Goal: Information Seeking & Learning: Understand process/instructions

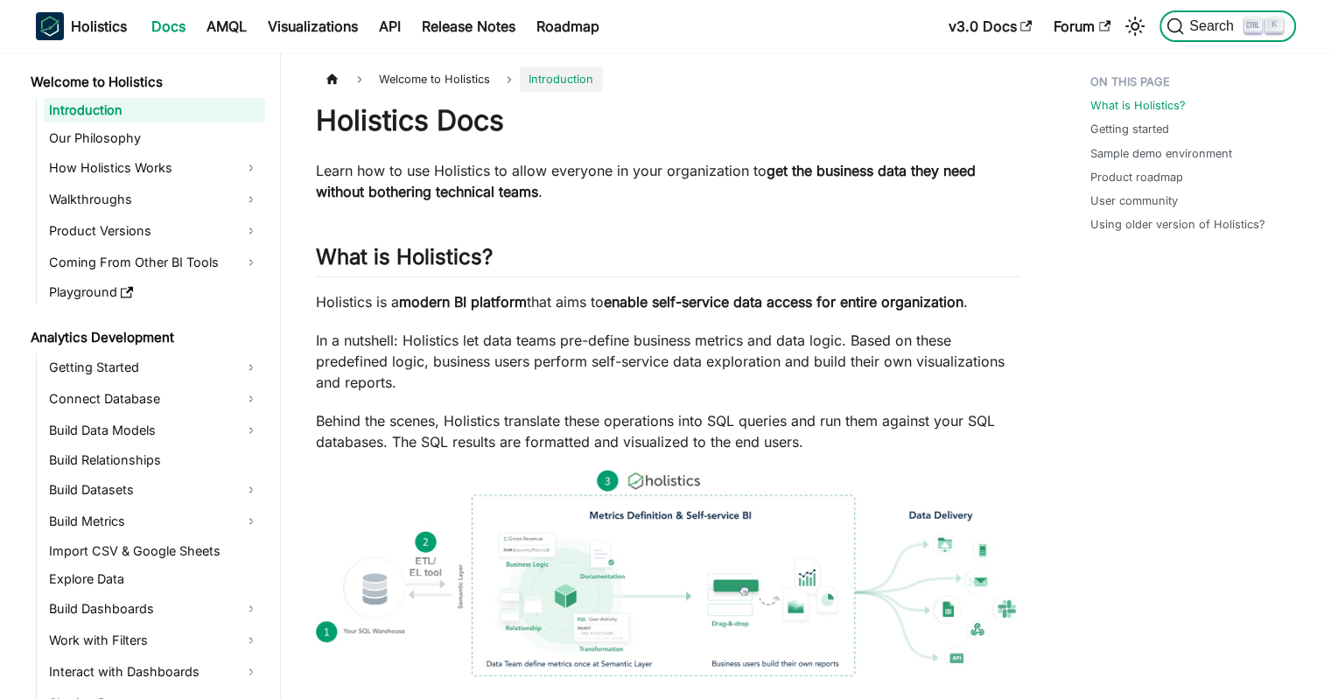
click at [1213, 22] on span "Search" at bounding box center [1214, 26] width 60 height 16
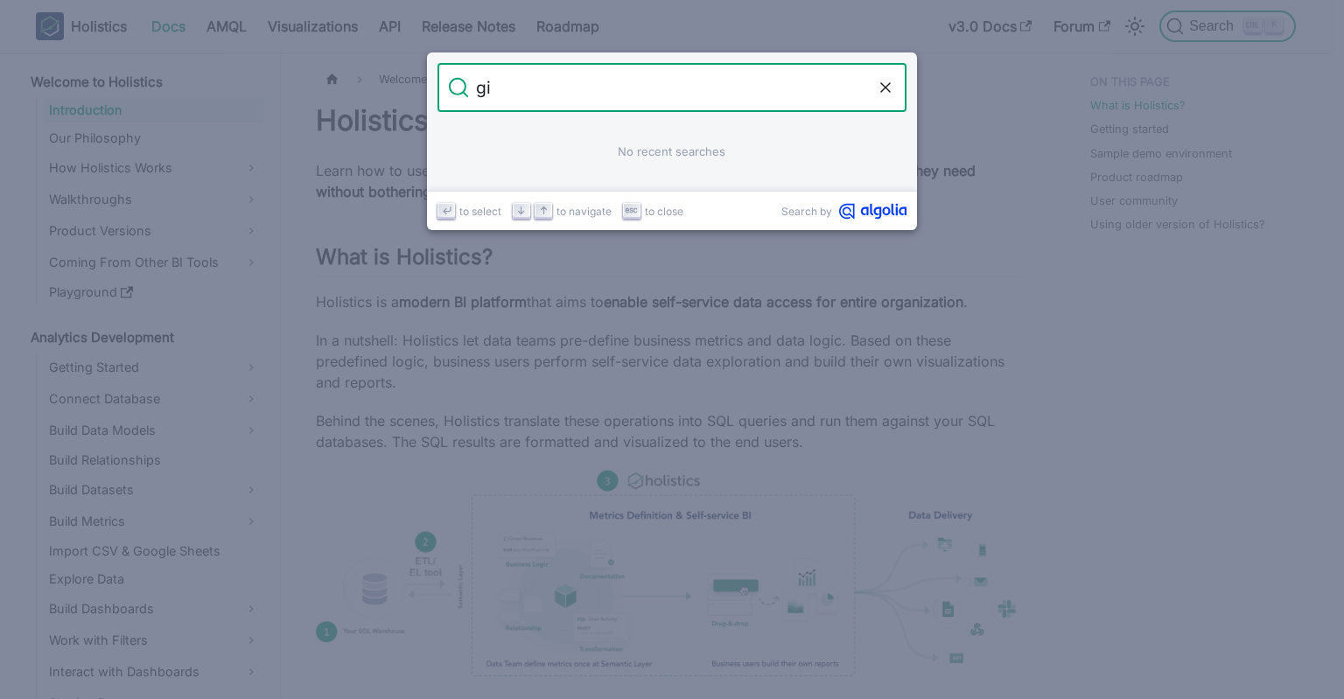
type input "git"
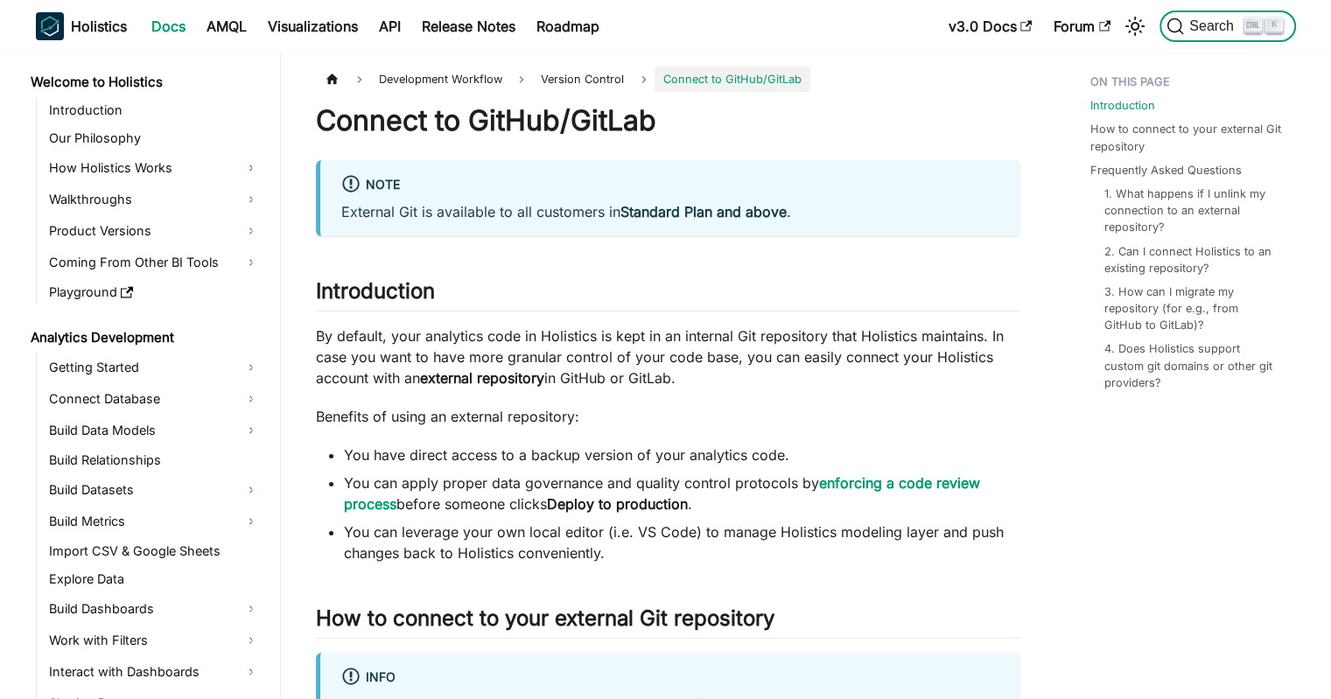
scroll to position [847, 0]
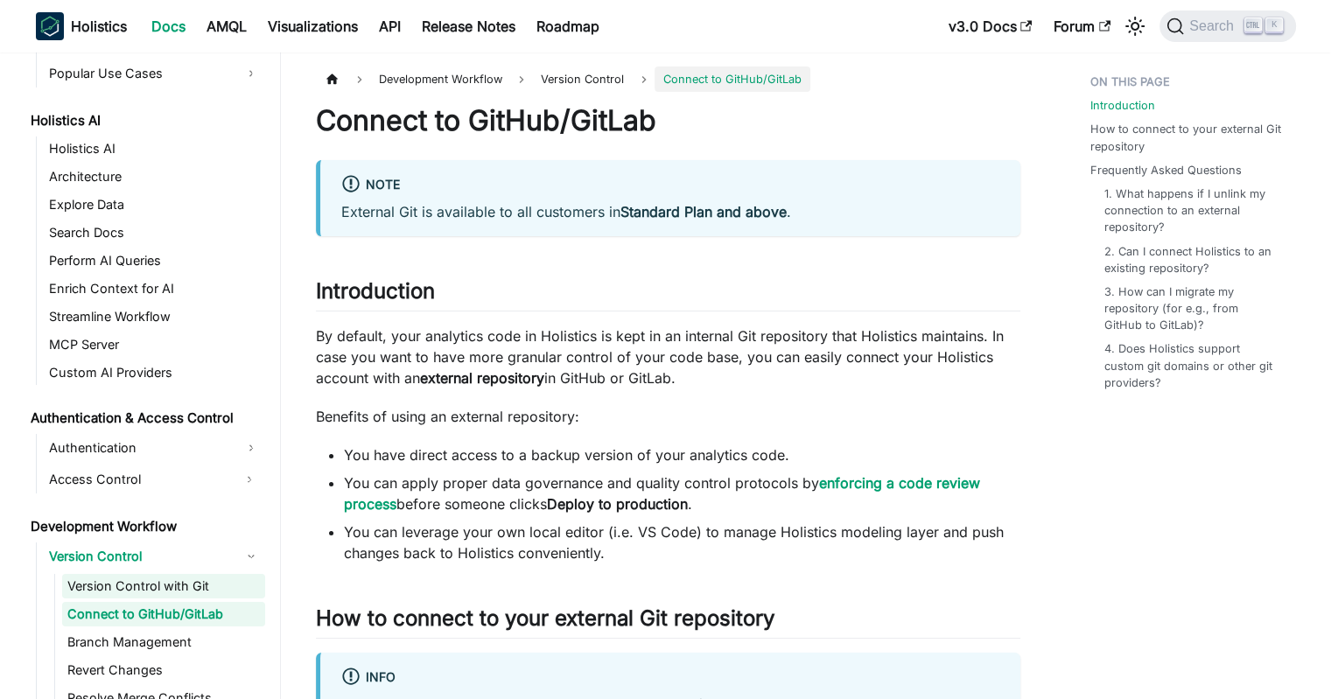
click at [122, 584] on link "Version Control with Git" at bounding box center [163, 586] width 203 height 25
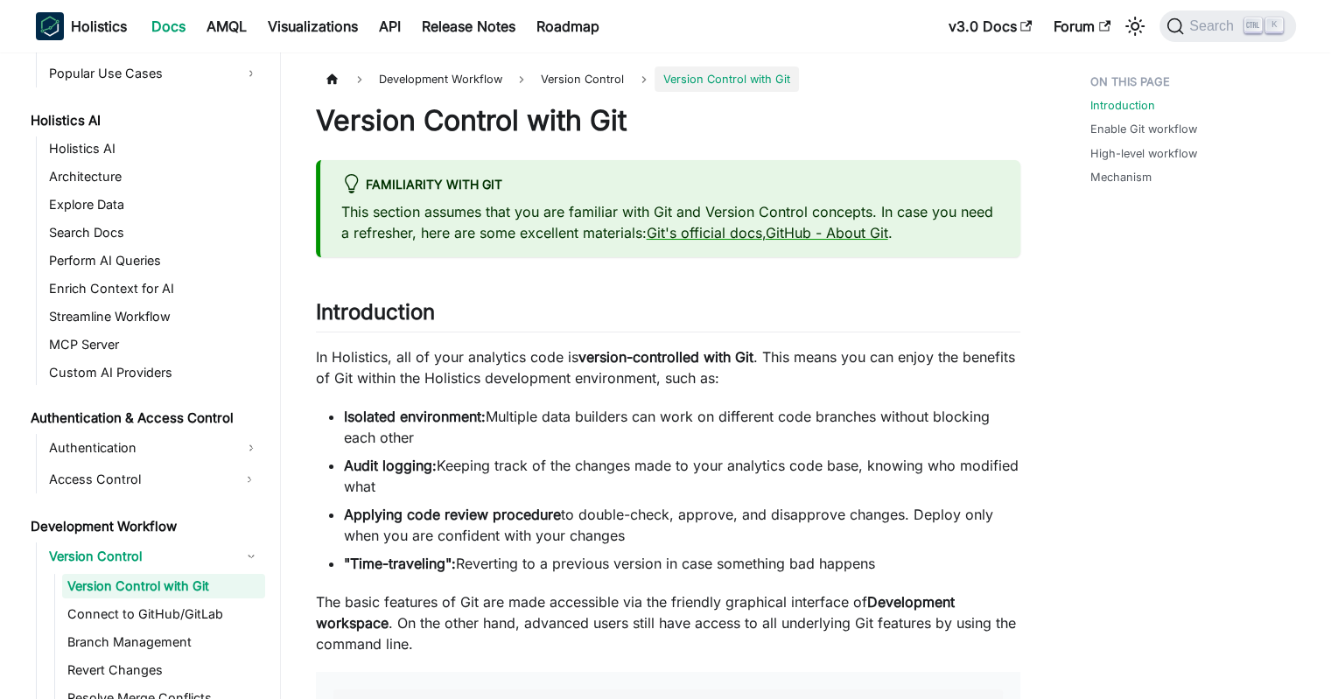
scroll to position [875, 0]
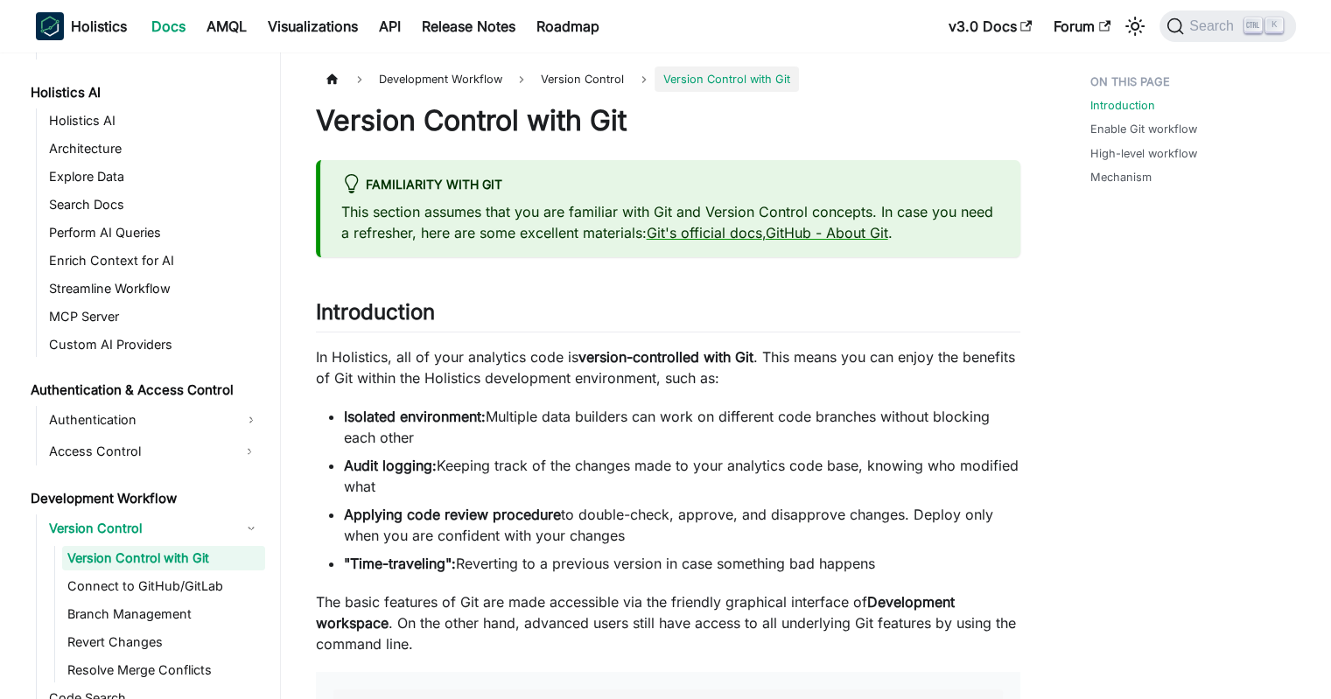
click at [539, 227] on p "This section assumes that you are familiar with Git and Version Control concept…" at bounding box center [670, 222] width 658 height 42
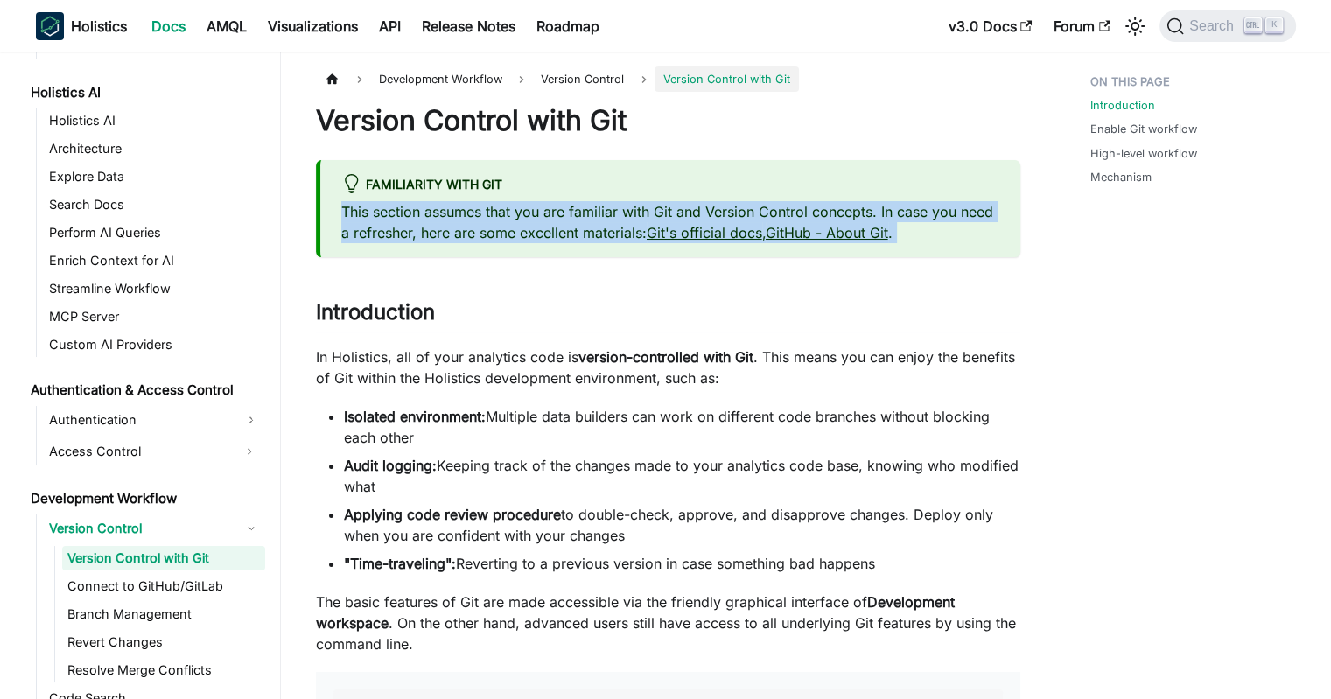
click at [539, 227] on p "This section assumes that you are familiar with Git and Version Control concept…" at bounding box center [670, 222] width 658 height 42
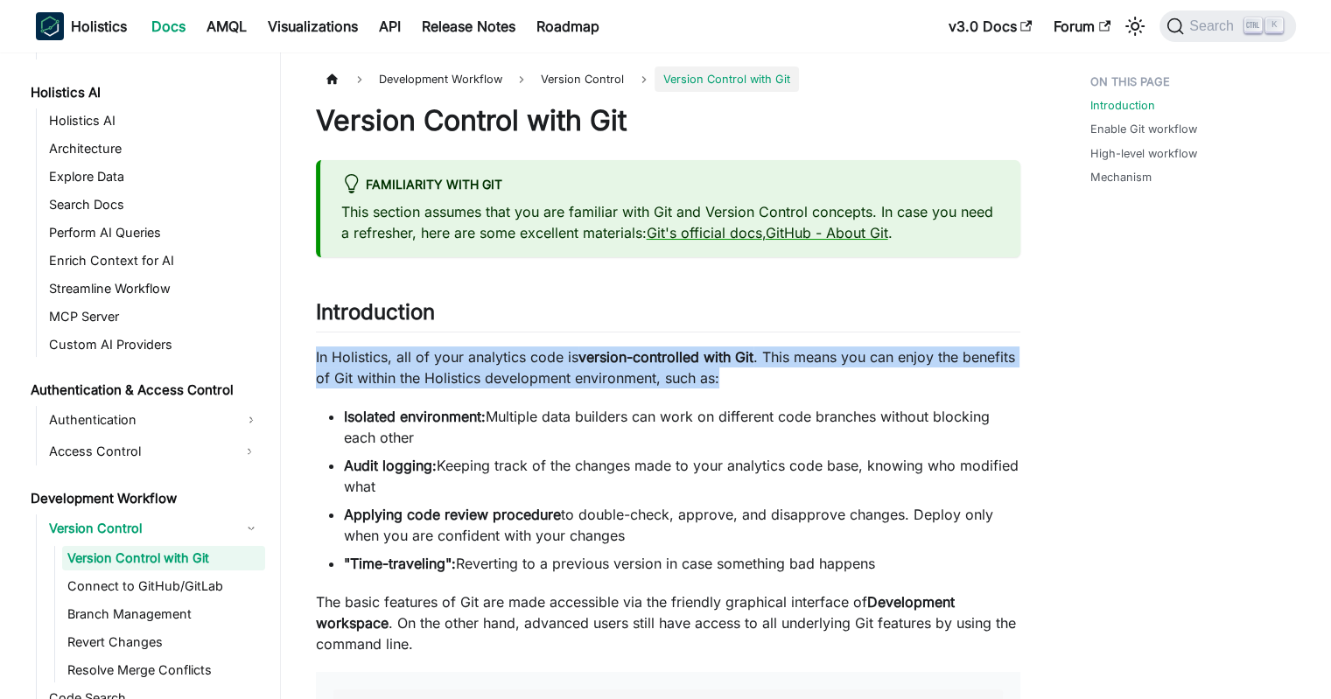
click at [560, 351] on p "In Holistics, all of your analytics code is version-controlled with Git . This …" at bounding box center [668, 368] width 704 height 42
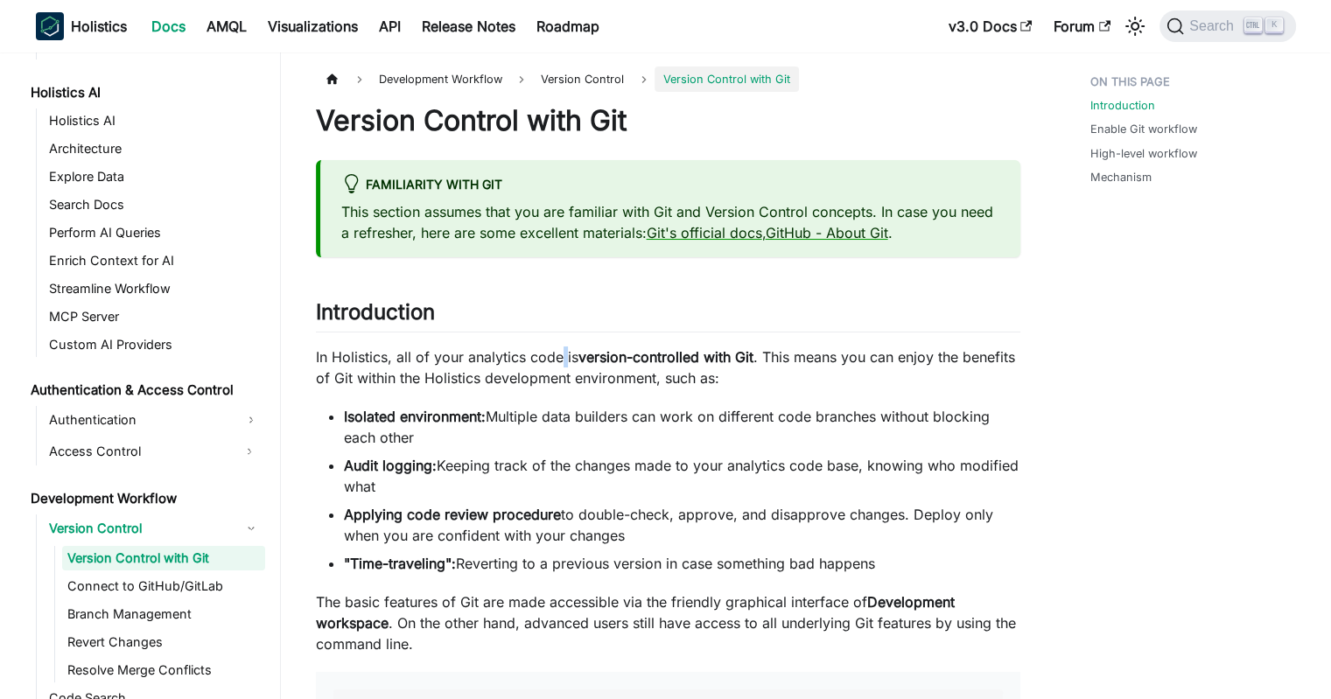
click at [560, 351] on p "In Holistics, all of your analytics code is version-controlled with Git . This …" at bounding box center [668, 368] width 704 height 42
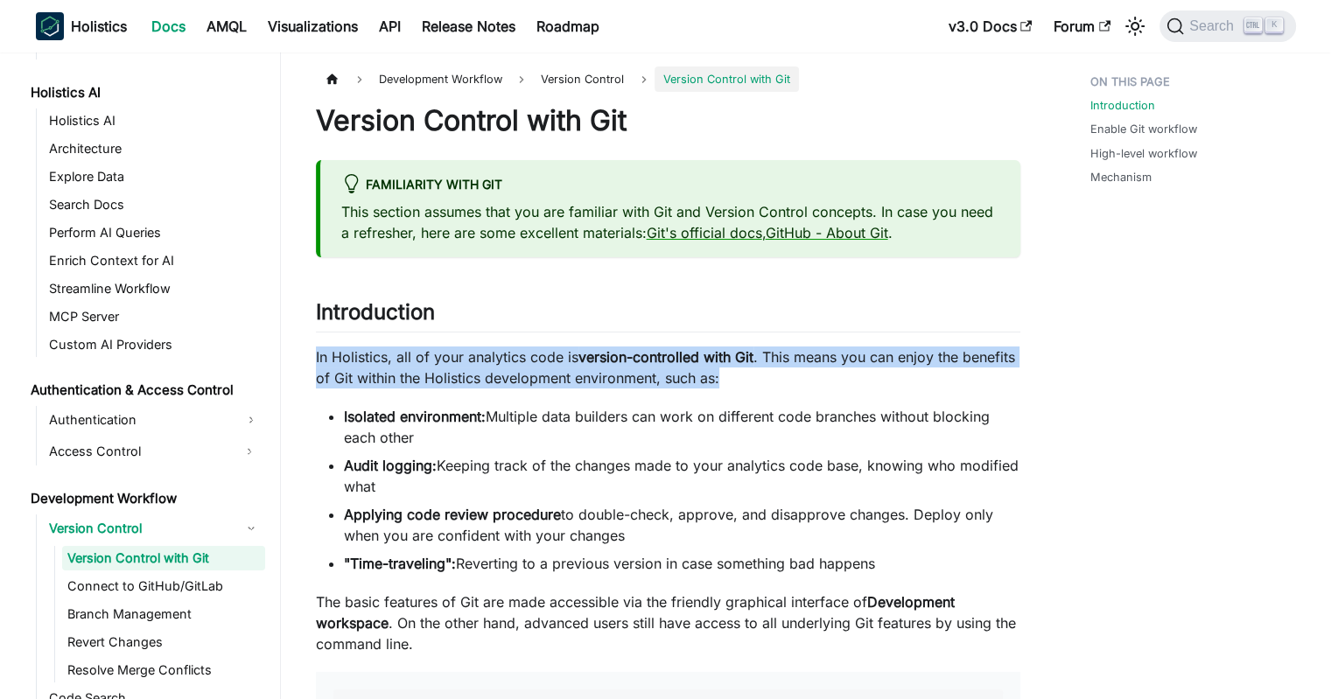
click at [560, 351] on p "In Holistics, all of your analytics code is version-controlled with Git . This …" at bounding box center [668, 368] width 704 height 42
click at [602, 353] on strong "version-controlled with Git" at bounding box center [665, 357] width 175 height 18
drag, startPoint x: 652, startPoint y: 332, endPoint x: 808, endPoint y: 428, distance: 183.1
click at [808, 428] on li "Isolated environment: Multiple data builders can work on different code branche…" at bounding box center [682, 427] width 676 height 42
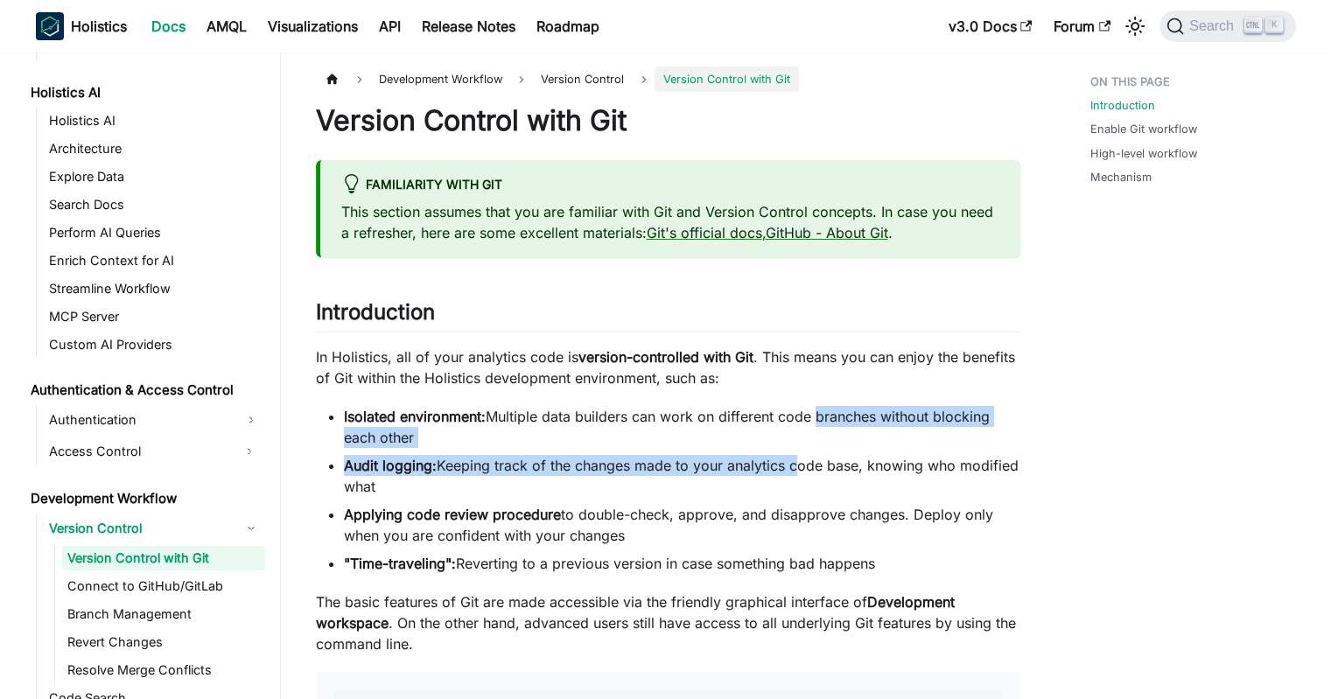
drag, startPoint x: 790, startPoint y: 450, endPoint x: 820, endPoint y: 384, distance: 72.1
click at [820, 384] on p "In Holistics, all of your analytics code is version-controlled with Git . This …" at bounding box center [668, 368] width 704 height 42
drag, startPoint x: 844, startPoint y: 377, endPoint x: 905, endPoint y: 542, distance: 175.5
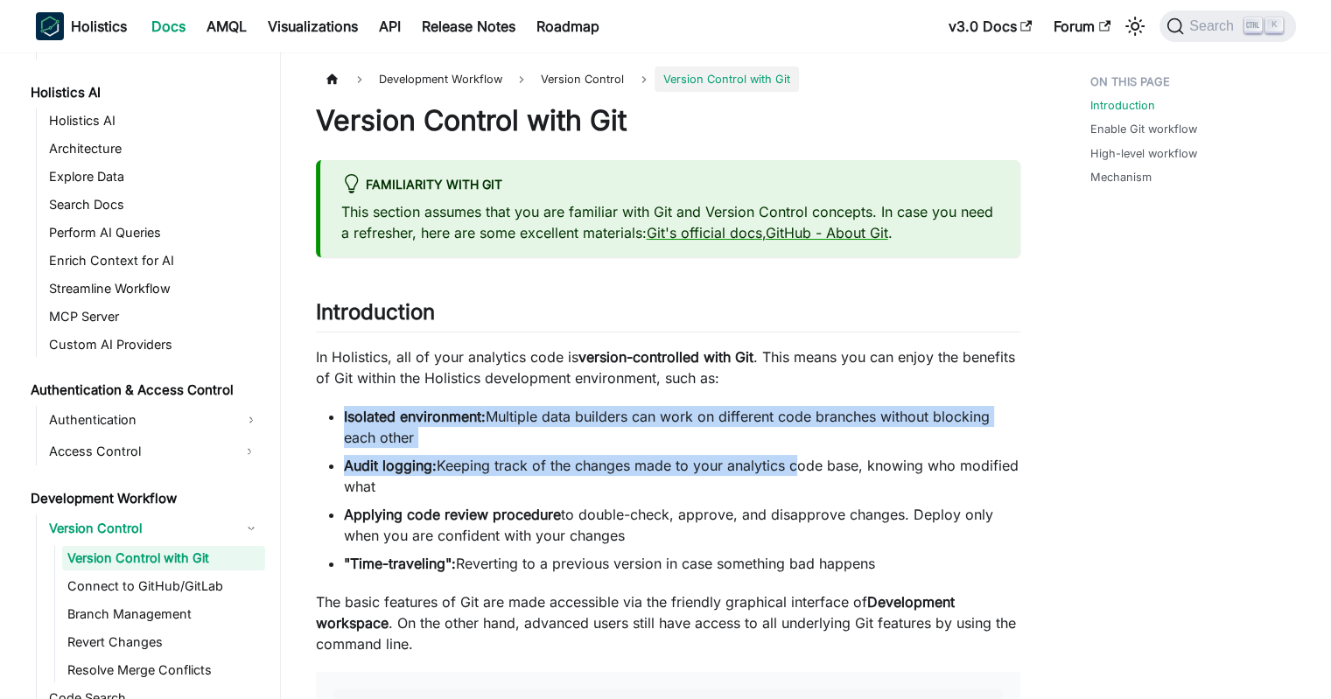
click at [905, 542] on li "Applying code review procedure to double-check, approve, and disapprove changes…" at bounding box center [682, 525] width 676 height 42
drag, startPoint x: 915, startPoint y: 559, endPoint x: 911, endPoint y: 372, distance: 187.3
click at [911, 372] on p "In Holistics, all of your analytics code is version-controlled with Git . This …" at bounding box center [668, 368] width 704 height 42
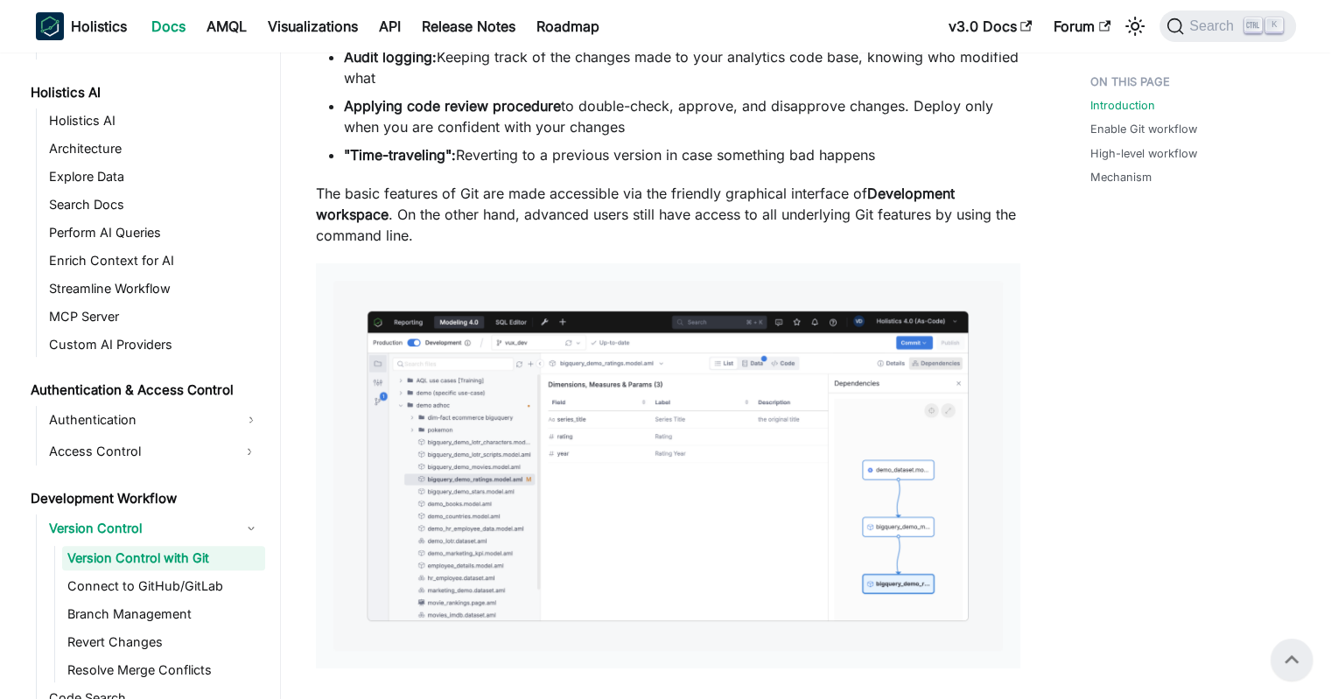
drag, startPoint x: 1029, startPoint y: 283, endPoint x: 1025, endPoint y: 225, distance: 57.9
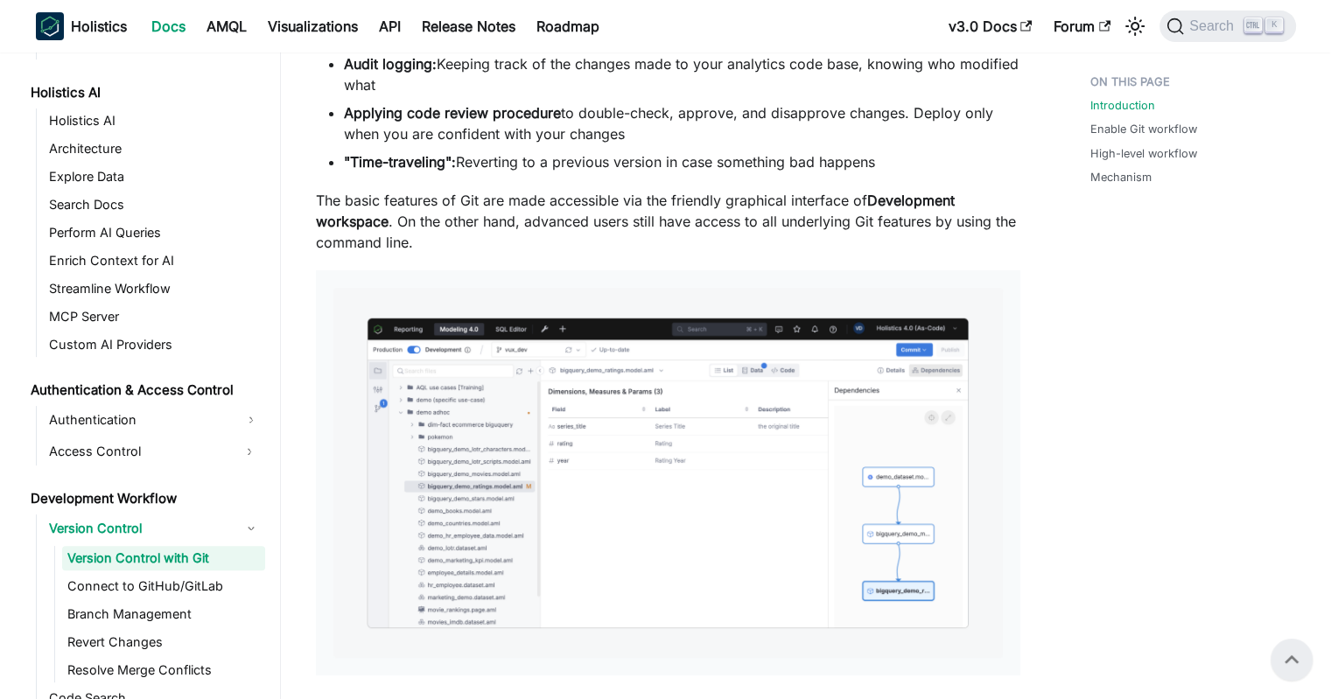
click at [599, 213] on p "The basic features of Git are made accessible via the friendly graphical interf…" at bounding box center [668, 221] width 704 height 63
click at [564, 208] on p "The basic features of Git are made accessible via the friendly graphical interf…" at bounding box center [668, 221] width 704 height 63
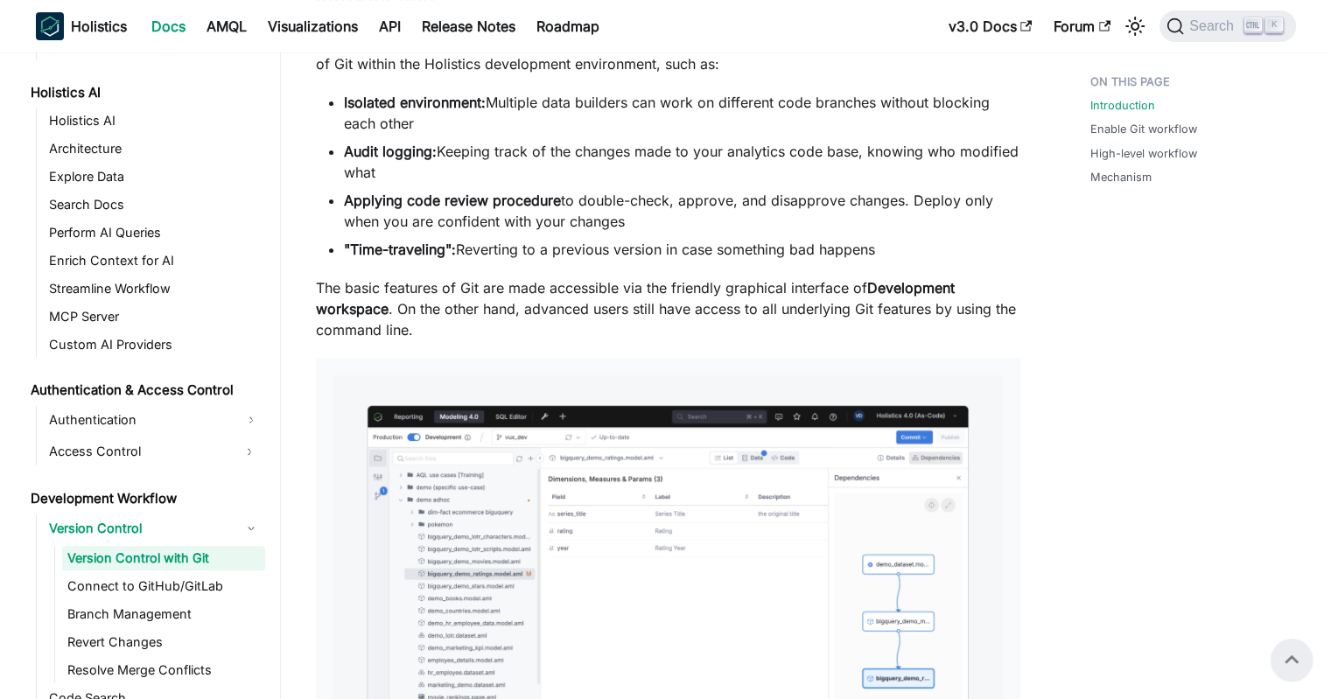
scroll to position [0, 0]
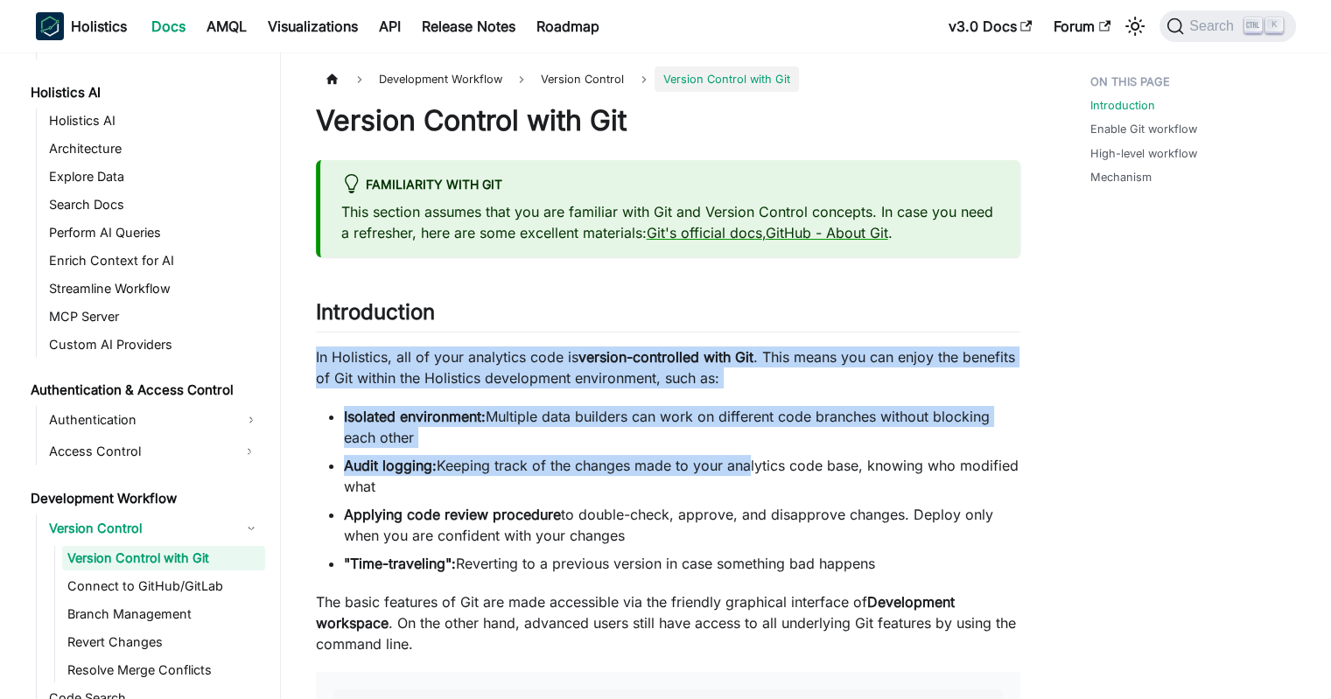
drag, startPoint x: 691, startPoint y: 313, endPoint x: 741, endPoint y: 458, distance: 152.8
click at [741, 458] on li "Audit logging: Keeping track of the changes made to your analytics code base, k…" at bounding box center [682, 476] width 676 height 42
drag, startPoint x: 721, startPoint y: 467, endPoint x: 760, endPoint y: 312, distance: 160.7
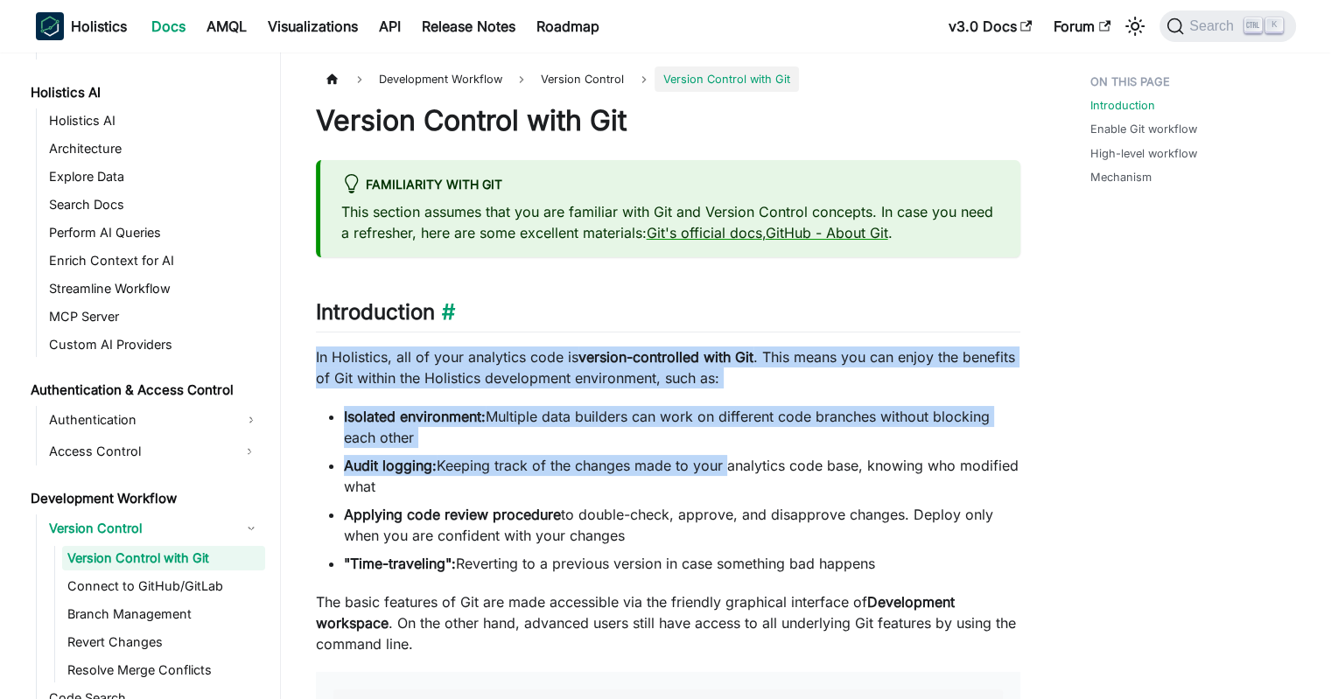
click at [760, 312] on h2 "Introduction ​" at bounding box center [668, 315] width 704 height 33
drag, startPoint x: 783, startPoint y: 315, endPoint x: 983, endPoint y: 573, distance: 326.3
click at [983, 573] on li ""Time-traveling": Reverting to a previous version in case something bad happens" at bounding box center [682, 563] width 676 height 21
drag, startPoint x: 952, startPoint y: 525, endPoint x: 931, endPoint y: 324, distance: 202.4
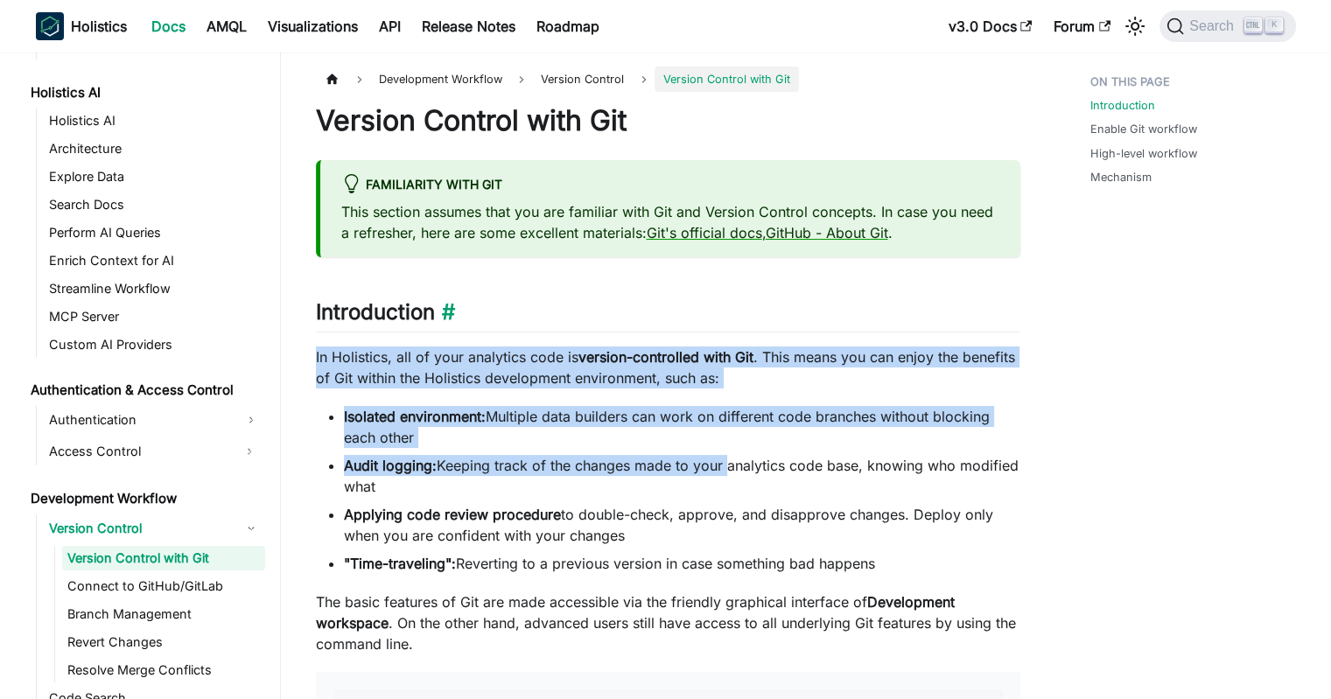
click at [928, 311] on h2 "Introduction ​" at bounding box center [668, 315] width 704 height 33
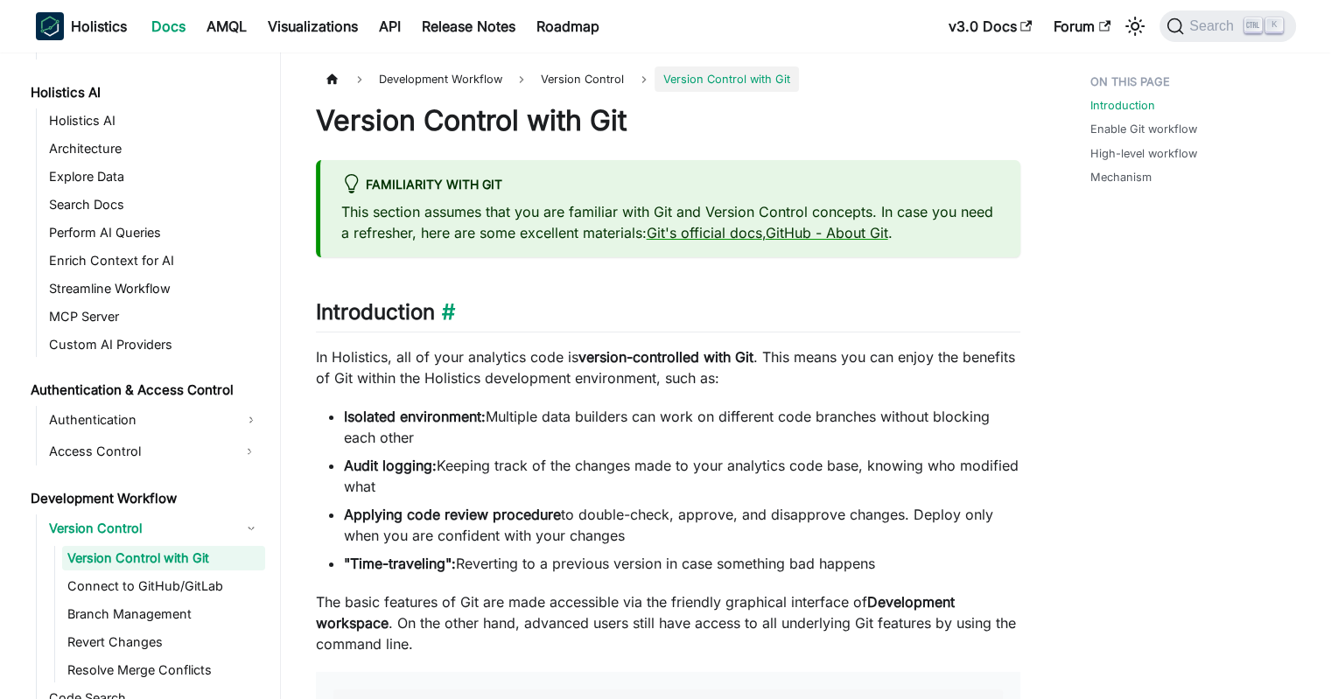
click at [928, 311] on h2 "Introduction ​" at bounding box center [668, 315] width 704 height 33
click at [991, 554] on li ""Time-traveling": Reverting to a previous version in case something bad happens" at bounding box center [682, 563] width 676 height 21
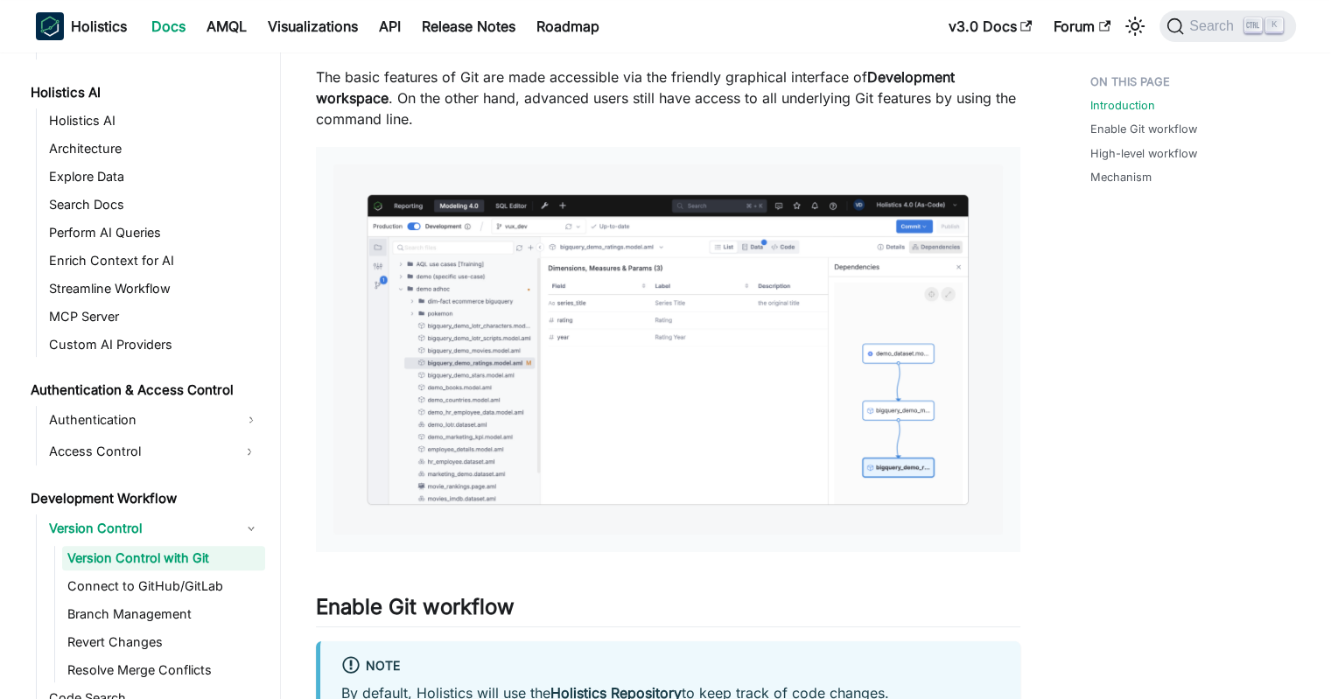
scroll to position [963, 0]
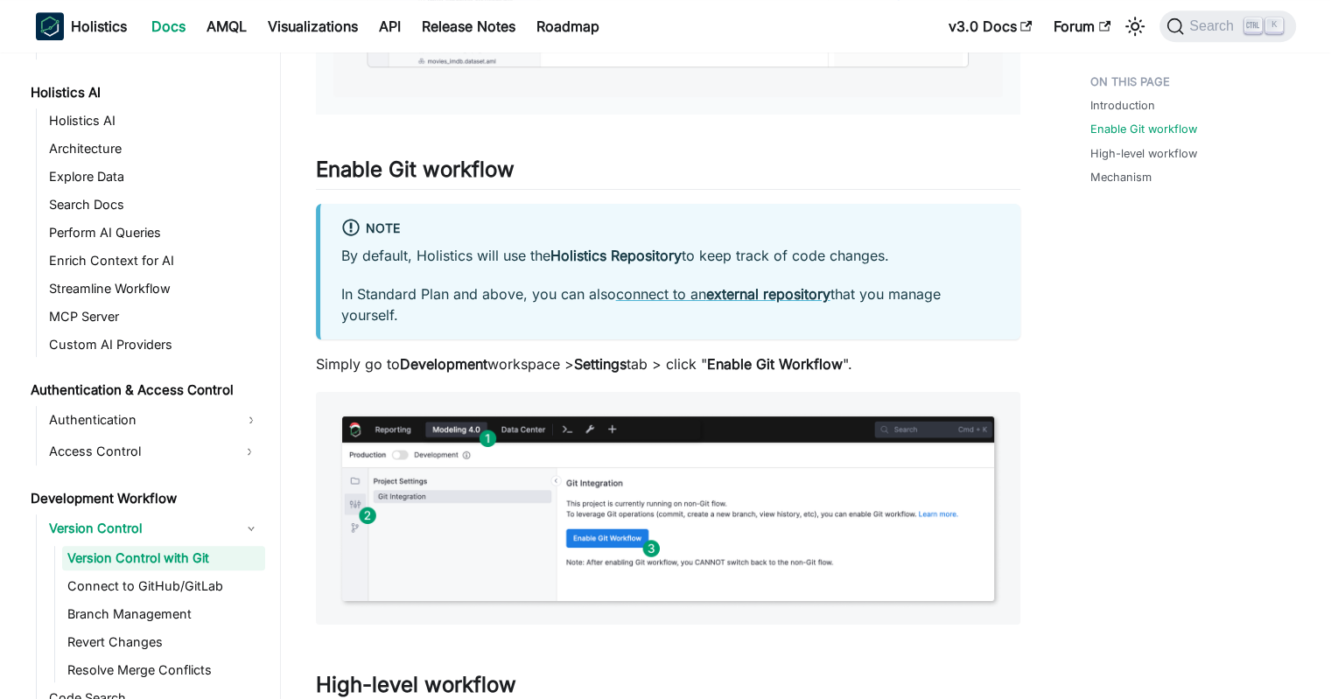
click at [524, 248] on p "By default, Holistics will use the Holistics Repository to keep track of code c…" at bounding box center [670, 255] width 658 height 21
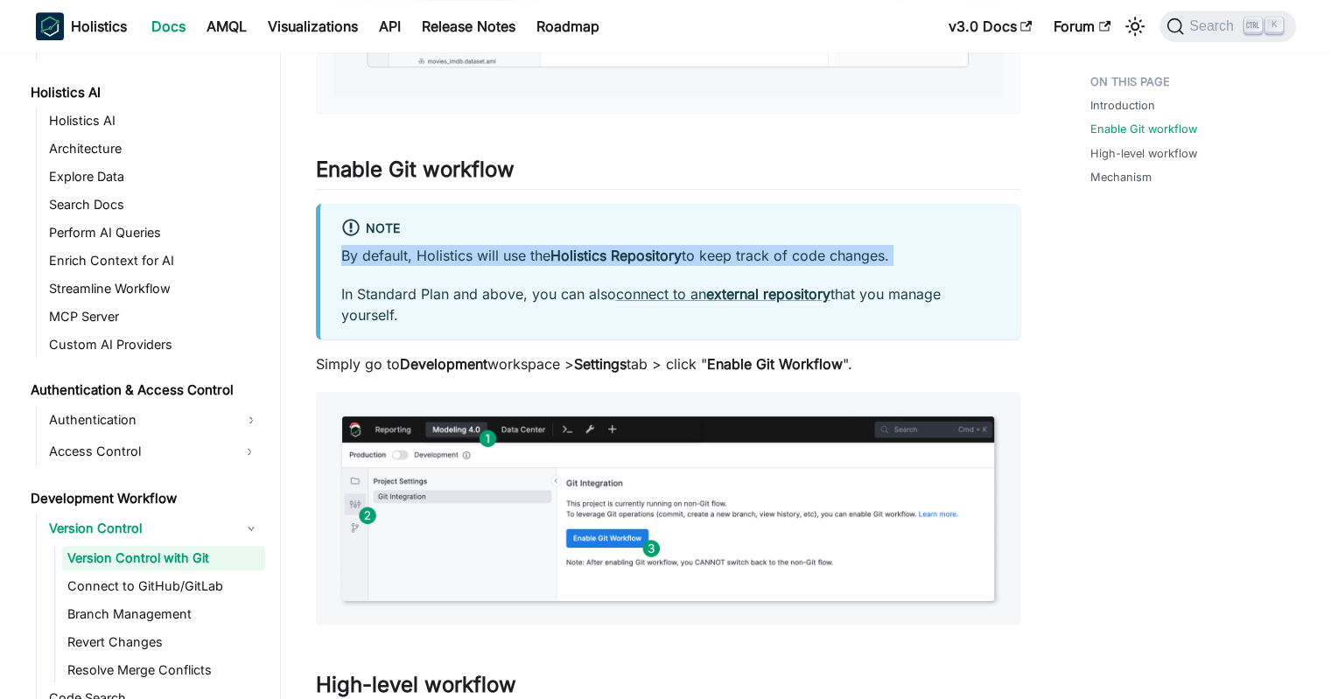
click at [524, 248] on p "By default, Holistics will use the Holistics Repository to keep track of code c…" at bounding box center [670, 255] width 658 height 21
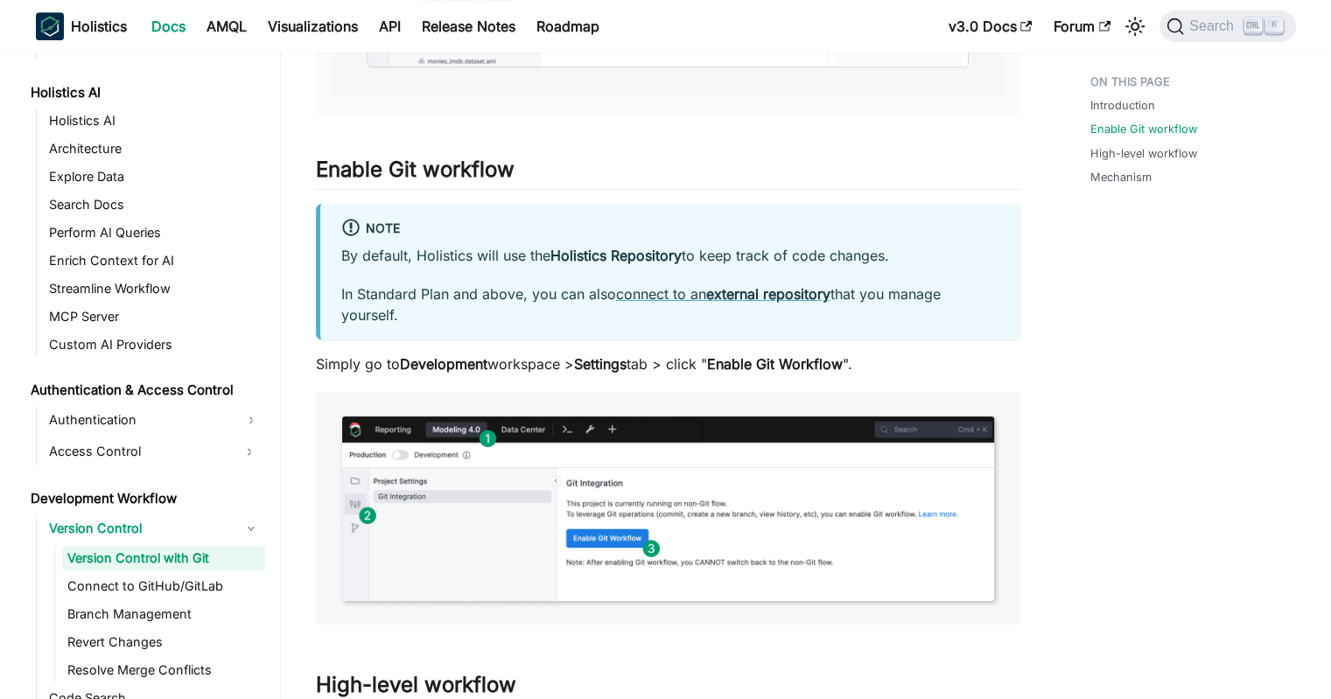
click at [511, 287] on p "In Standard Plan and above, you can also connect to an external repository that…" at bounding box center [670, 305] width 658 height 42
click at [513, 286] on p "In Standard Plan and above, you can also connect to an external repository that…" at bounding box center [670, 305] width 658 height 42
click at [480, 293] on p "In Standard Plan and above, you can also connect to an external repository that…" at bounding box center [670, 305] width 658 height 42
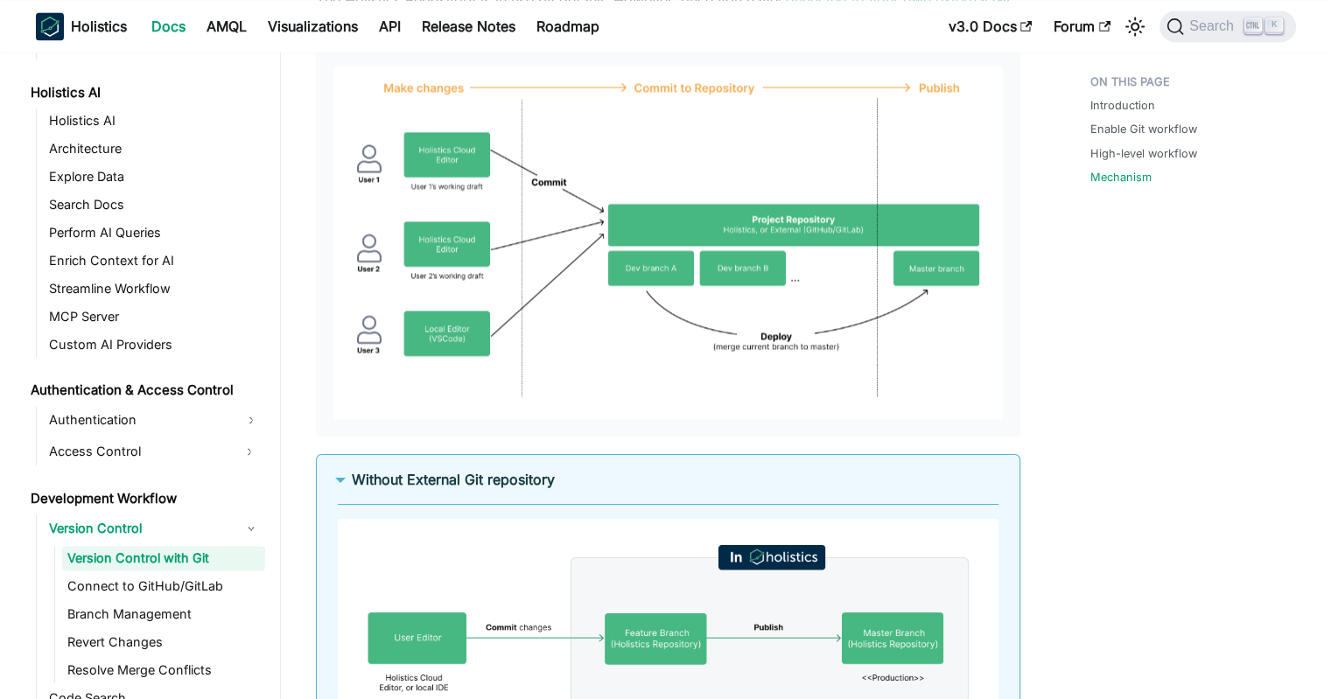
drag, startPoint x: 649, startPoint y: 263, endPoint x: 664, endPoint y: 370, distance: 107.8
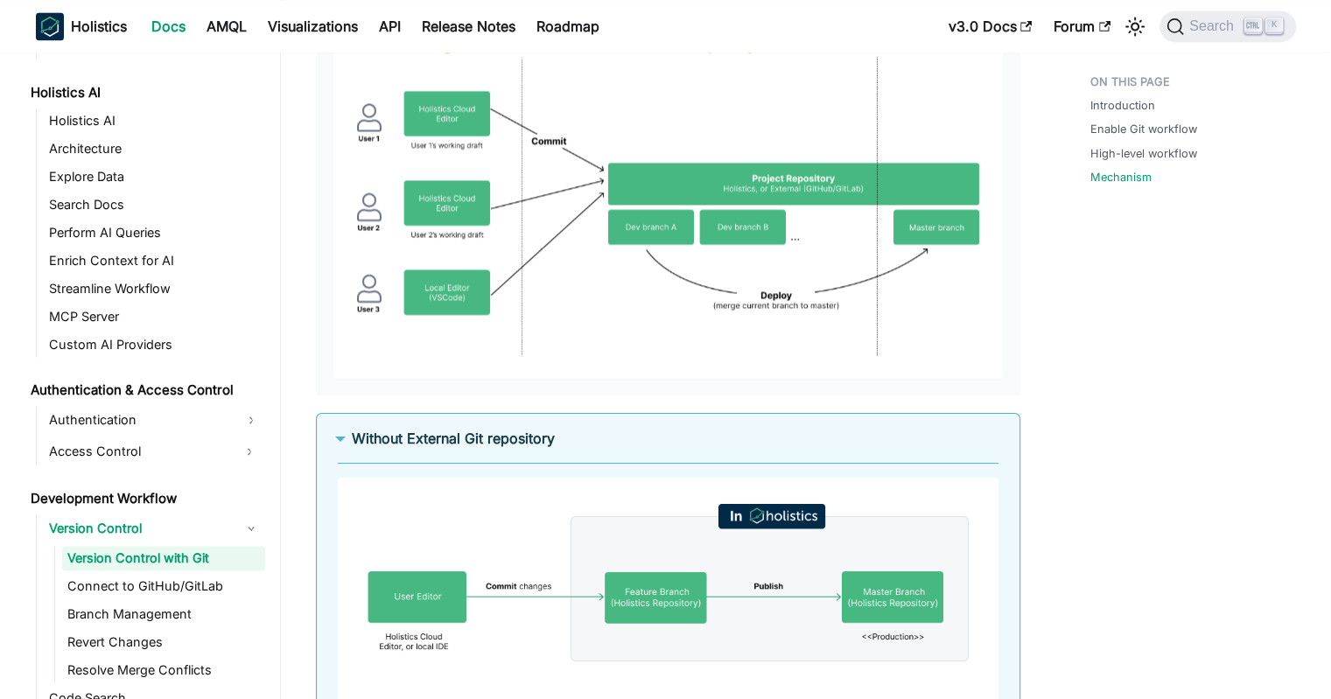
scroll to position [2845, 0]
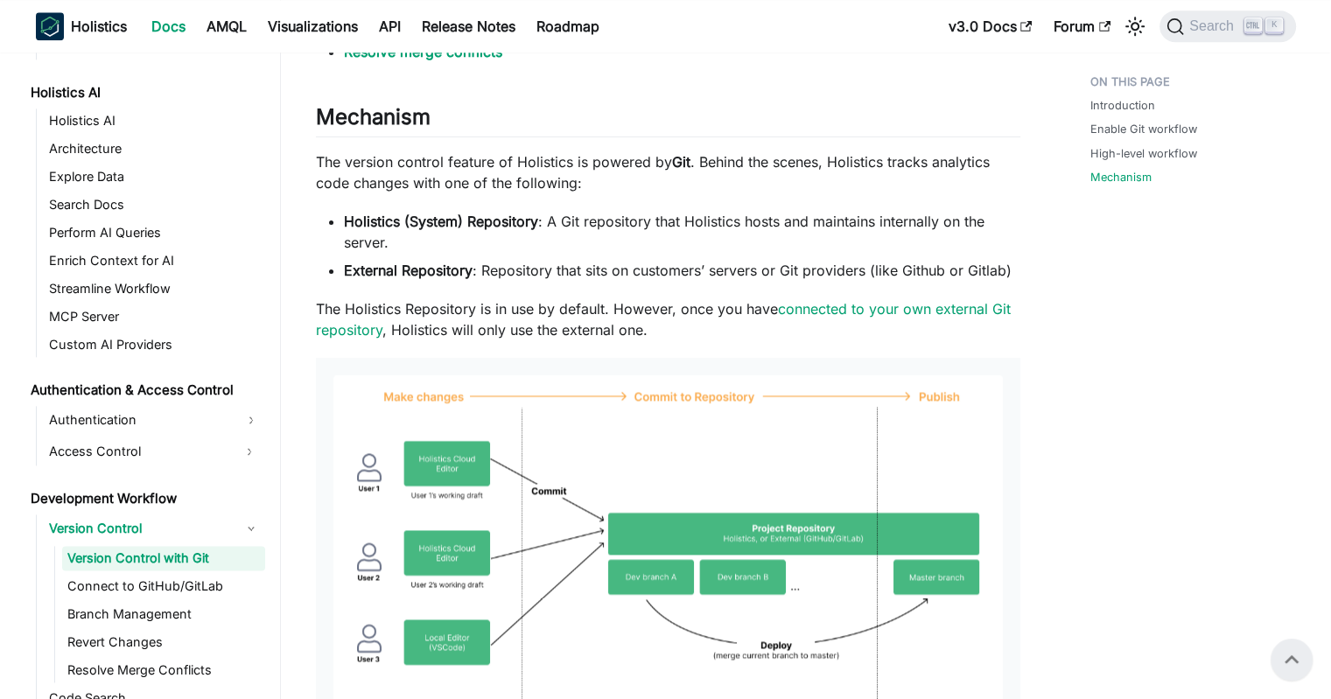
scroll to position [1707, 0]
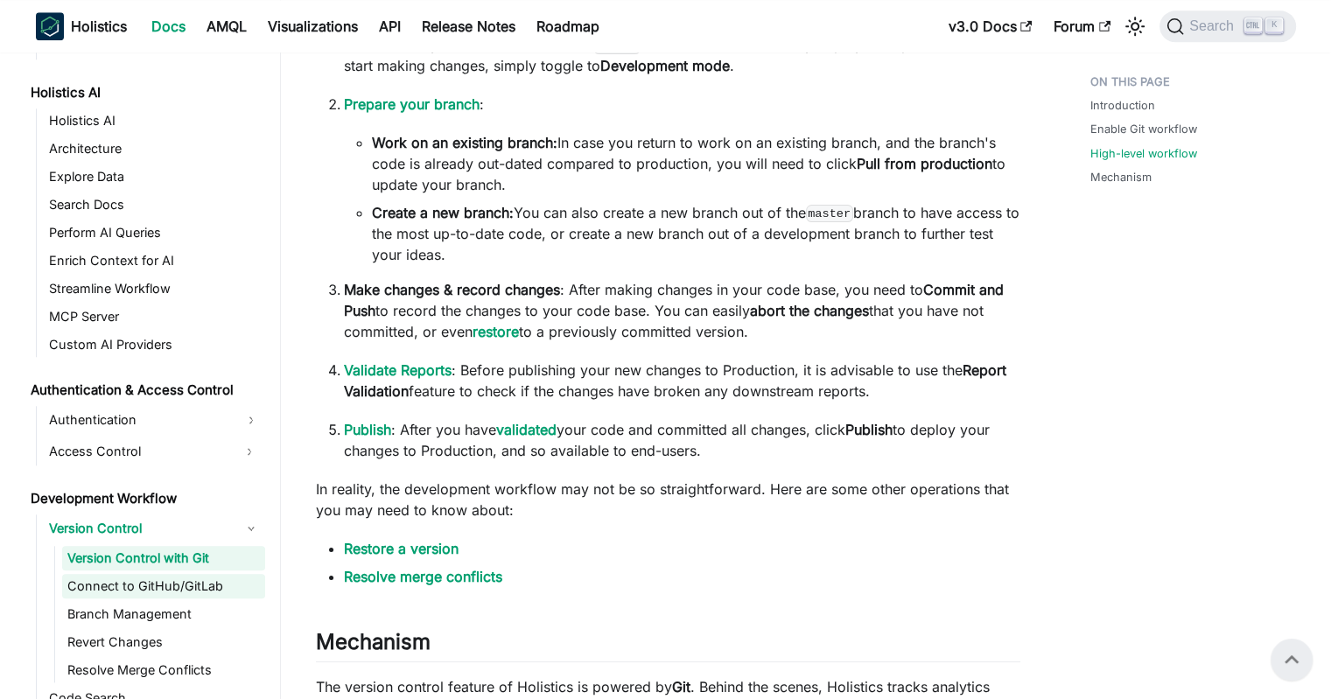
click at [141, 587] on link "Connect to GitHub/GitLab" at bounding box center [163, 586] width 203 height 25
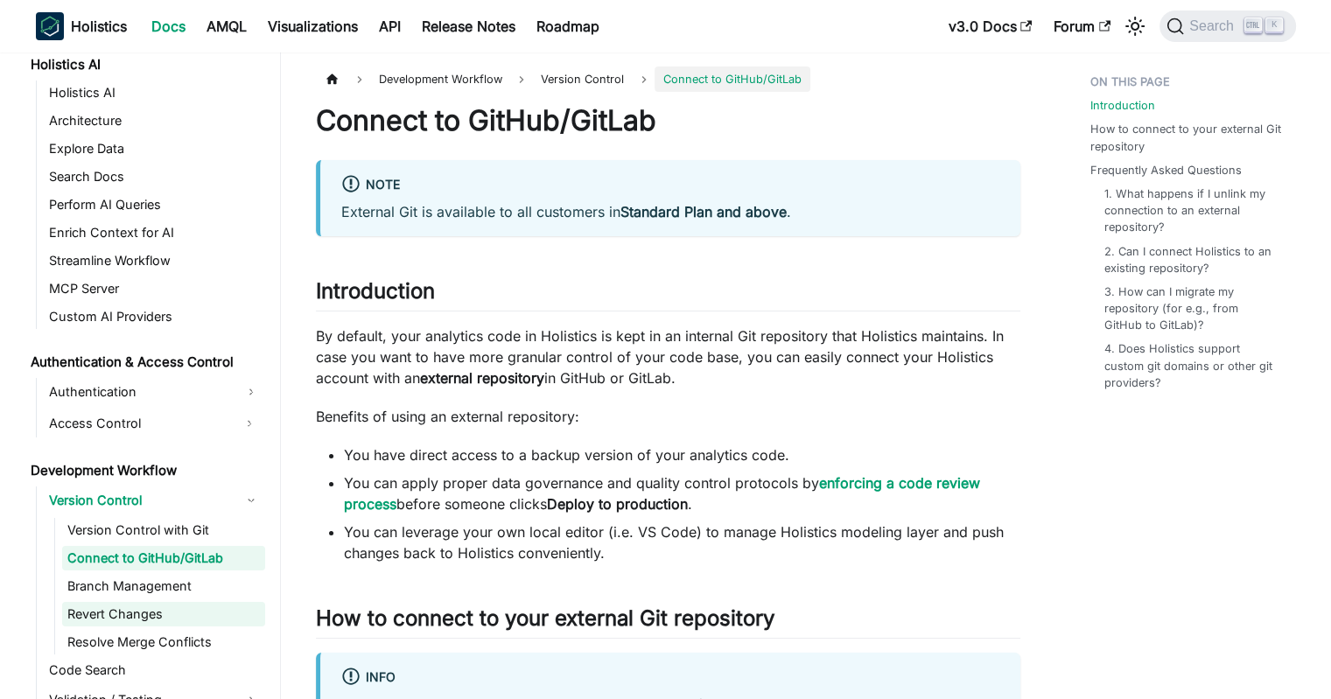
click at [139, 616] on link "Revert Changes" at bounding box center [163, 614] width 203 height 25
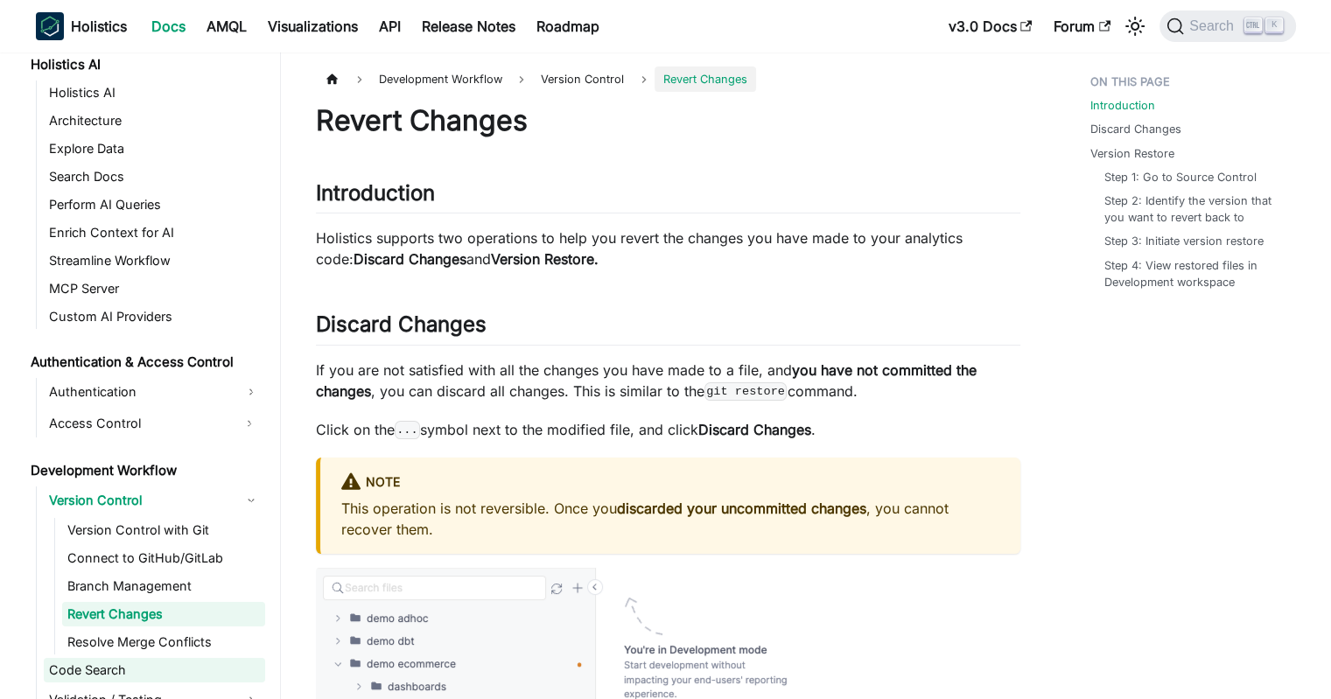
scroll to position [959, 0]
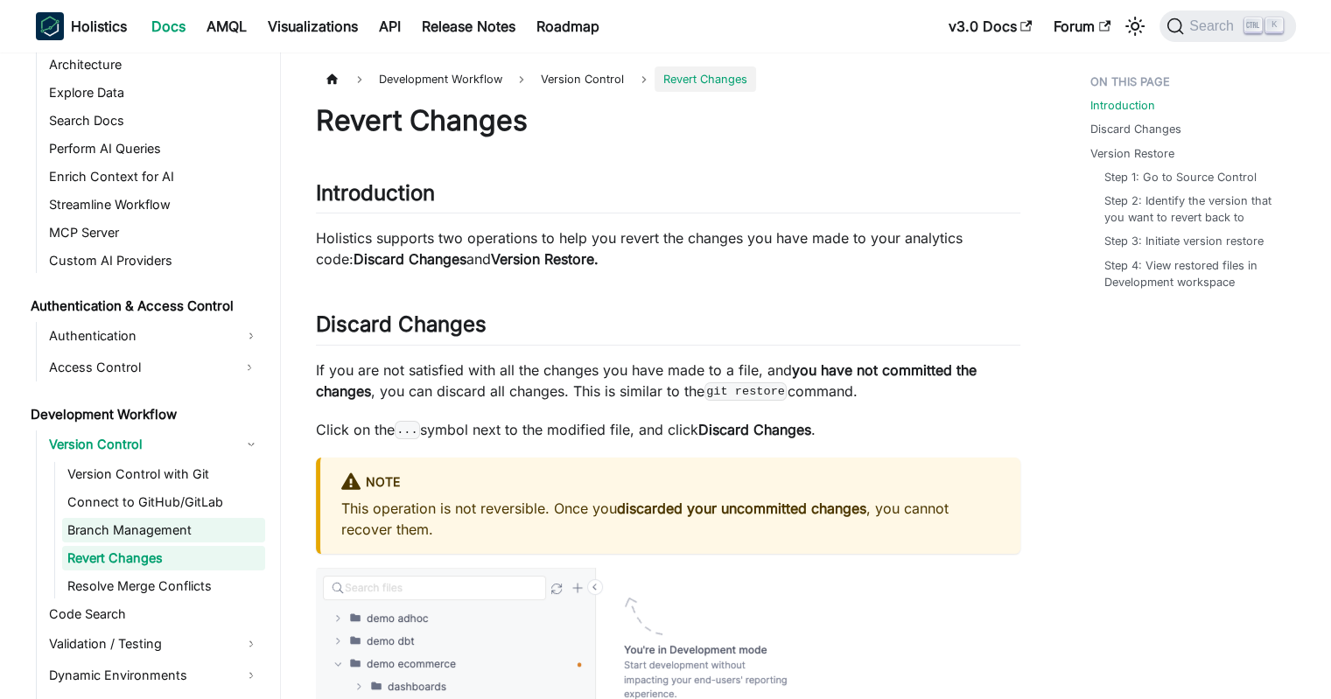
click at [139, 531] on link "Branch Management" at bounding box center [163, 530] width 203 height 25
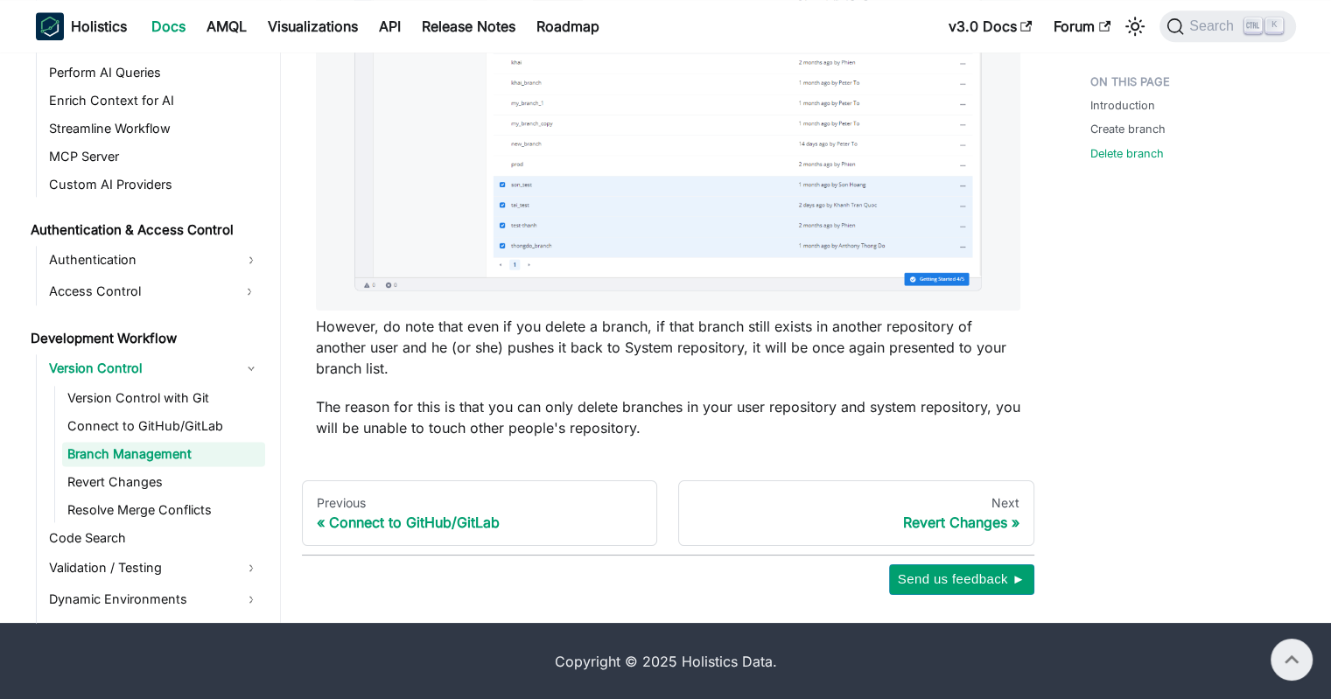
scroll to position [1544, 0]
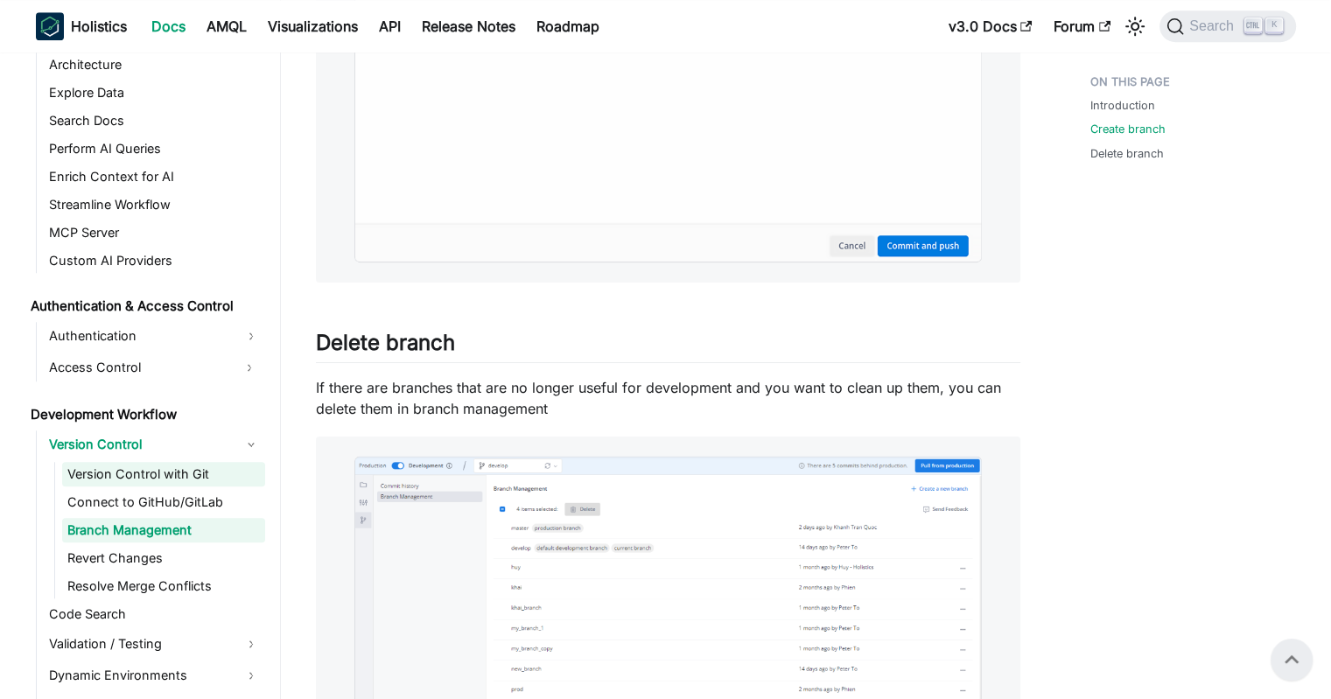
click at [107, 469] on link "Version Control with Git" at bounding box center [163, 474] width 203 height 25
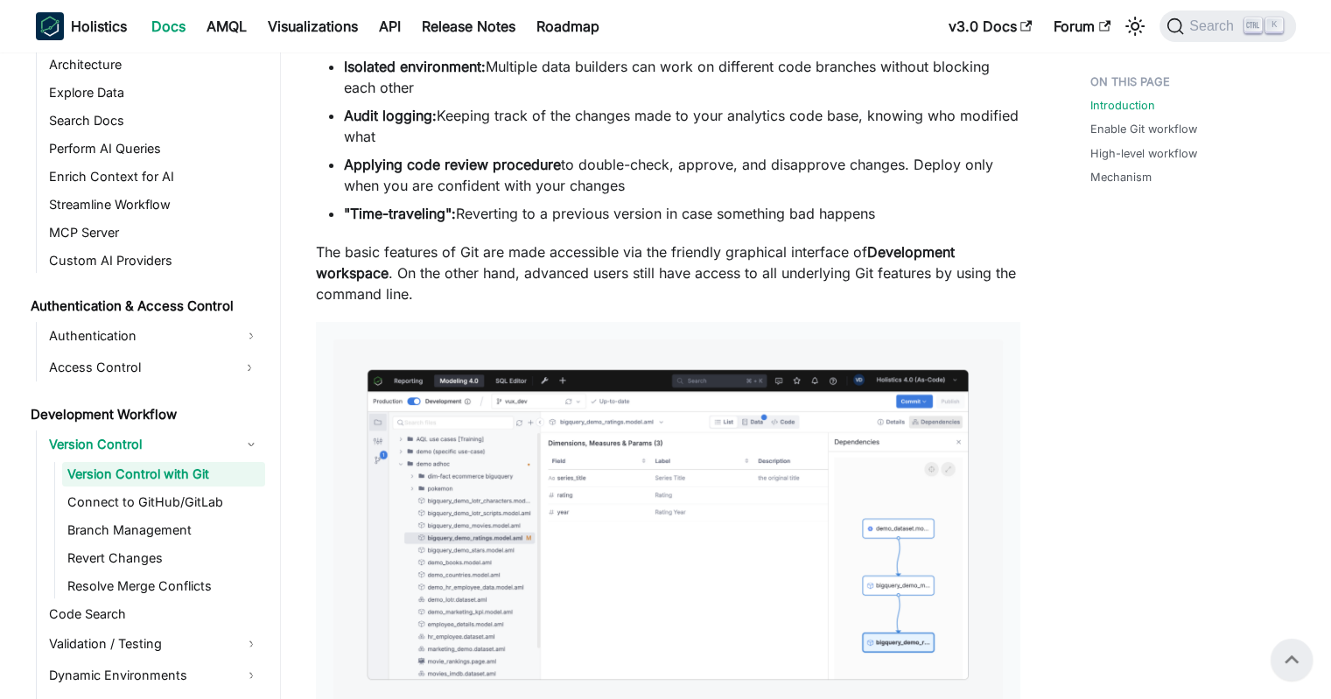
scroll to position [263, 0]
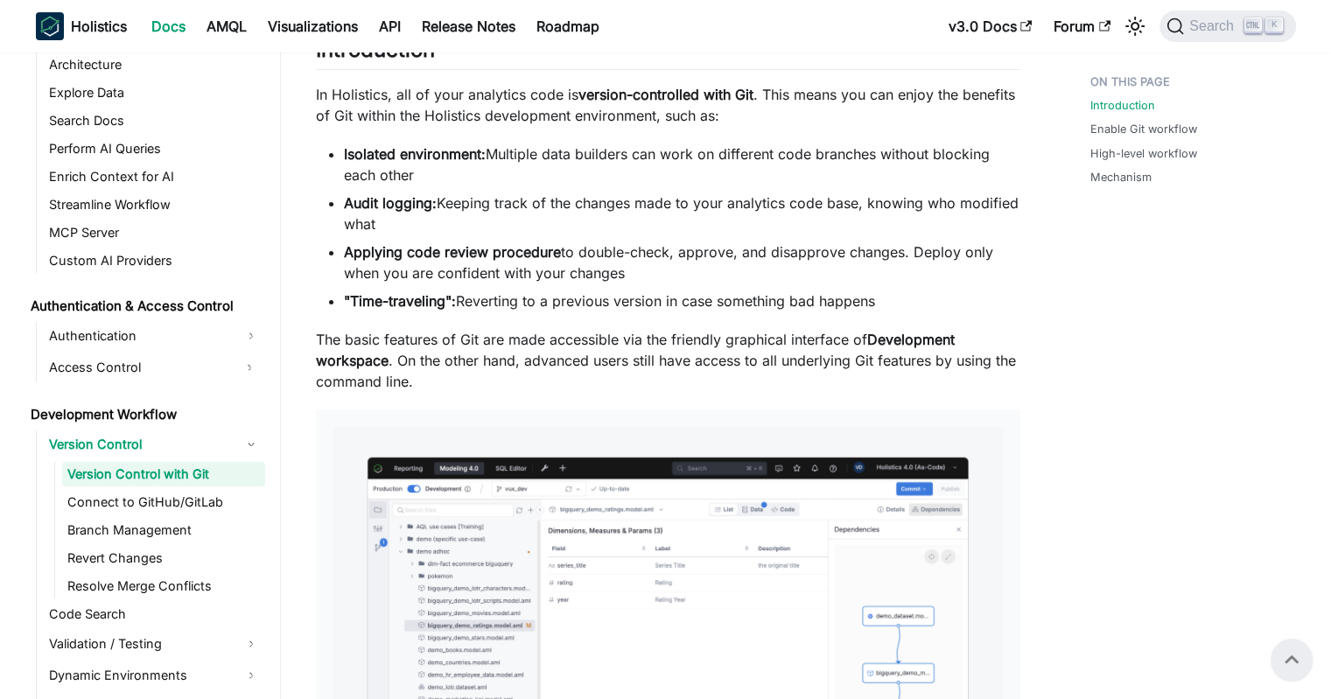
click at [669, 356] on p "The basic features of Git are made accessible via the friendly graphical interf…" at bounding box center [668, 360] width 704 height 63
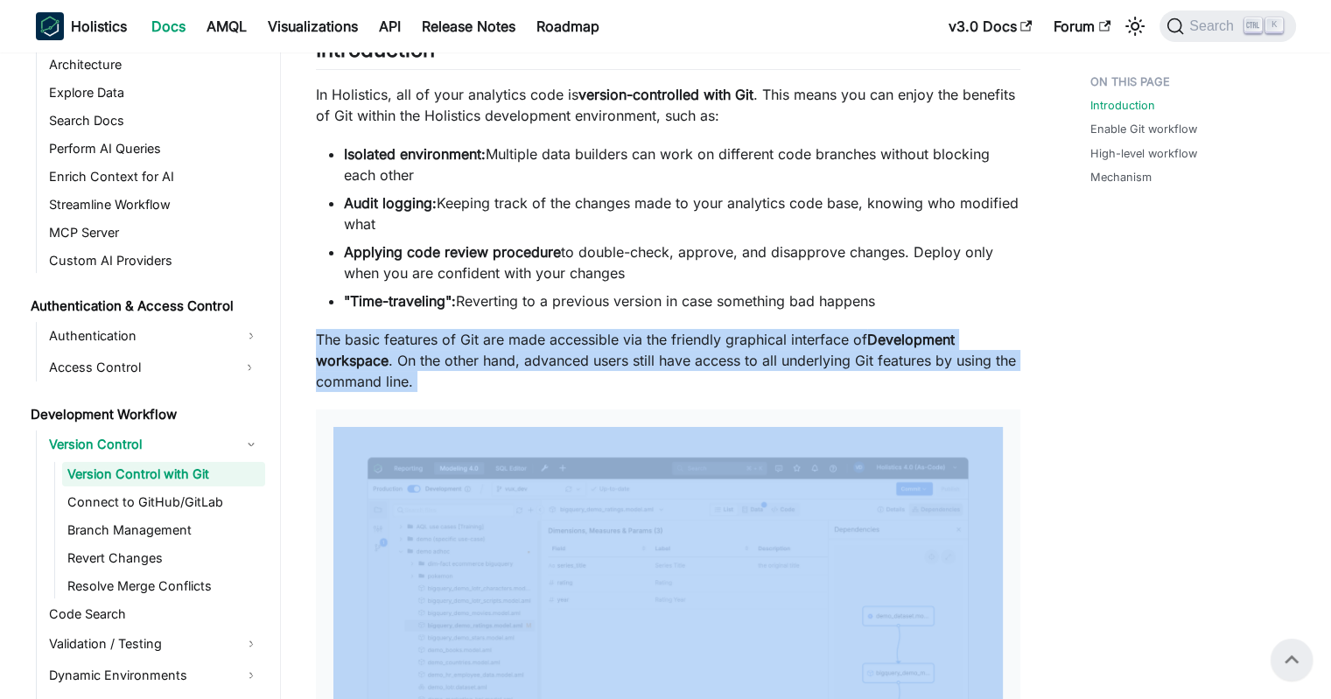
click at [669, 356] on p "The basic features of Git are made accessible via the friendly graphical interf…" at bounding box center [668, 360] width 704 height 63
click at [628, 351] on p "The basic features of Git are made accessible via the friendly graphical interf…" at bounding box center [668, 360] width 704 height 63
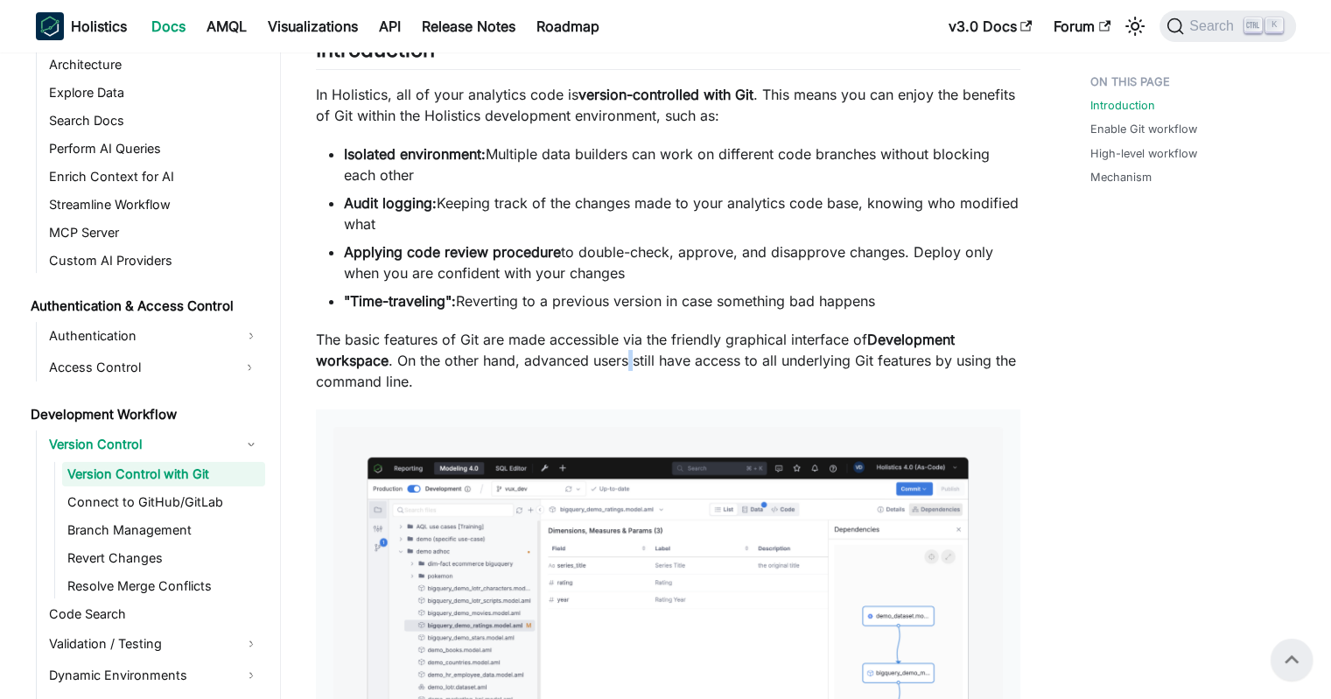
click at [628, 351] on p "The basic features of Git are made accessible via the friendly graphical interf…" at bounding box center [668, 360] width 704 height 63
click at [607, 350] on p "The basic features of Git are made accessible via the friendly graphical interf…" at bounding box center [668, 360] width 704 height 63
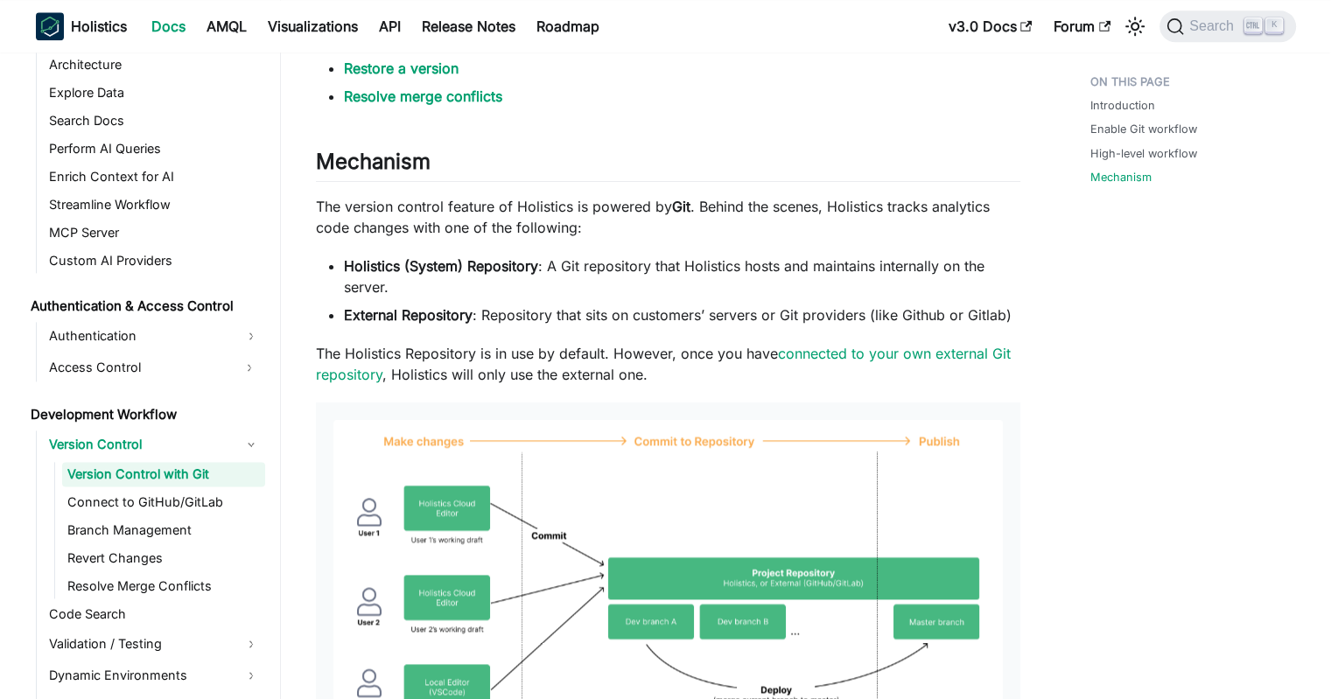
scroll to position [2363, 0]
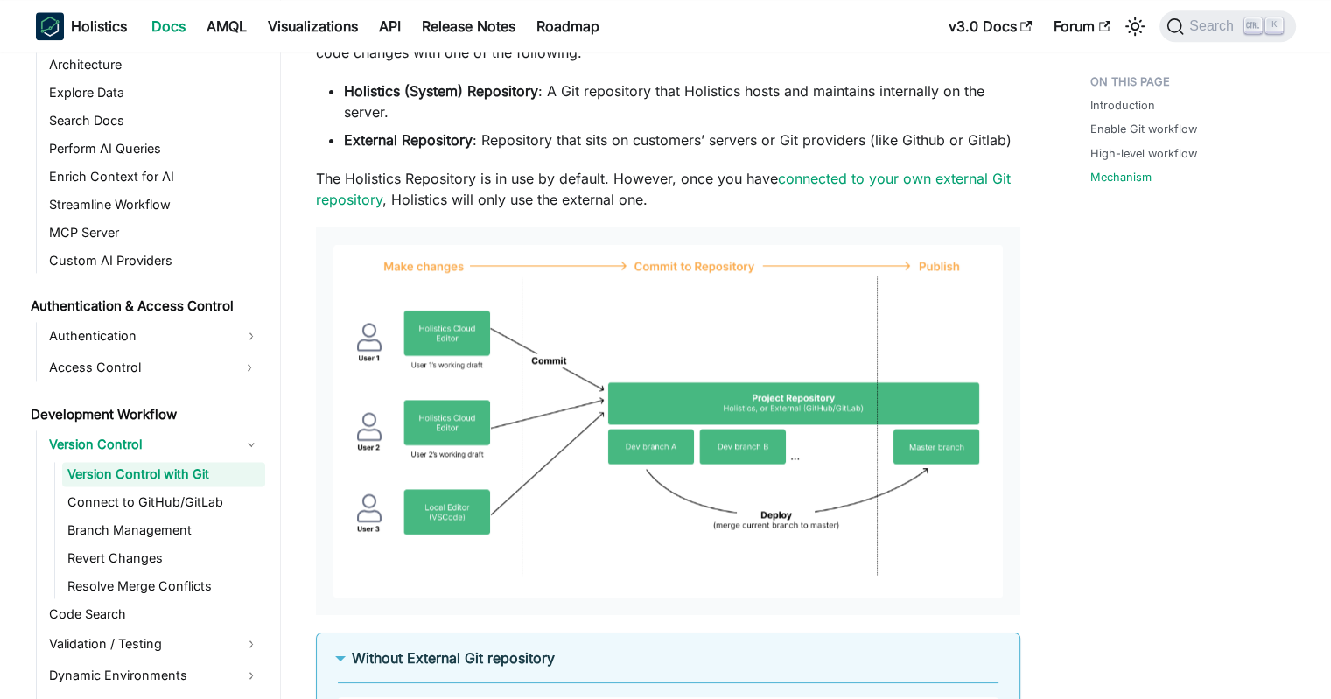
click at [617, 184] on p "The Holistics Repository is in use by default. However, once you have connected…" at bounding box center [668, 189] width 704 height 42
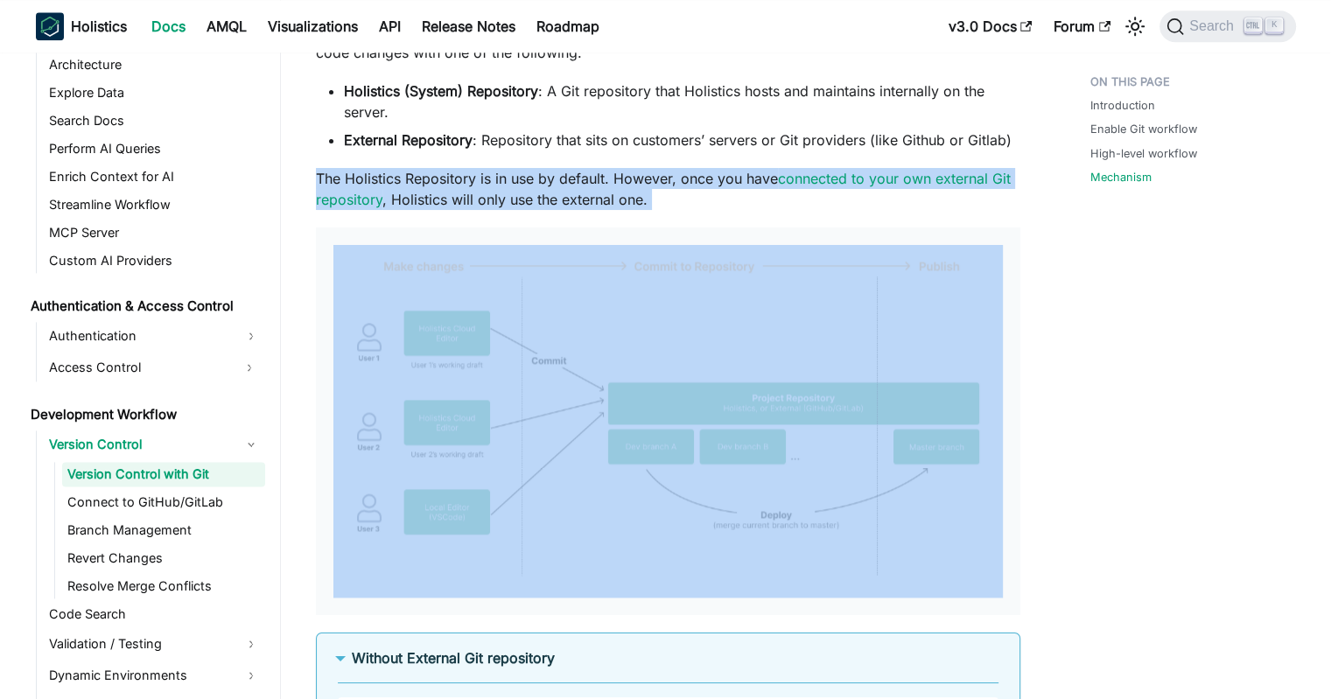
click at [617, 184] on p "The Holistics Repository is in use by default. However, once you have connected…" at bounding box center [668, 189] width 704 height 42
click at [593, 181] on p "The Holistics Repository is in use by default. However, once you have connected…" at bounding box center [668, 189] width 704 height 42
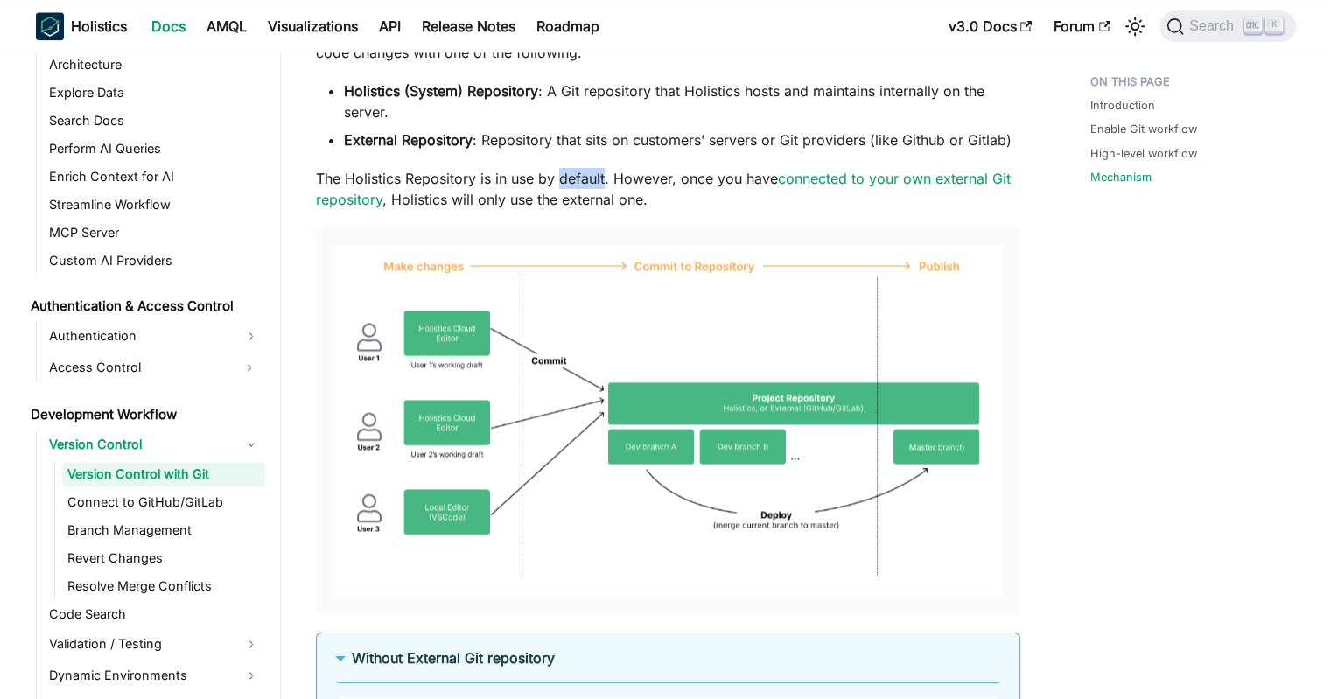
click at [593, 181] on p "The Holistics Repository is in use by default. However, once you have connected…" at bounding box center [668, 189] width 704 height 42
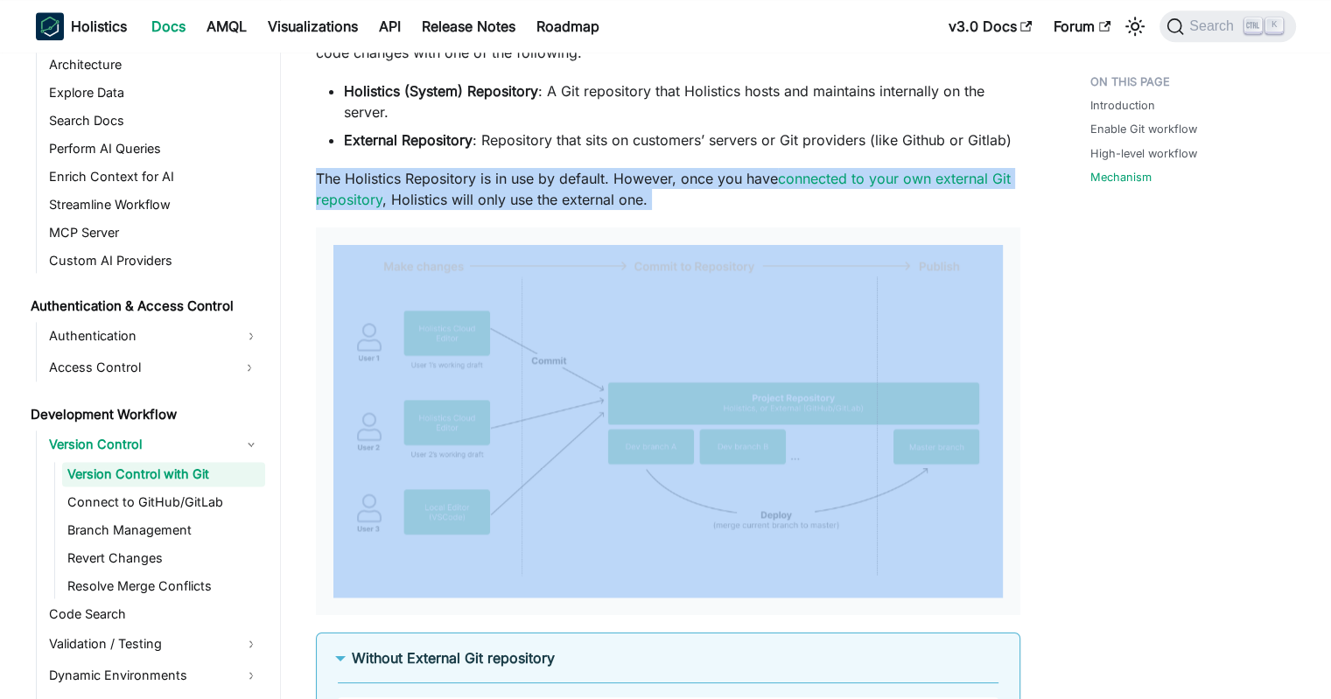
click at [593, 181] on p "The Holistics Repository is in use by default. However, once you have connected…" at bounding box center [668, 189] width 704 height 42
click at [563, 182] on p "The Holistics Repository is in use by default. However, once you have connected…" at bounding box center [668, 189] width 704 height 42
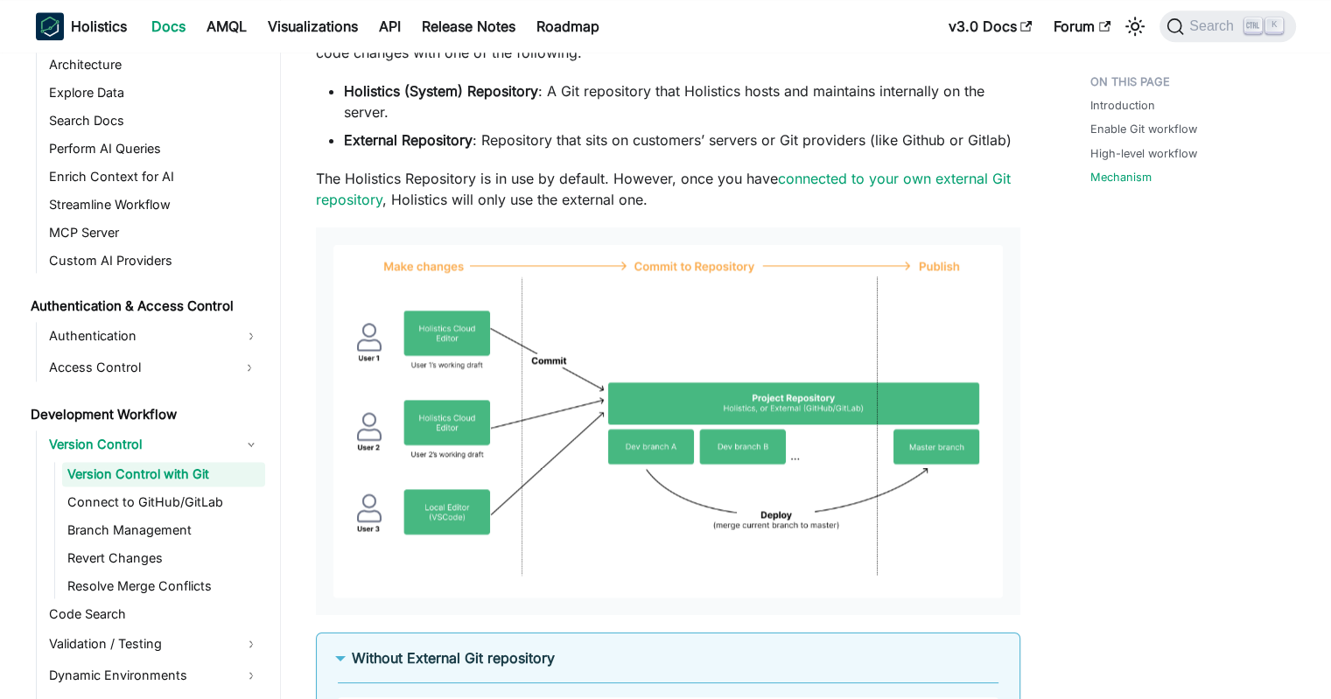
click at [592, 183] on p "The Holistics Repository is in use by default. However, once you have connected…" at bounding box center [668, 189] width 704 height 42
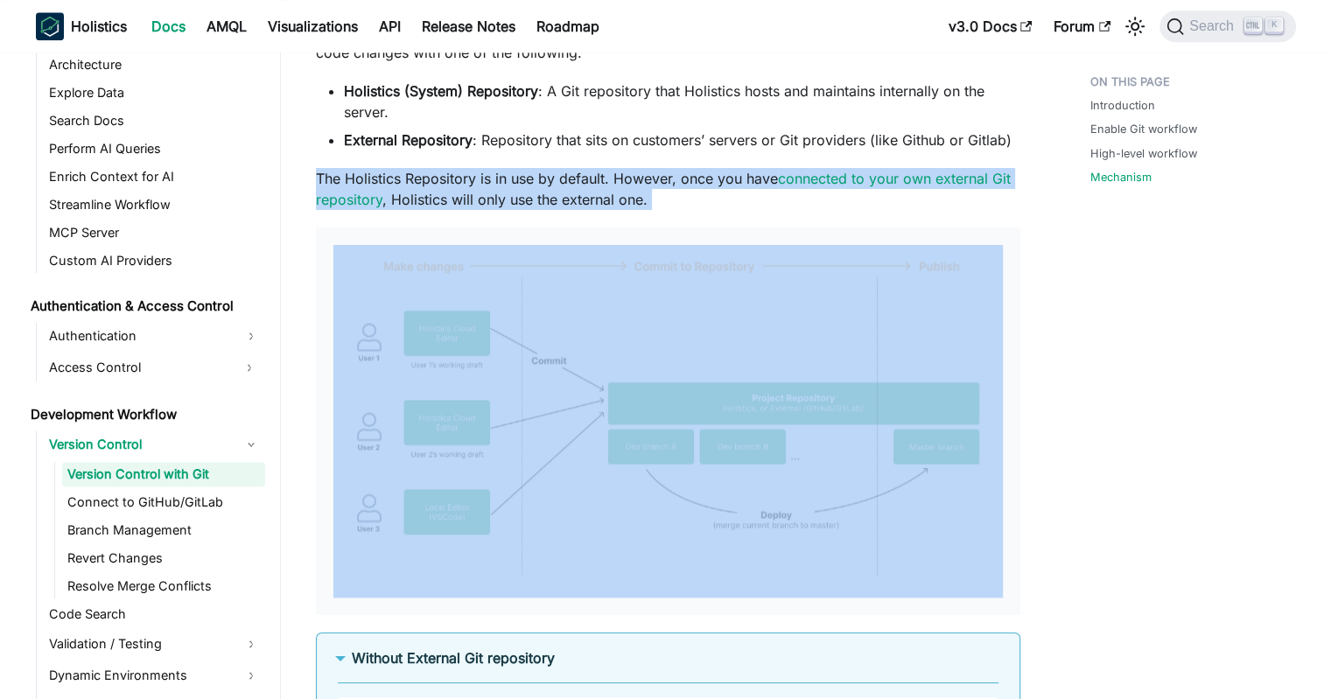
click at [592, 183] on p "The Holistics Repository is in use by default. However, once you have connected…" at bounding box center [668, 189] width 704 height 42
click at [552, 181] on p "The Holistics Repository is in use by default. However, once you have connected…" at bounding box center [668, 189] width 704 height 42
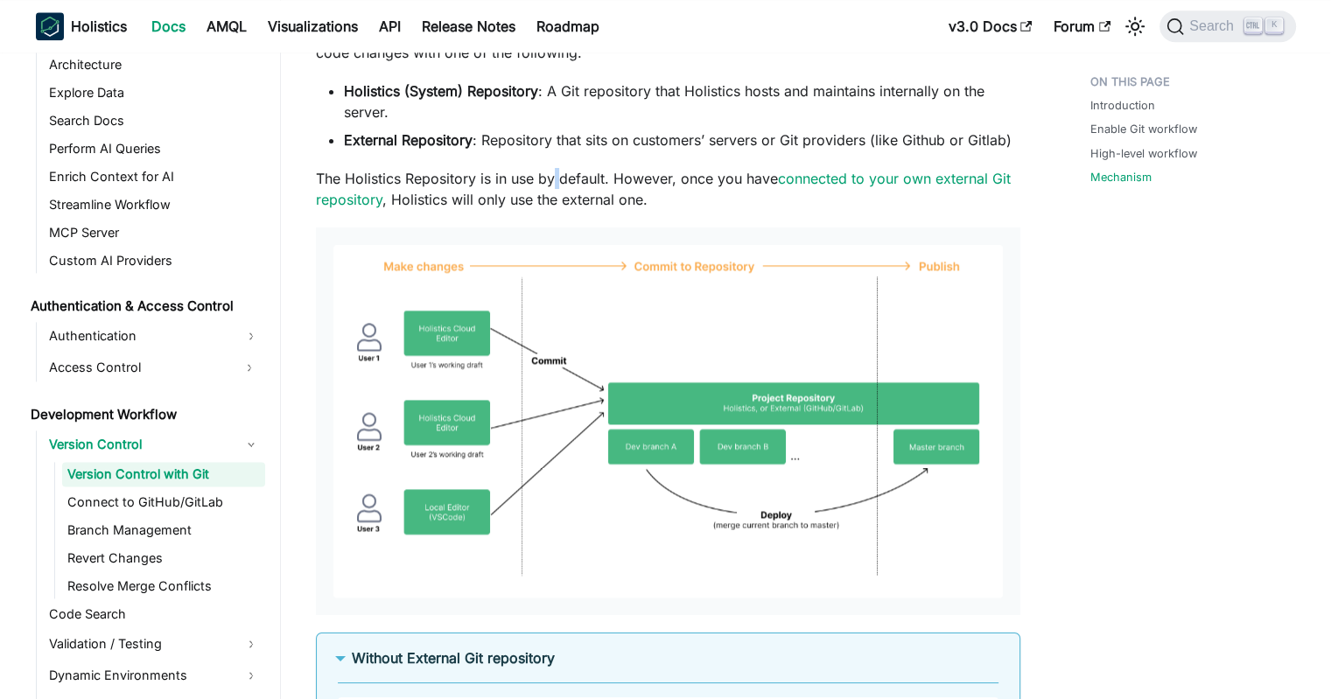
click at [552, 181] on p "The Holistics Repository is in use by default. However, once you have connected…" at bounding box center [668, 189] width 704 height 42
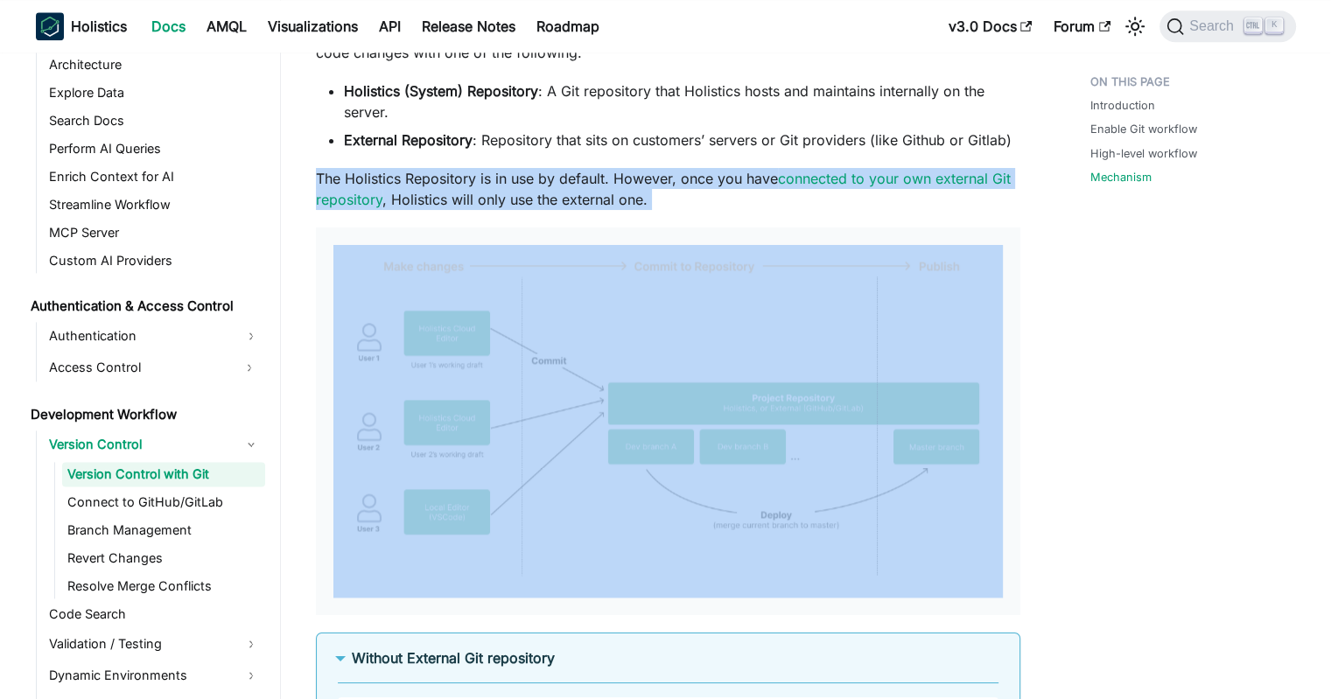
click at [552, 181] on p "The Holistics Repository is in use by default. However, once you have connected…" at bounding box center [668, 189] width 704 height 42
click at [518, 181] on p "The Holistics Repository is in use by default. However, once you have connected…" at bounding box center [668, 189] width 704 height 42
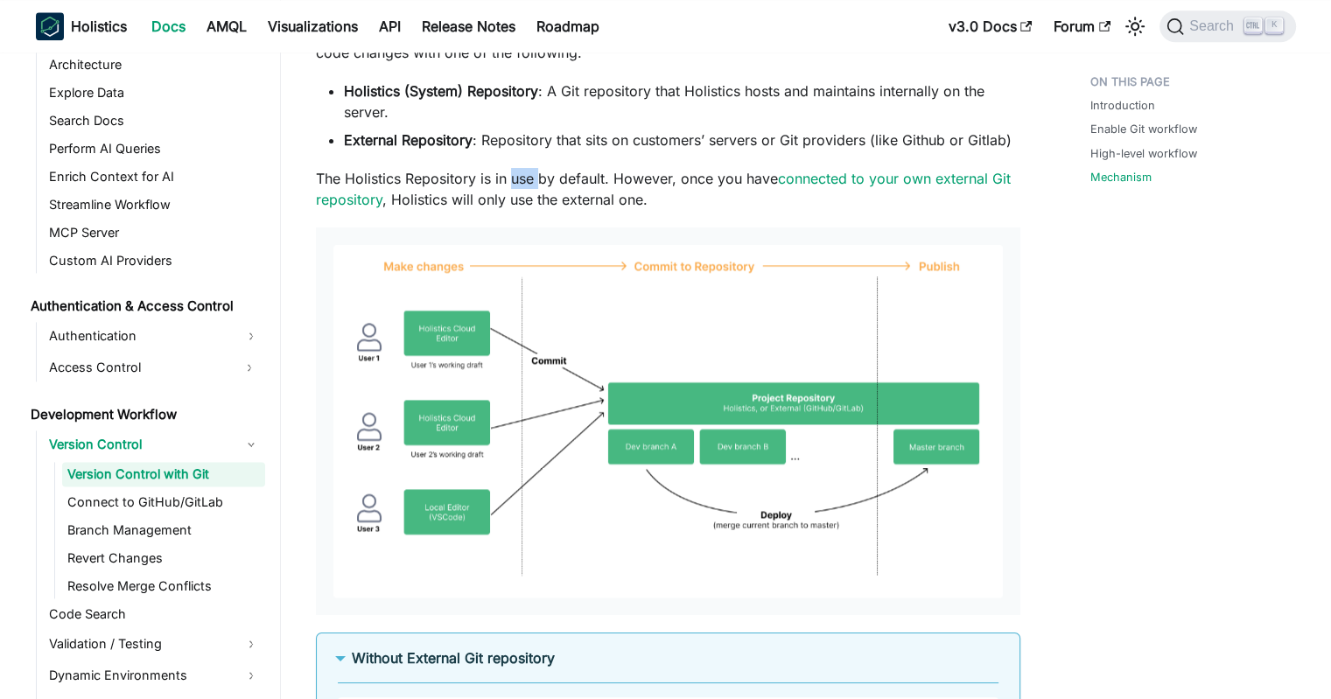
click at [518, 181] on p "The Holistics Repository is in use by default. However, once you have connected…" at bounding box center [668, 189] width 704 height 42
click at [478, 179] on p "The Holistics Repository is in use by default. However, once you have connected…" at bounding box center [668, 189] width 704 height 42
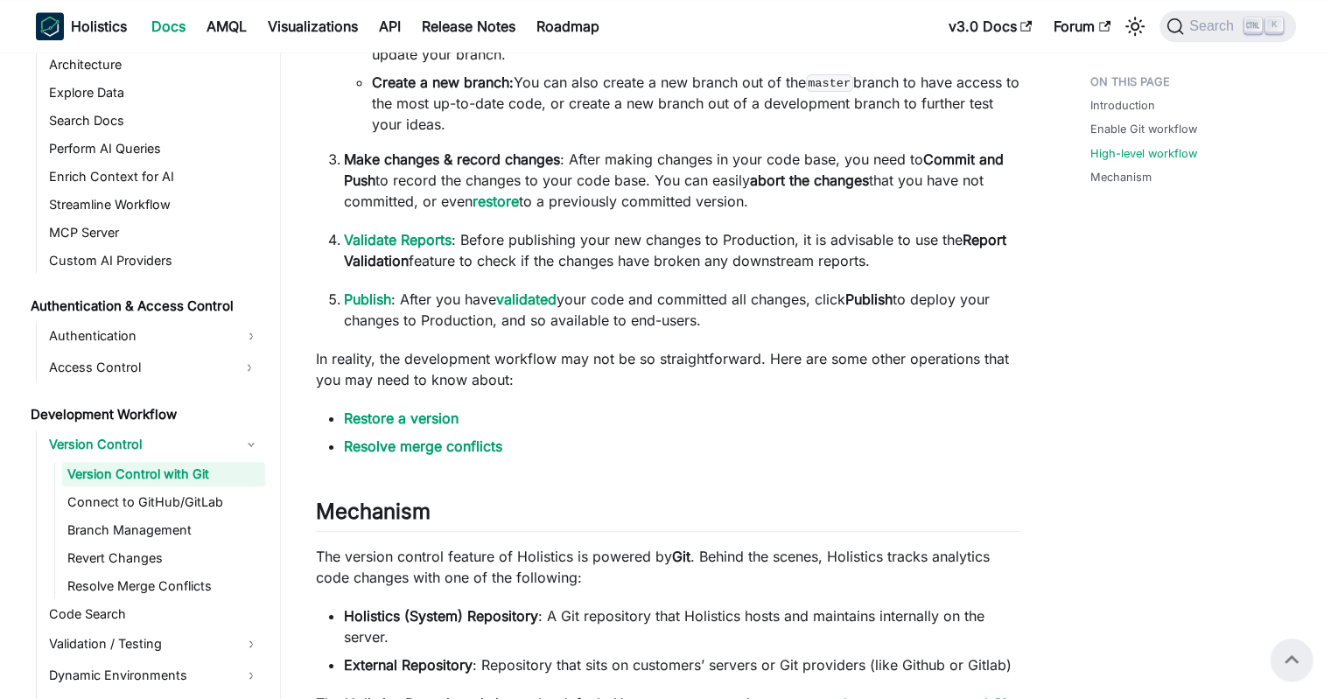
scroll to position [1575, 0]
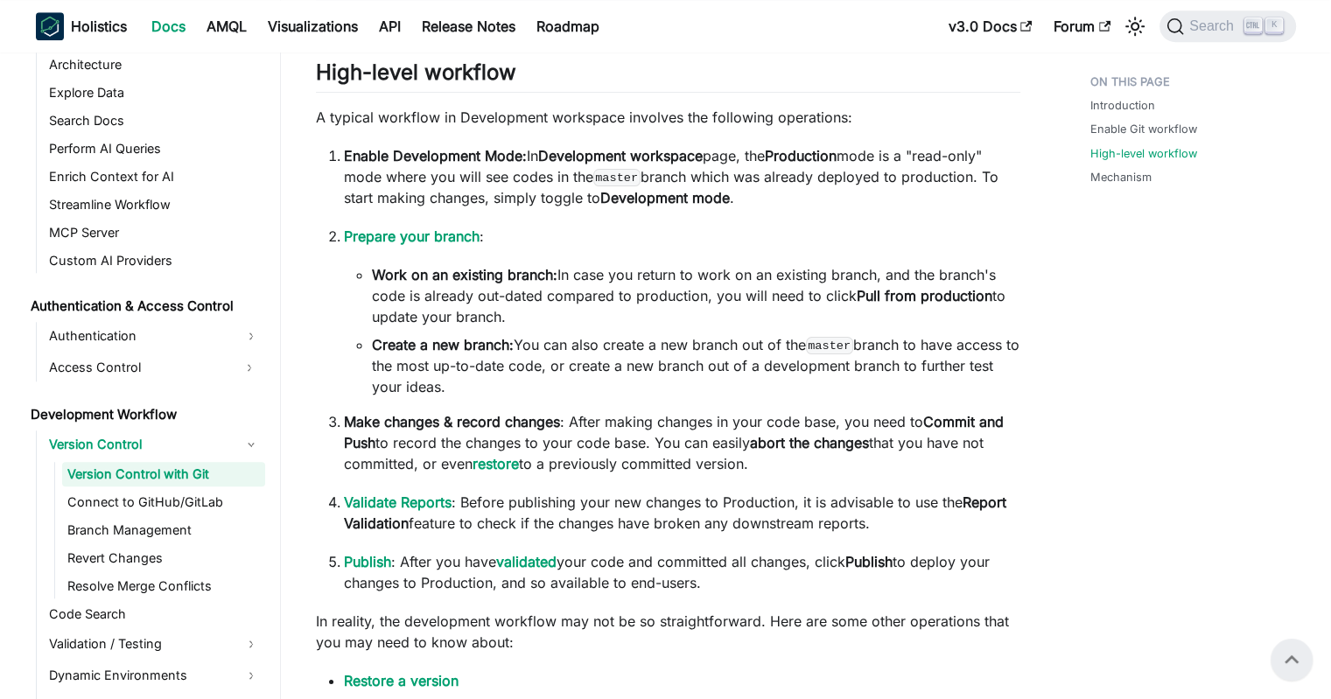
click at [662, 178] on p "Enable Development Mode: In Development workspace page, the Production mode is …" at bounding box center [682, 176] width 676 height 63
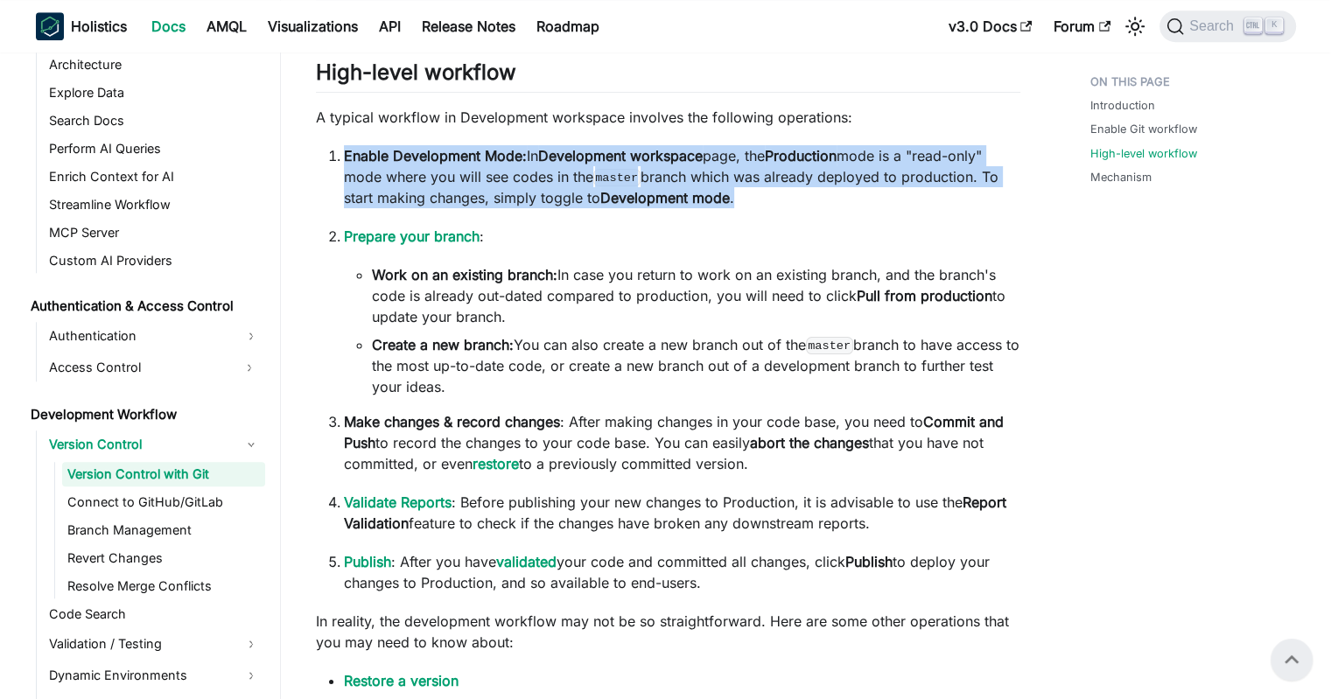
click at [662, 178] on p "Enable Development Mode: In Development workspace page, the Production mode is …" at bounding box center [682, 176] width 676 height 63
click at [690, 170] on p "Enable Development Mode: In Development workspace page, the Production mode is …" at bounding box center [682, 176] width 676 height 63
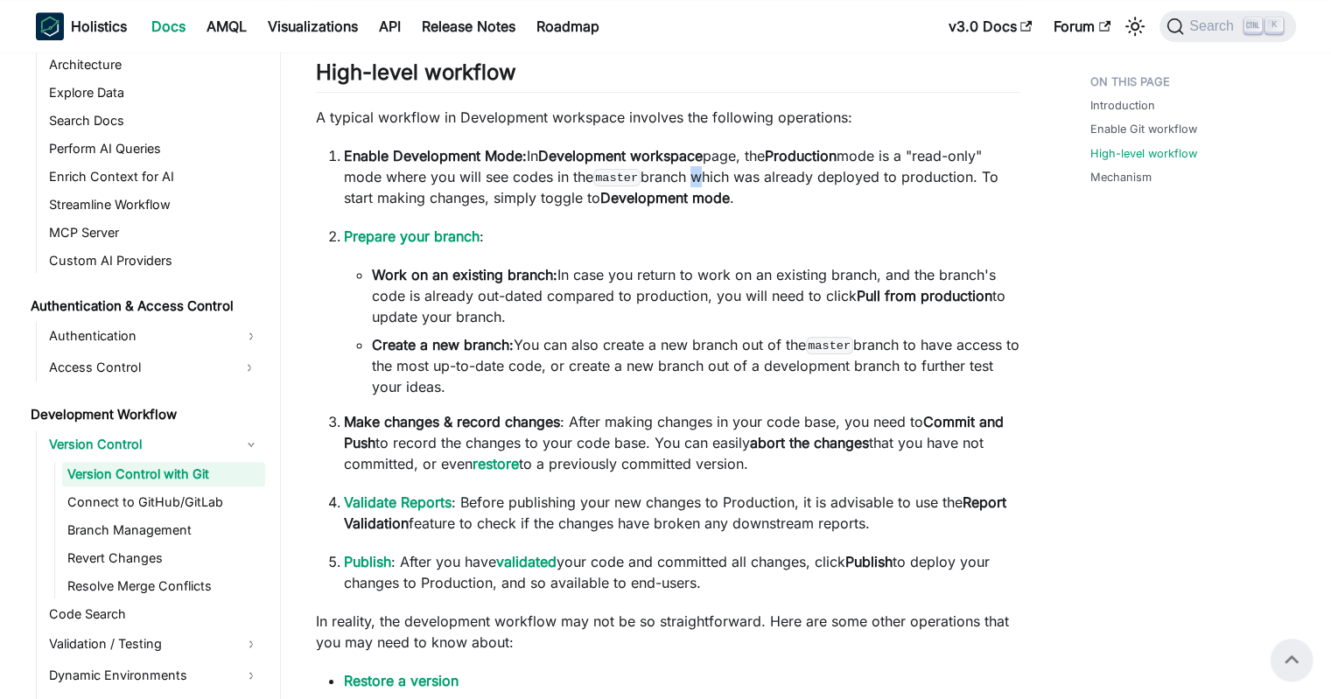
click at [690, 170] on p "Enable Development Mode: In Development workspace page, the Production mode is …" at bounding box center [682, 176] width 676 height 63
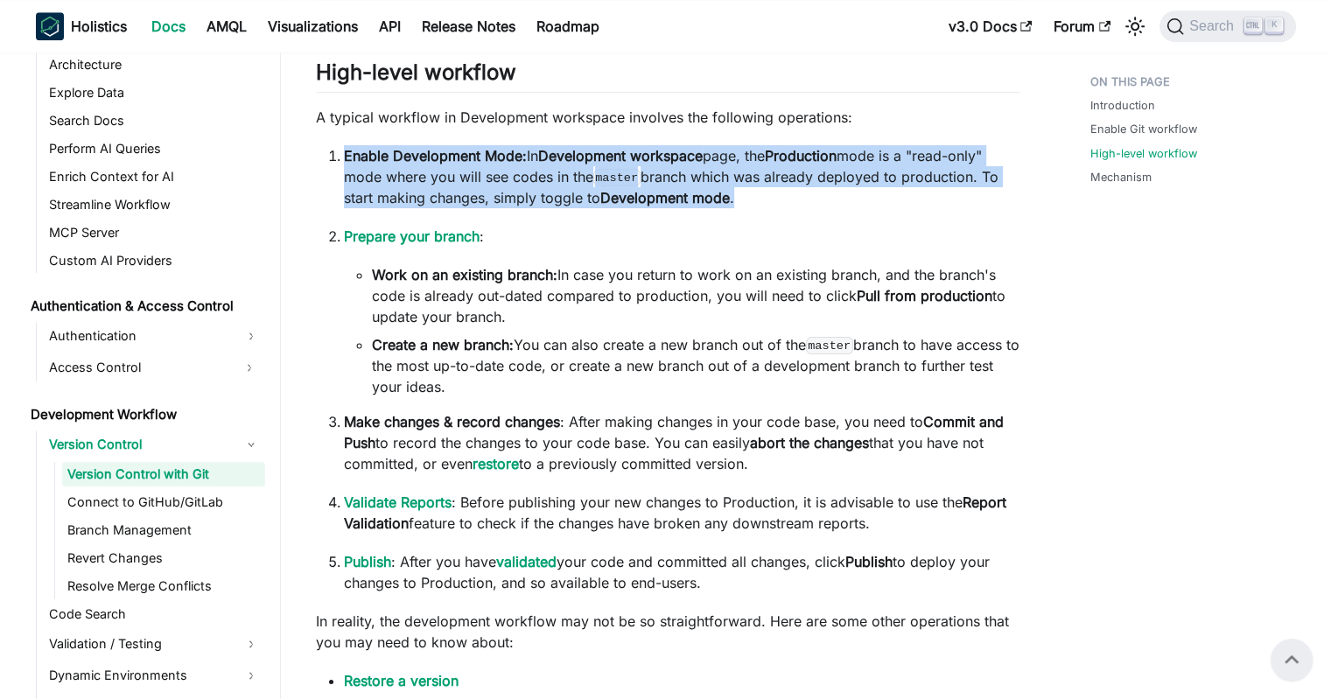
click at [690, 170] on p "Enable Development Mode: In Development workspace page, the Production mode is …" at bounding box center [682, 176] width 676 height 63
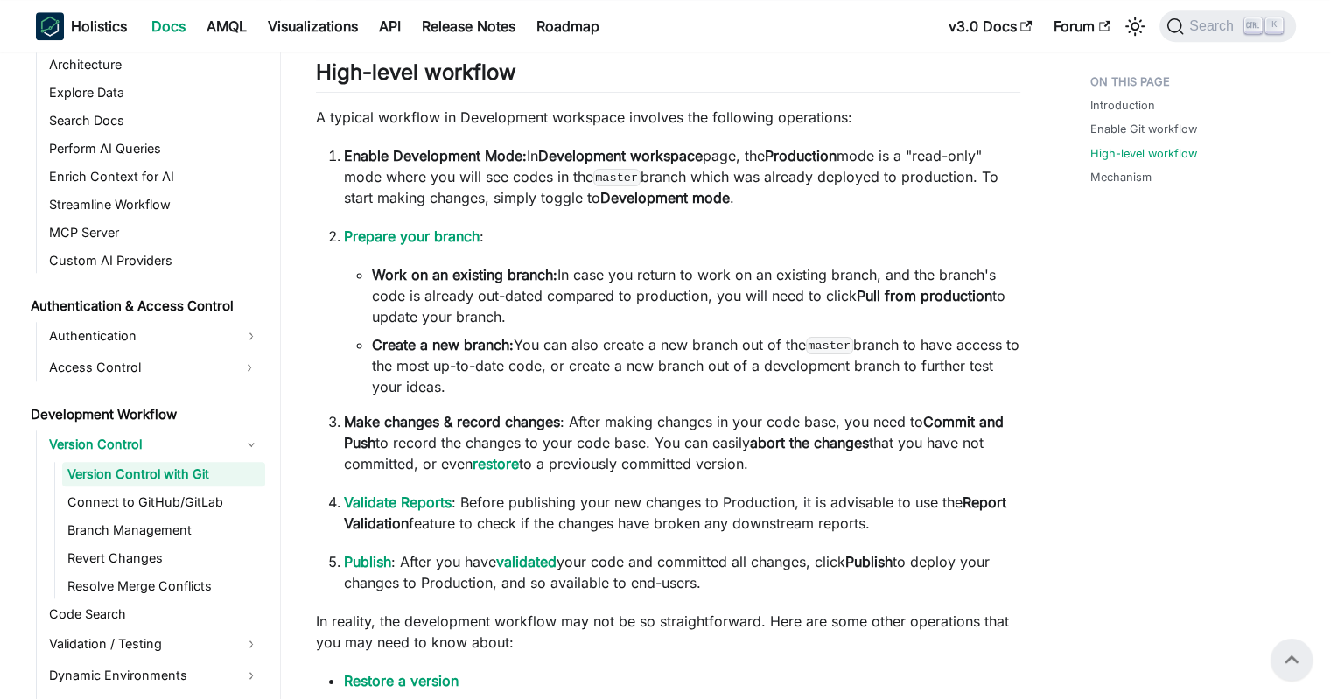
click at [585, 311] on li "Work on an existing branch: In case you return to work on an existing branch, a…" at bounding box center [696, 295] width 648 height 63
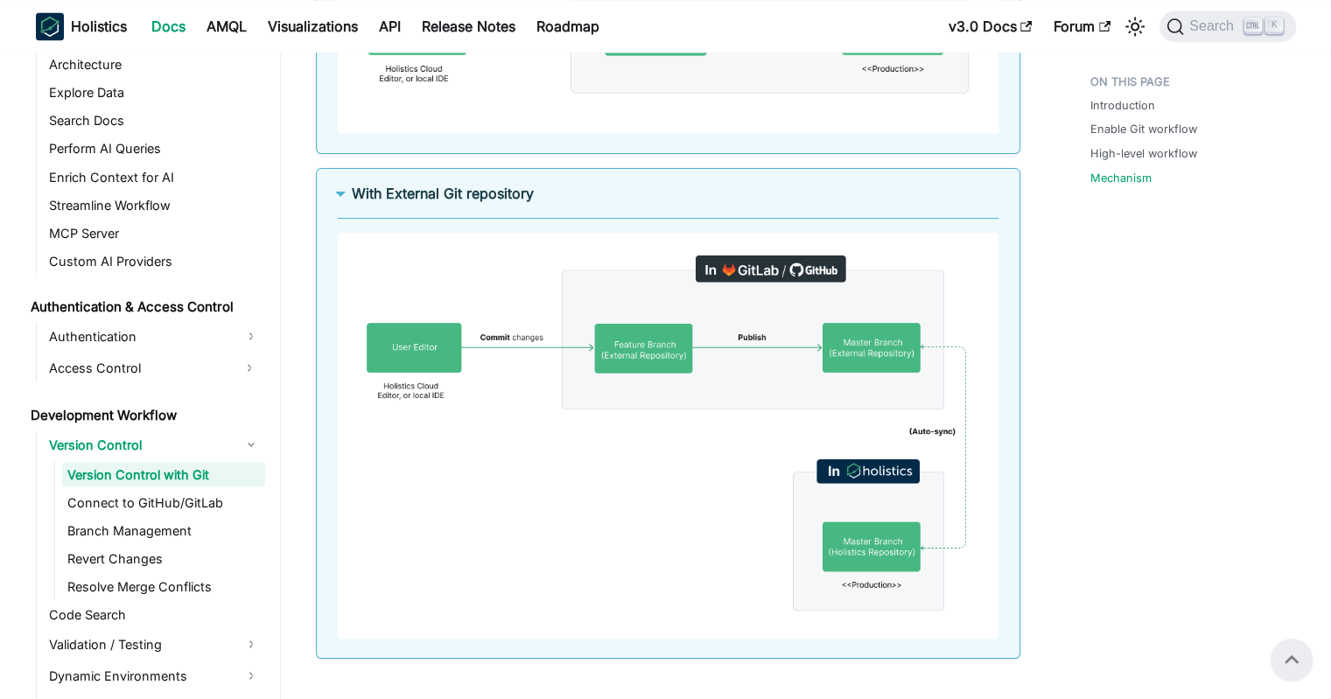
click at [397, 195] on b "With External Git repository" at bounding box center [443, 194] width 182 height 18
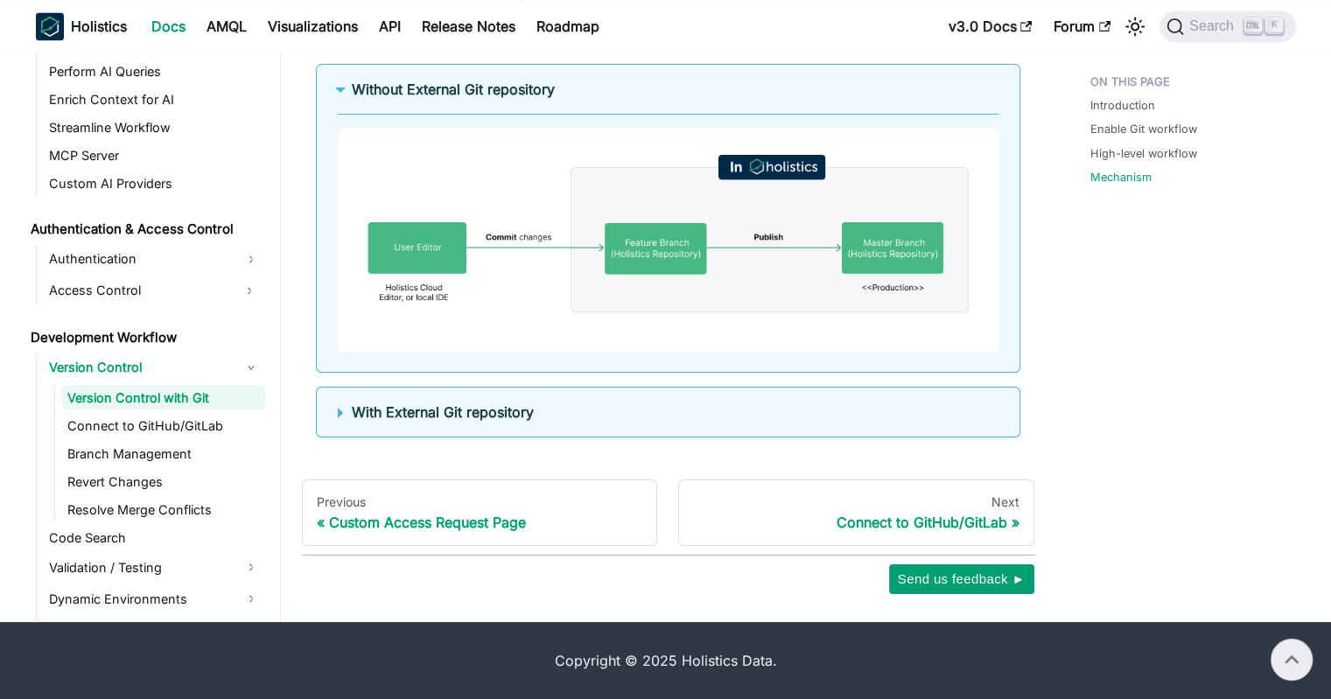
scroll to position [2930, 0]
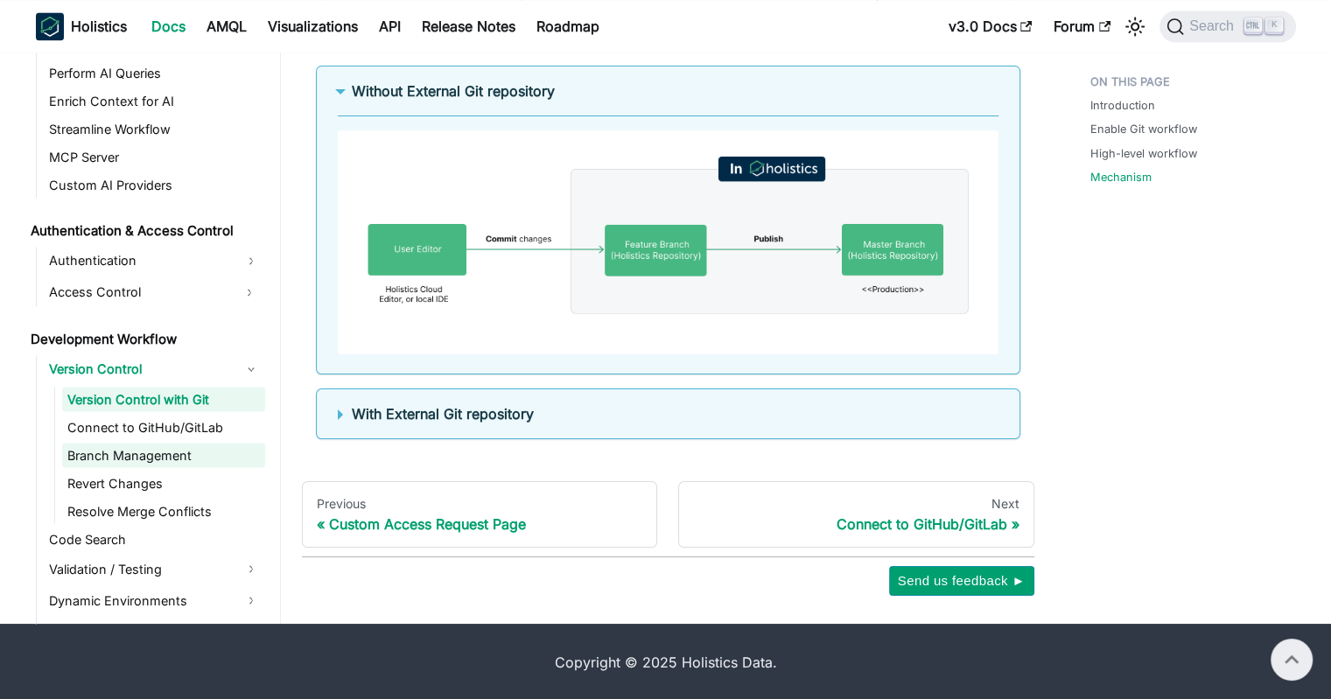
click at [118, 445] on link "Branch Management" at bounding box center [163, 455] width 203 height 25
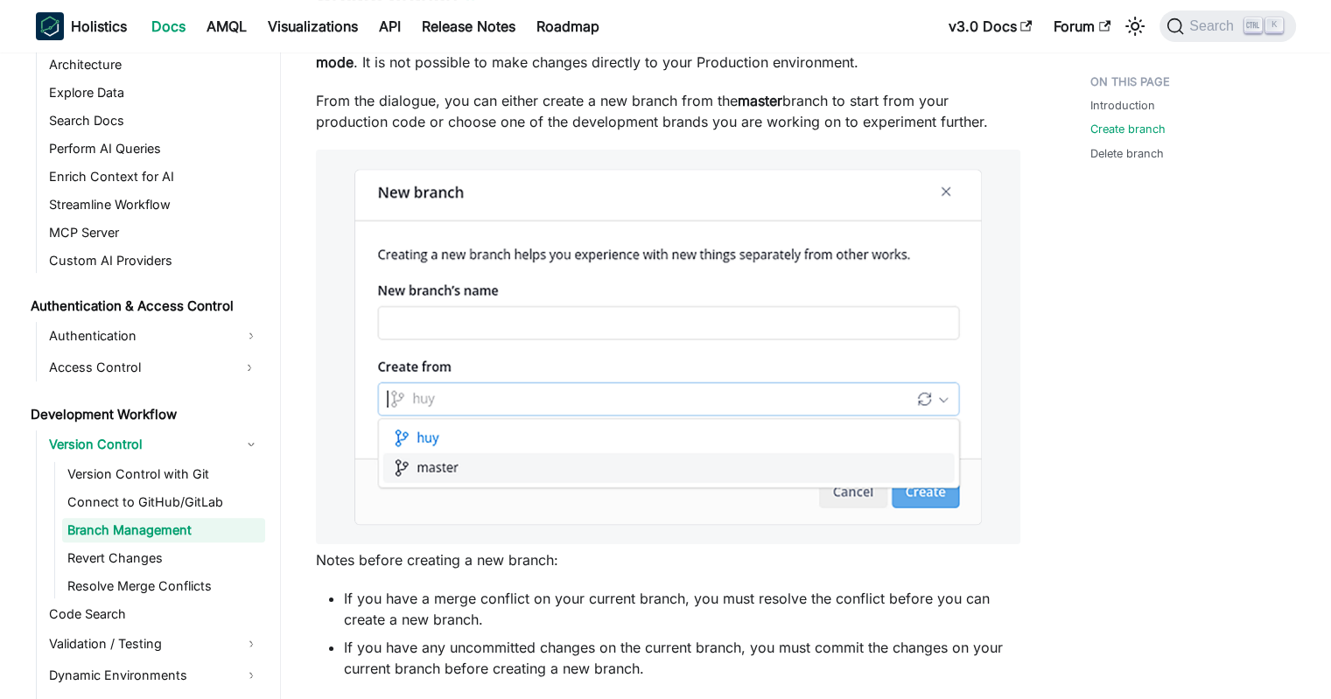
scroll to position [700, 0]
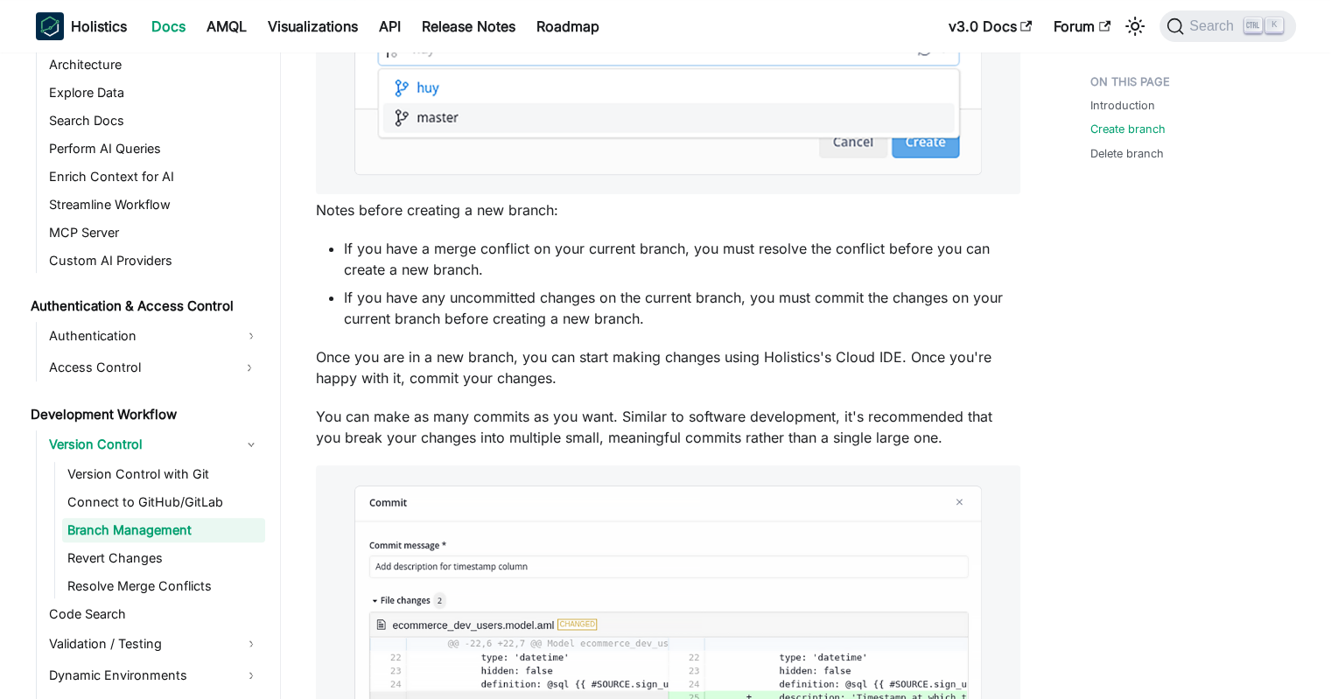
click at [546, 288] on li "If you have any uncommitted changes on the current branch, you must commit the …" at bounding box center [682, 308] width 676 height 42
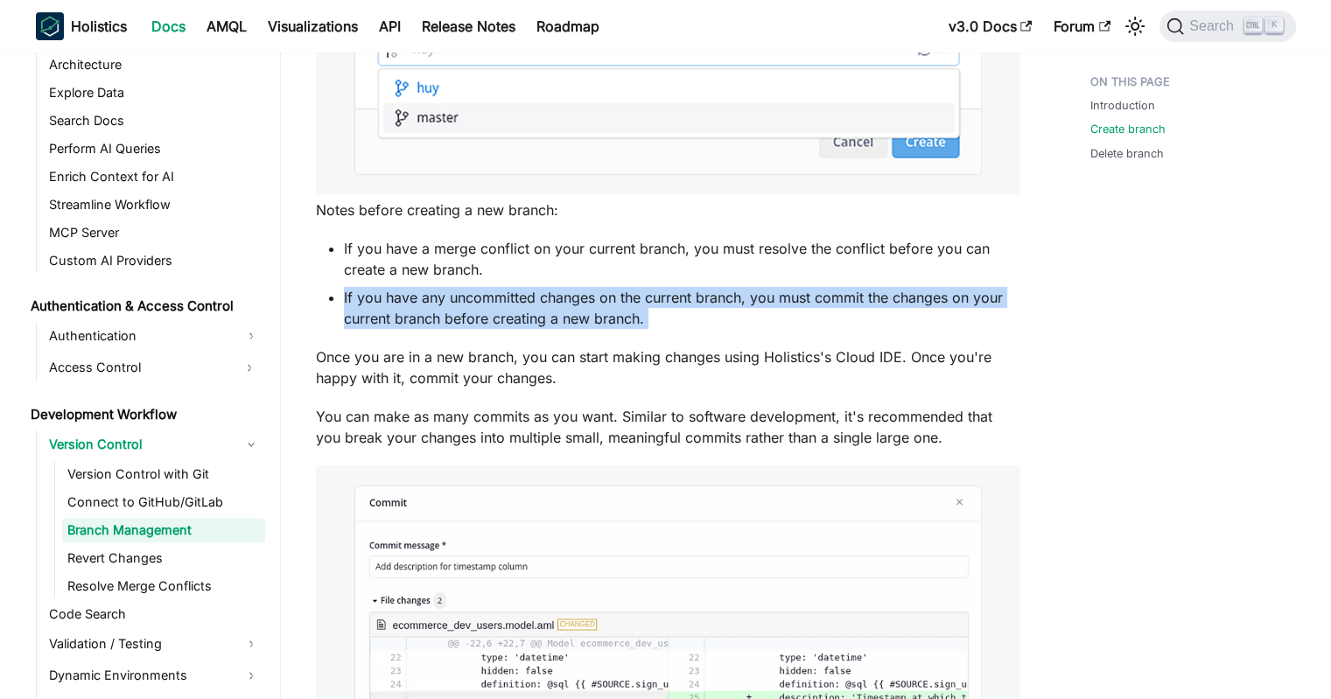
click at [546, 288] on li "If you have any uncommitted changes on the current branch, you must commit the …" at bounding box center [682, 308] width 676 height 42
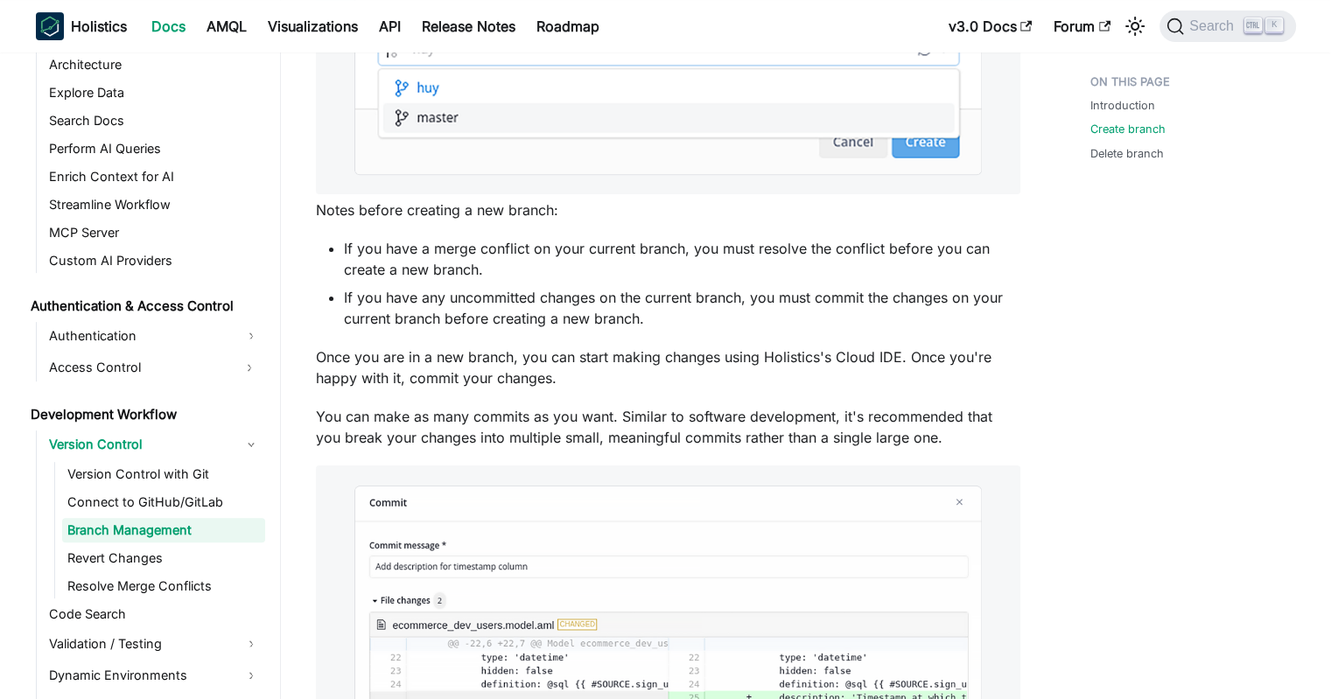
click at [549, 251] on li "If you have a merge conflict on your current branch, you must resolve the confl…" at bounding box center [682, 259] width 676 height 42
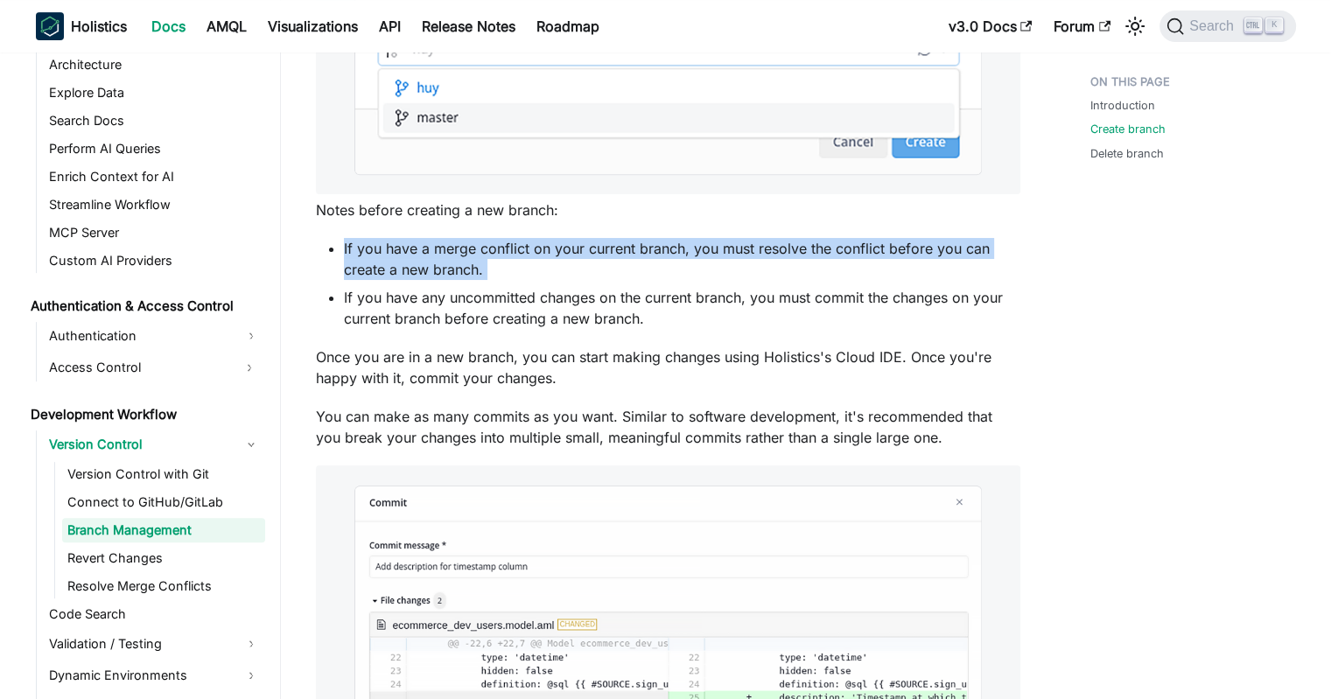
click at [549, 251] on li "If you have a merge conflict on your current branch, you must resolve the confl…" at bounding box center [682, 259] width 676 height 42
click at [503, 265] on li "If you have a merge conflict on your current branch, you must resolve the confl…" at bounding box center [682, 259] width 676 height 42
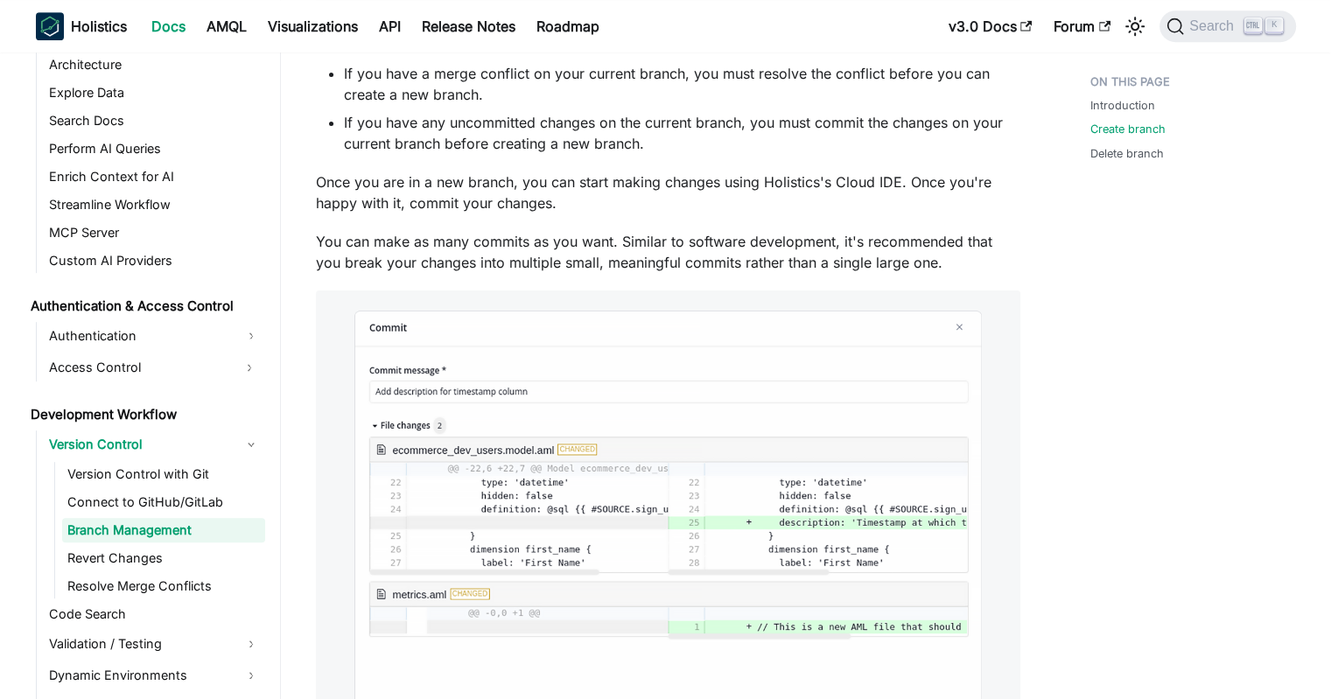
click at [1061, 314] on div "Introduction Create branch Delete branch" at bounding box center [1184, 489] width 258 height 2597
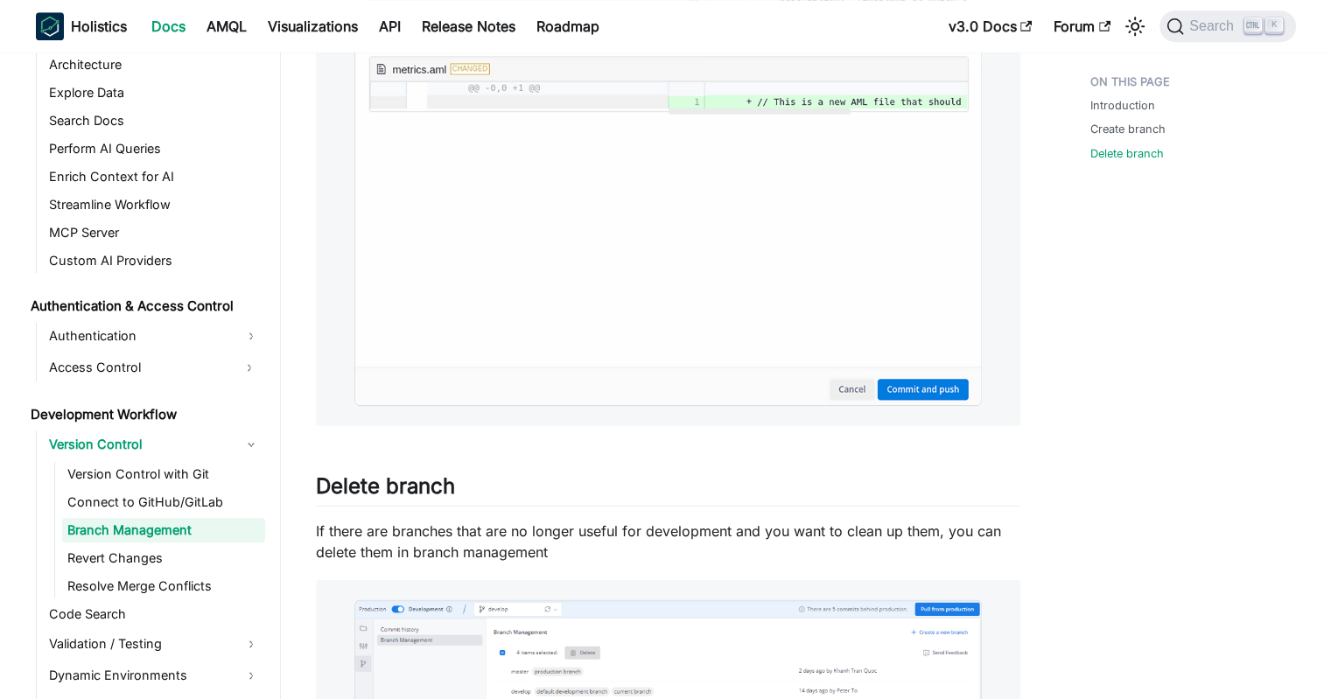
scroll to position [1663, 0]
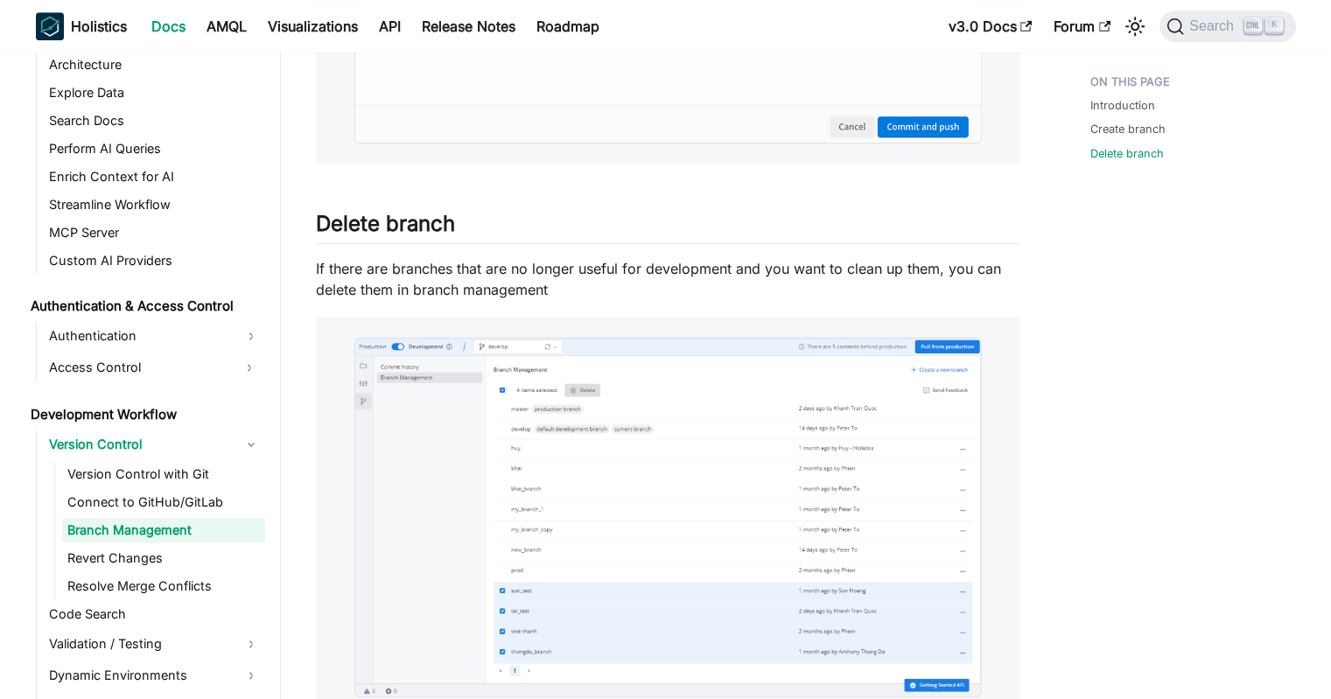
click at [550, 274] on p "If there are branches that are no longer useful for development and you want to…" at bounding box center [668, 279] width 704 height 42
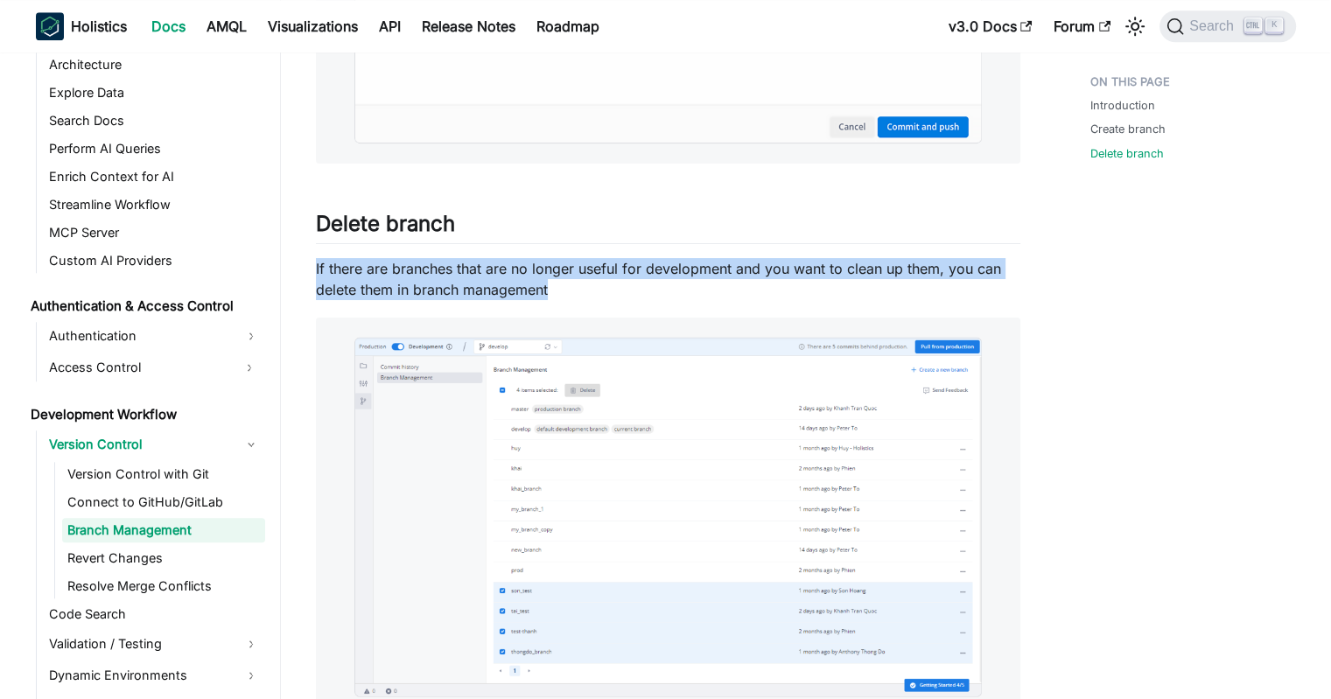
click at [550, 274] on p "If there are branches that are no longer useful for development and you want to…" at bounding box center [668, 279] width 704 height 42
click at [524, 277] on p "If there are branches that are no longer useful for development and you want to…" at bounding box center [668, 279] width 704 height 42
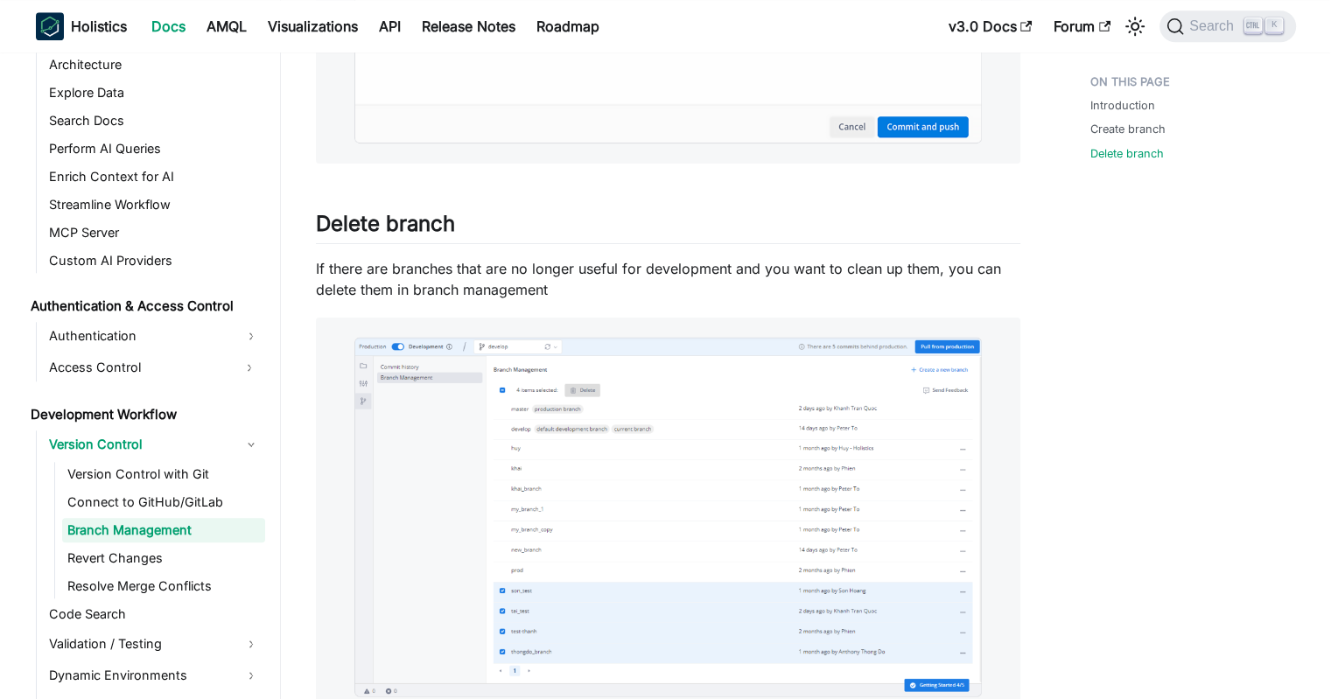
scroll to position [2013, 0]
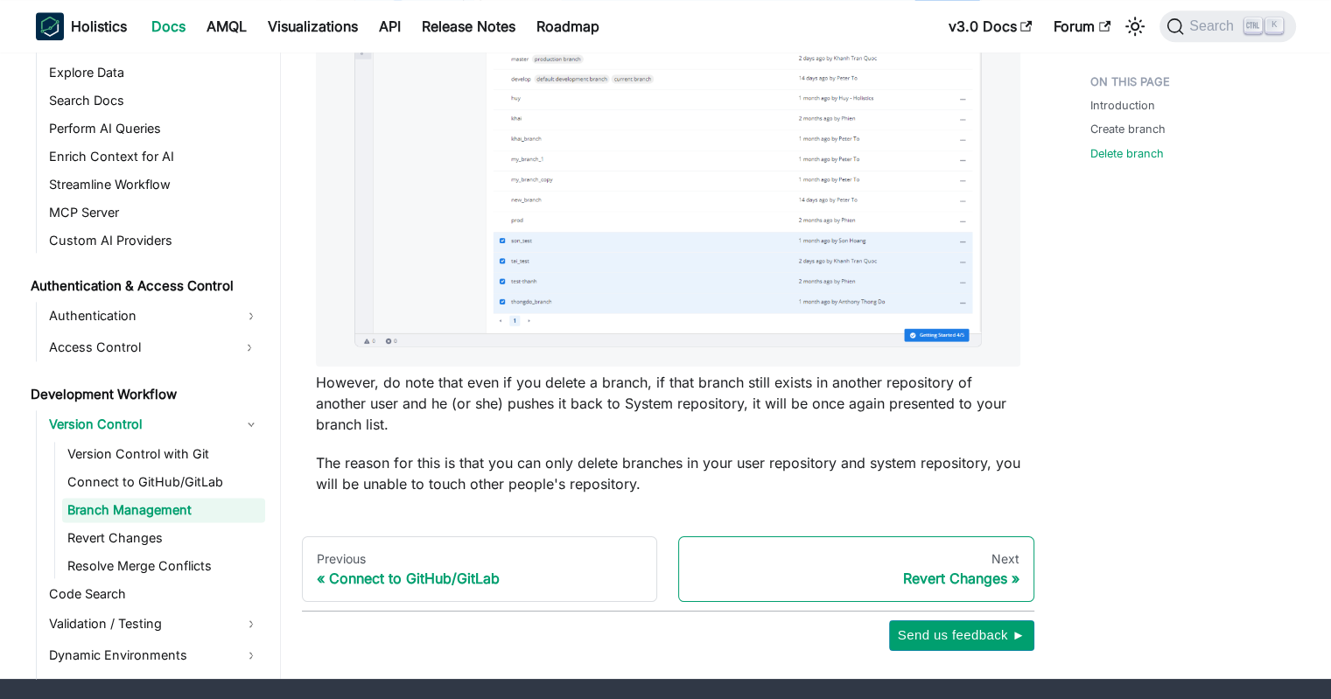
click at [910, 576] on div "Revert Changes" at bounding box center [856, 579] width 326 height 18
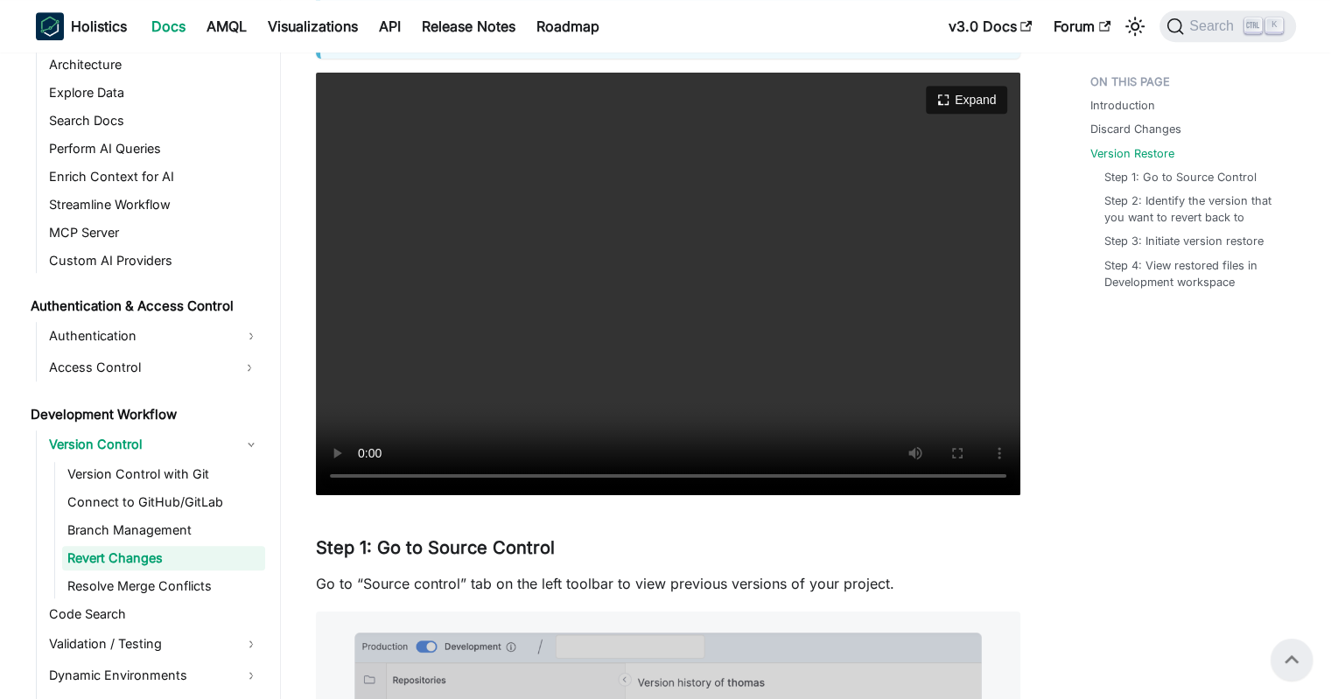
scroll to position [1138, 0]
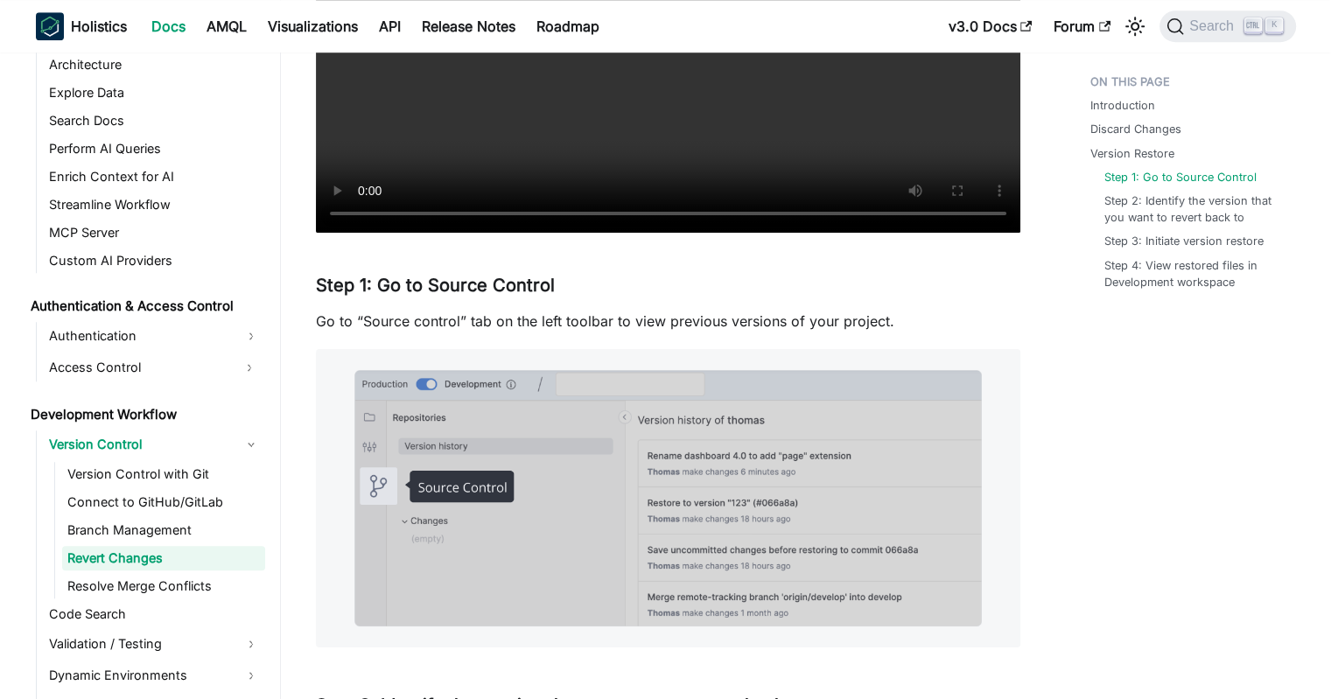
click at [653, 326] on p "Go to “Source control” tab on the left toolbar to view previous versions of you…" at bounding box center [668, 321] width 704 height 21
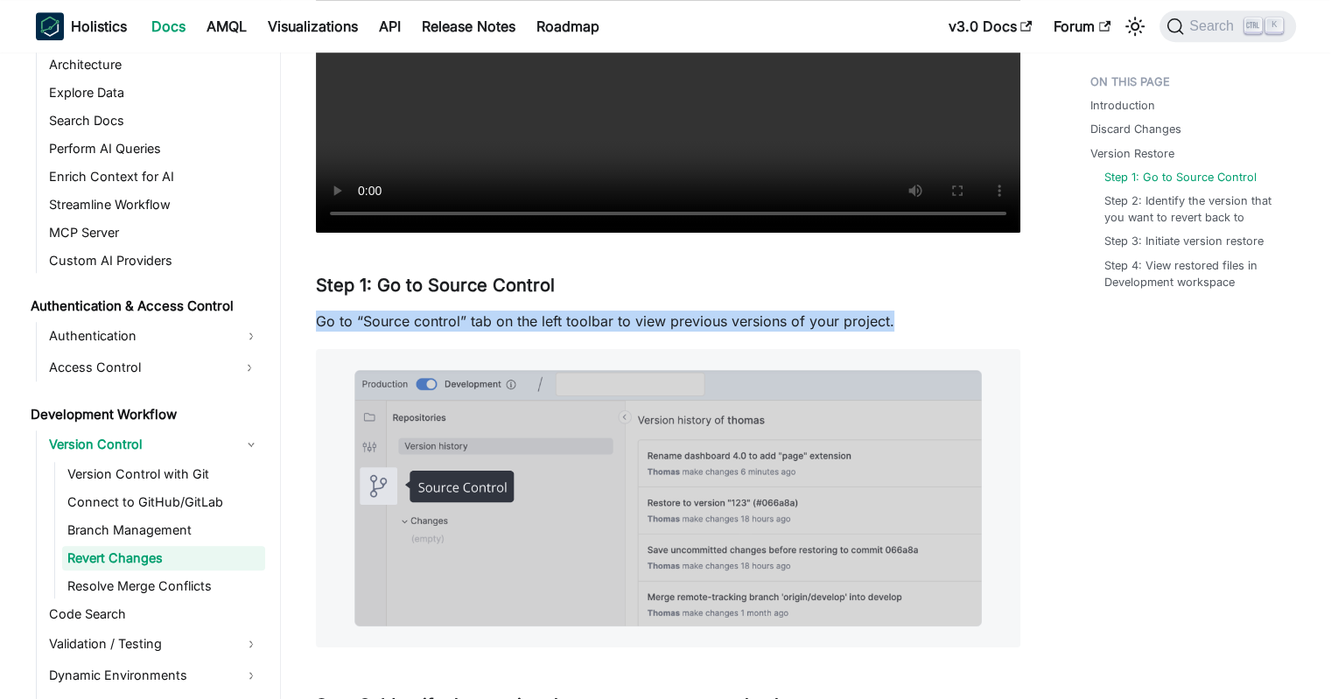
click at [653, 326] on p "Go to “Source control” tab on the left toolbar to view previous versions of you…" at bounding box center [668, 321] width 704 height 21
click at [604, 323] on p "Go to “Source control” tab on the left toolbar to view previous versions of you…" at bounding box center [668, 321] width 704 height 21
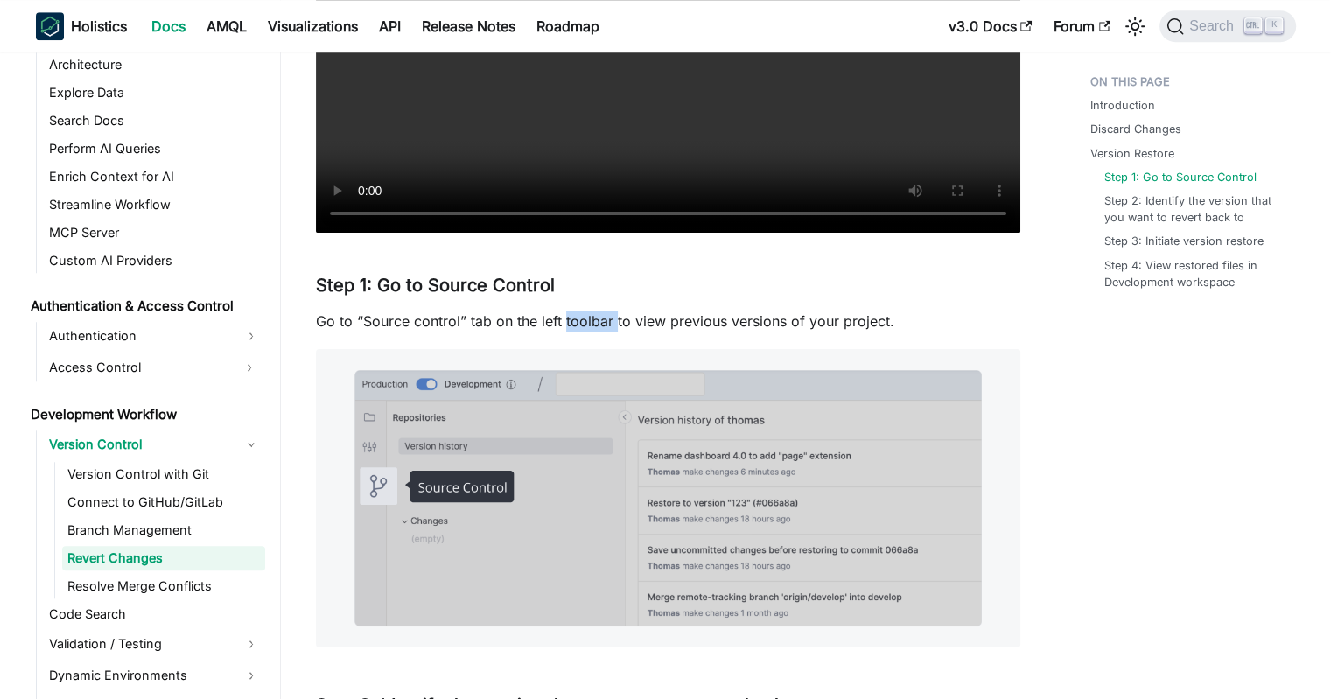
click at [604, 323] on p "Go to “Source control” tab on the left toolbar to view previous versions of you…" at bounding box center [668, 321] width 704 height 21
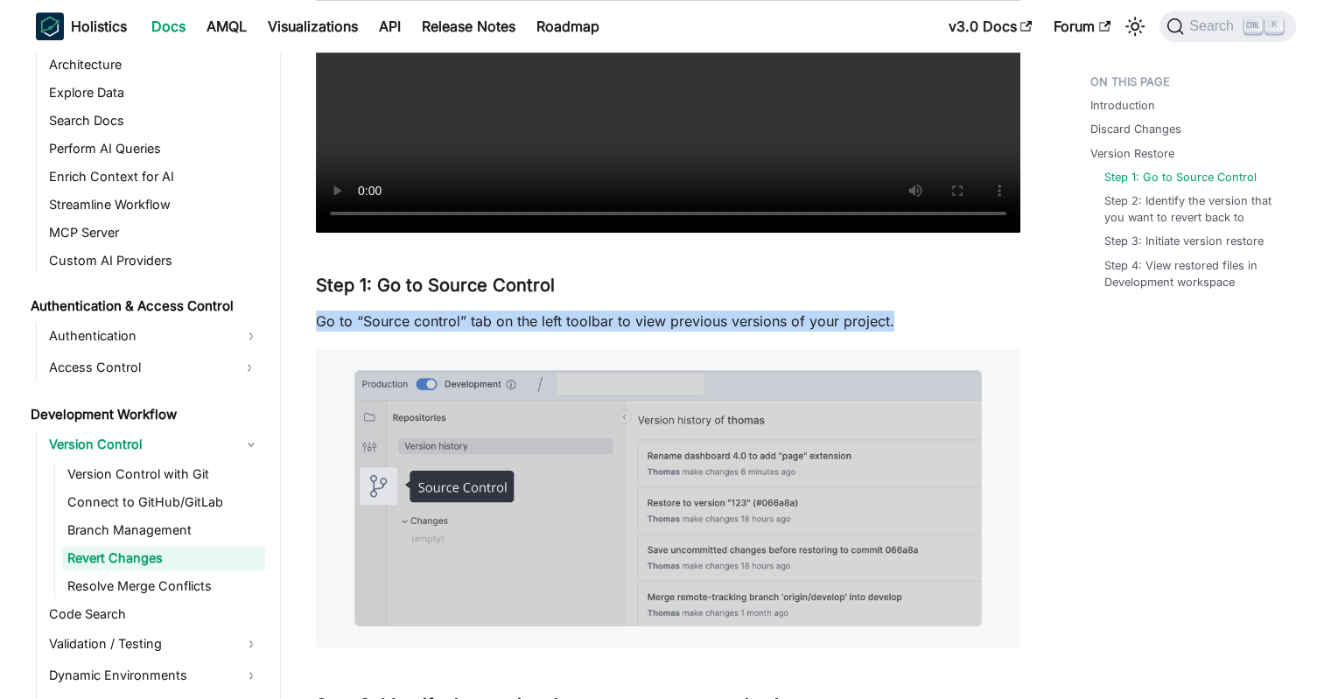
click at [604, 323] on p "Go to “Source control” tab on the left toolbar to view previous versions of you…" at bounding box center [668, 321] width 704 height 21
click at [573, 322] on p "Go to “Source control” tab on the left toolbar to view previous versions of you…" at bounding box center [668, 321] width 704 height 21
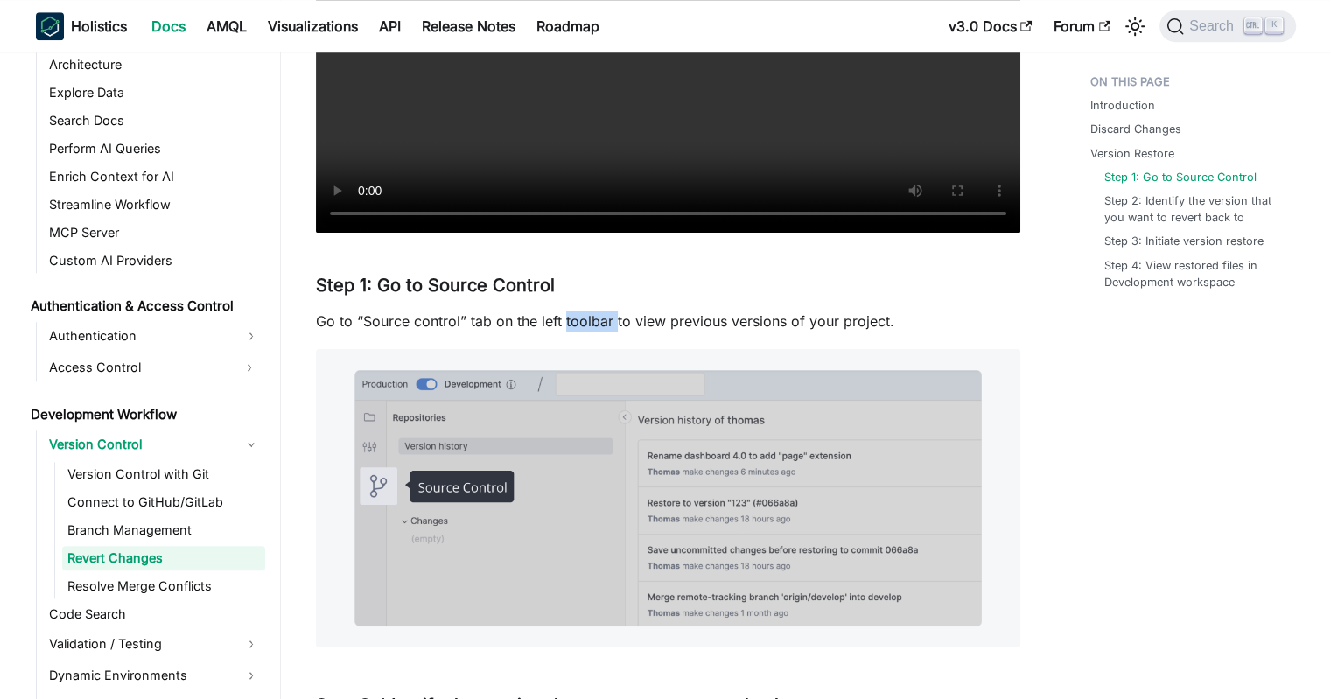
click at [573, 322] on p "Go to “Source control” tab on the left toolbar to view previous versions of you…" at bounding box center [668, 321] width 704 height 21
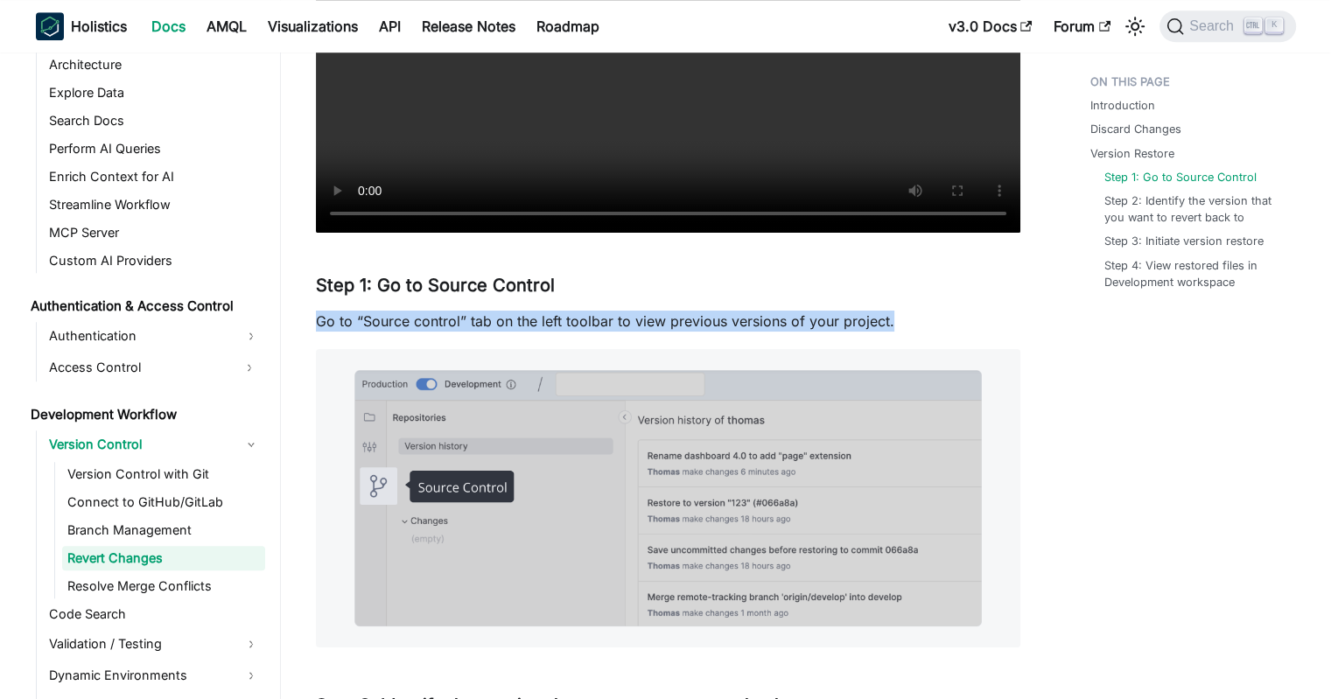
click at [573, 322] on p "Go to “Source control” tab on the left toolbar to view previous versions of you…" at bounding box center [668, 321] width 704 height 21
click at [518, 322] on p "Go to “Source control” tab on the left toolbar to view previous versions of you…" at bounding box center [668, 321] width 704 height 21
click at [470, 321] on p "Go to “Source control” tab on the left toolbar to view previous versions of you…" at bounding box center [668, 321] width 704 height 21
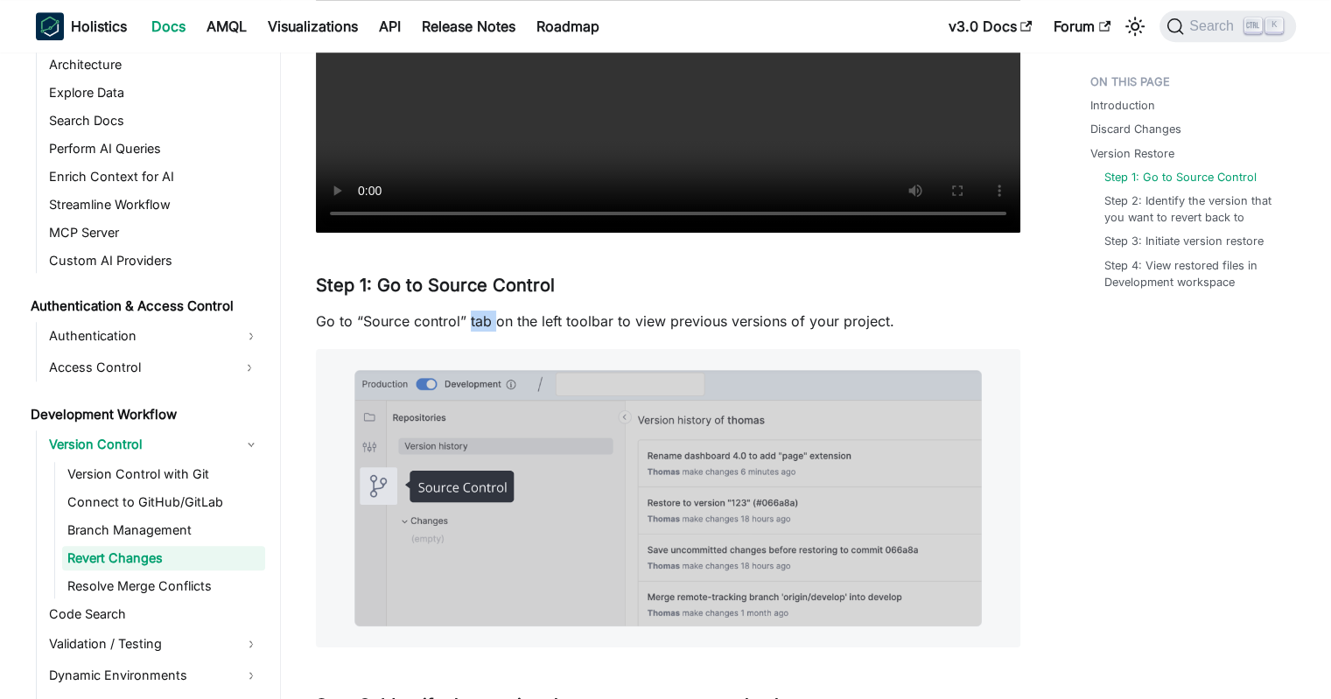
click at [470, 321] on p "Go to “Source control” tab on the left toolbar to view previous versions of you…" at bounding box center [668, 321] width 704 height 21
click at [445, 324] on p "Go to “Source control” tab on the left toolbar to view previous versions of you…" at bounding box center [668, 321] width 704 height 21
click at [404, 321] on p "Go to “Source control” tab on the left toolbar to view previous versions of you…" at bounding box center [668, 321] width 704 height 21
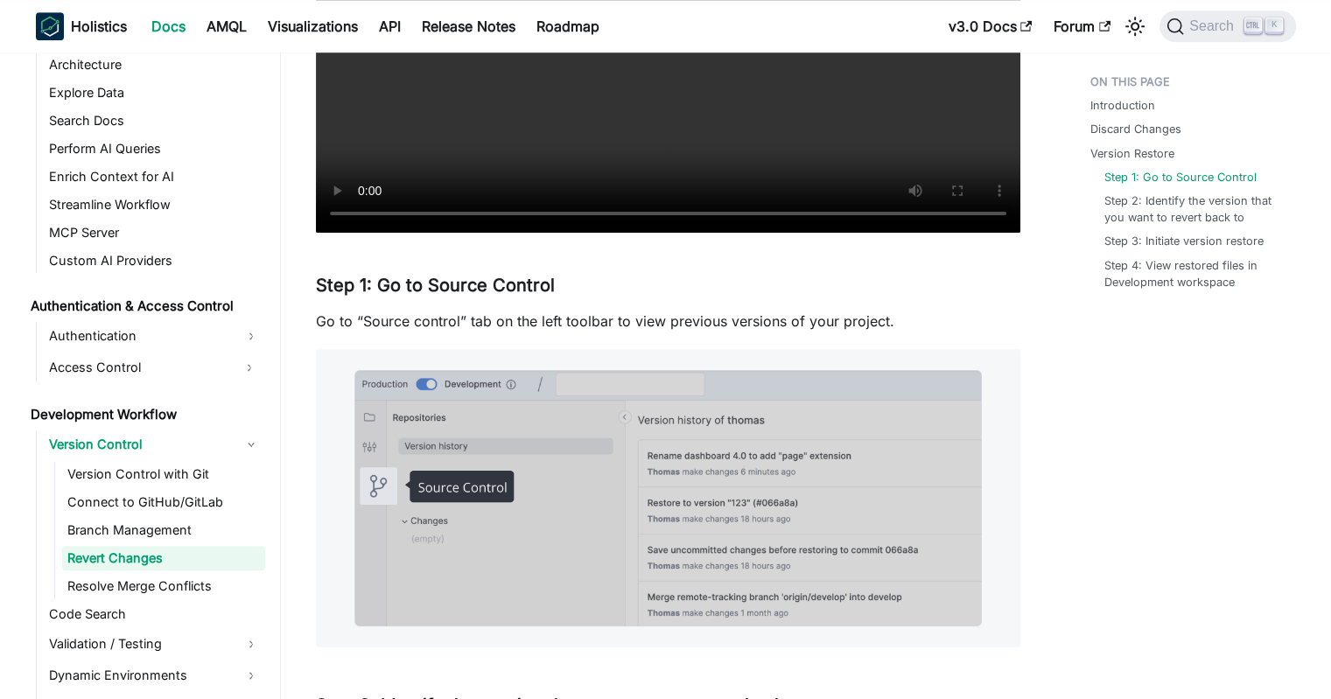
click at [383, 323] on p "Go to “Source control” tab on the left toolbar to view previous versions of you…" at bounding box center [668, 321] width 704 height 21
click at [426, 321] on p "Go to “Source control” tab on the left toolbar to view previous versions of you…" at bounding box center [668, 321] width 704 height 21
click at [399, 323] on p "Go to “Source control” tab on the left toolbar to view previous versions of you…" at bounding box center [668, 321] width 704 height 21
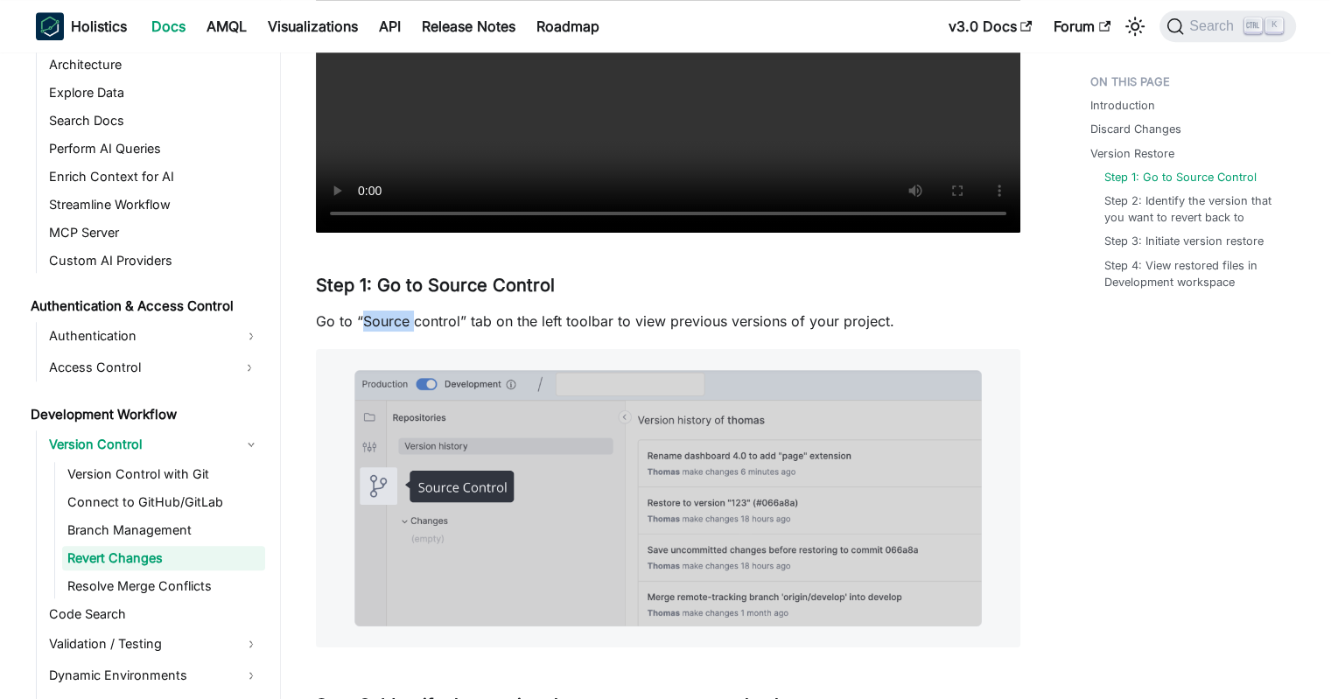
click at [399, 323] on p "Go to “Source control” tab on the left toolbar to view previous versions of you…" at bounding box center [668, 321] width 704 height 21
click at [430, 320] on p "Go to “Source control” tab on the left toolbar to view previous versions of you…" at bounding box center [668, 321] width 704 height 21
click at [403, 322] on p "Go to “Source control” tab on the left toolbar to view previous versions of you…" at bounding box center [668, 321] width 704 height 21
click at [428, 319] on p "Go to “Source control” tab on the left toolbar to view previous versions of you…" at bounding box center [668, 321] width 704 height 21
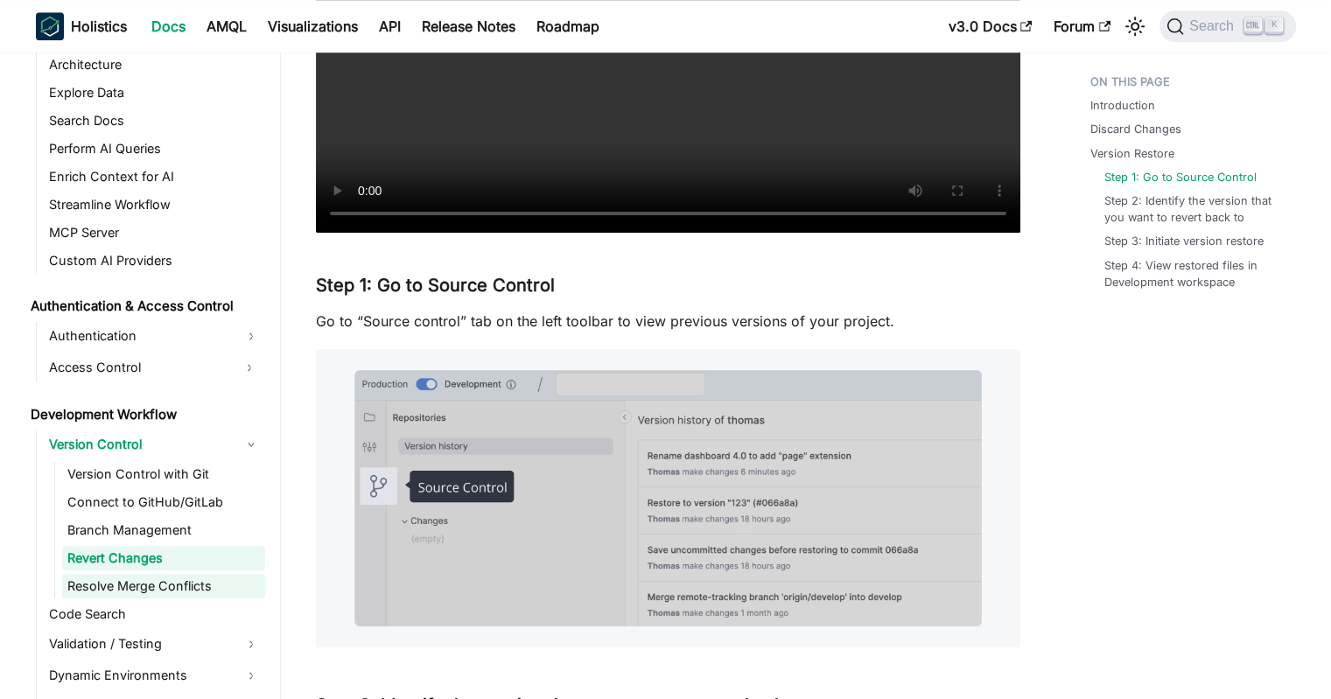
click at [165, 586] on link "Resolve Merge Conflicts" at bounding box center [163, 586] width 203 height 25
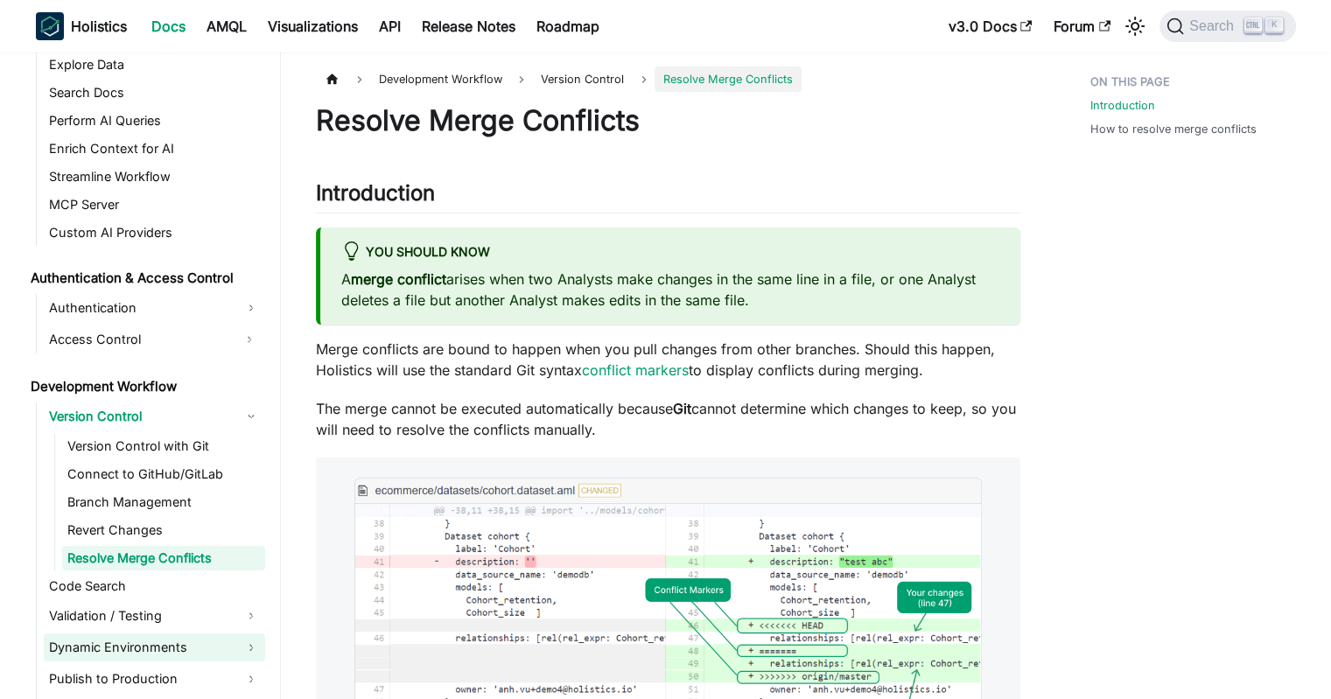
scroll to position [1075, 0]
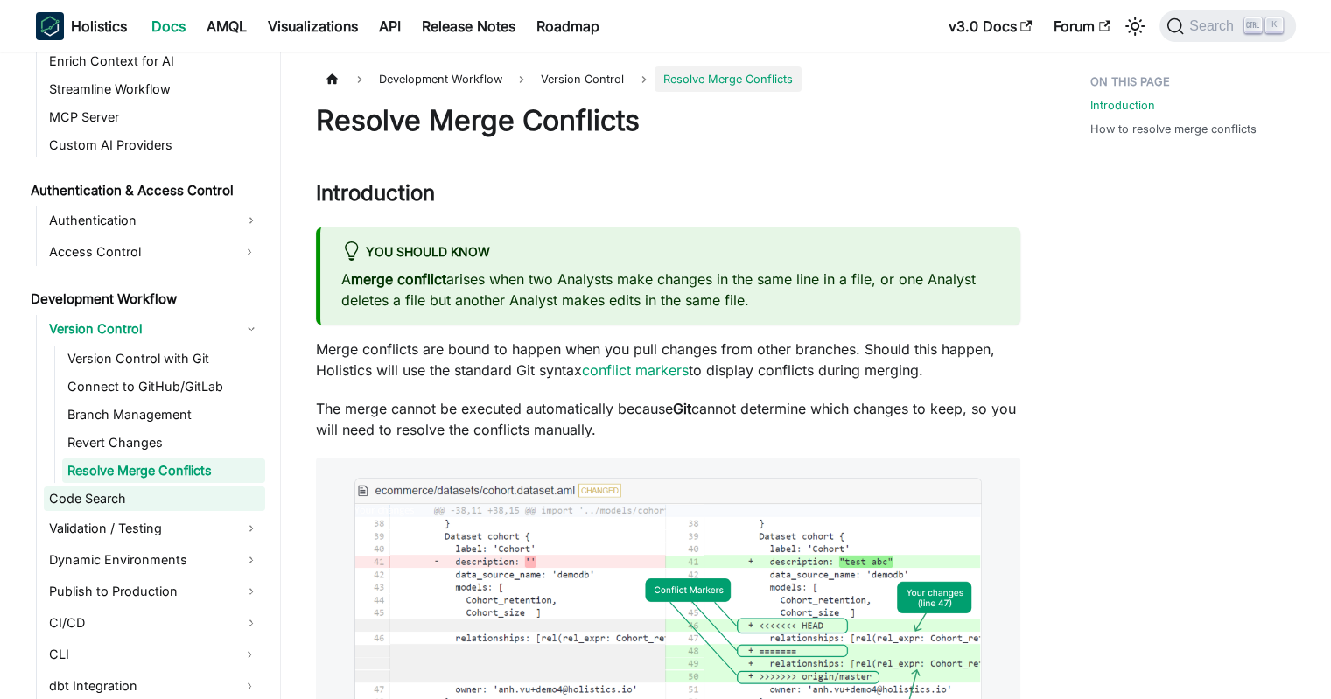
click at [177, 500] on link "Code Search" at bounding box center [154, 499] width 221 height 25
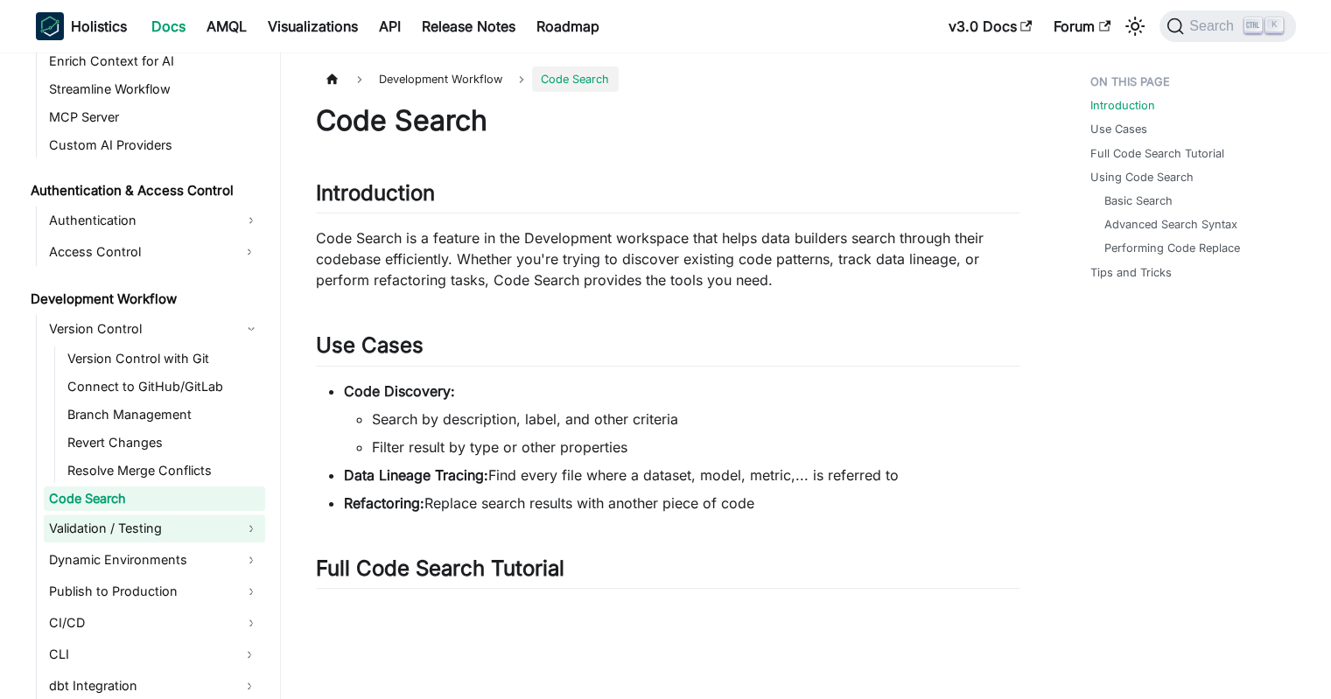
click at [245, 524] on link "Validation / Testing" at bounding box center [154, 529] width 221 height 28
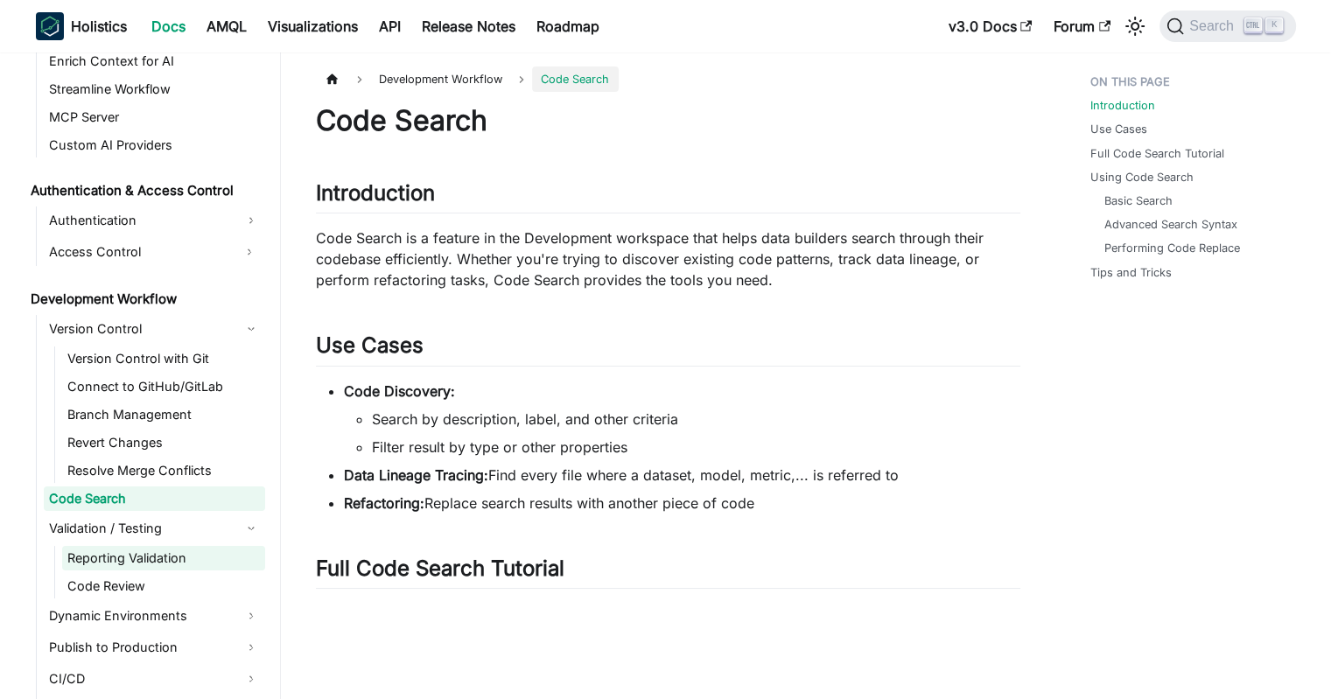
scroll to position [1162, 0]
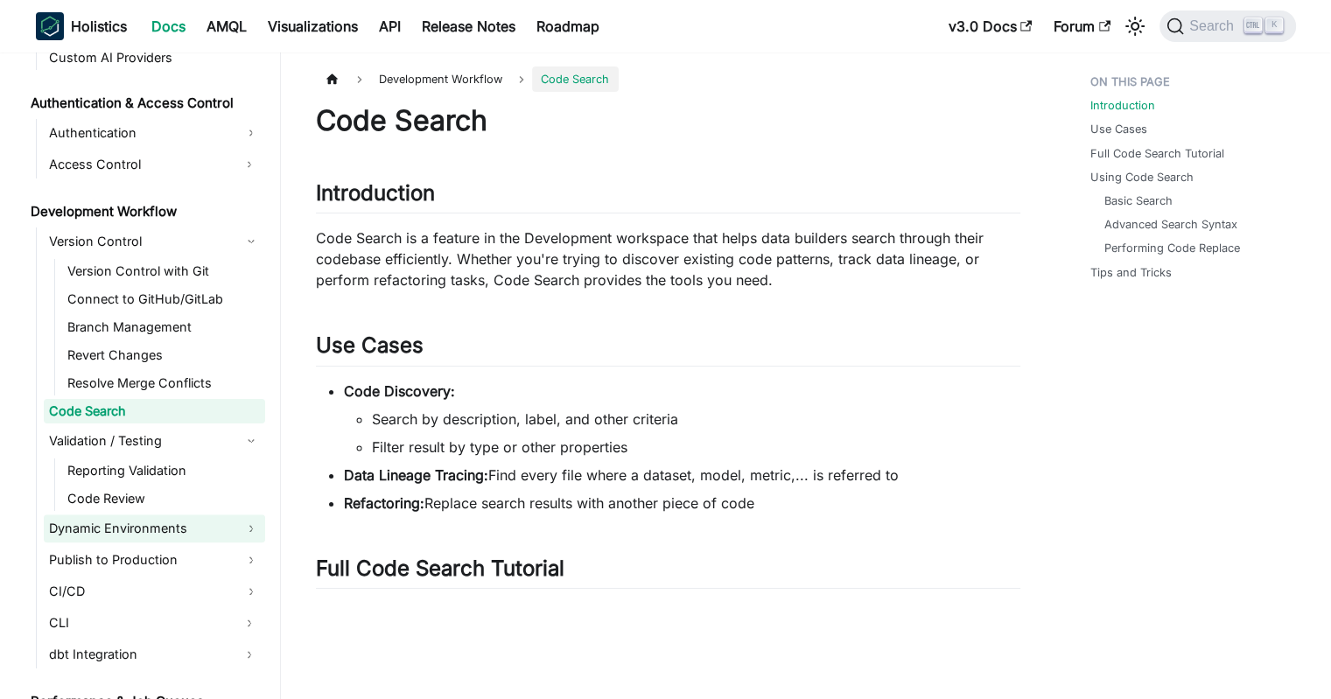
click at [250, 526] on link "Dynamic Environments" at bounding box center [154, 529] width 221 height 28
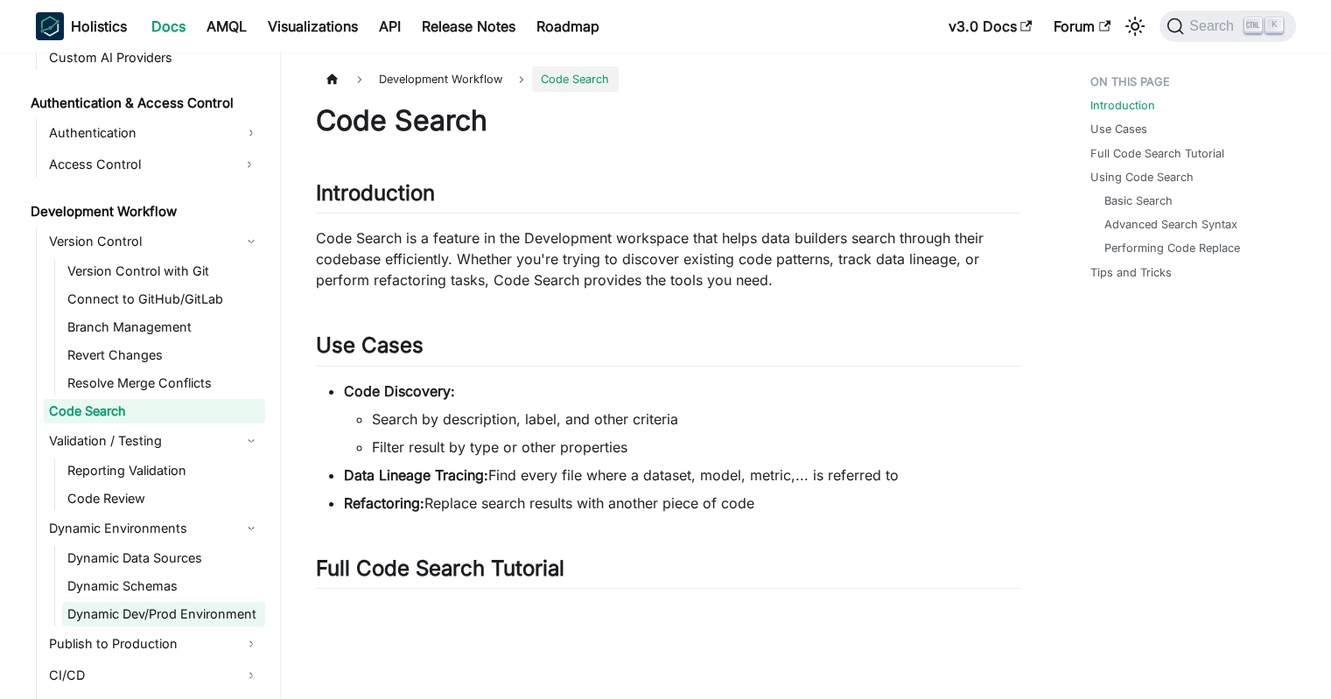
scroll to position [1250, 0]
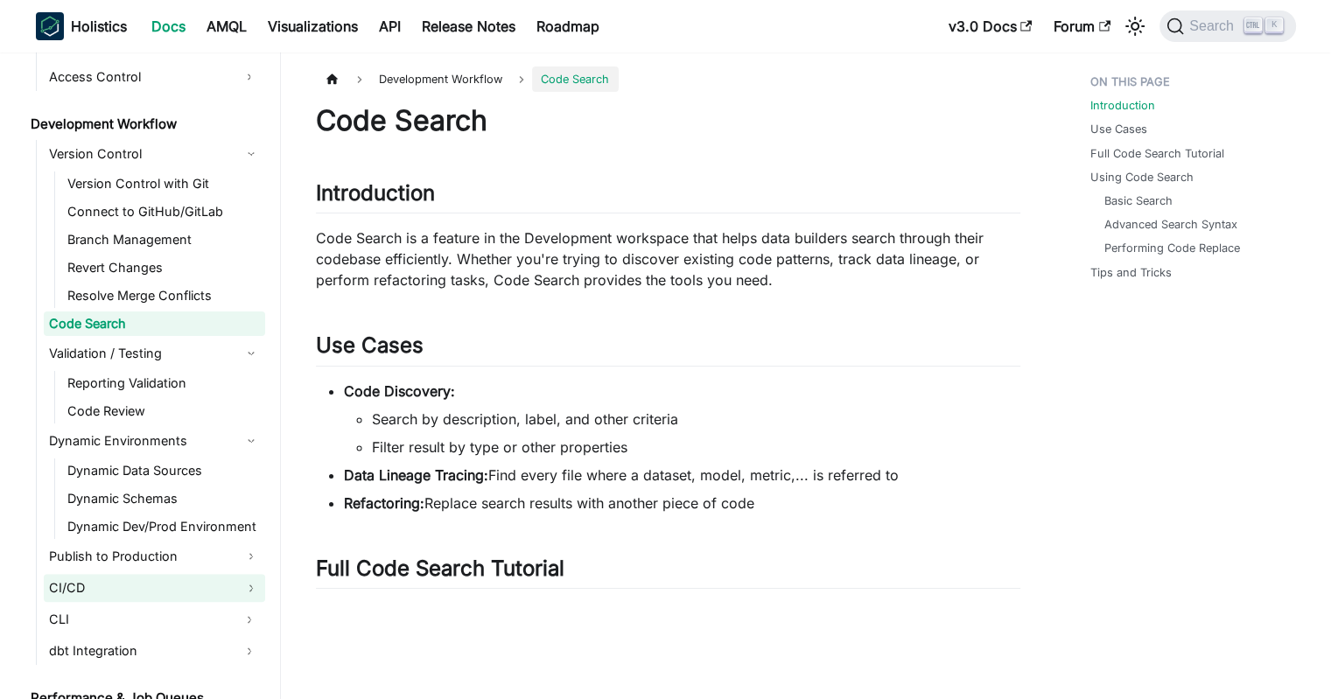
click at [245, 580] on link "CI/CD" at bounding box center [154, 588] width 221 height 28
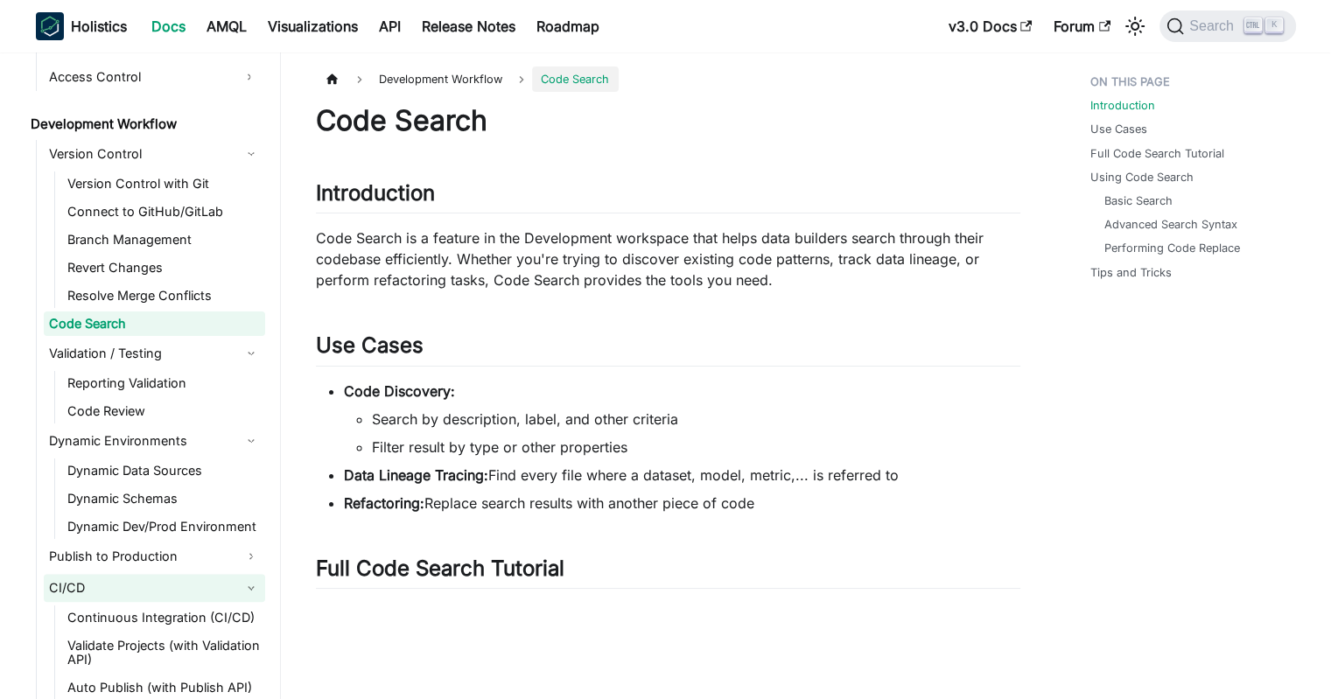
scroll to position [1337, 0]
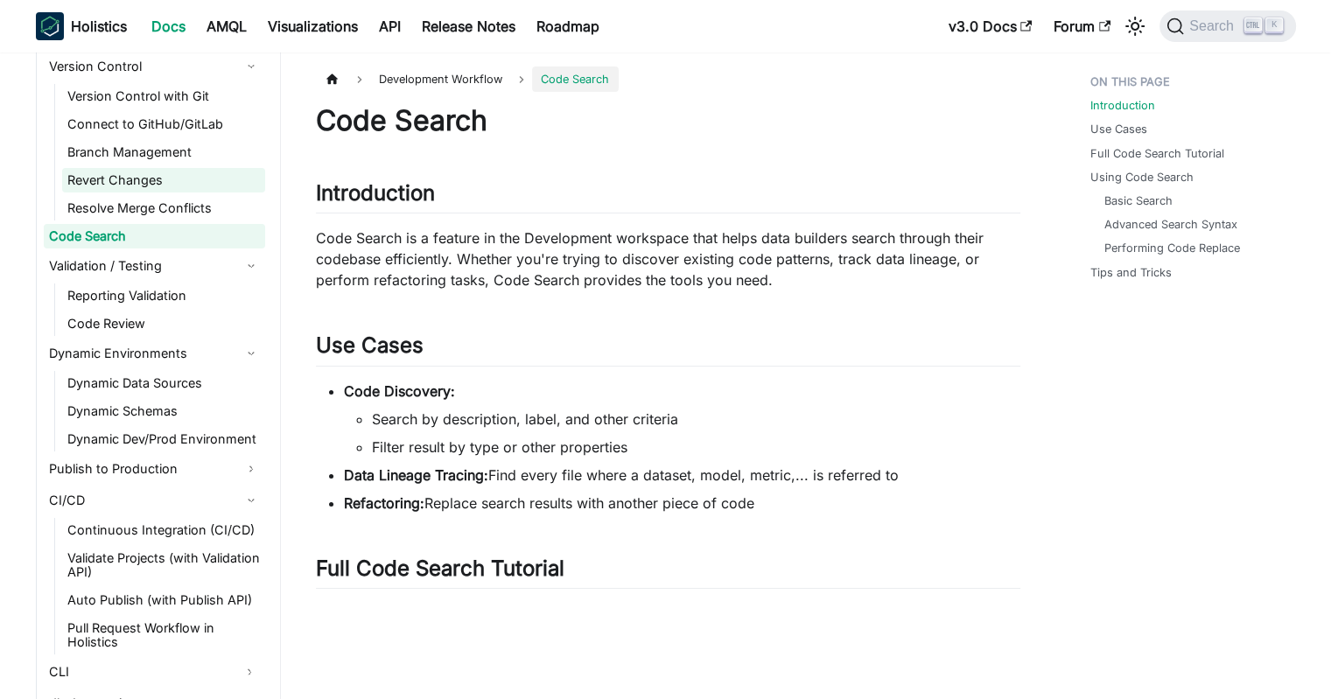
click at [149, 171] on link "Revert Changes" at bounding box center [163, 180] width 203 height 25
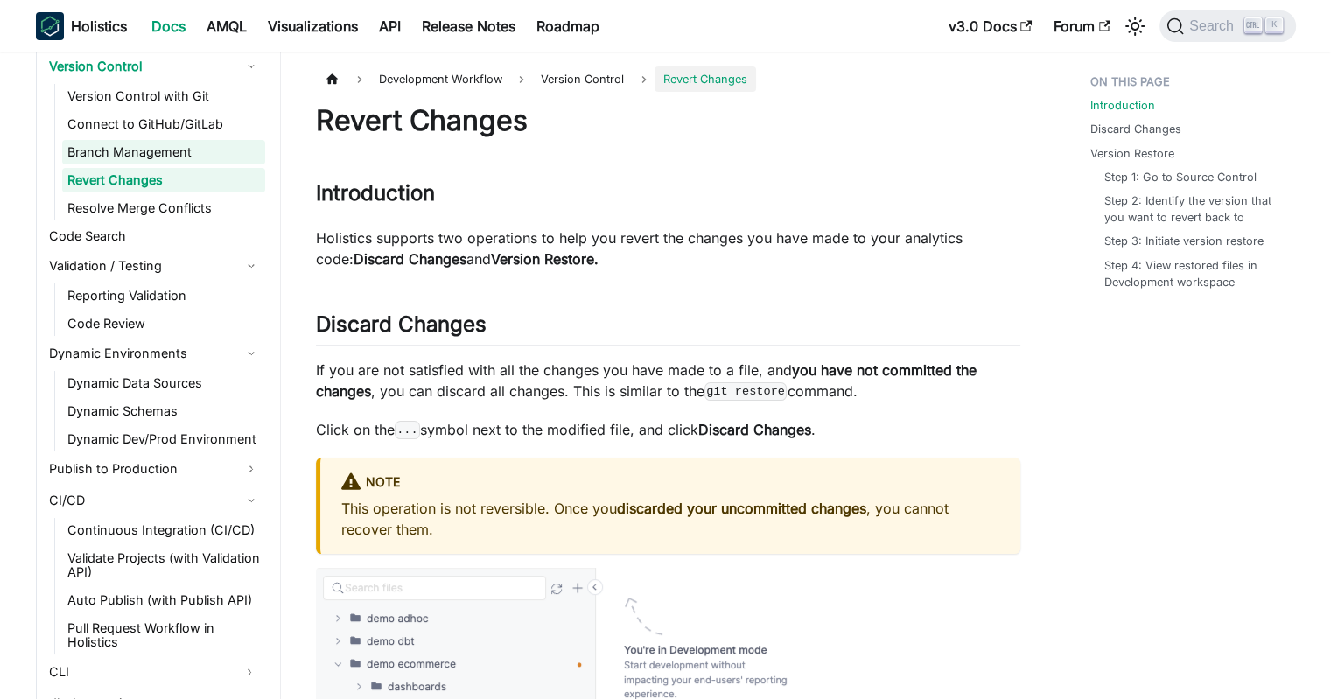
click at [152, 157] on link "Branch Management" at bounding box center [163, 152] width 203 height 25
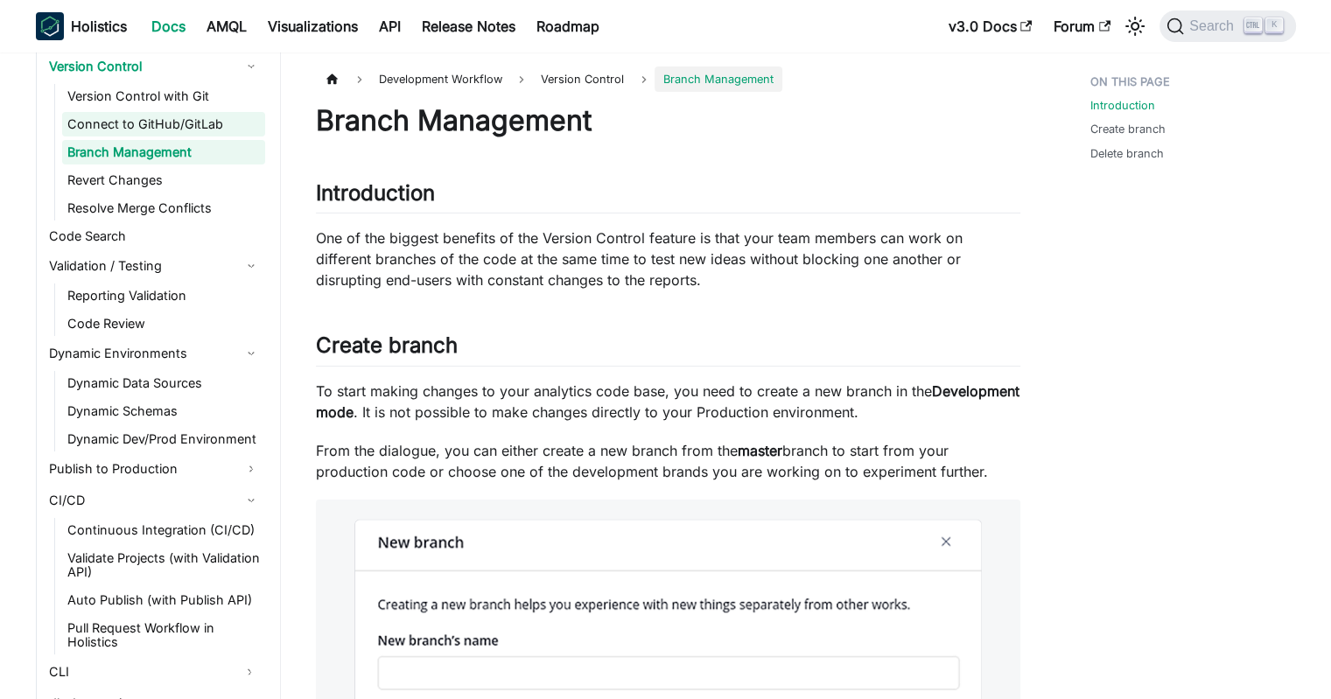
click at [161, 112] on link "Connect to GitHub/GitLab" at bounding box center [163, 124] width 203 height 25
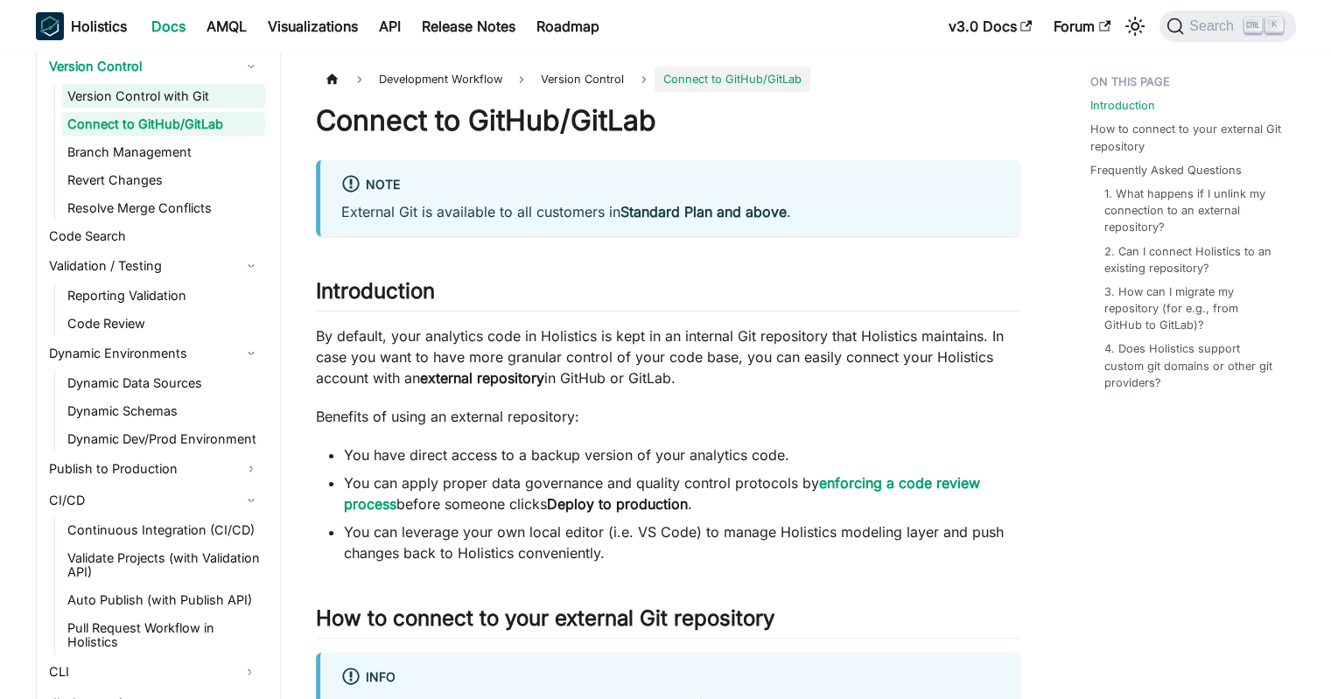
click at [165, 94] on link "Version Control with Git" at bounding box center [163, 96] width 203 height 25
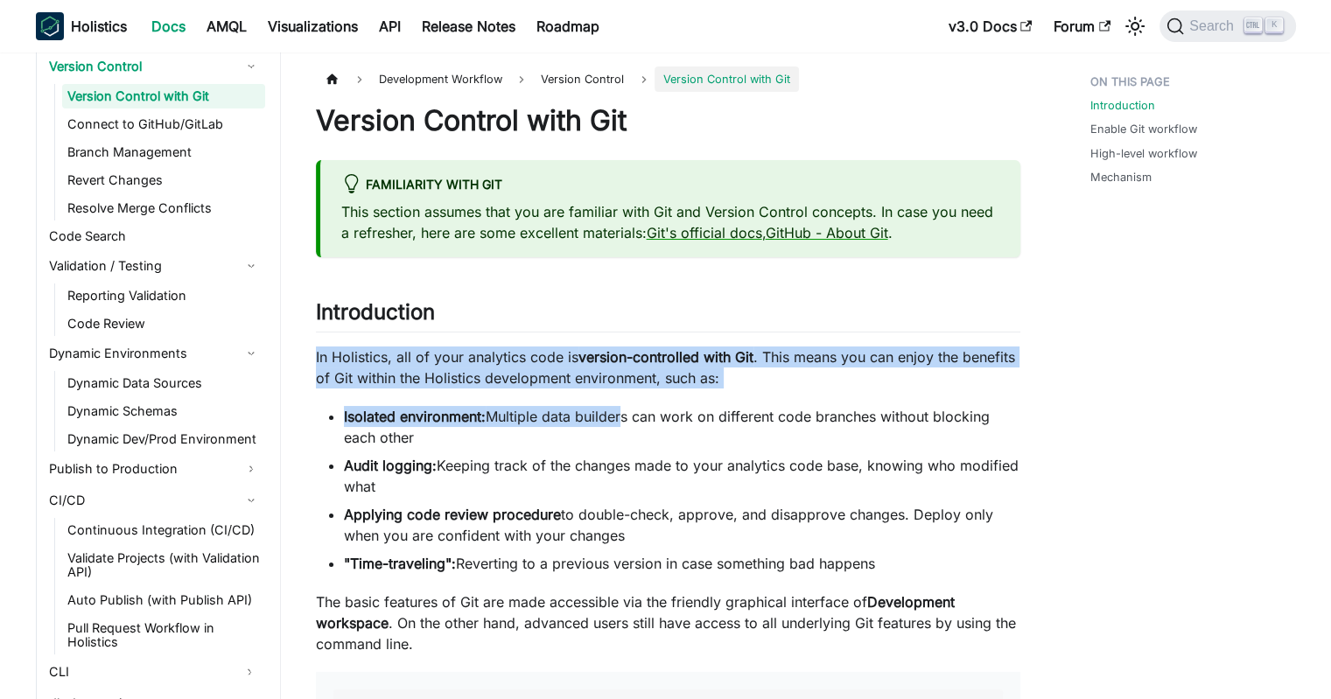
drag, startPoint x: 612, startPoint y: 324, endPoint x: 618, endPoint y: 390, distance: 66.8
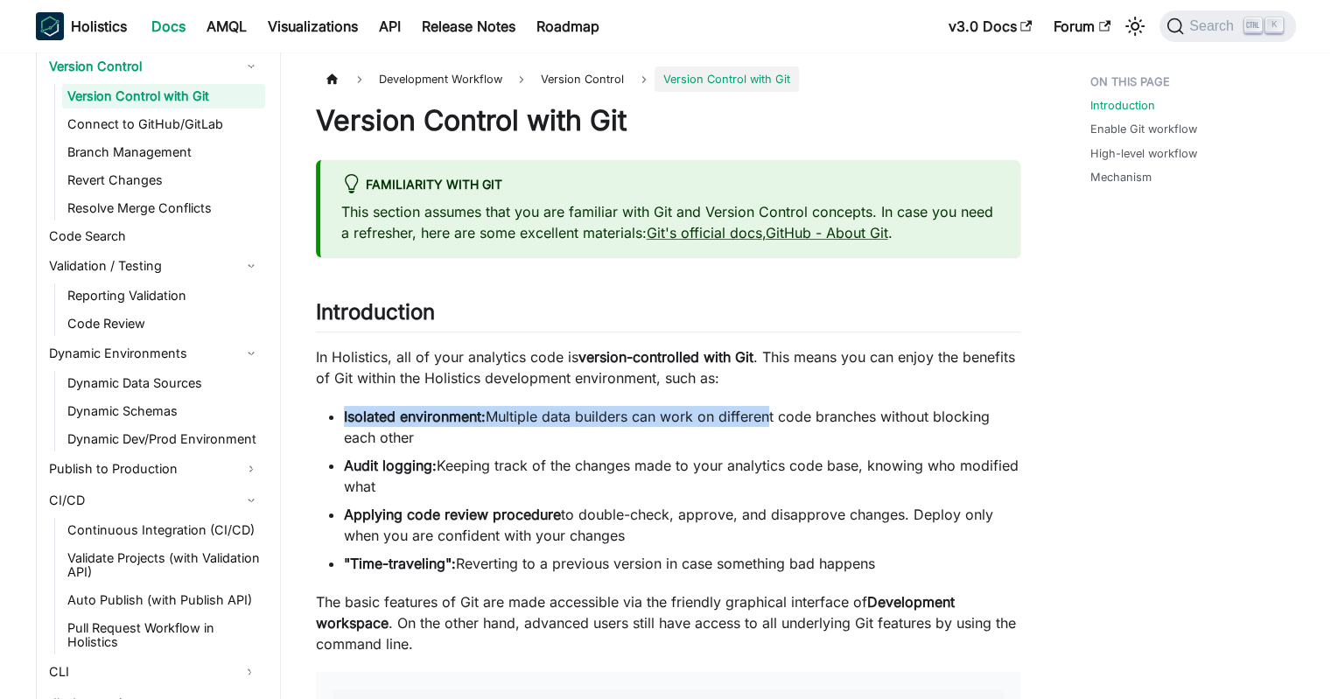
drag, startPoint x: 768, startPoint y: 386, endPoint x: 761, endPoint y: 423, distance: 37.4
click at [761, 423] on li "Isolated environment: Multiple data builders can work on different code branche…" at bounding box center [682, 427] width 676 height 42
drag, startPoint x: 747, startPoint y: 431, endPoint x: 767, endPoint y: 383, distance: 51.0
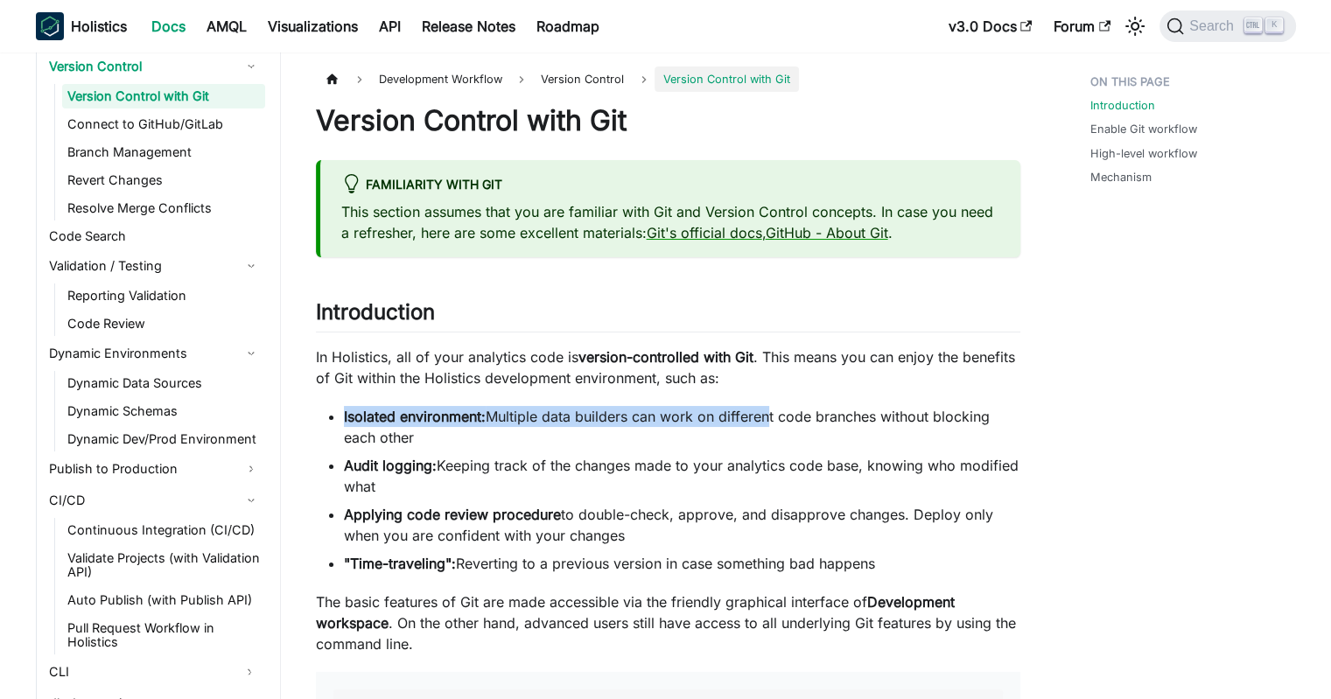
click at [767, 383] on p "In Holistics, all of your analytics code is version-controlled with Git . This …" at bounding box center [668, 368] width 704 height 42
click at [780, 324] on h2 "Introduction ​" at bounding box center [668, 315] width 704 height 33
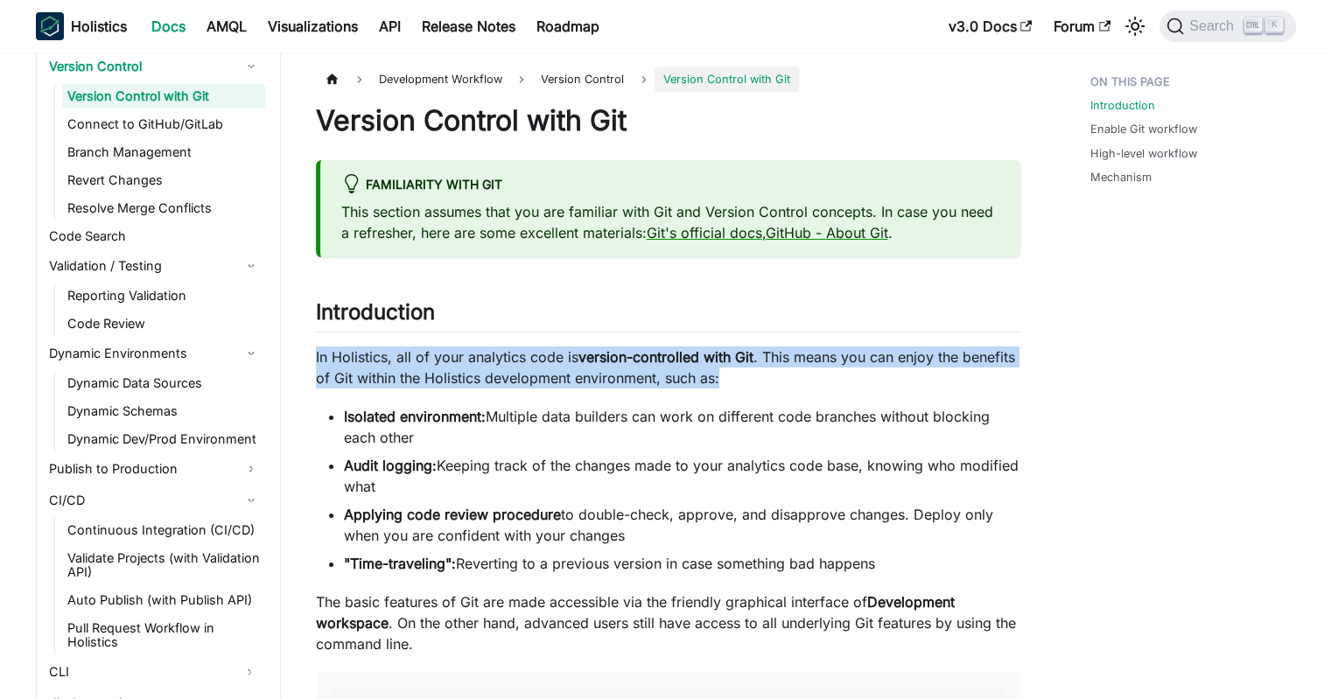
drag, startPoint x: 782, startPoint y: 320, endPoint x: 770, endPoint y: 375, distance: 55.6
click at [770, 375] on p "In Holistics, all of your analytics code is version-controlled with Git . This …" at bounding box center [668, 368] width 704 height 42
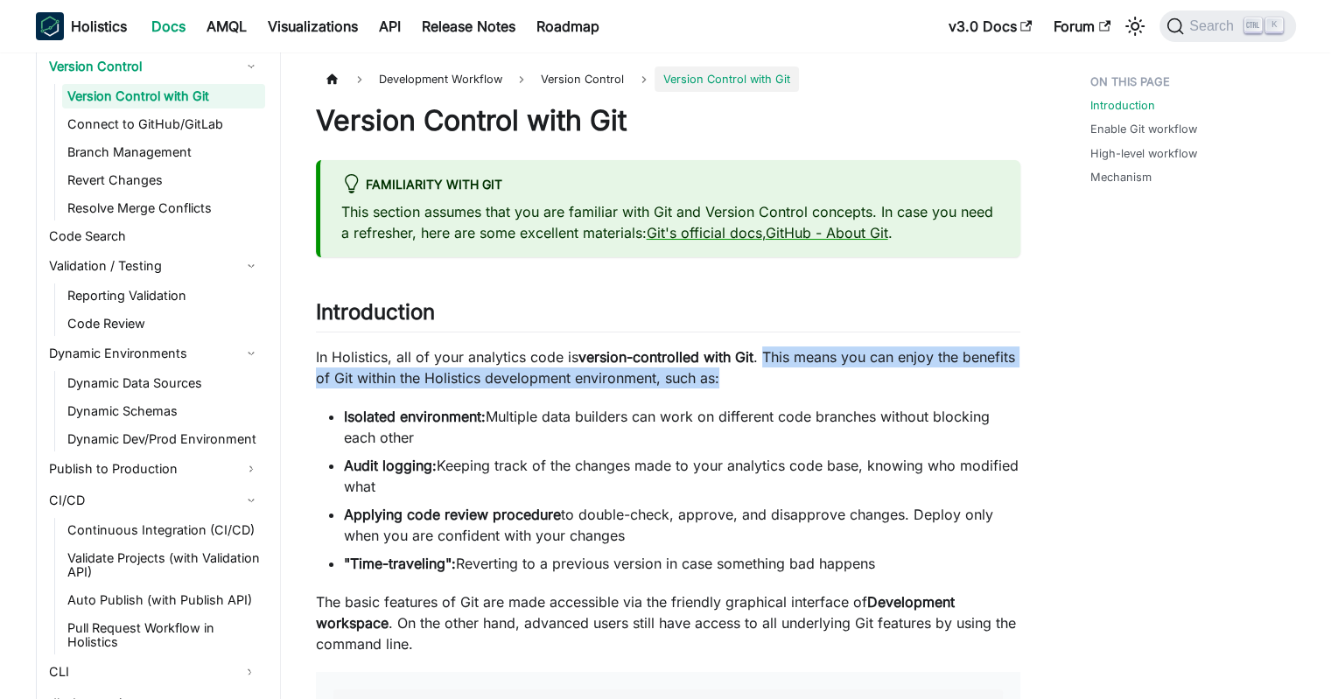
drag, startPoint x: 761, startPoint y: 383, endPoint x: 767, endPoint y: 342, distance: 41.6
drag, startPoint x: 696, startPoint y: 331, endPoint x: 658, endPoint y: 483, distance: 156.8
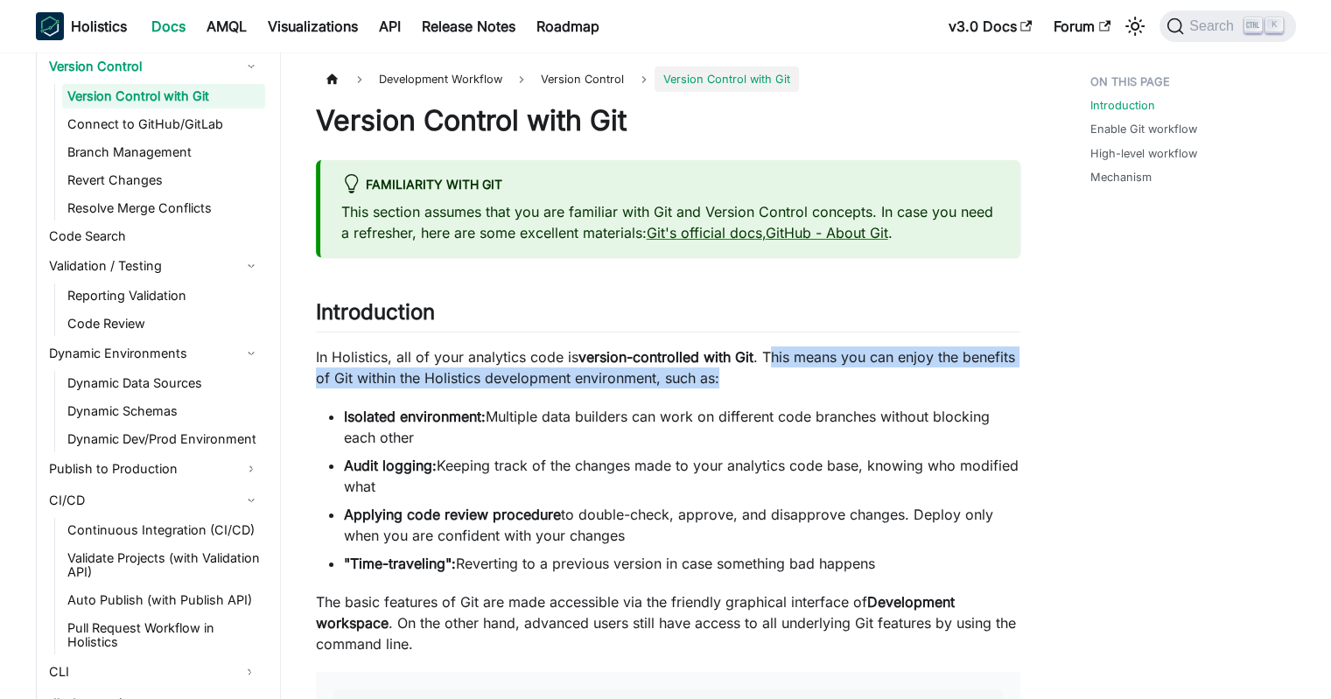
click at [658, 483] on li "Audit logging: Keeping track of the changes made to your analytics code base, k…" at bounding box center [682, 476] width 676 height 42
drag, startPoint x: 642, startPoint y: 480, endPoint x: 686, endPoint y: 340, distance: 146.7
drag, startPoint x: 697, startPoint y: 328, endPoint x: 668, endPoint y: 482, distance: 156.7
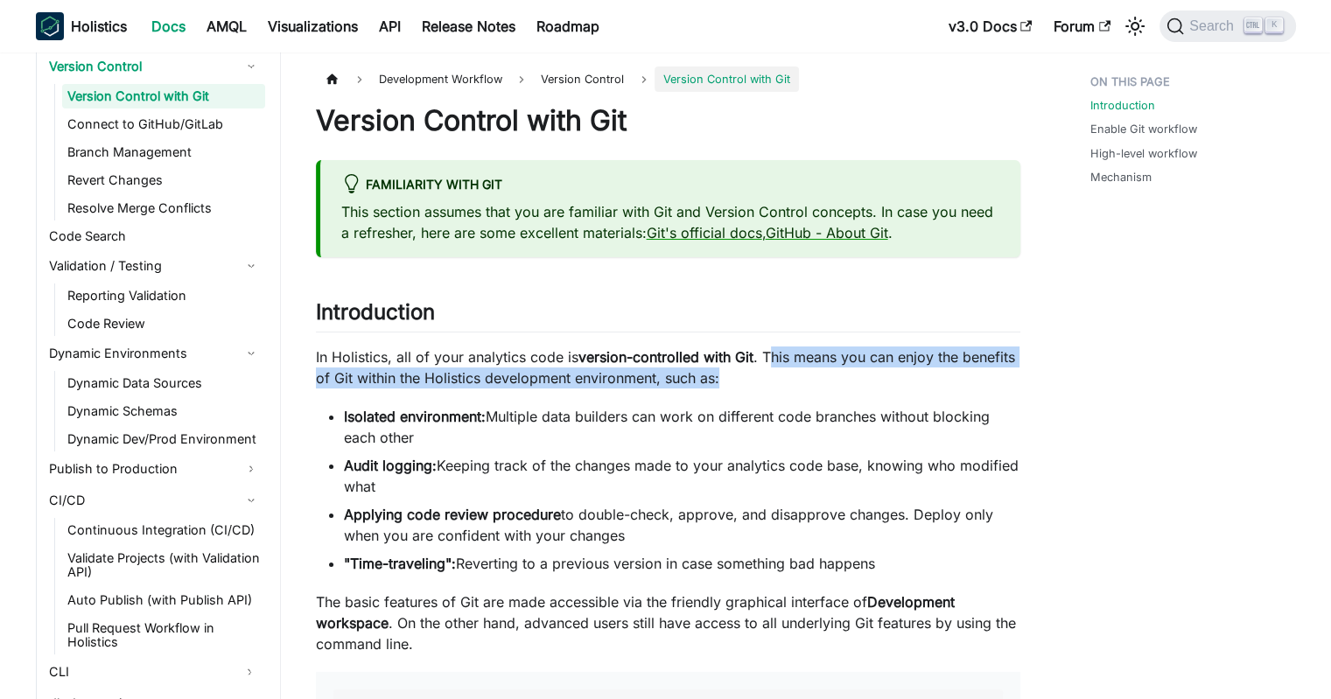
click at [666, 483] on li "Audit logging: Keeping track of the changes made to your analytics code base, k…" at bounding box center [682, 476] width 676 height 42
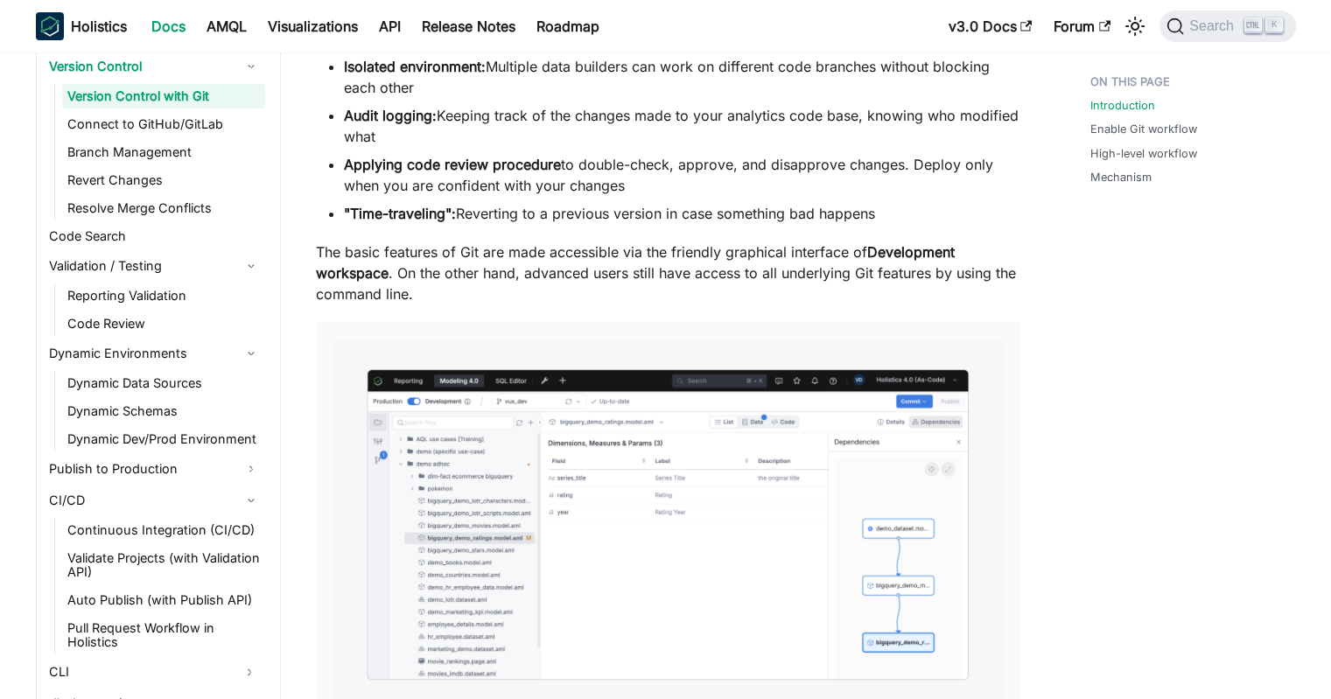
scroll to position [1162, 0]
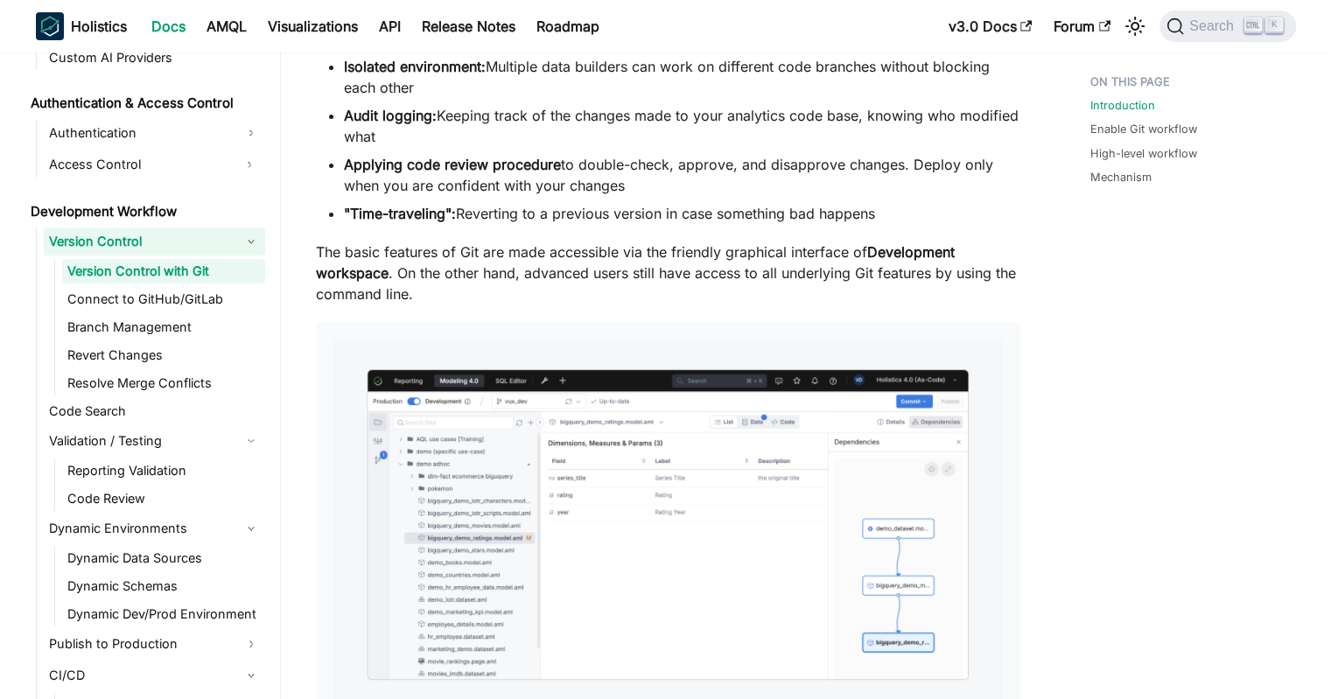
click at [144, 239] on link "Version Control" at bounding box center [154, 242] width 221 height 28
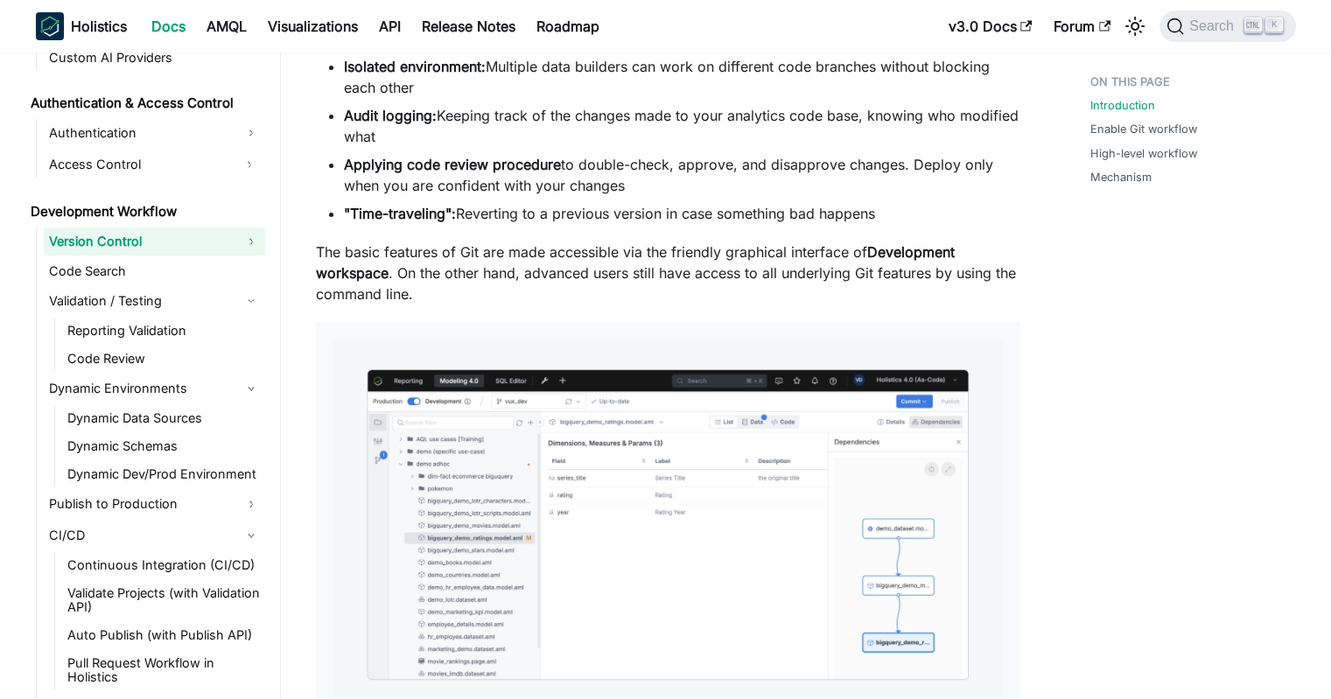
click at [140, 238] on link "Version Control" at bounding box center [154, 242] width 221 height 28
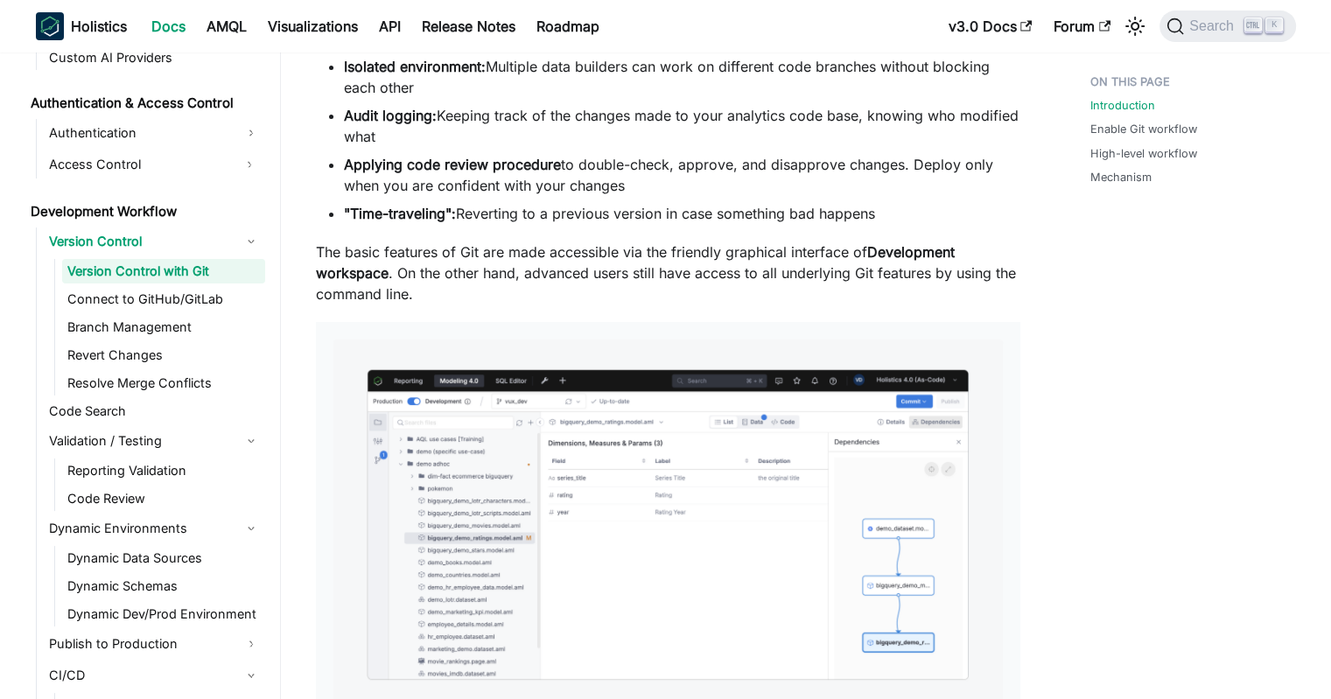
click at [134, 272] on link "Version Control with Git" at bounding box center [163, 271] width 203 height 25
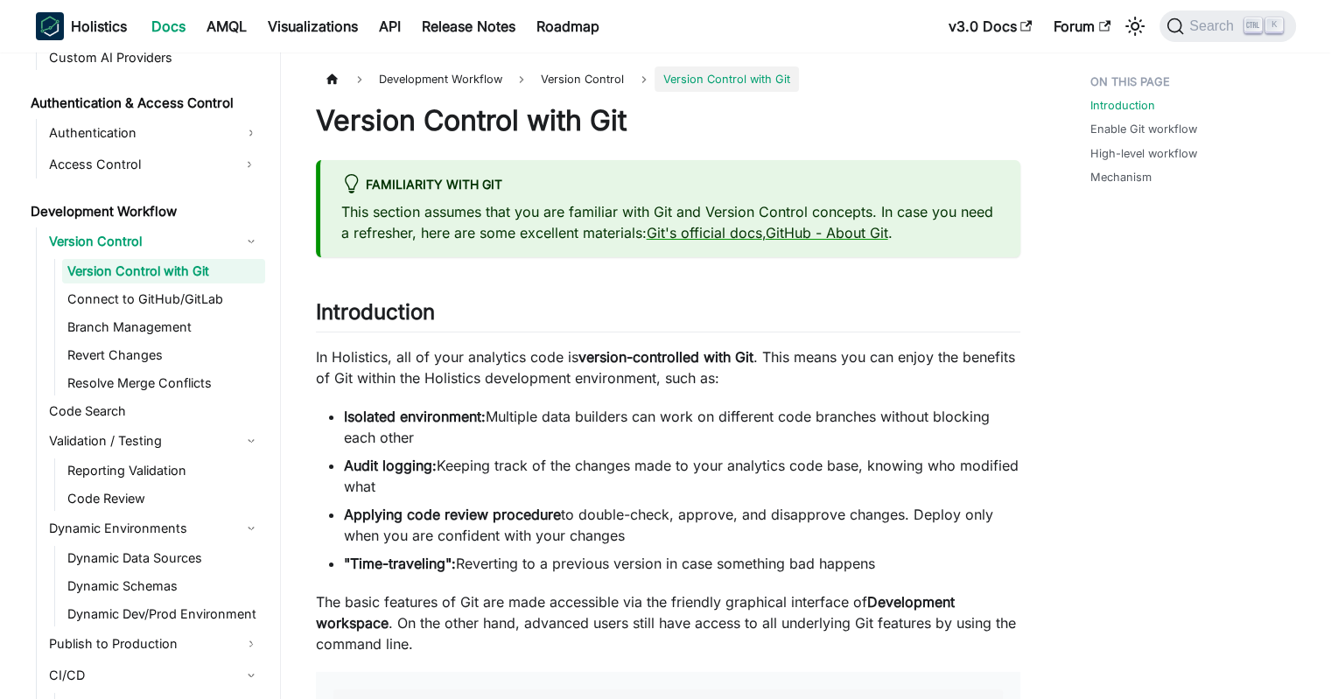
click at [574, 250] on div "Familiarity with Git This section assumes that you are familiar with Git and Ve…" at bounding box center [668, 208] width 704 height 97
click at [504, 360] on p "In Holistics, all of your analytics code is version-controlled with Git . This …" at bounding box center [668, 368] width 704 height 42
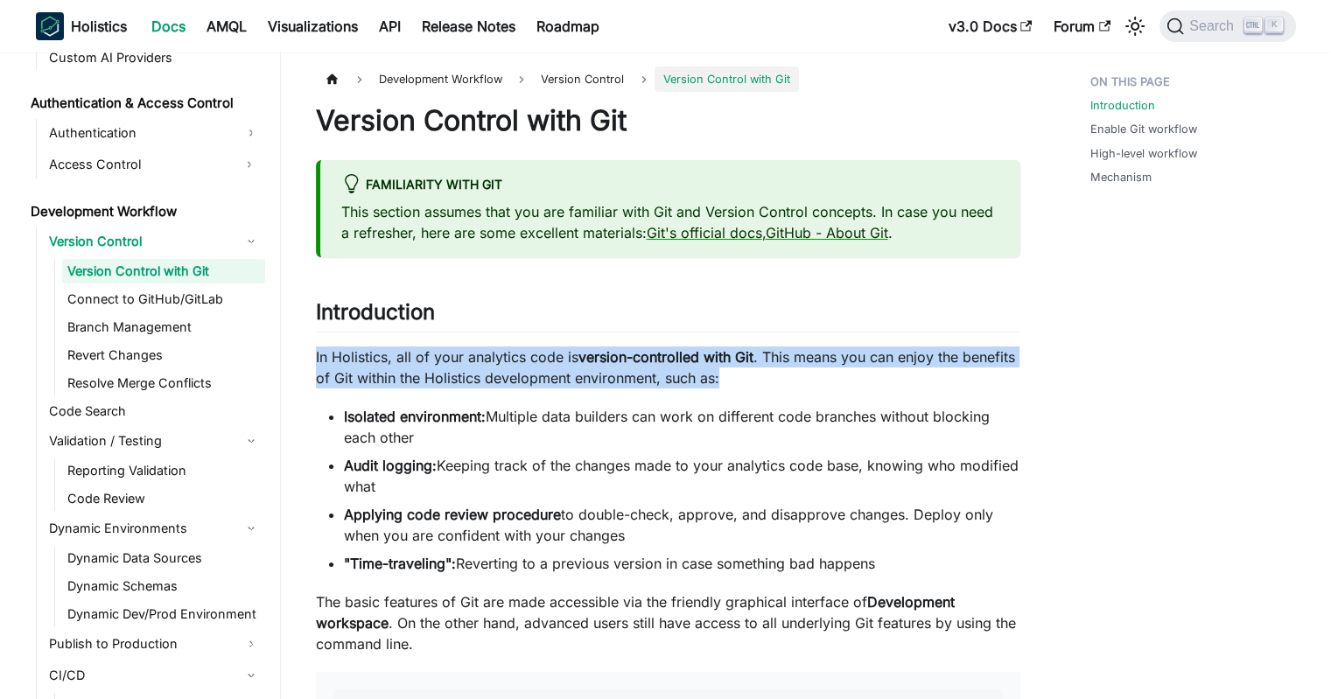
click at [504, 360] on p "In Holistics, all of your analytics code is version-controlled with Git . This …" at bounding box center [668, 368] width 704 height 42
click at [597, 360] on strong "version-controlled with Git" at bounding box center [665, 357] width 175 height 18
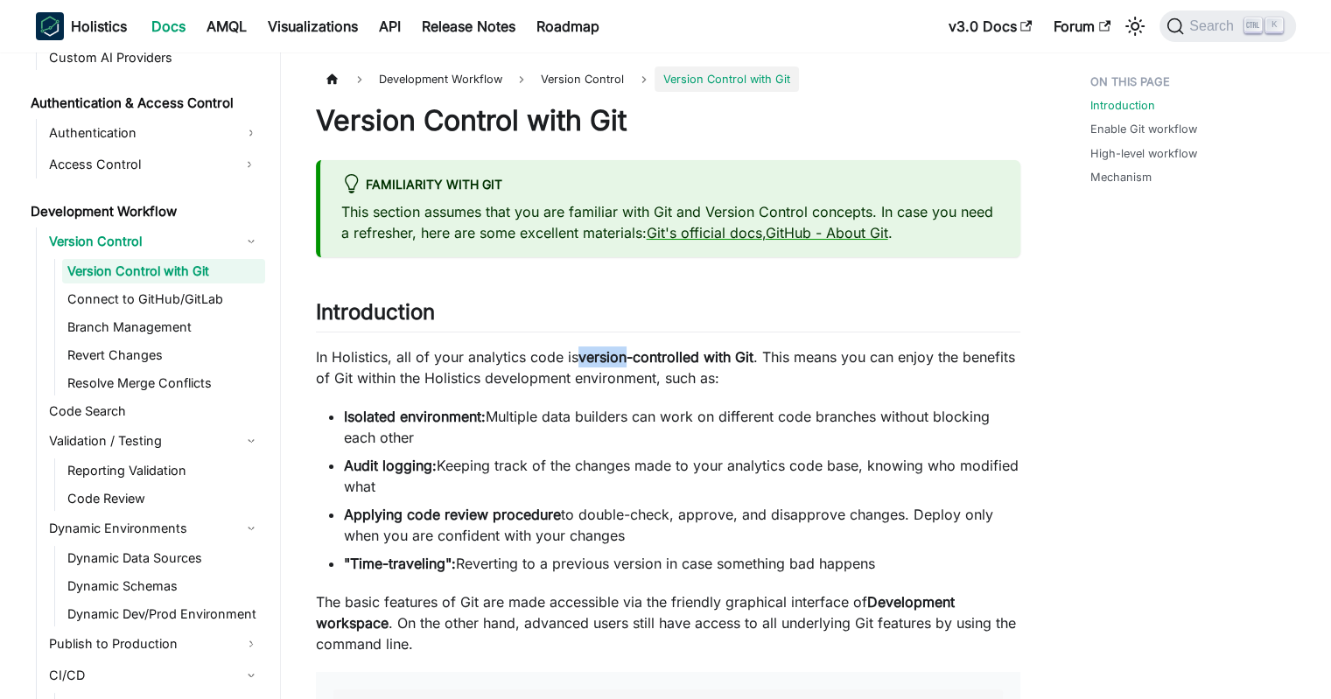
click at [597, 360] on strong "version-controlled with Git" at bounding box center [665, 357] width 175 height 18
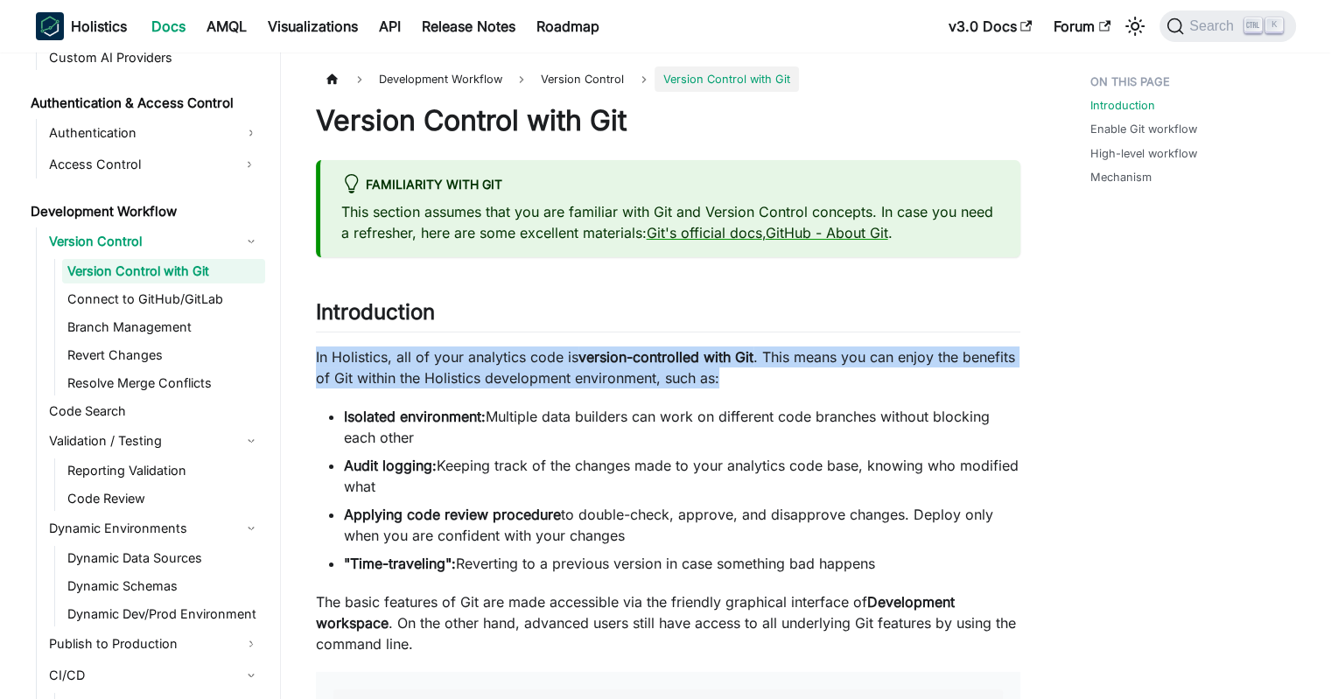
click at [597, 360] on strong "version-controlled with Git" at bounding box center [665, 357] width 175 height 18
click at [695, 363] on strong "version-controlled with Git" at bounding box center [665, 357] width 175 height 18
drag, startPoint x: 756, startPoint y: 379, endPoint x: 762, endPoint y: 392, distance: 14.5
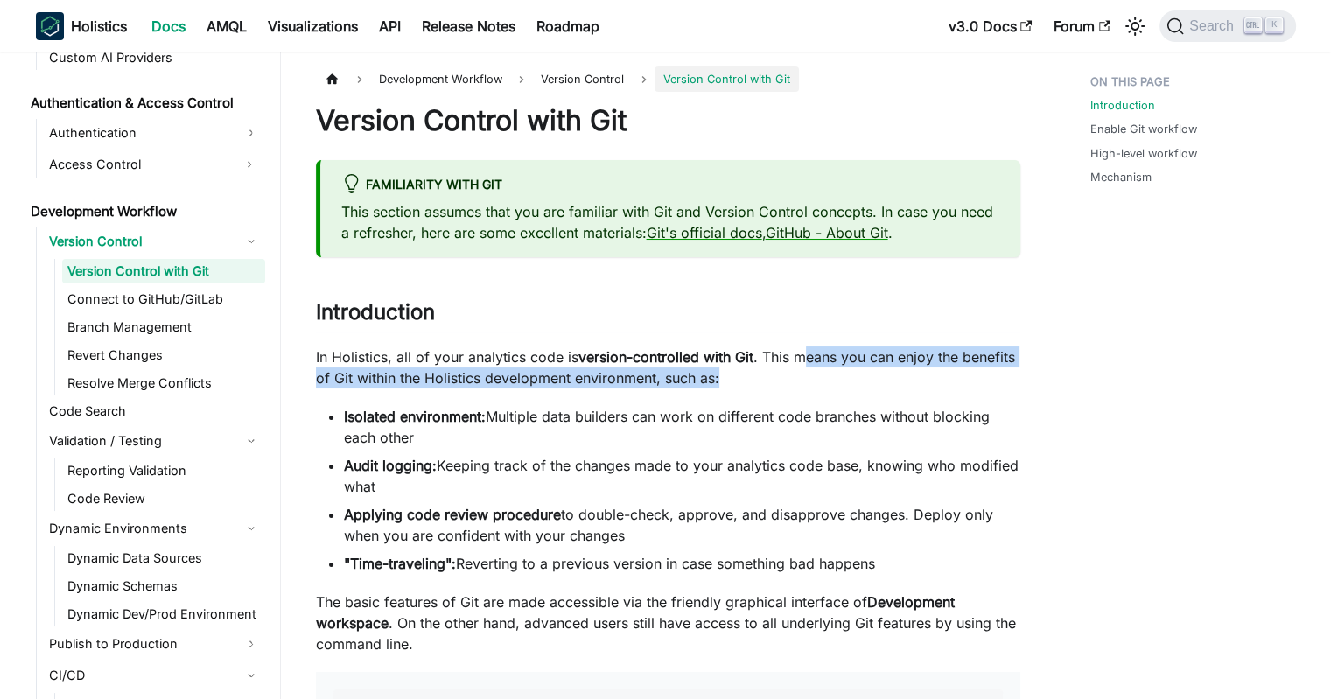
drag, startPoint x: 801, startPoint y: 386, endPoint x: 807, endPoint y: 338, distance: 48.5
drag, startPoint x: 823, startPoint y: 321, endPoint x: 759, endPoint y: 550, distance: 238.2
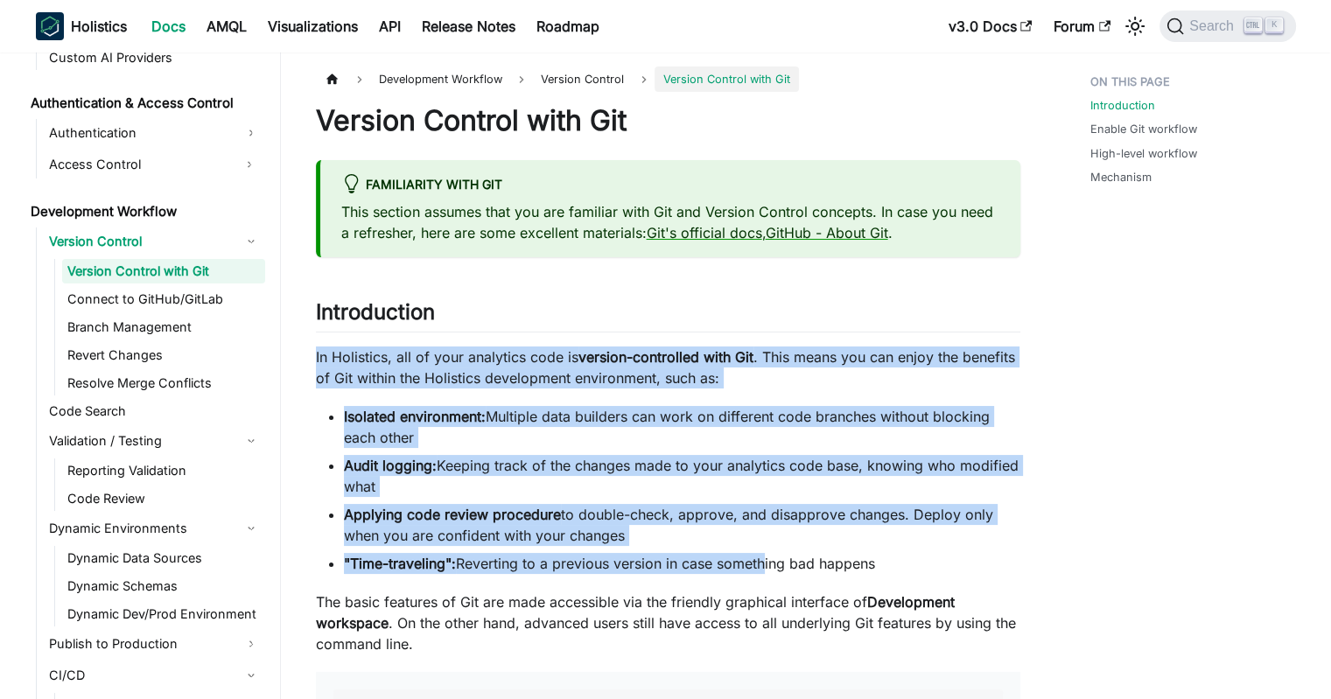
click at [758, 550] on ul "Isolated environment: Multiple data builders can work on different code branche…" at bounding box center [668, 490] width 704 height 168
drag, startPoint x: 935, startPoint y: 549, endPoint x: 886, endPoint y: 357, distance: 197.8
click at [886, 357] on p "In Holistics, all of your analytics code is version-controlled with Git . This …" at bounding box center [668, 368] width 704 height 42
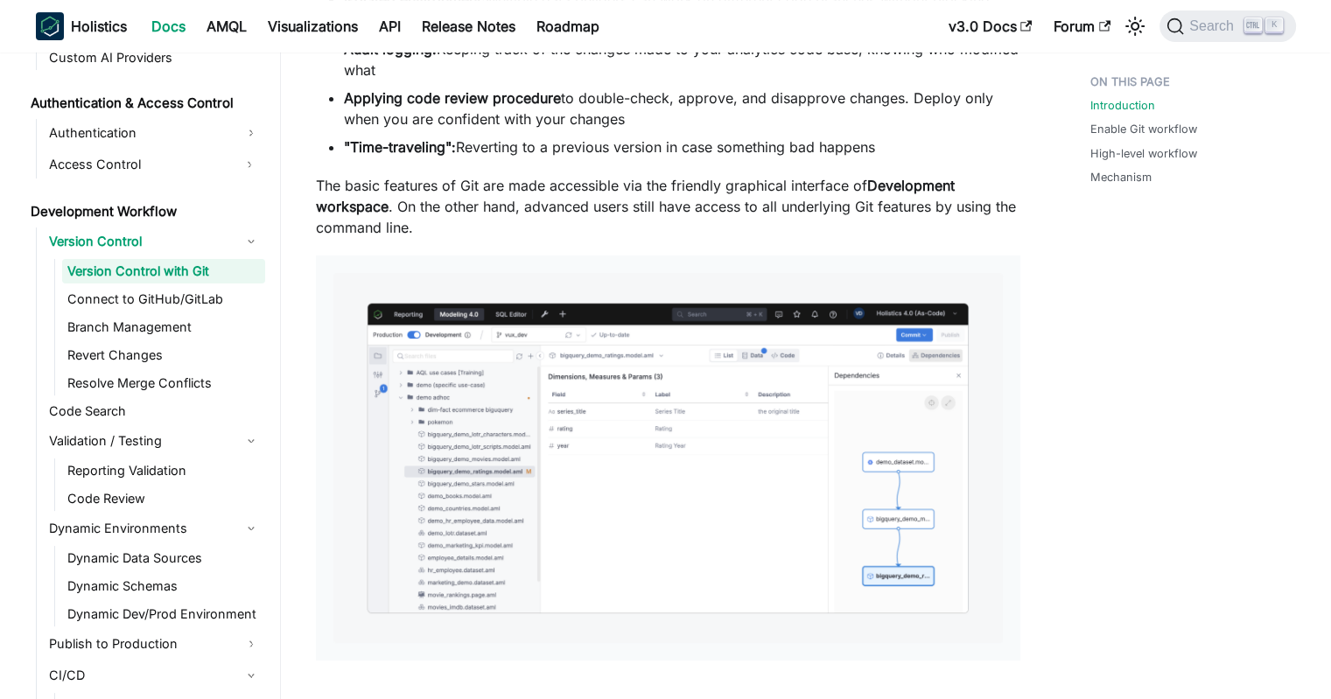
drag, startPoint x: 689, startPoint y: 304, endPoint x: 637, endPoint y: 528, distance: 229.9
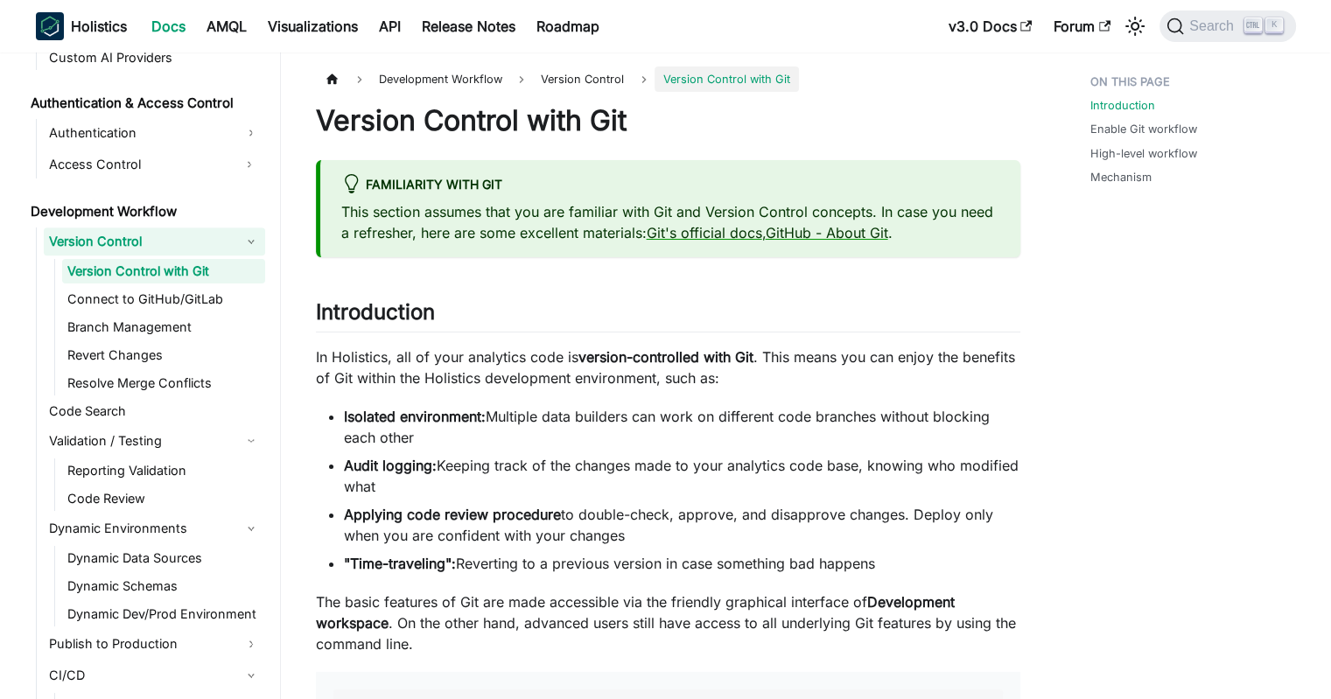
click at [145, 249] on link "Version Control" at bounding box center [154, 242] width 221 height 28
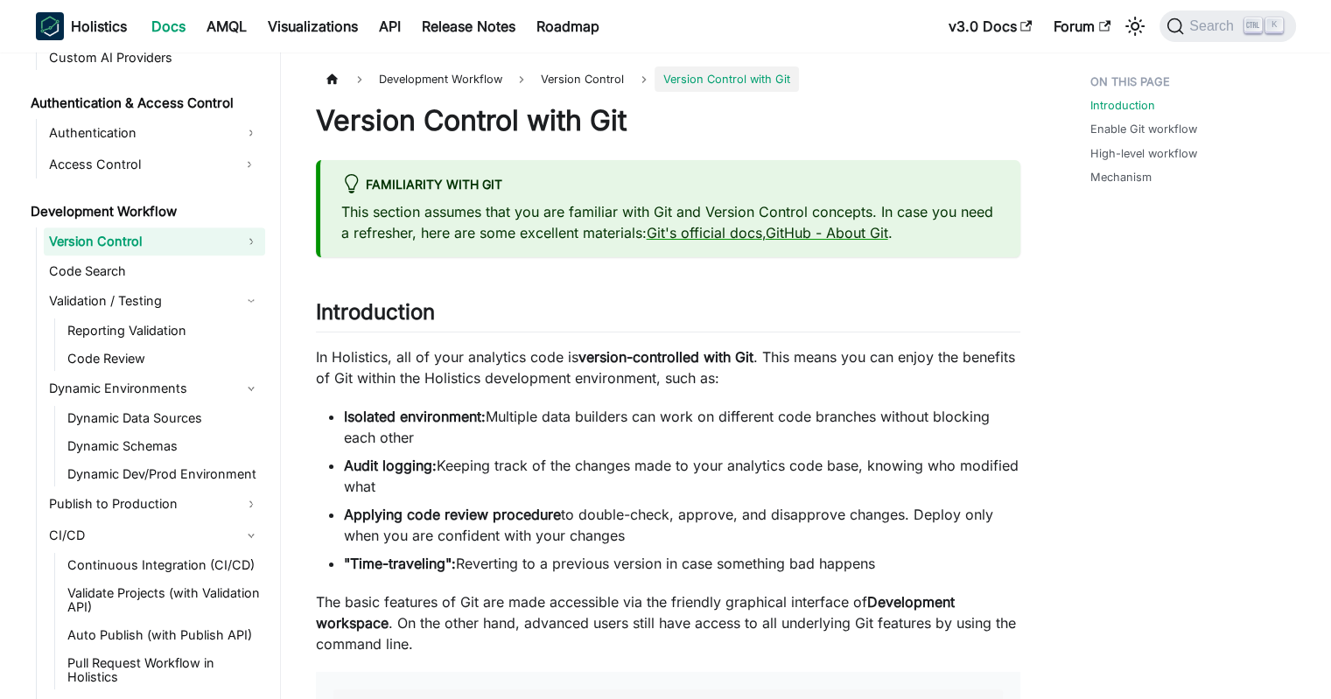
click at [133, 243] on link "Version Control" at bounding box center [154, 242] width 221 height 28
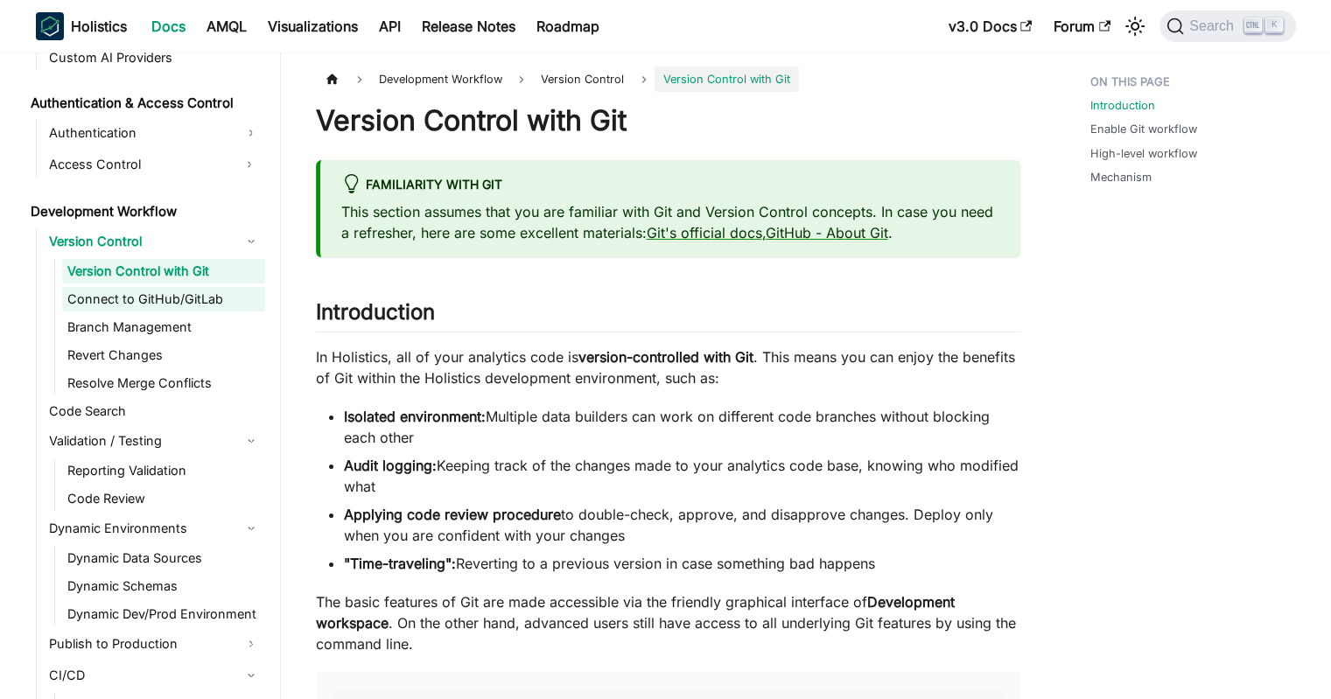
click at [131, 307] on link "Connect to GitHub/GitLab" at bounding box center [163, 299] width 203 height 25
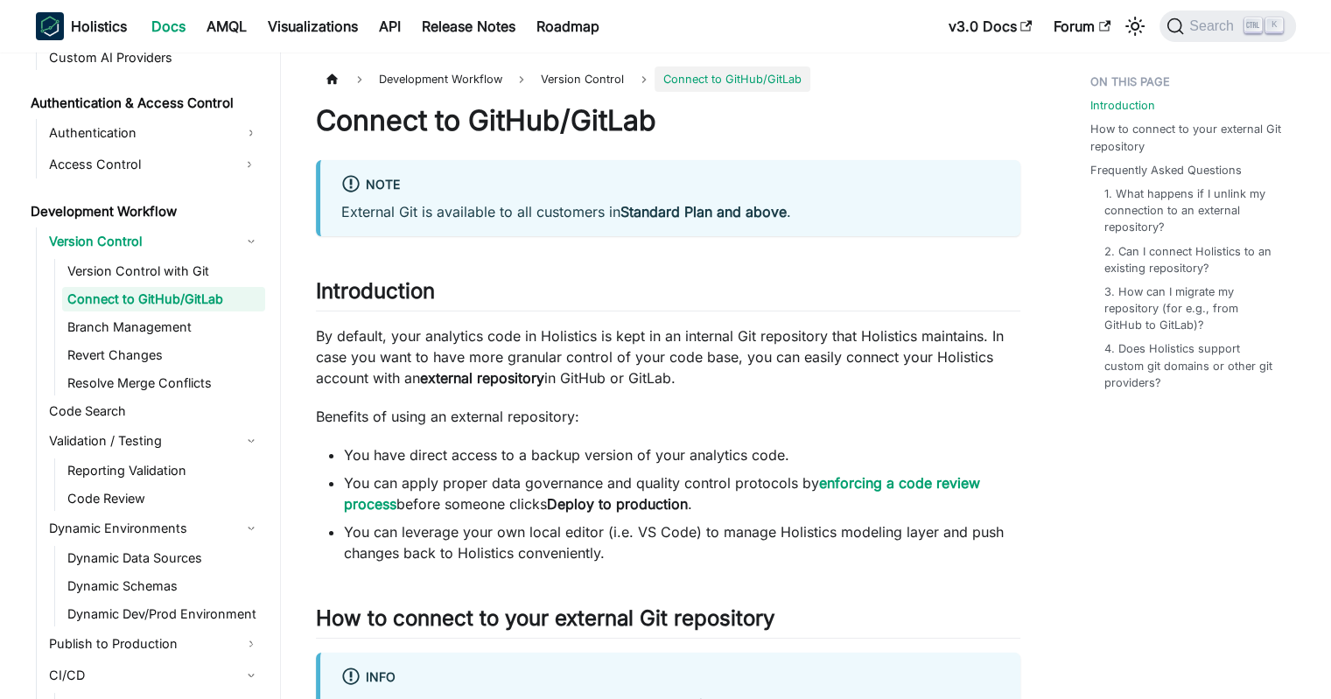
drag, startPoint x: 743, startPoint y: 372, endPoint x: 755, endPoint y: 385, distance: 18.0
click at [755, 385] on p "By default, your analytics code in Holistics is kept in an internal Git reposit…" at bounding box center [668, 357] width 704 height 63
drag, startPoint x: 777, startPoint y: 381, endPoint x: 760, endPoint y: 312, distance: 71.3
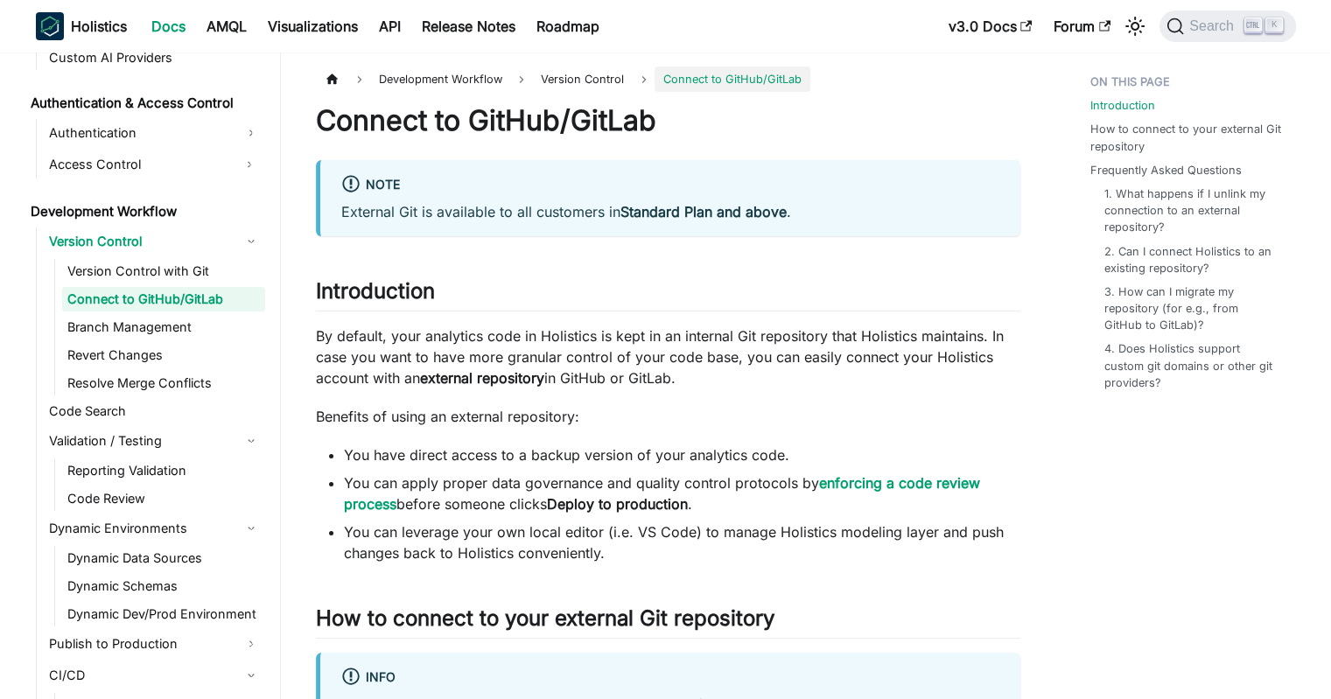
drag, startPoint x: 762, startPoint y: 296, endPoint x: 767, endPoint y: 374, distance: 78.0
click at [767, 374] on p "By default, your analytics code in Holistics is kept in an internal Git reposit…" at bounding box center [668, 357] width 704 height 63
drag, startPoint x: 724, startPoint y: 374, endPoint x: 657, endPoint y: 309, distance: 92.8
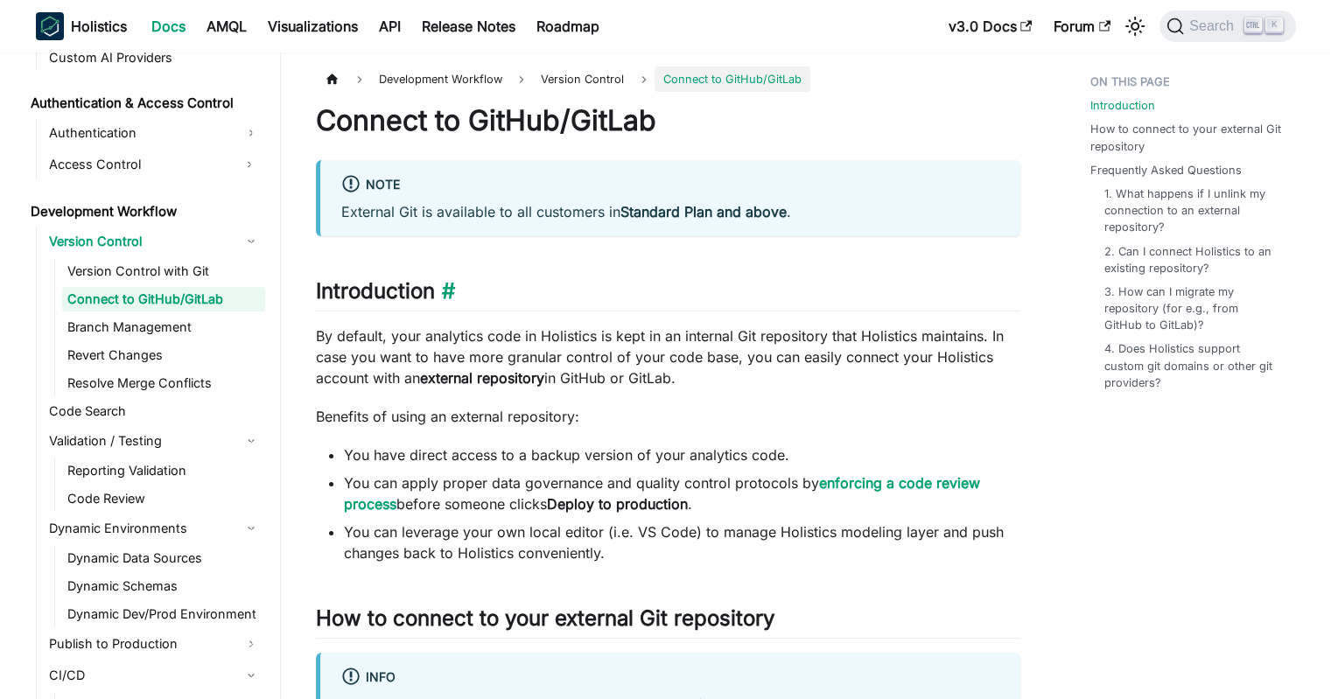
click at [657, 309] on h2 "Introduction ​" at bounding box center [668, 294] width 704 height 33
click at [651, 337] on p "By default, your analytics code in Holistics is kept in an internal Git reposit…" at bounding box center [668, 357] width 704 height 63
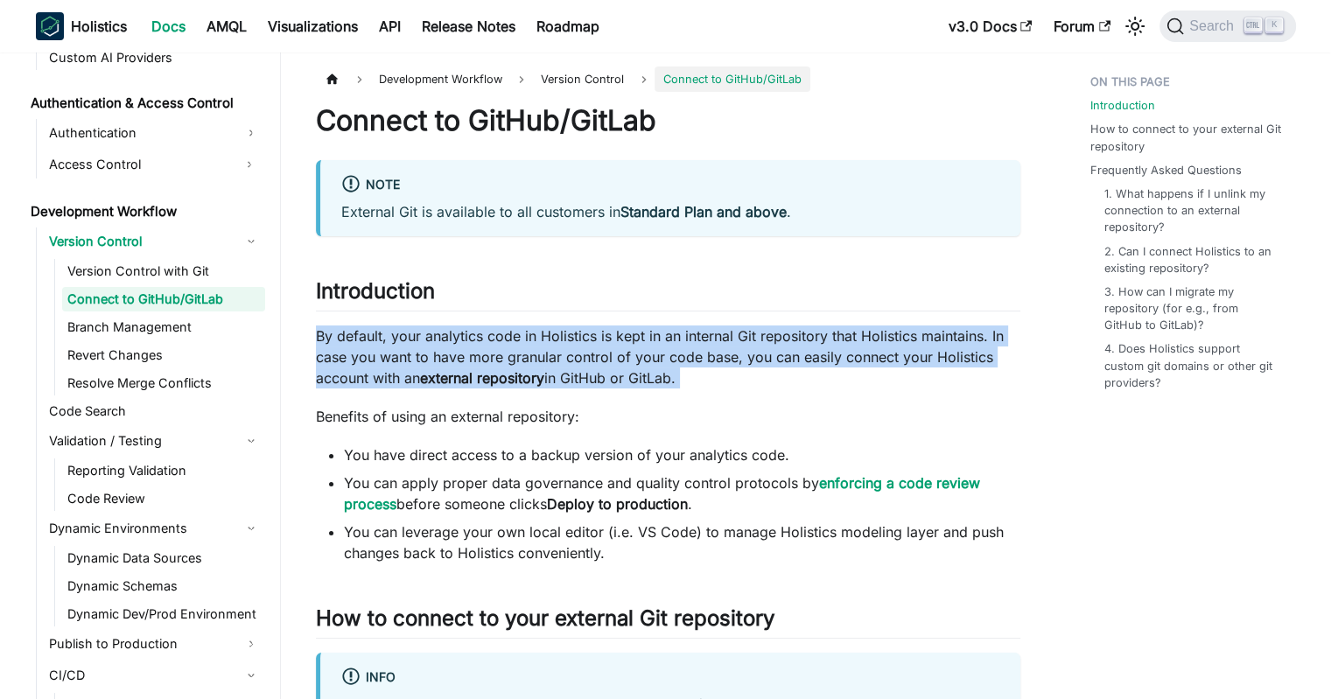
click at [651, 337] on p "By default, your analytics code in Holistics is kept in an internal Git reposit…" at bounding box center [668, 357] width 704 height 63
click at [611, 338] on p "By default, your analytics code in Holistics is kept in an internal Git reposit…" at bounding box center [668, 357] width 704 height 63
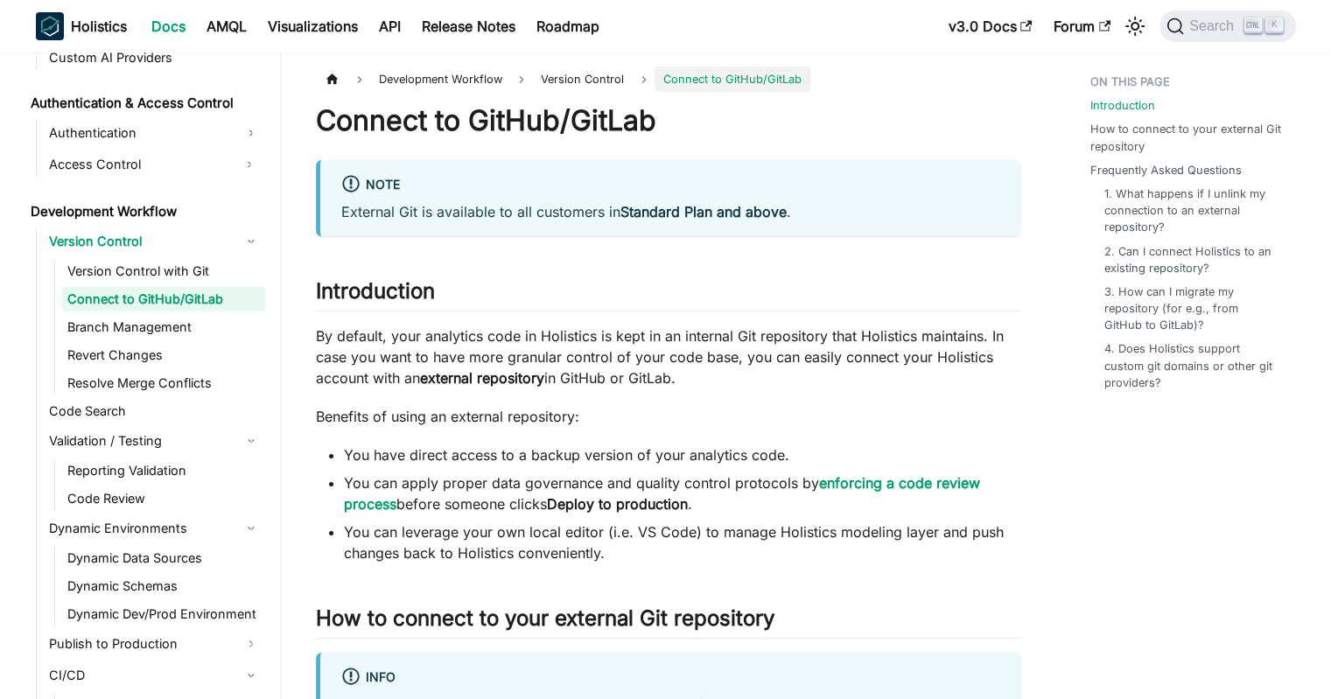
click at [611, 338] on p "By default, your analytics code in Holistics is kept in an internal Git reposit…" at bounding box center [668, 357] width 704 height 63
click at [511, 332] on p "By default, your analytics code in Holistics is kept in an internal Git reposit…" at bounding box center [668, 357] width 704 height 63
drag, startPoint x: 469, startPoint y: 329, endPoint x: 750, endPoint y: 376, distance: 284.8
click at [746, 375] on p "By default, your analytics code in Holistics is kept in an internal Git reposit…" at bounding box center [668, 357] width 704 height 63
click at [750, 376] on p "By default, your analytics code in Holistics is kept in an internal Git reposit…" at bounding box center [668, 357] width 704 height 63
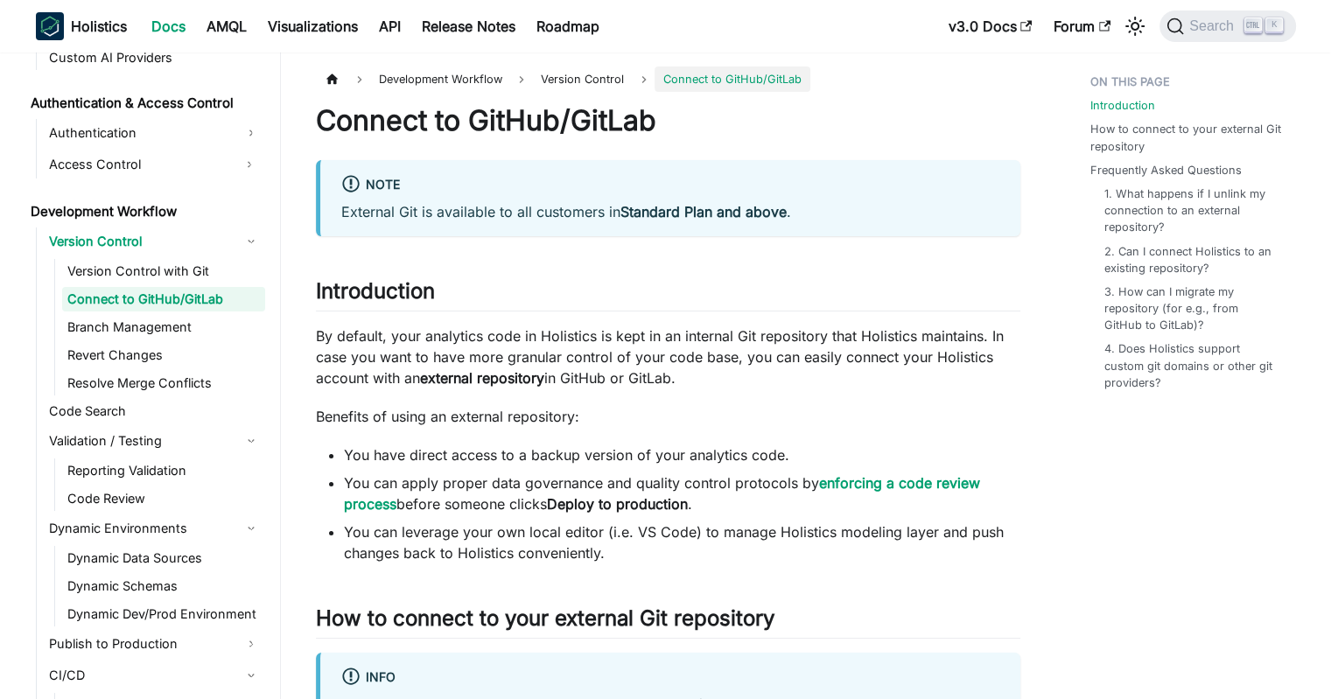
drag, startPoint x: 778, startPoint y: 374, endPoint x: 523, endPoint y: 329, distance: 258.5
click at [523, 329] on p "By default, your analytics code in Holistics is kept in an internal Git reposit…" at bounding box center [668, 357] width 704 height 63
drag, startPoint x: 479, startPoint y: 330, endPoint x: 721, endPoint y: 375, distance: 246.6
click at [707, 373] on p "By default, your analytics code in Holistics is kept in an internal Git reposit…" at bounding box center [668, 357] width 704 height 63
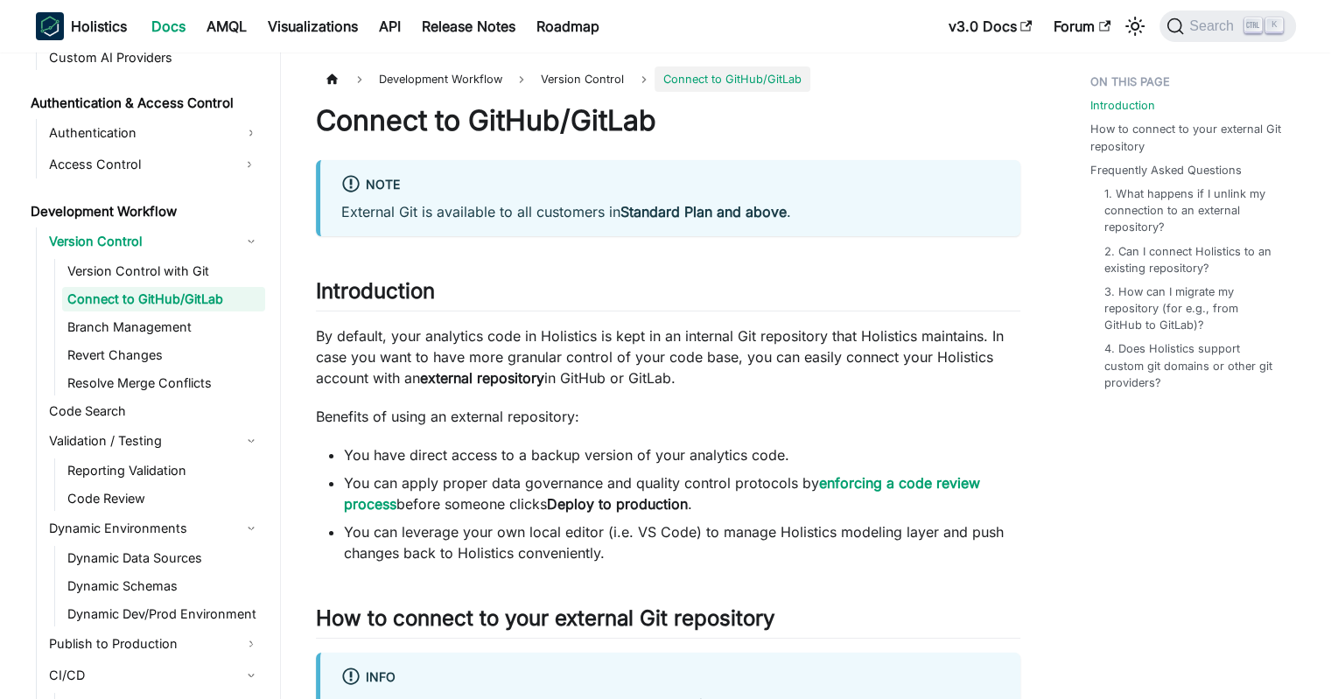
click at [721, 375] on p "By default, your analytics code in Holistics is kept in an internal Git reposit…" at bounding box center [668, 357] width 704 height 63
drag, startPoint x: 768, startPoint y: 372, endPoint x: 476, endPoint y: 321, distance: 296.6
drag, startPoint x: 450, startPoint y: 328, endPoint x: 742, endPoint y: 382, distance: 297.3
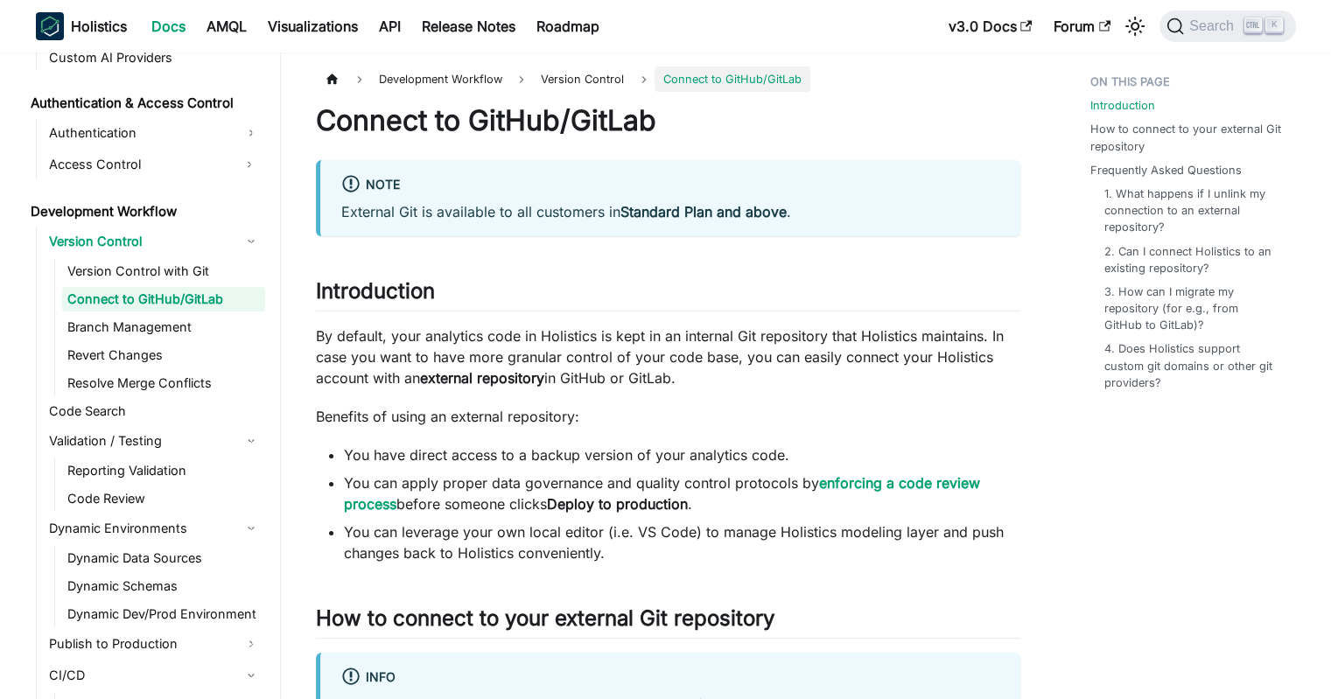
click at [741, 382] on p "By default, your analytics code in Holistics is kept in an internal Git reposit…" at bounding box center [668, 357] width 704 height 63
click at [742, 382] on p "By default, your analytics code in Holistics is kept in an internal Git reposit…" at bounding box center [668, 357] width 704 height 63
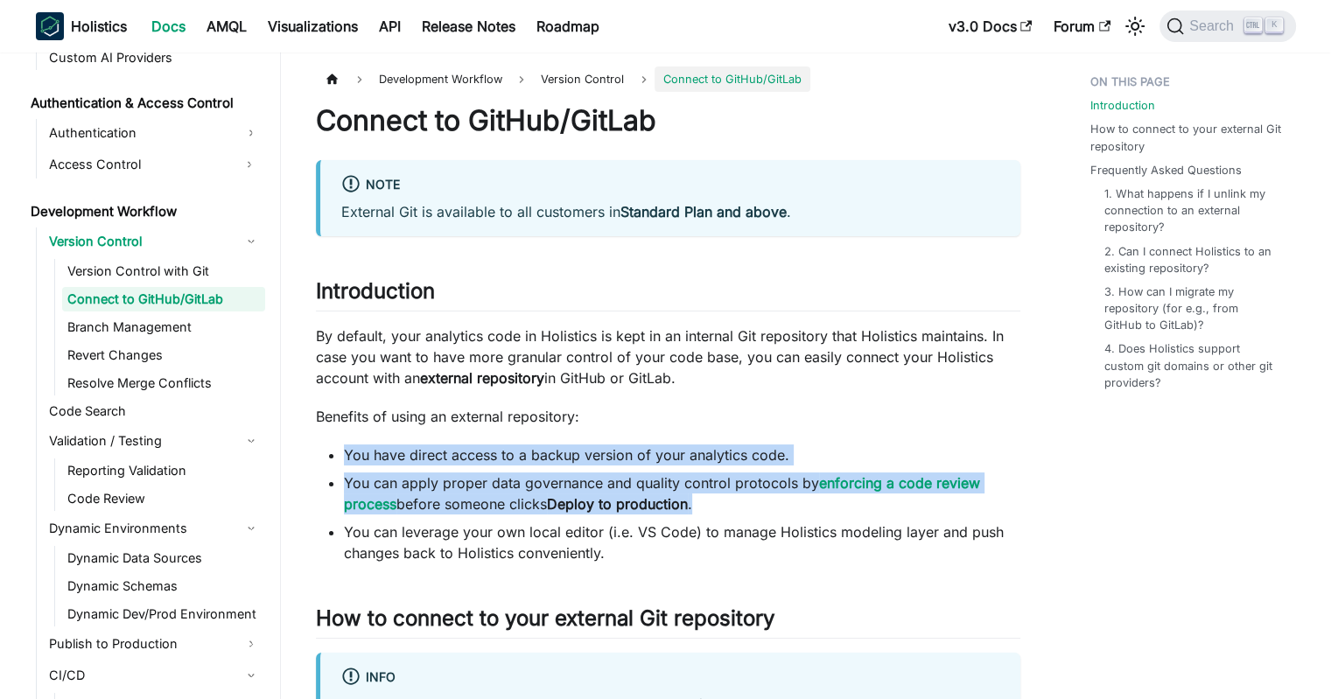
drag, startPoint x: 749, startPoint y: 392, endPoint x: 745, endPoint y: 496, distance: 104.2
click at [745, 496] on li "You can apply proper data governance and quality control protocols by enforcing…" at bounding box center [682, 494] width 676 height 42
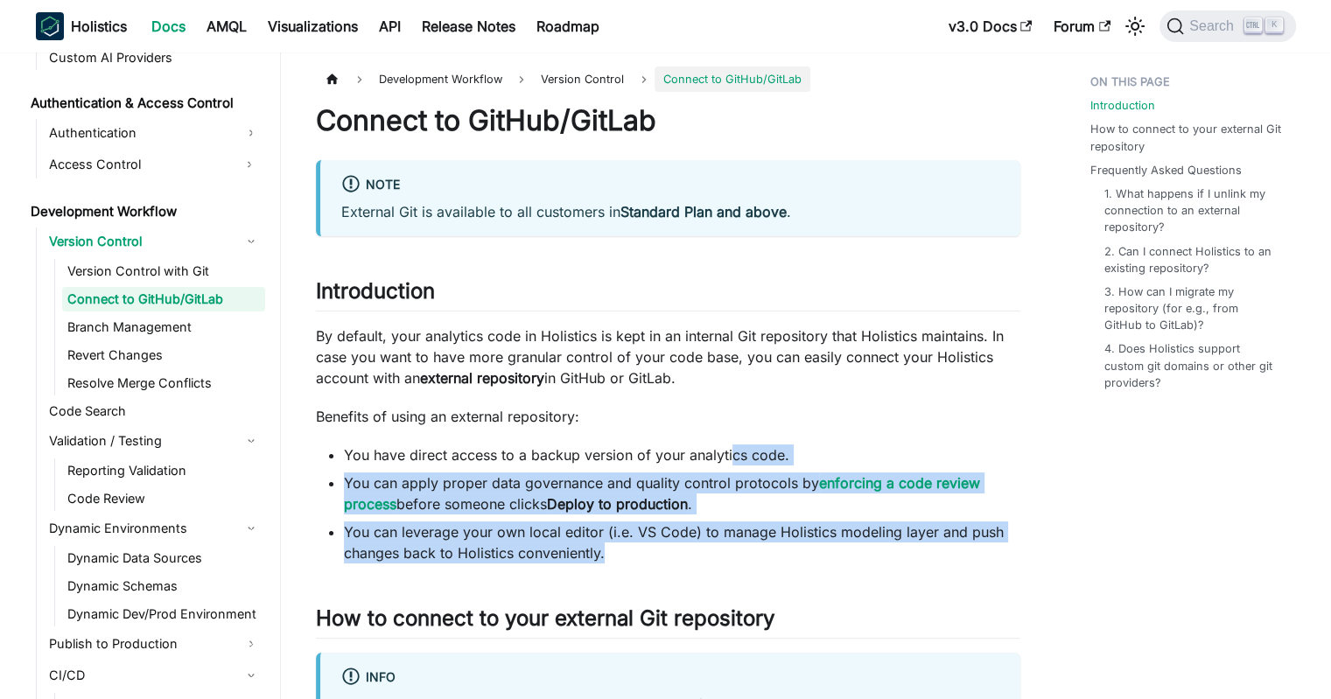
drag, startPoint x: 732, startPoint y: 550, endPoint x: 732, endPoint y: 418, distance: 131.3
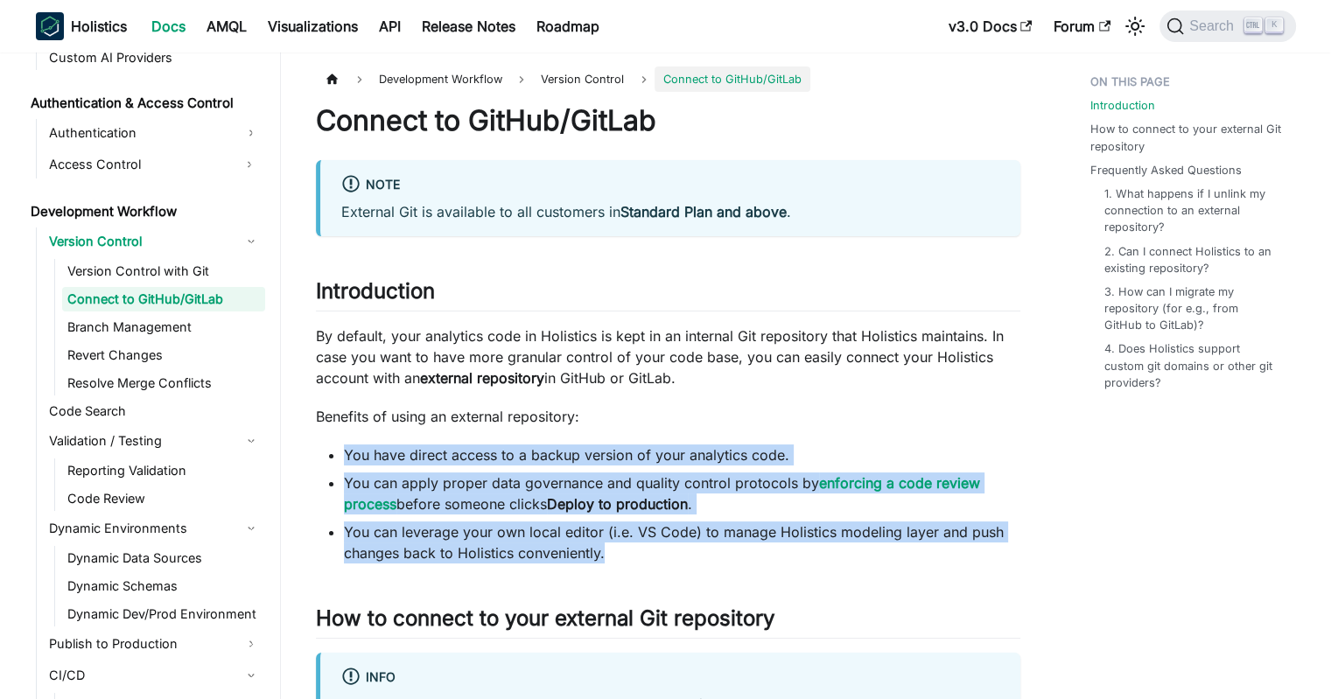
click at [732, 418] on p "Benefits of using an external repository:" at bounding box center [668, 416] width 704 height 21
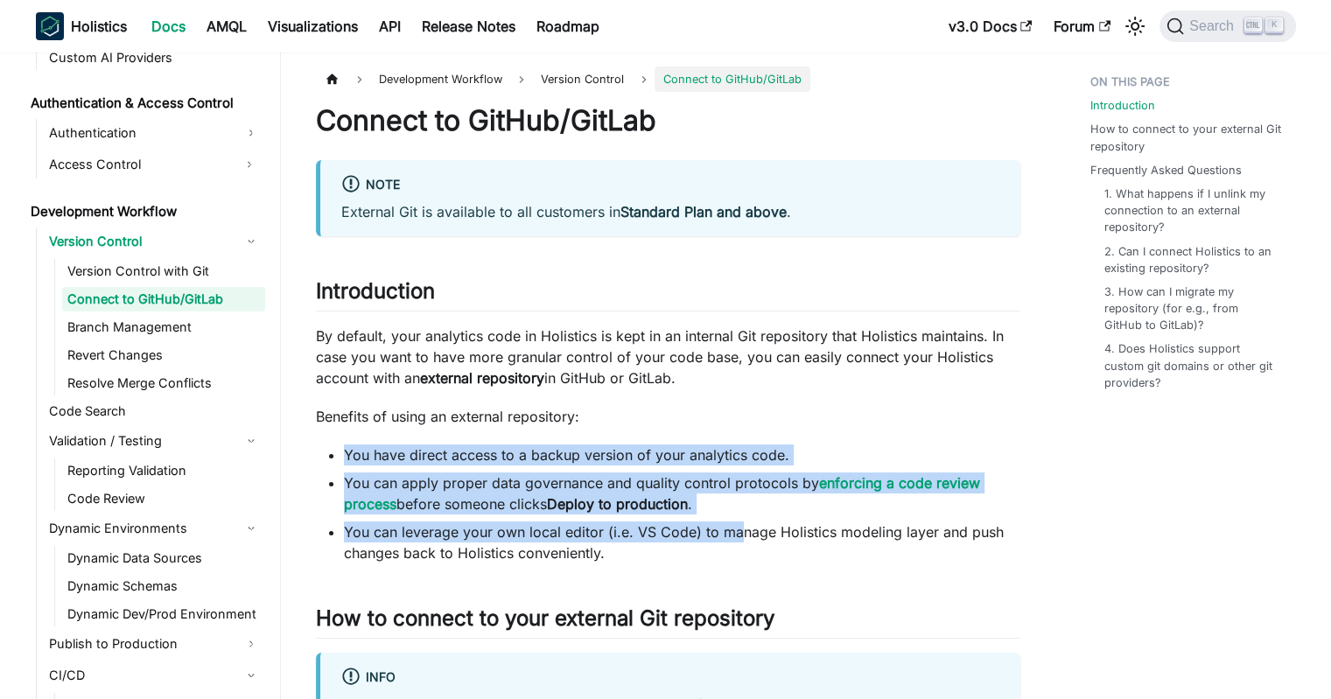
drag, startPoint x: 741, startPoint y: 409, endPoint x: 736, endPoint y: 536, distance: 127.9
click at [736, 536] on li "You can leverage your own local editor (i.e. VS Code) to manage Holistics model…" at bounding box center [682, 543] width 676 height 42
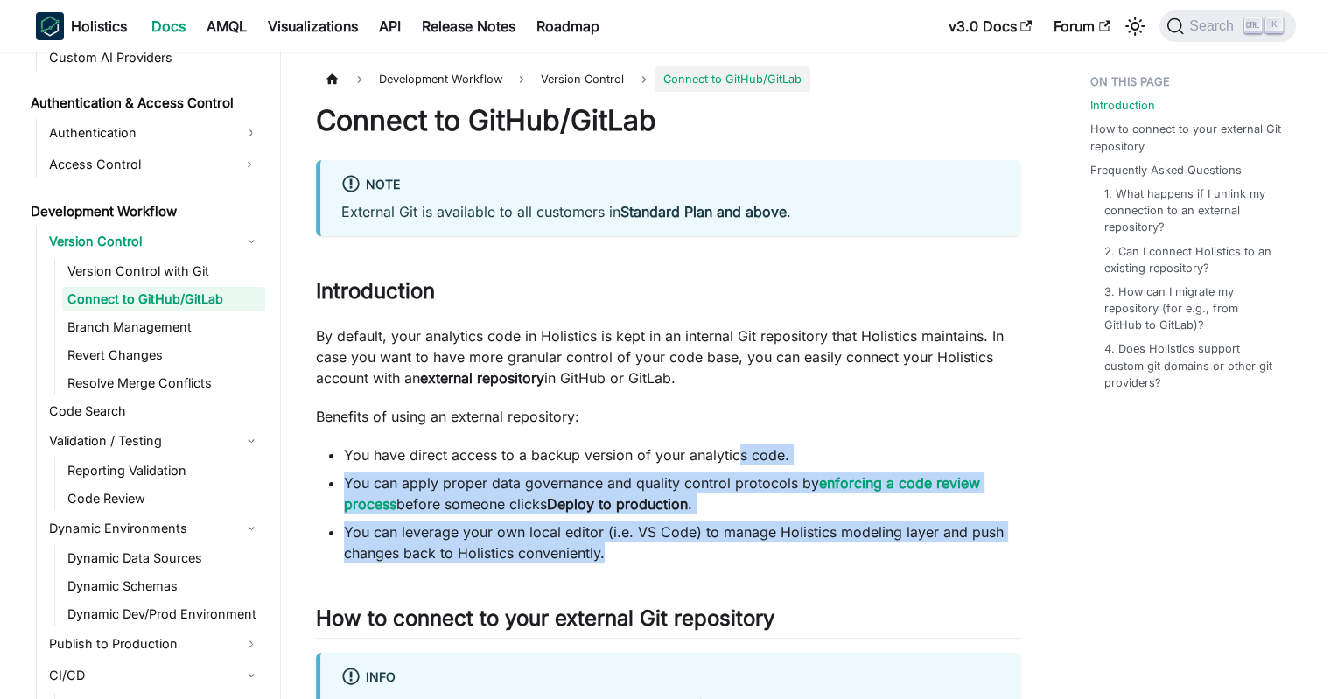
drag, startPoint x: 725, startPoint y: 547, endPoint x: 737, endPoint y: 426, distance: 121.4
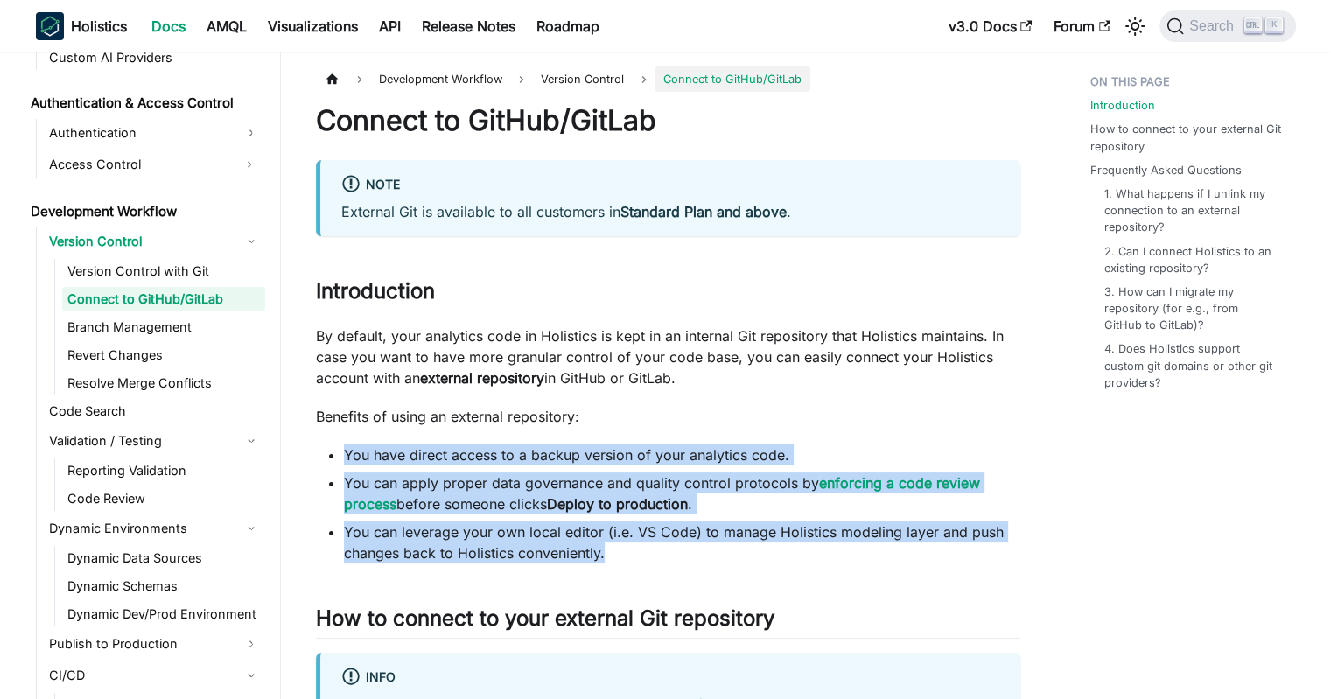
click at [737, 426] on p "Benefits of using an external repository:" at bounding box center [668, 416] width 704 height 21
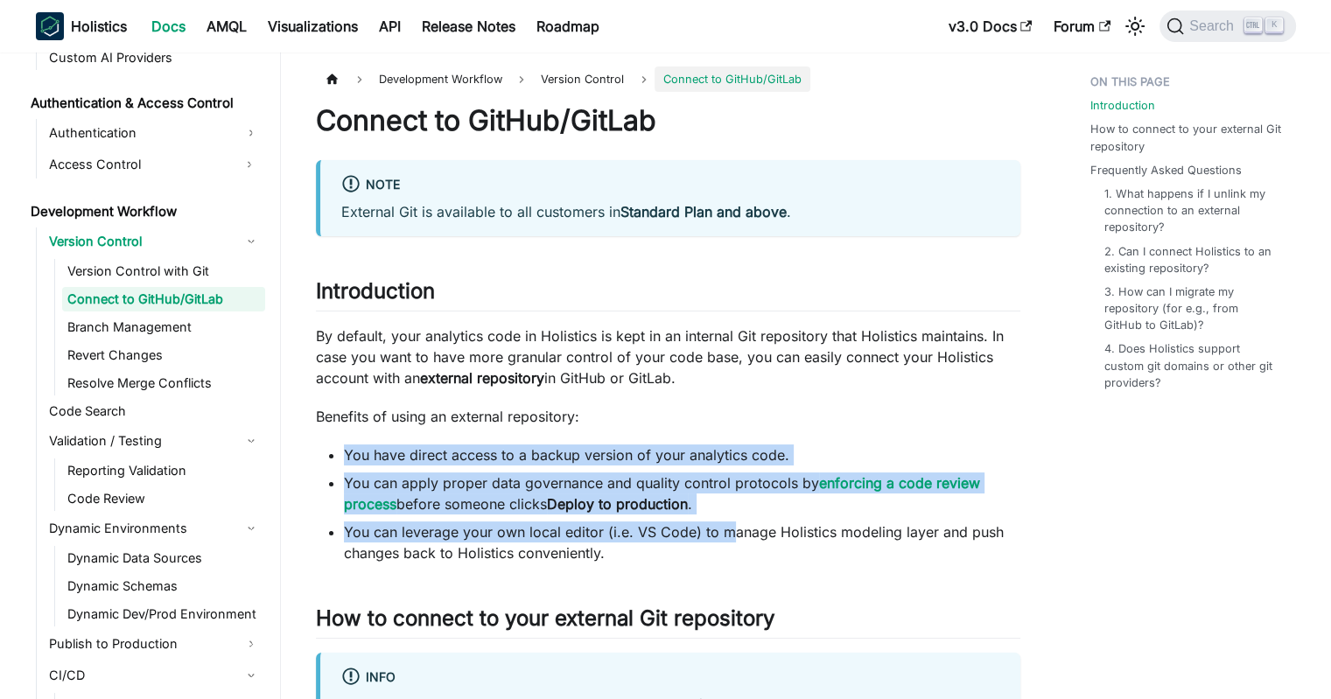
drag, startPoint x: 749, startPoint y: 421, endPoint x: 732, endPoint y: 534, distance: 114.2
click at [732, 534] on li "You can leverage your own local editor (i.e. VS Code) to manage Holistics model…" at bounding box center [682, 543] width 676 height 42
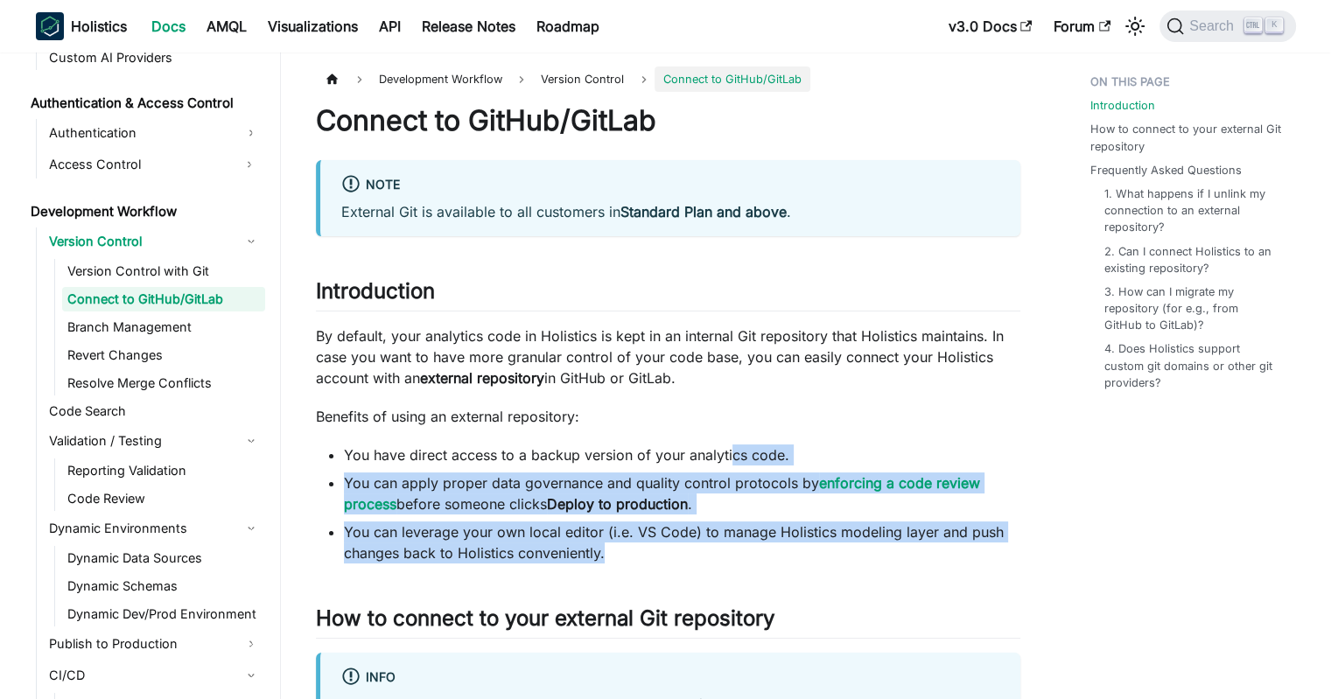
drag, startPoint x: 697, startPoint y: 556, endPoint x: 730, endPoint y: 431, distance: 129.5
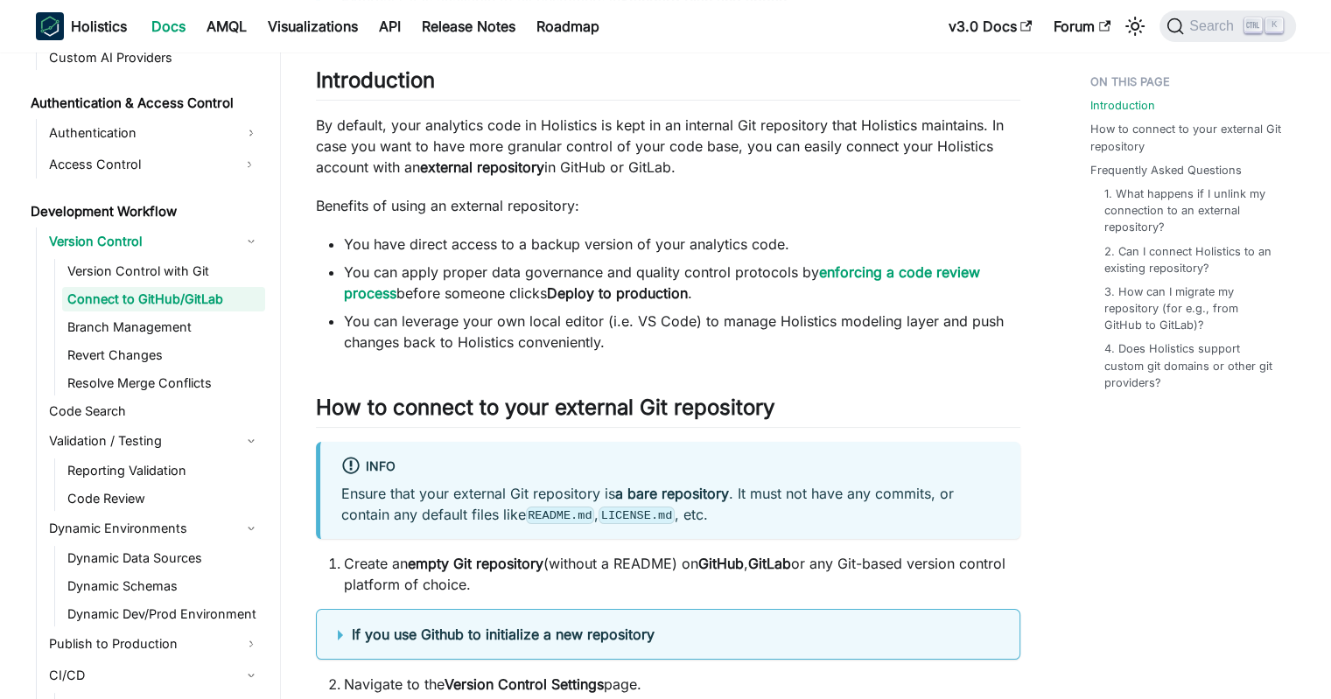
drag, startPoint x: 758, startPoint y: 330, endPoint x: 761, endPoint y: 373, distance: 43.0
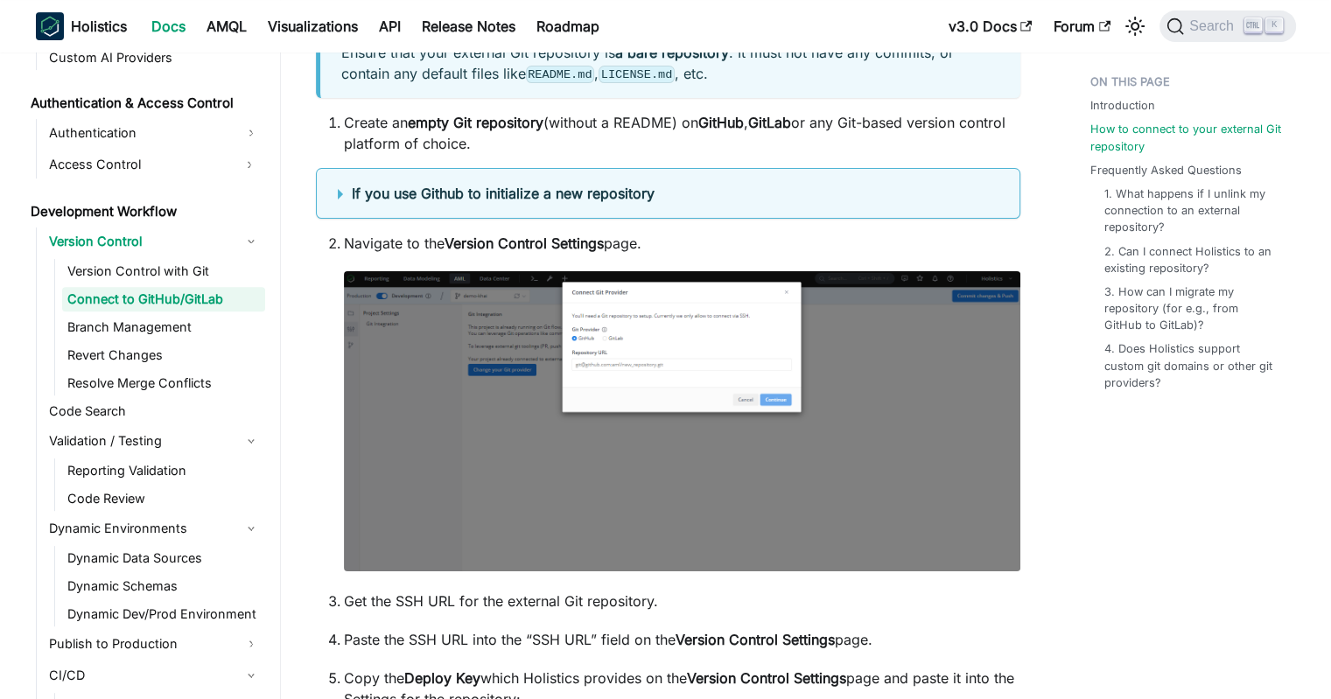
scroll to position [662, 0]
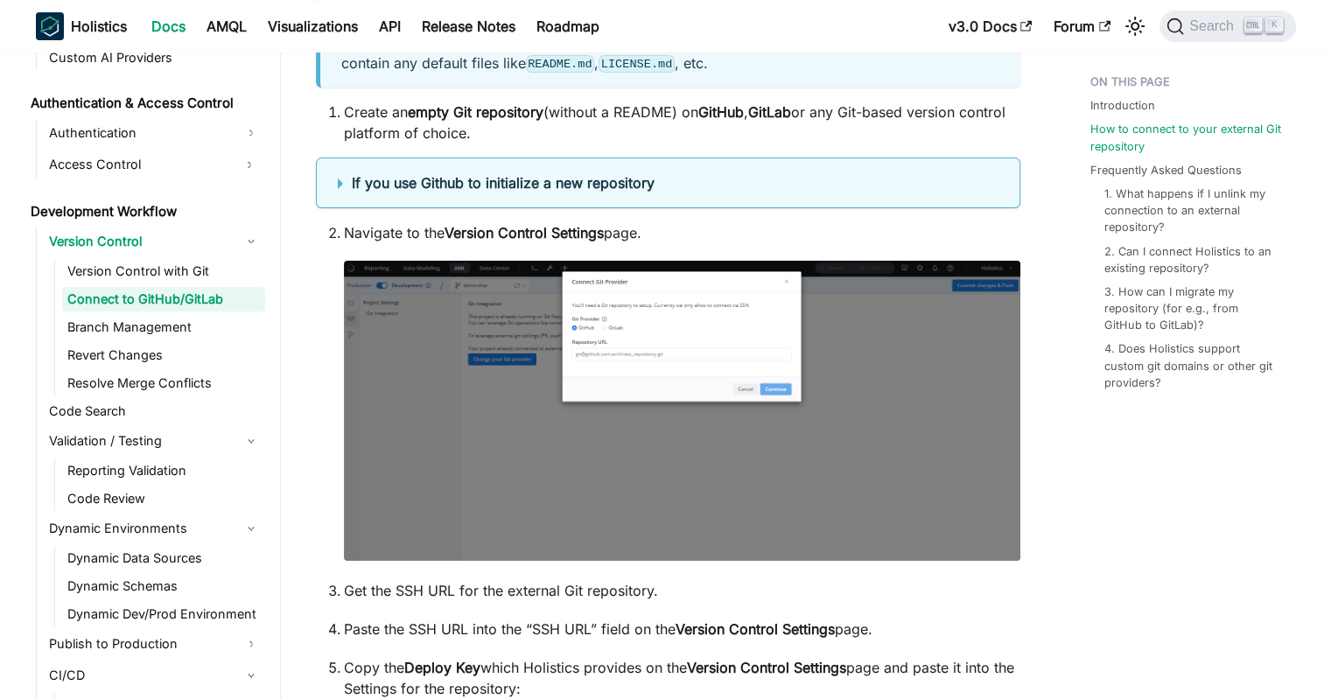
drag, startPoint x: 791, startPoint y: 345, endPoint x: 795, endPoint y: 365, distance: 20.4
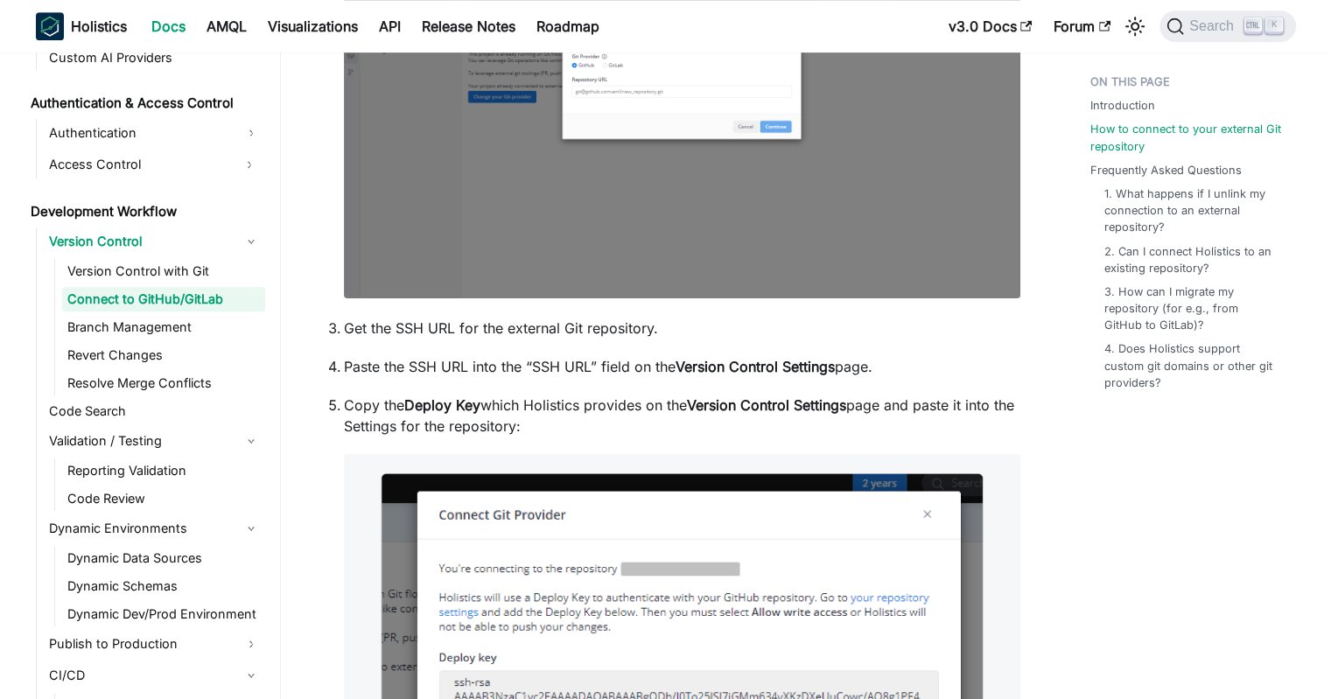
scroll to position [1012, 0]
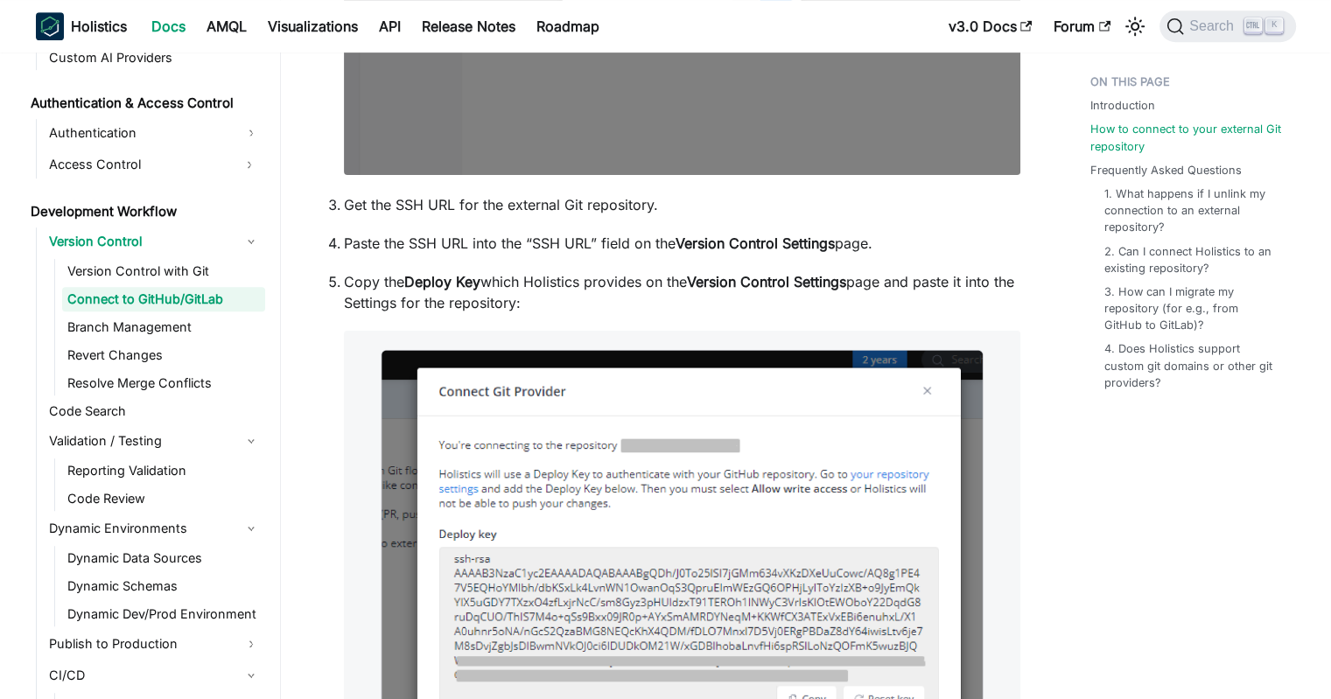
drag, startPoint x: 774, startPoint y: 240, endPoint x: 774, endPoint y: 278, distance: 38.5
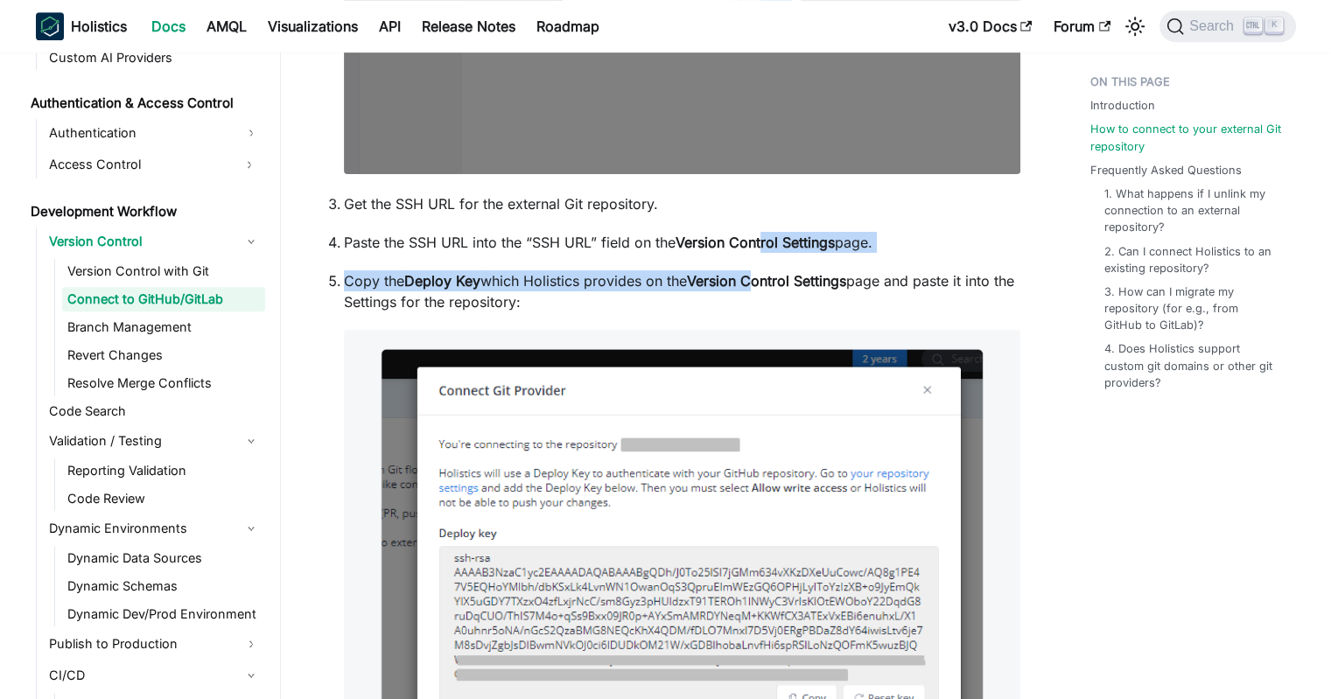
drag, startPoint x: 756, startPoint y: 290, endPoint x: 767, endPoint y: 231, distance: 59.6
click at [767, 232] on ol "Navigate to the Version Control Settings page. Get the SSH URL for the external…" at bounding box center [668, 637] width 704 height 1605
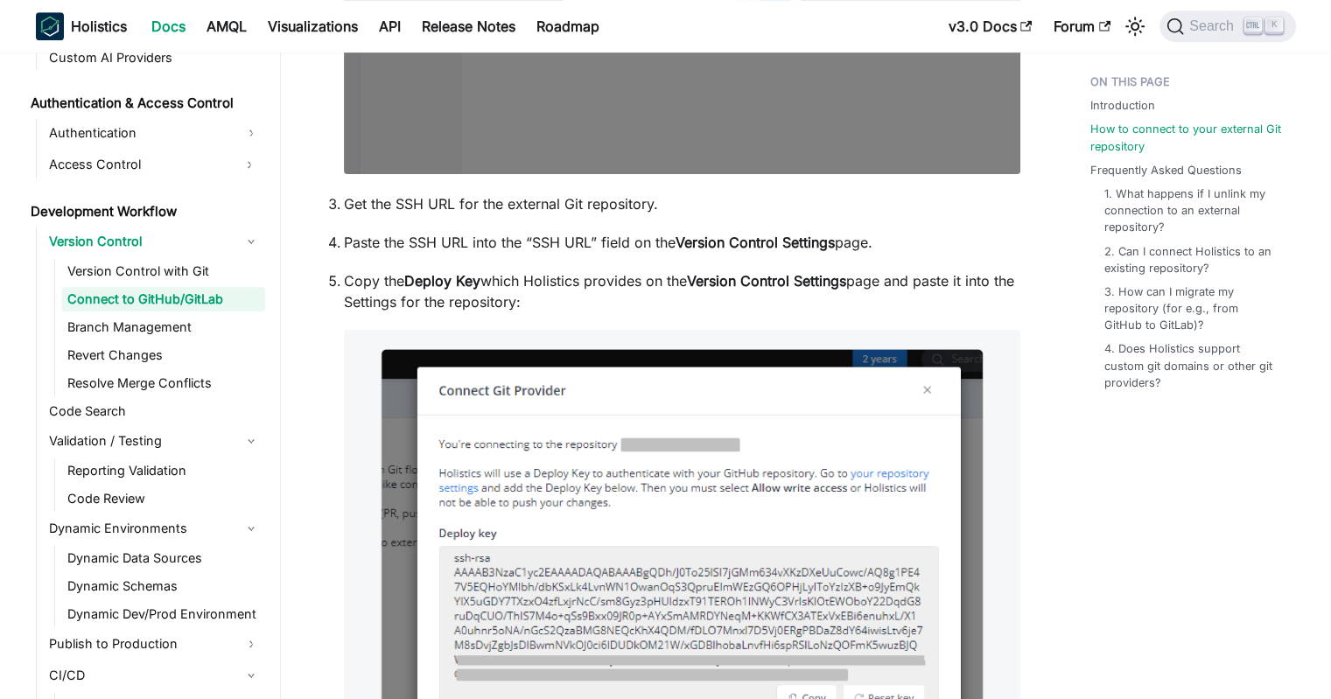
click at [767, 230] on ol "Navigate to the Version Control Settings page. Get the SSH URL for the external…" at bounding box center [668, 637] width 704 height 1605
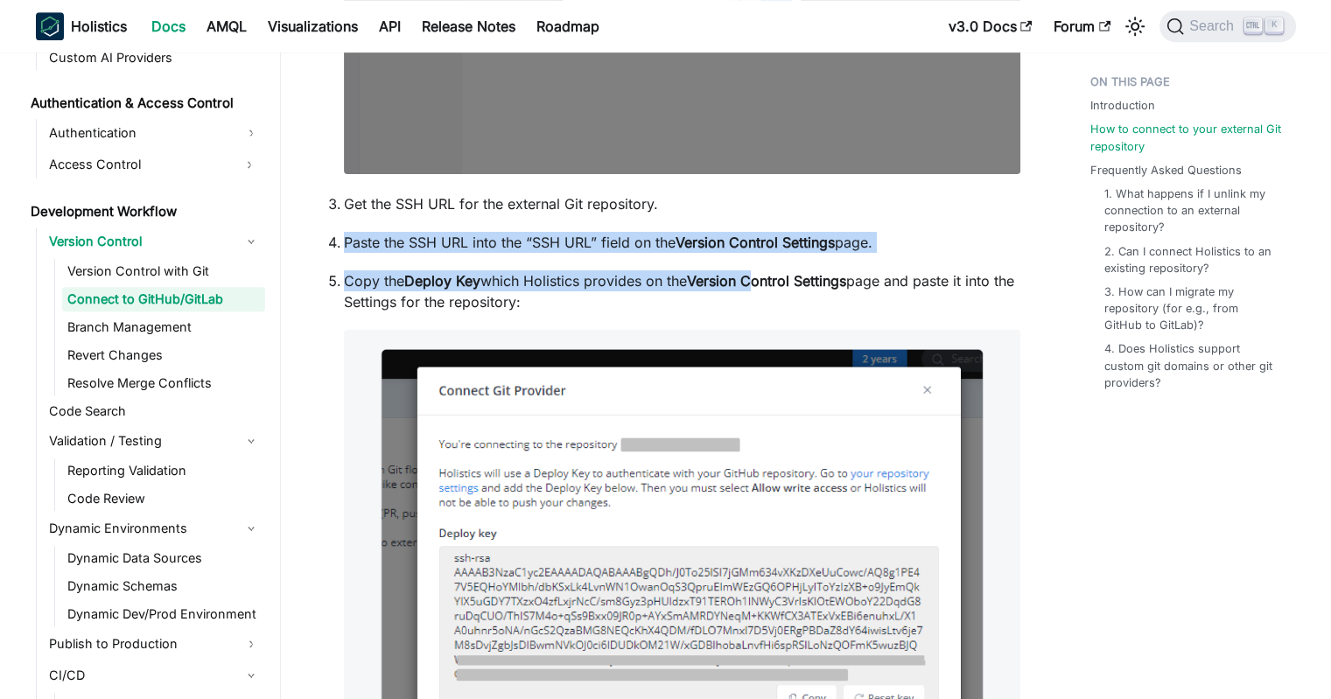
drag, startPoint x: 770, startPoint y: 217, endPoint x: 759, endPoint y: 293, distance: 77.0
click at [759, 293] on ol "Navigate to the Version Control Settings page. Get the SSH URL for the external…" at bounding box center [668, 637] width 704 height 1605
click at [759, 293] on p "Copy the Deploy Key which Holistics provides on the Version Control Settings pa…" at bounding box center [682, 291] width 676 height 42
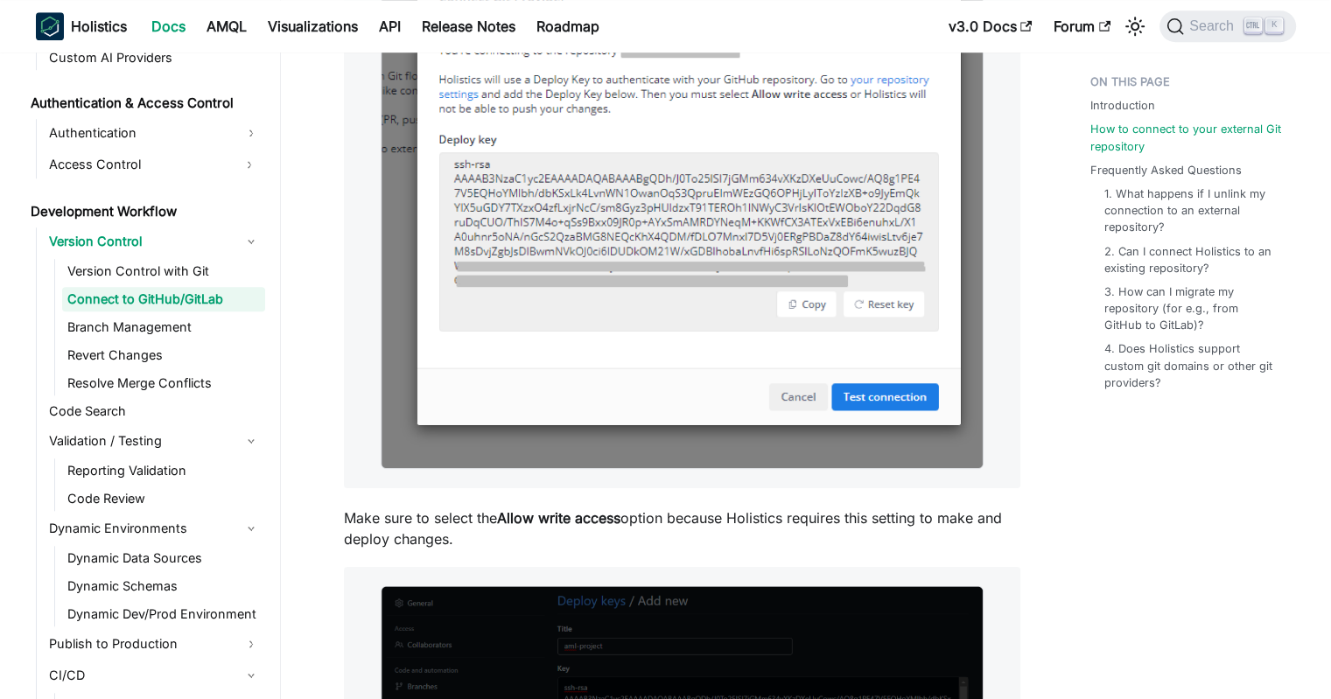
drag, startPoint x: 749, startPoint y: 241, endPoint x: 732, endPoint y: 395, distance: 155.0
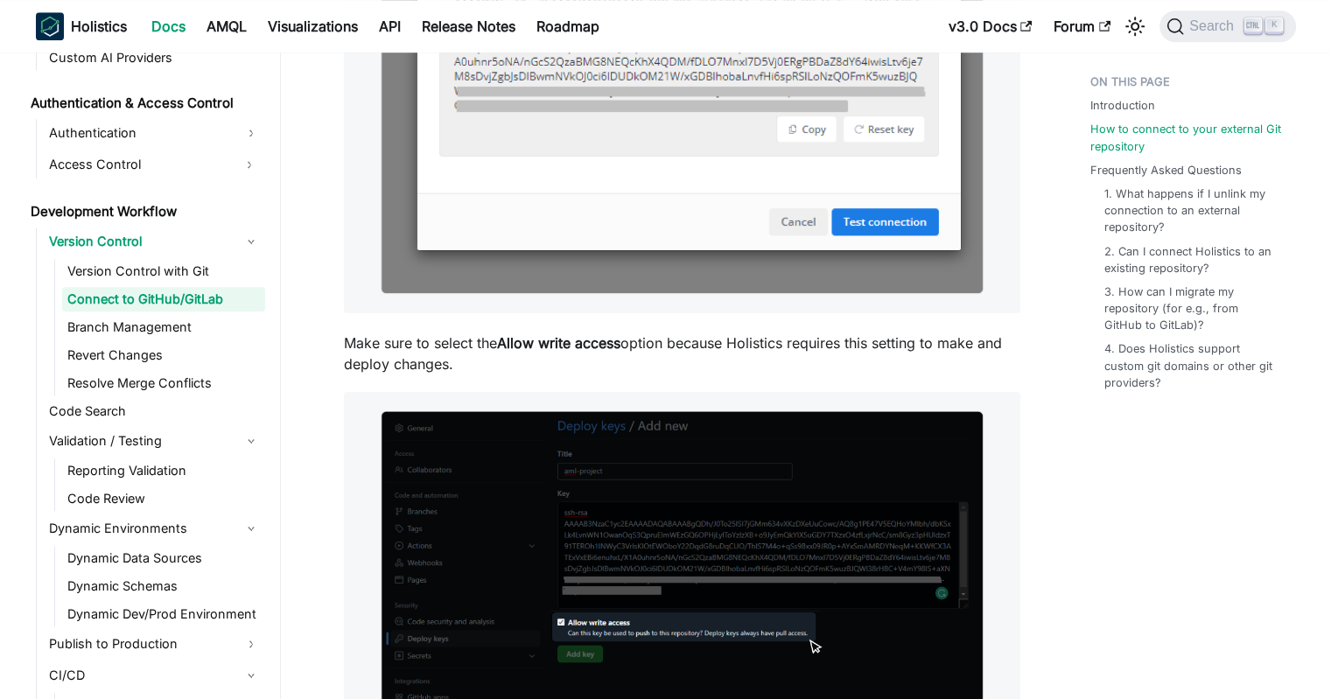
click at [564, 325] on li "Copy the Deploy Key which Holistics provides on the Version Control Settings pa…" at bounding box center [682, 229] width 676 height 1054
click at [553, 339] on strong "Allow write access" at bounding box center [558, 343] width 123 height 18
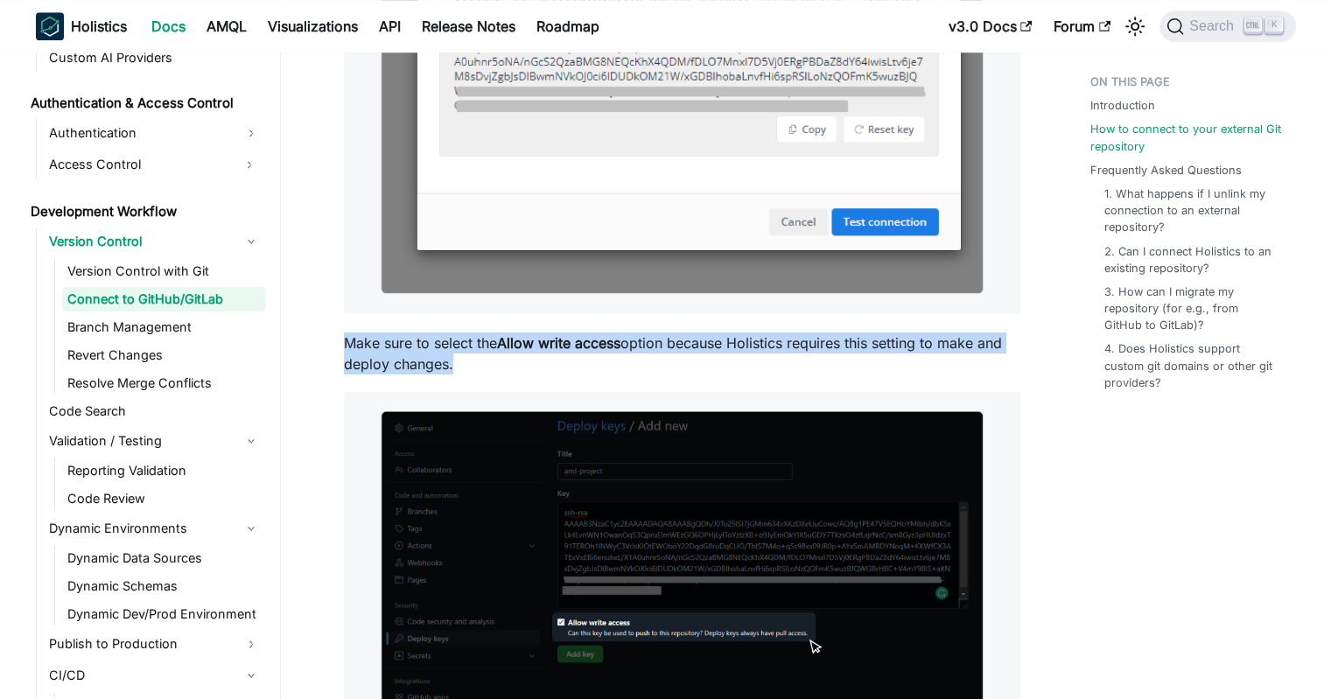
click at [553, 339] on strong "Allow write access" at bounding box center [558, 343] width 123 height 18
click at [532, 344] on strong "Allow write access" at bounding box center [558, 343] width 123 height 18
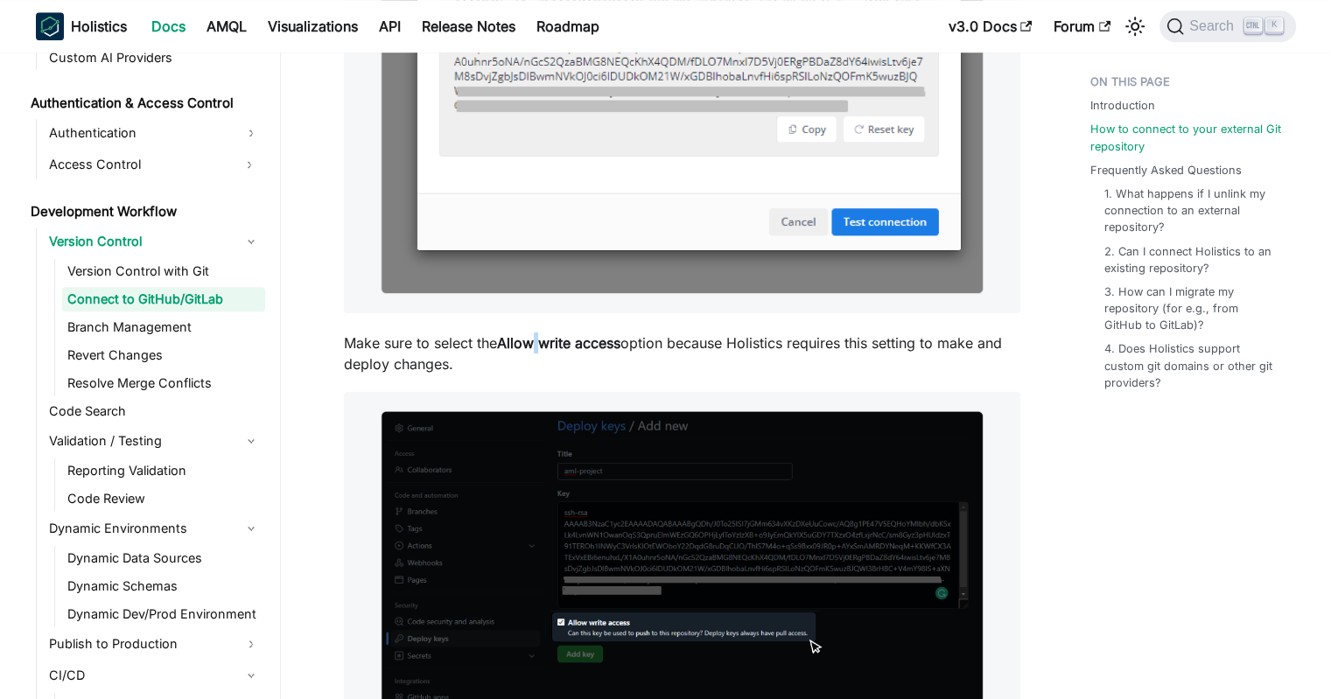
click at [532, 344] on strong "Allow write access" at bounding box center [558, 343] width 123 height 18
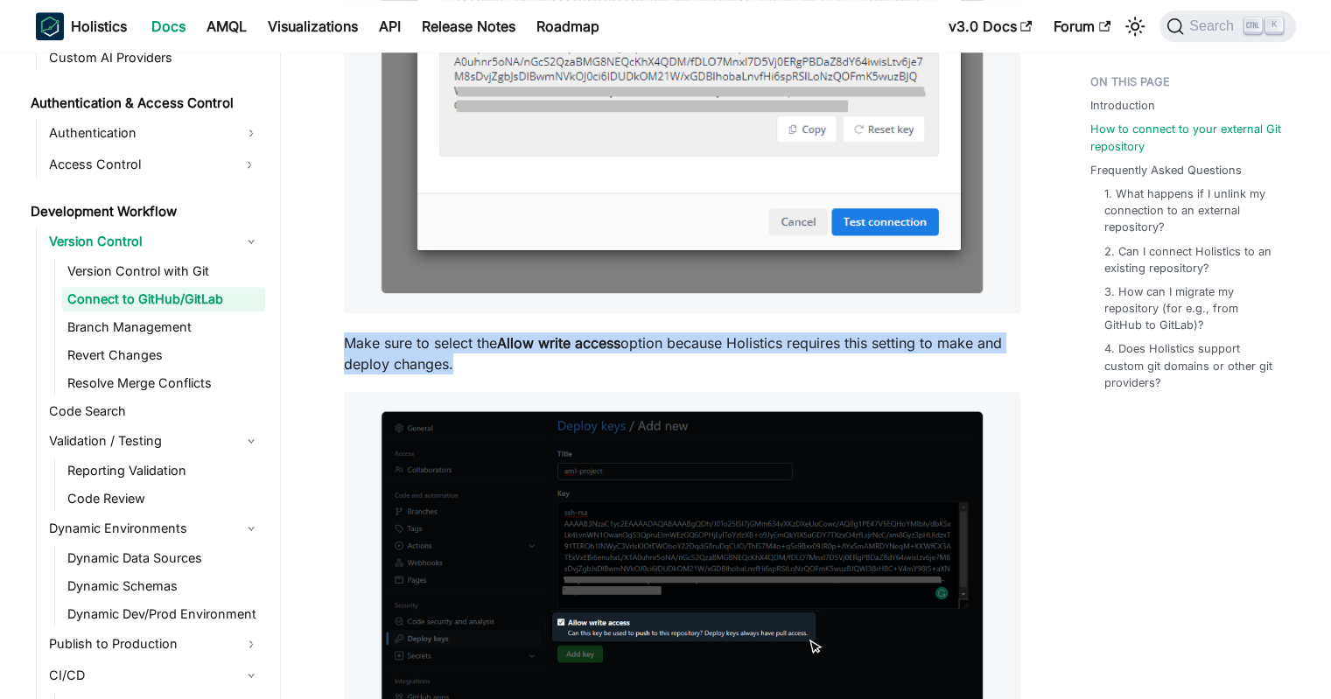
click at [532, 344] on strong "Allow write access" at bounding box center [558, 343] width 123 height 18
click at [587, 342] on strong "Allow write access" at bounding box center [558, 343] width 123 height 18
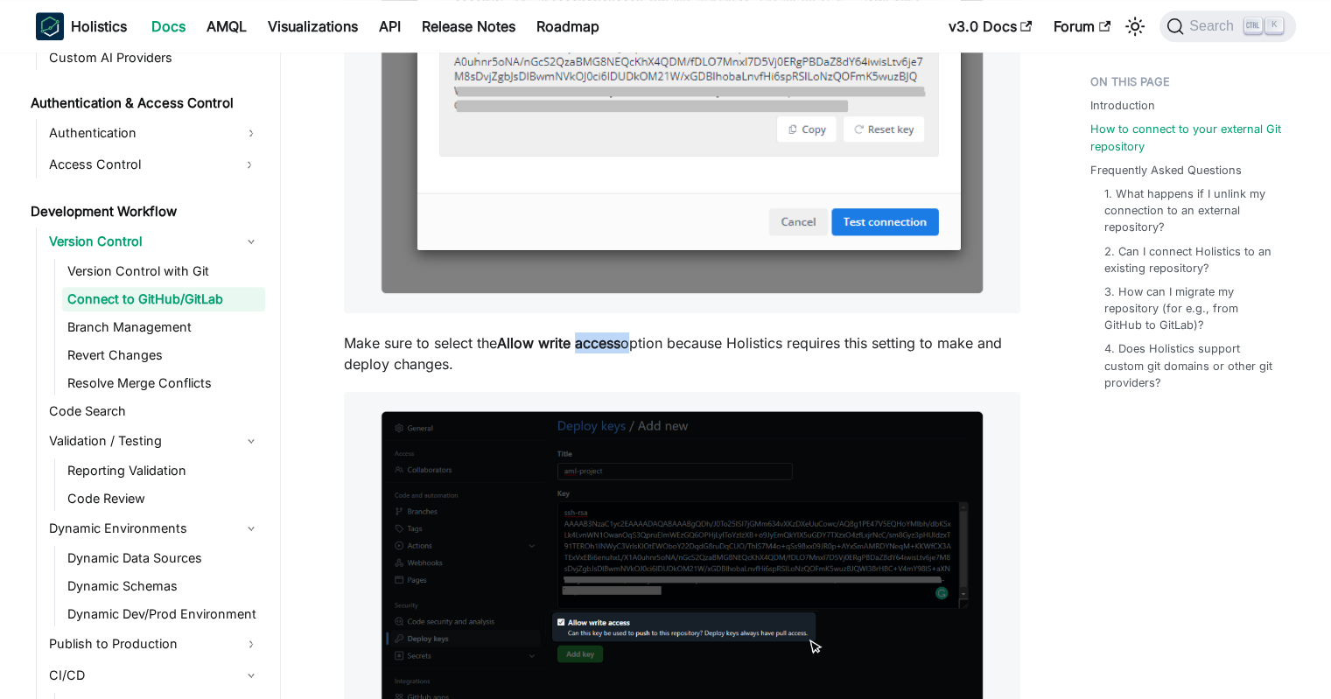
click at [587, 342] on strong "Allow write access" at bounding box center [558, 343] width 123 height 18
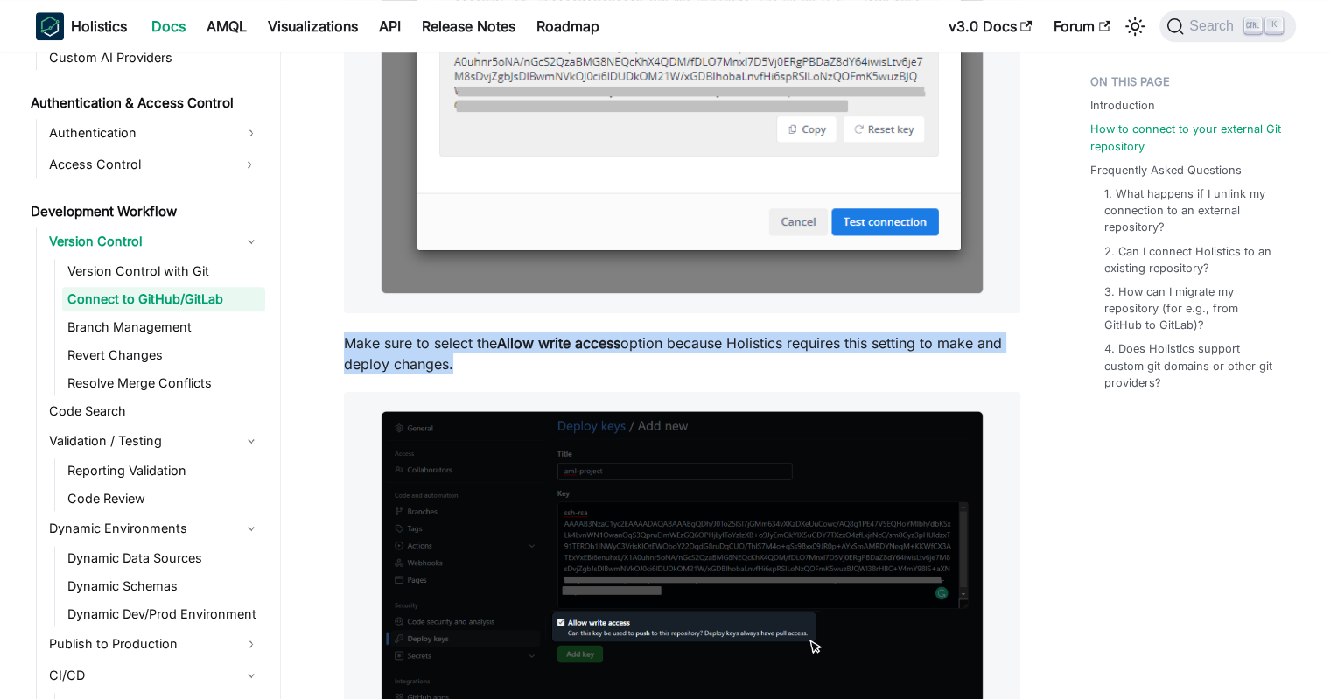
click at [587, 342] on strong "Allow write access" at bounding box center [558, 343] width 123 height 18
click at [710, 353] on p "Make sure to select the Allow write access option because Holistics requires th…" at bounding box center [682, 354] width 676 height 42
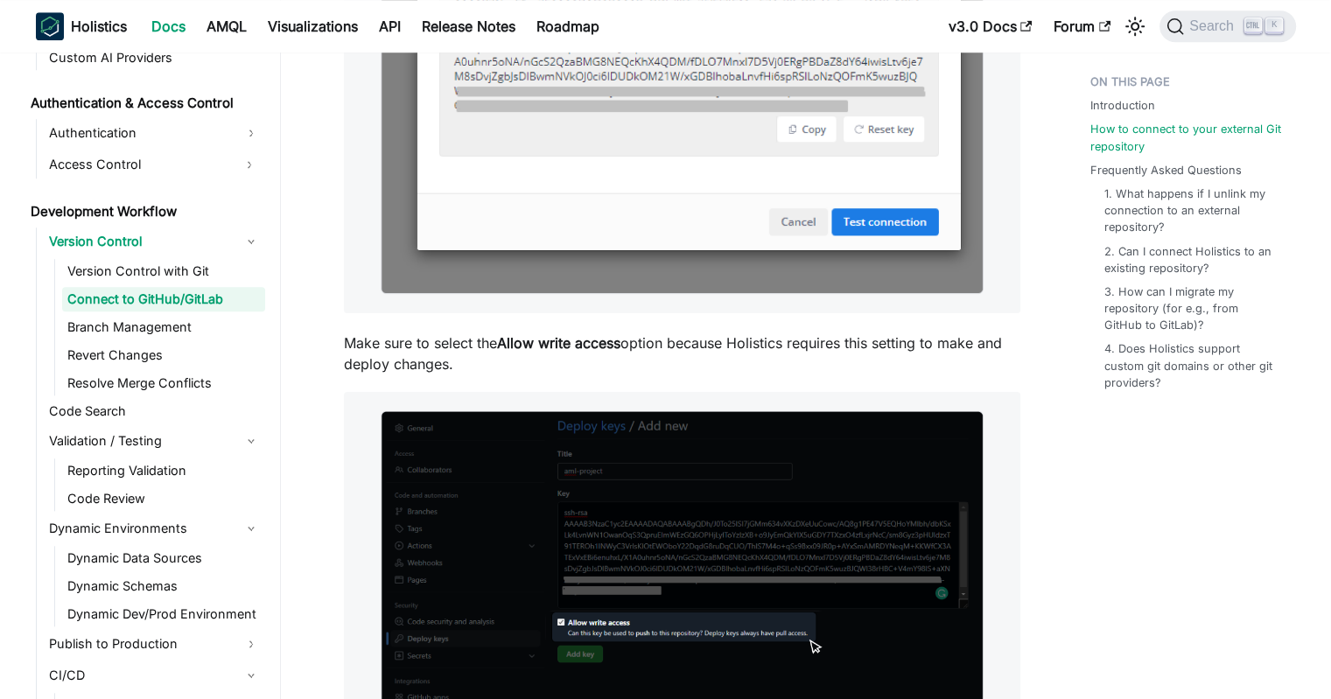
scroll to position [1793, 0]
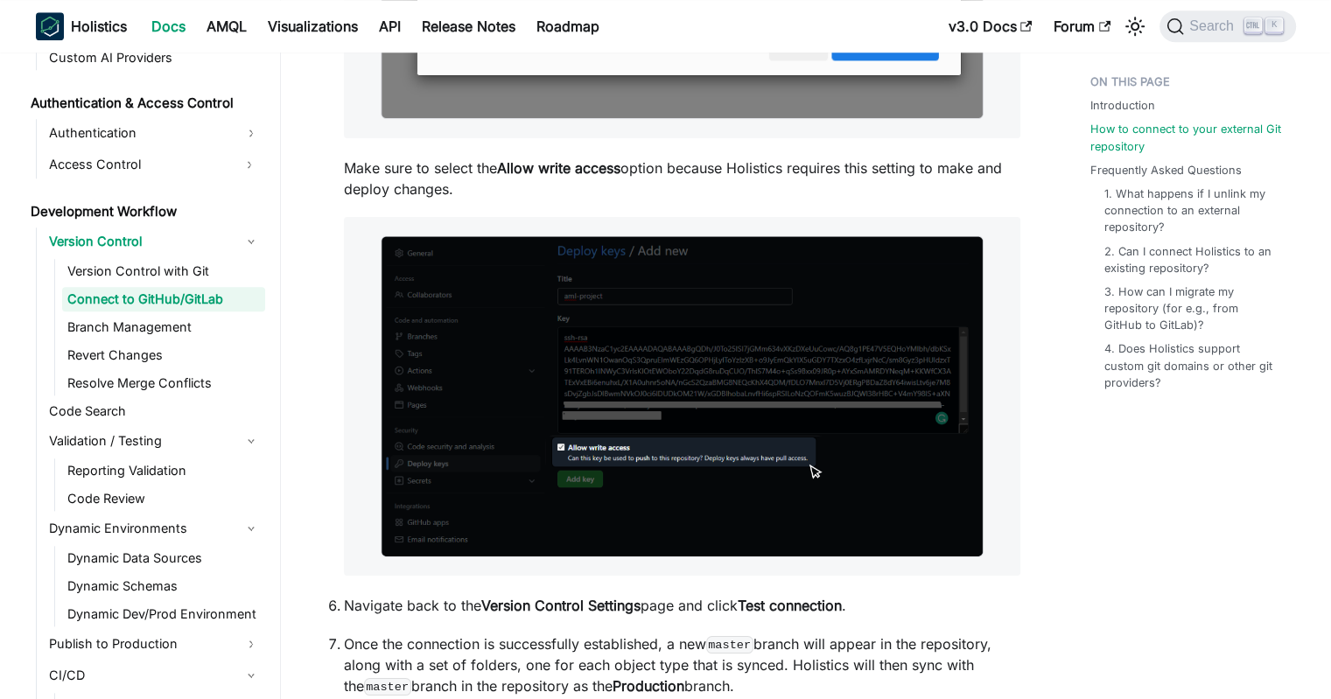
click at [676, 167] on p "Make sure to select the Allow write access option because Holistics requires th…" at bounding box center [682, 179] width 676 height 42
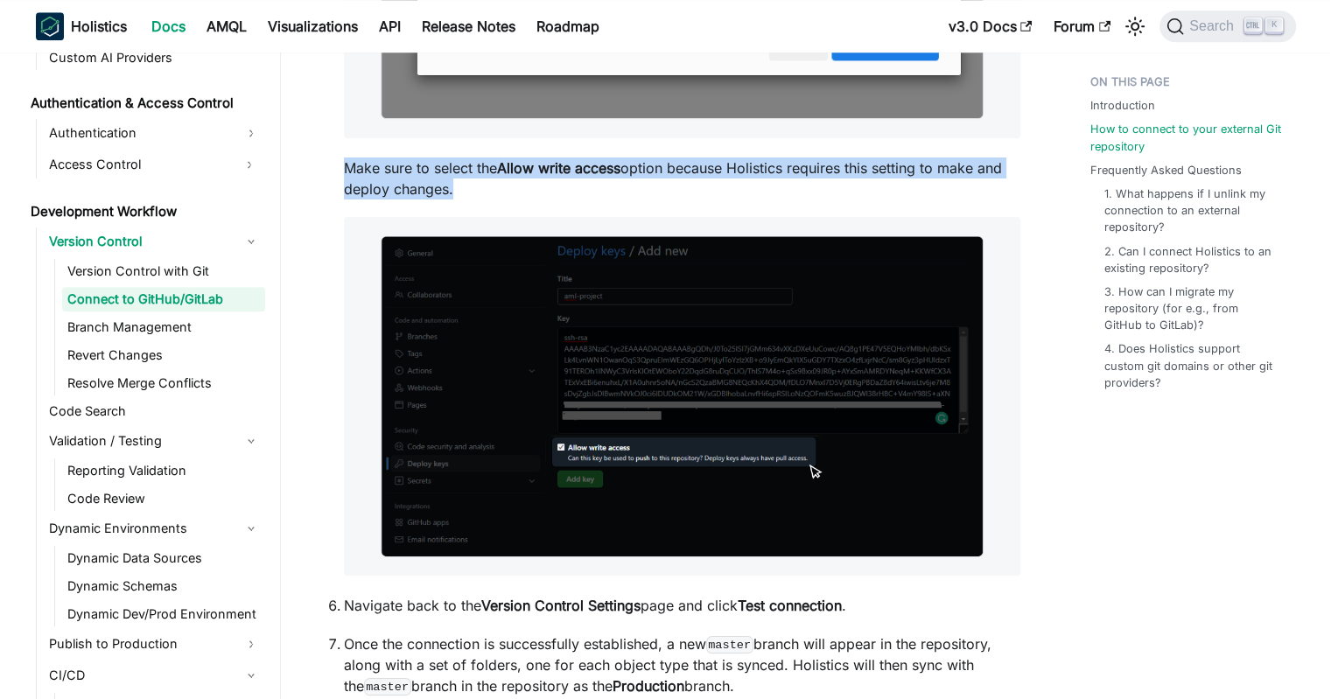
click at [676, 167] on p "Make sure to select the Allow write access option because Holistics requires th…" at bounding box center [682, 179] width 676 height 42
click at [658, 167] on p "Make sure to select the Allow write access option because Holistics requires th…" at bounding box center [682, 179] width 676 height 42
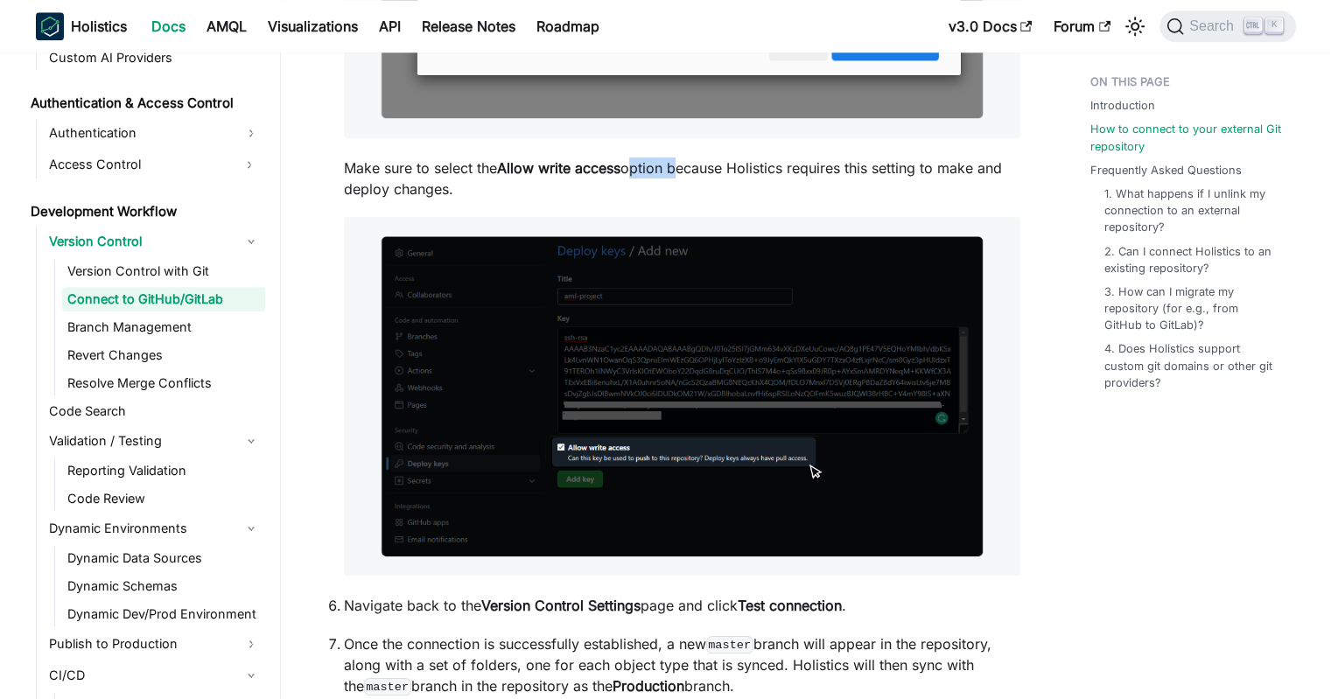
click at [658, 167] on p "Make sure to select the Allow write access option because Holistics requires th…" at bounding box center [682, 179] width 676 height 42
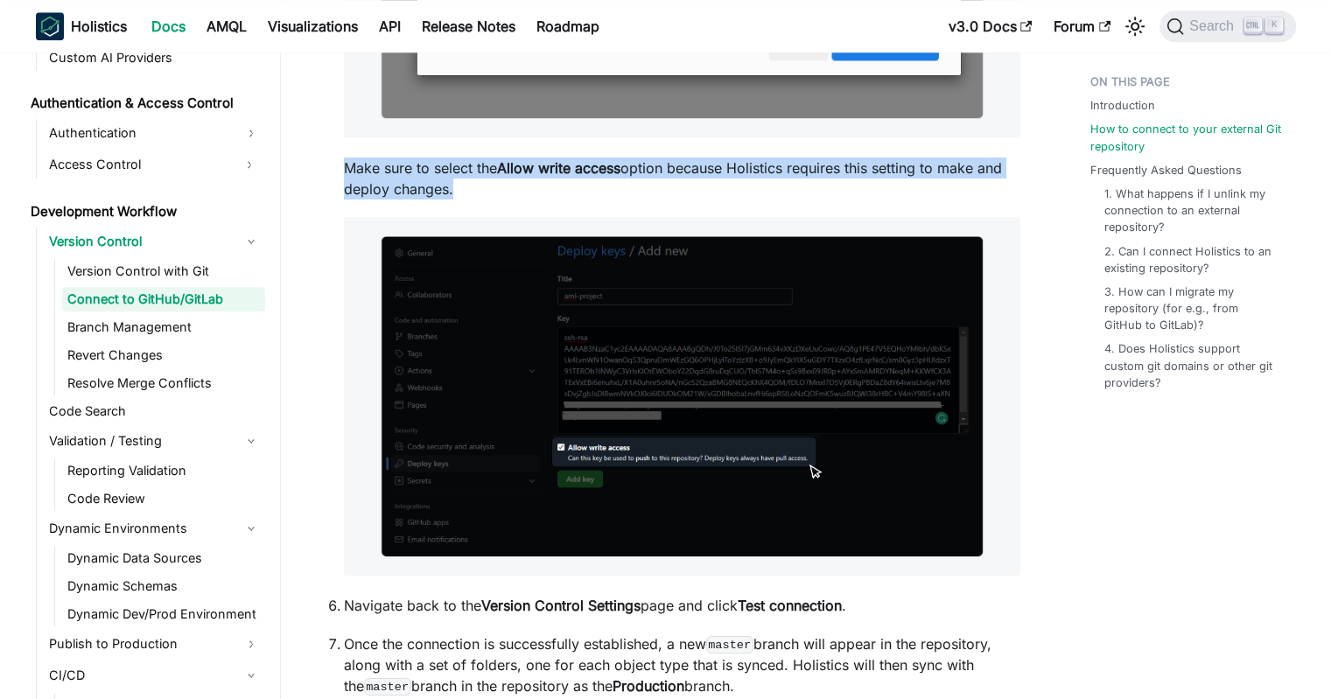
click at [658, 167] on p "Make sure to select the Allow write access option because Holistics requires th…" at bounding box center [682, 179] width 676 height 42
click at [644, 167] on p "Make sure to select the Allow write access option because Holistics requires th…" at bounding box center [682, 179] width 676 height 42
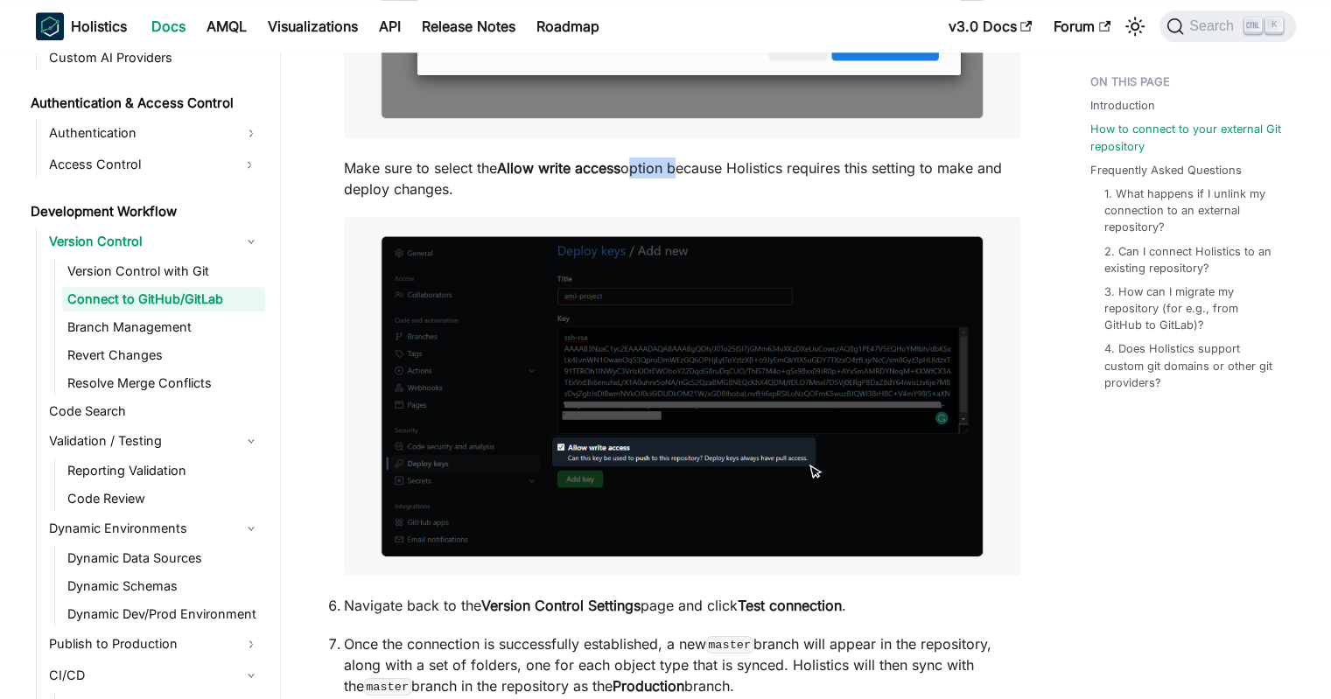
click at [644, 167] on p "Make sure to select the Allow write access option because Holistics requires th…" at bounding box center [682, 179] width 676 height 42
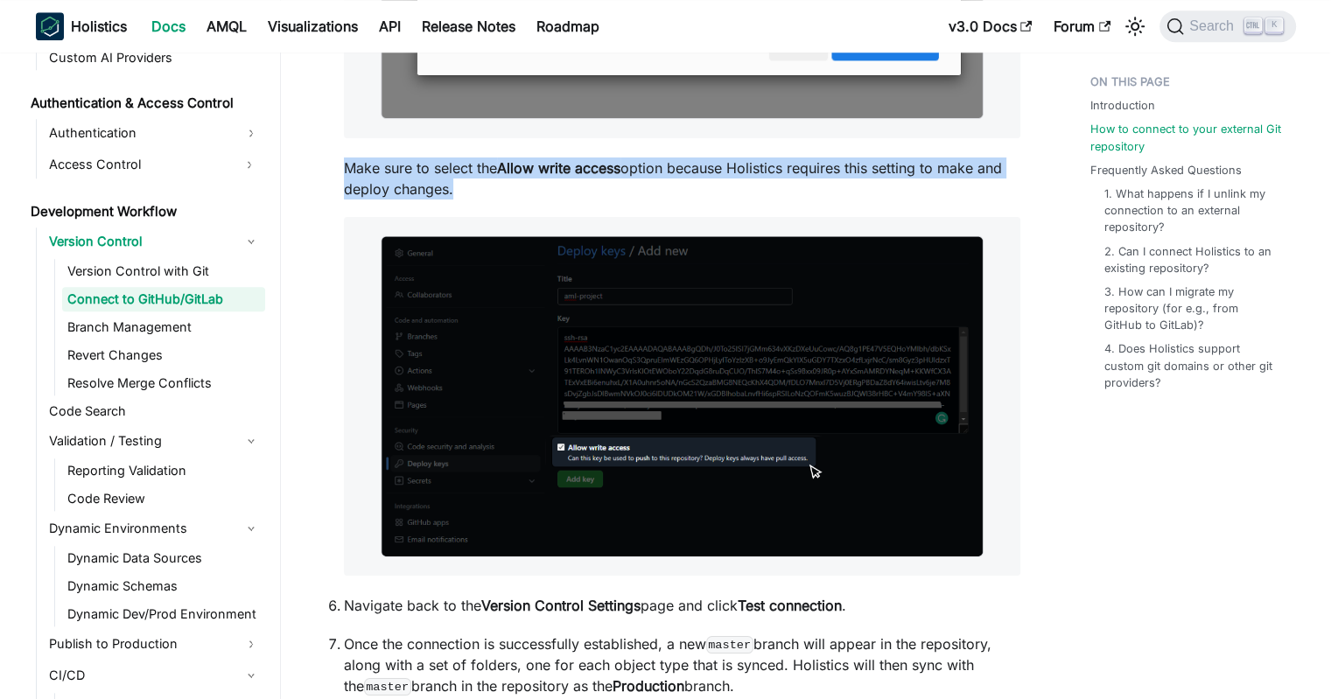
click at [644, 167] on p "Make sure to select the Allow write access option because Holistics requires th…" at bounding box center [682, 179] width 676 height 42
click at [615, 169] on strong "Allow write access" at bounding box center [558, 168] width 123 height 18
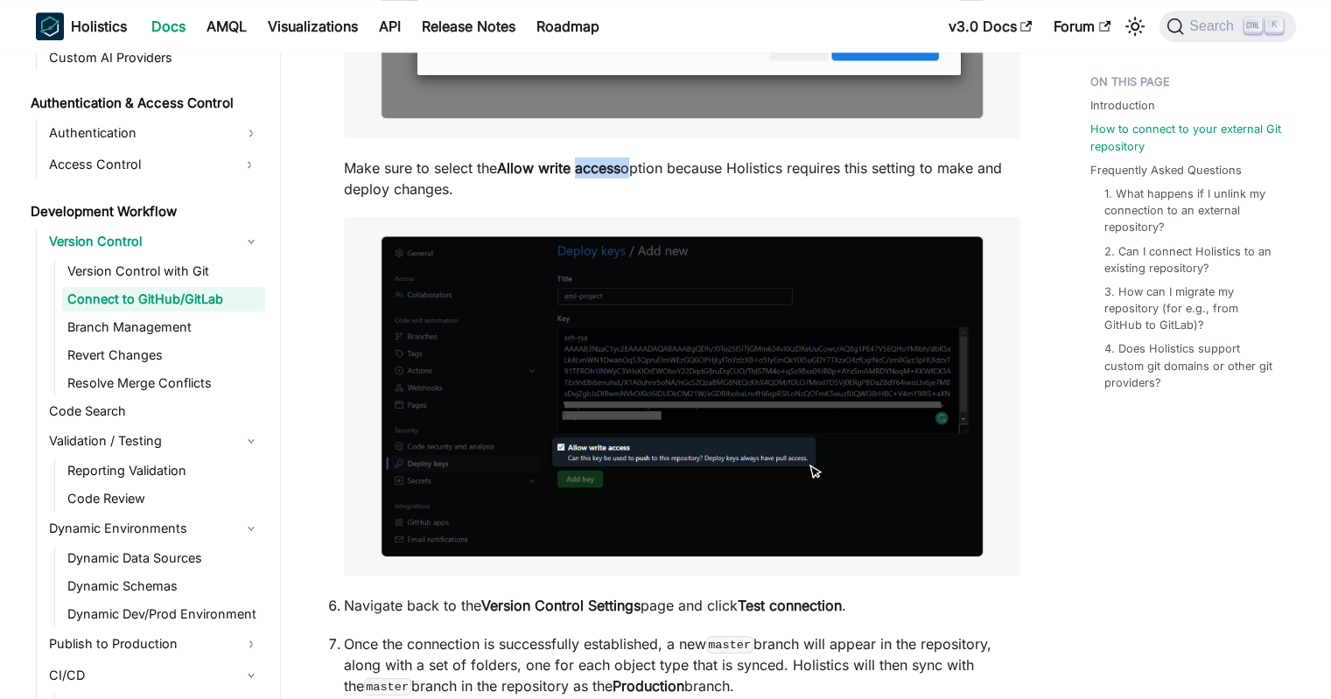
click at [615, 169] on strong "Allow write access" at bounding box center [558, 168] width 123 height 18
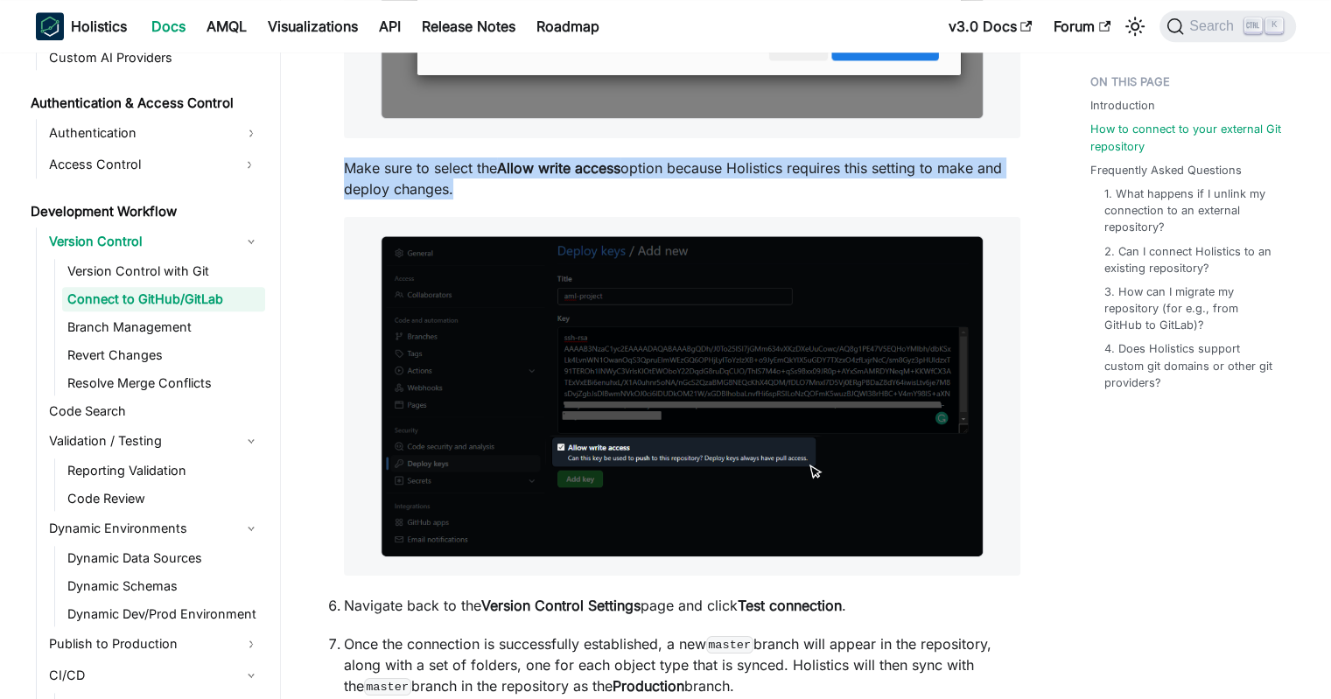
click at [615, 169] on strong "Allow write access" at bounding box center [558, 168] width 123 height 18
click at [603, 172] on strong "Allow write access" at bounding box center [558, 168] width 123 height 18
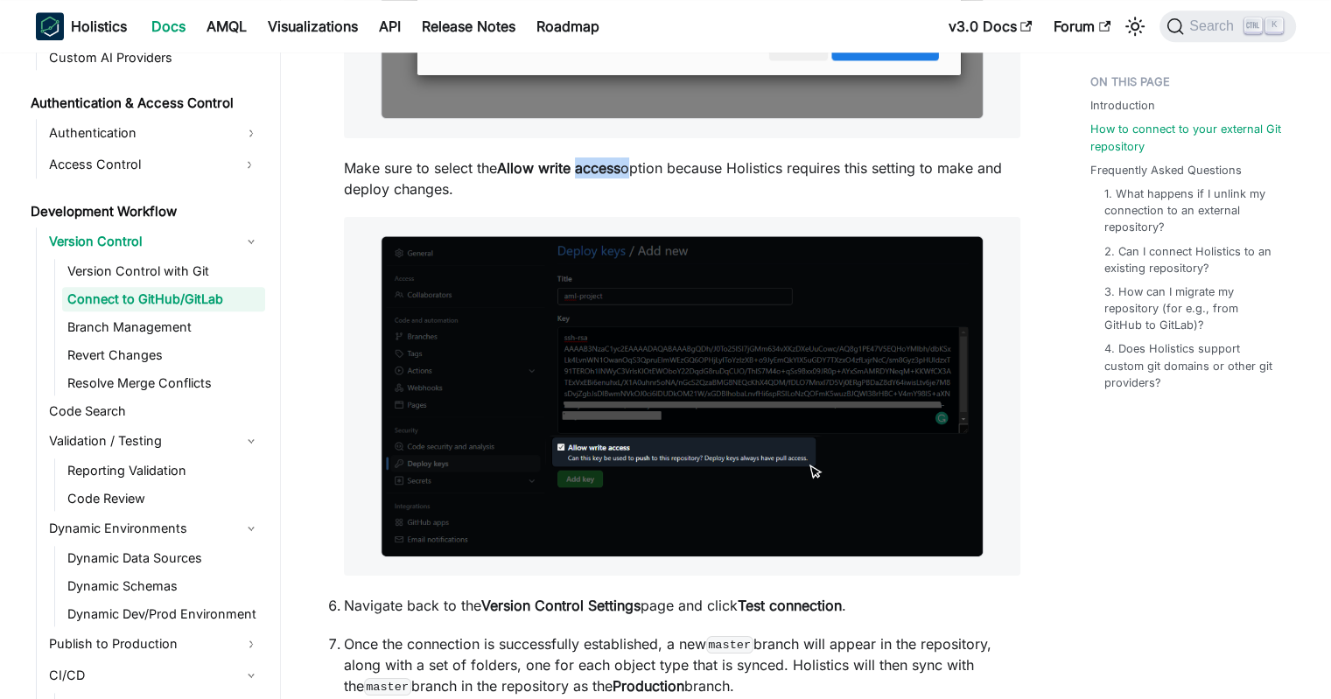
click at [603, 172] on strong "Allow write access" at bounding box center [558, 168] width 123 height 18
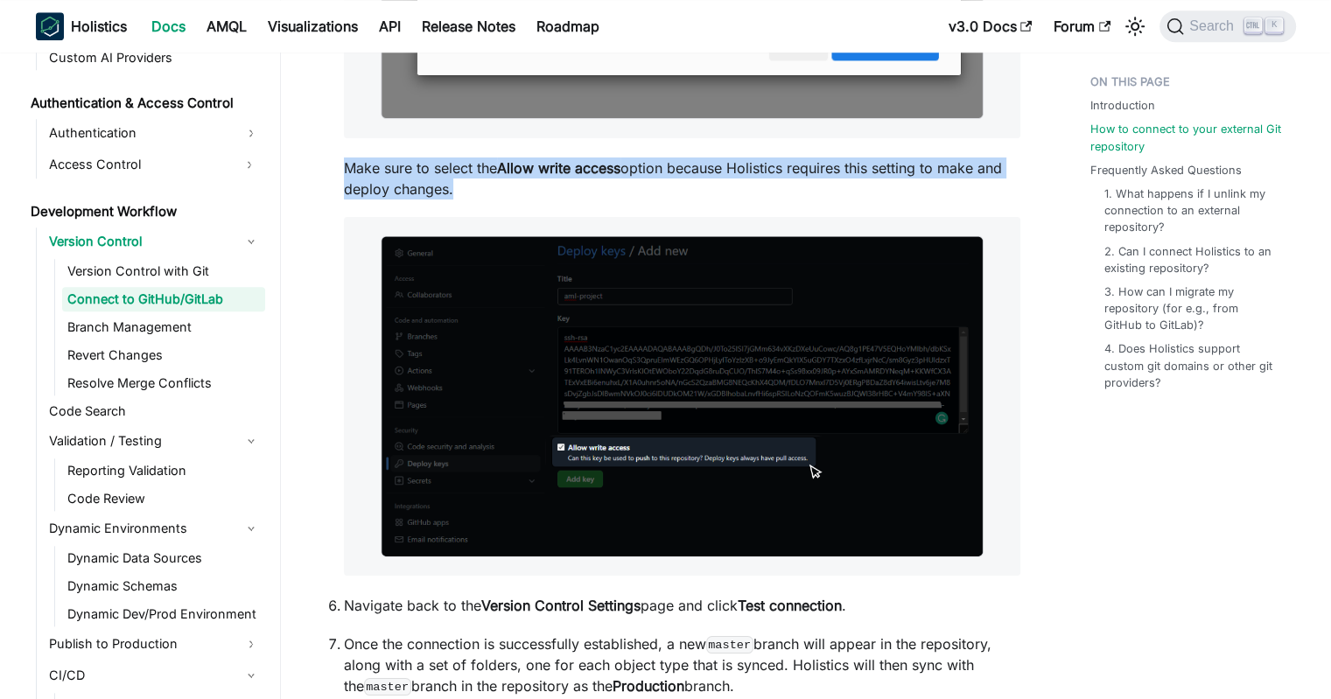
click at [603, 172] on strong "Allow write access" at bounding box center [558, 168] width 123 height 18
click at [583, 175] on strong "Allow write access" at bounding box center [558, 168] width 123 height 18
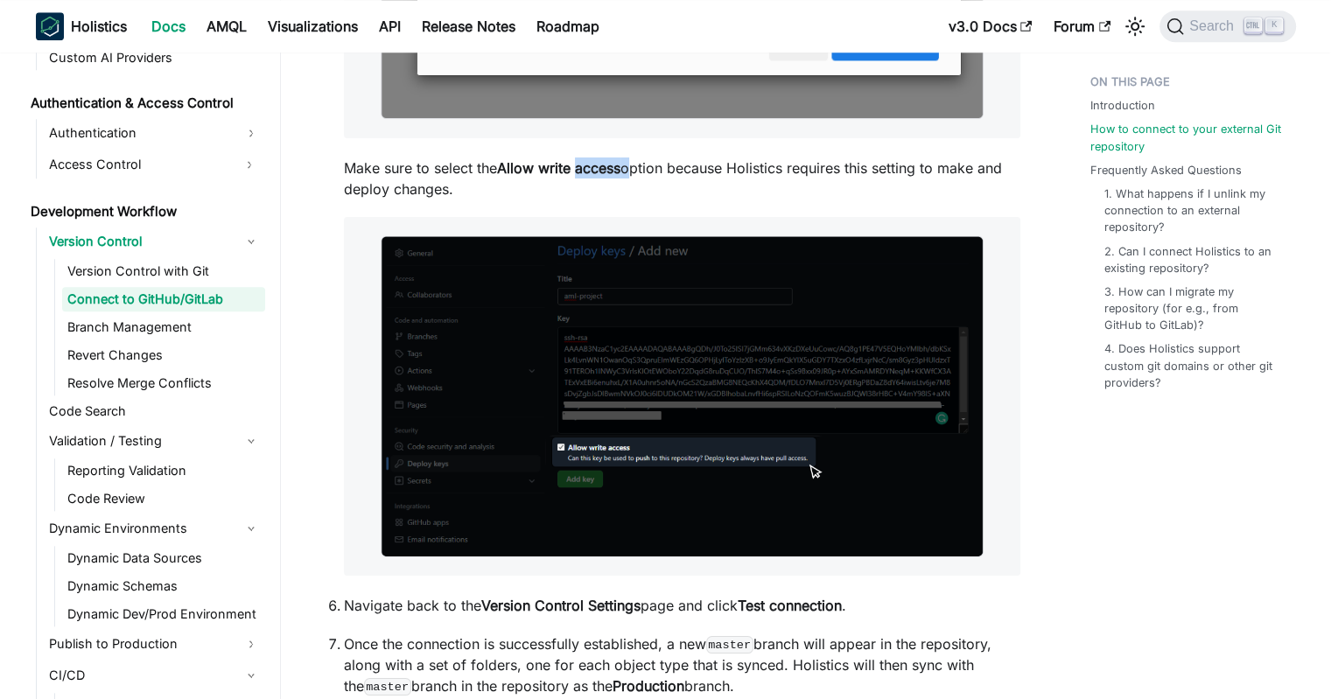
click at [583, 175] on strong "Allow write access" at bounding box center [558, 168] width 123 height 18
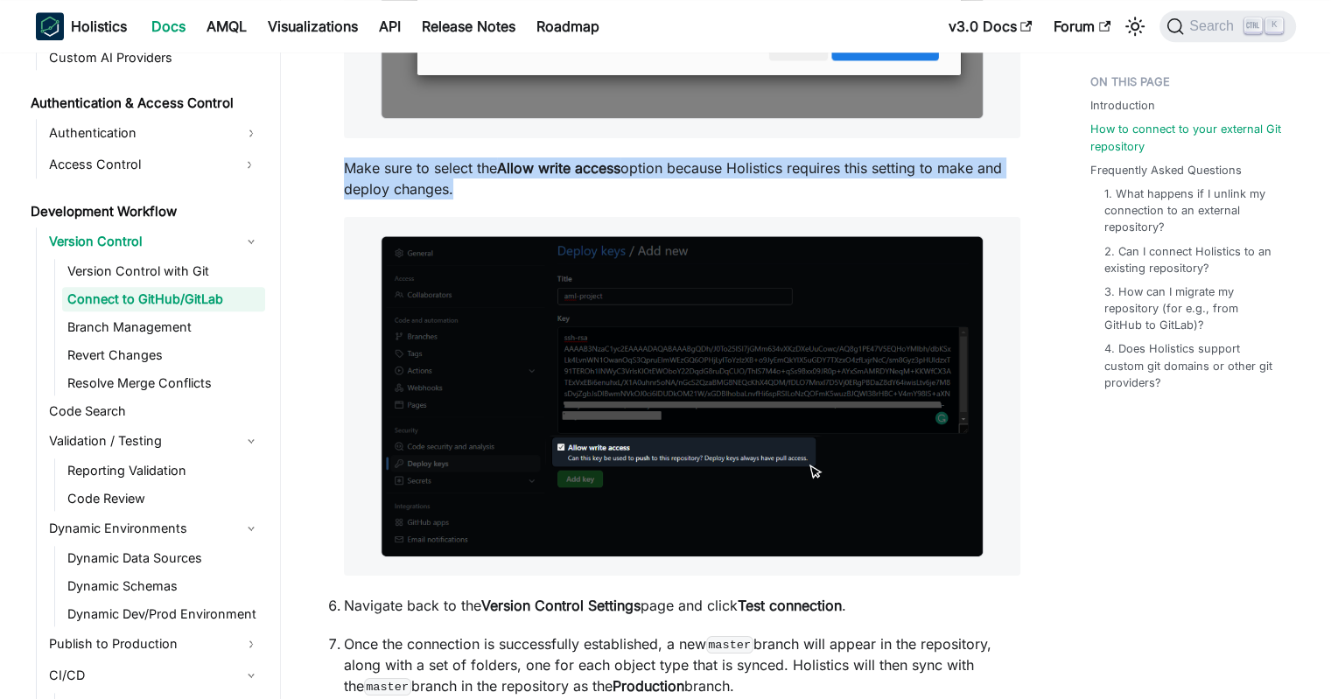
click at [583, 175] on strong "Allow write access" at bounding box center [558, 168] width 123 height 18
click at [554, 177] on p "Make sure to select the Allow write access option because Holistics requires th…" at bounding box center [682, 179] width 676 height 42
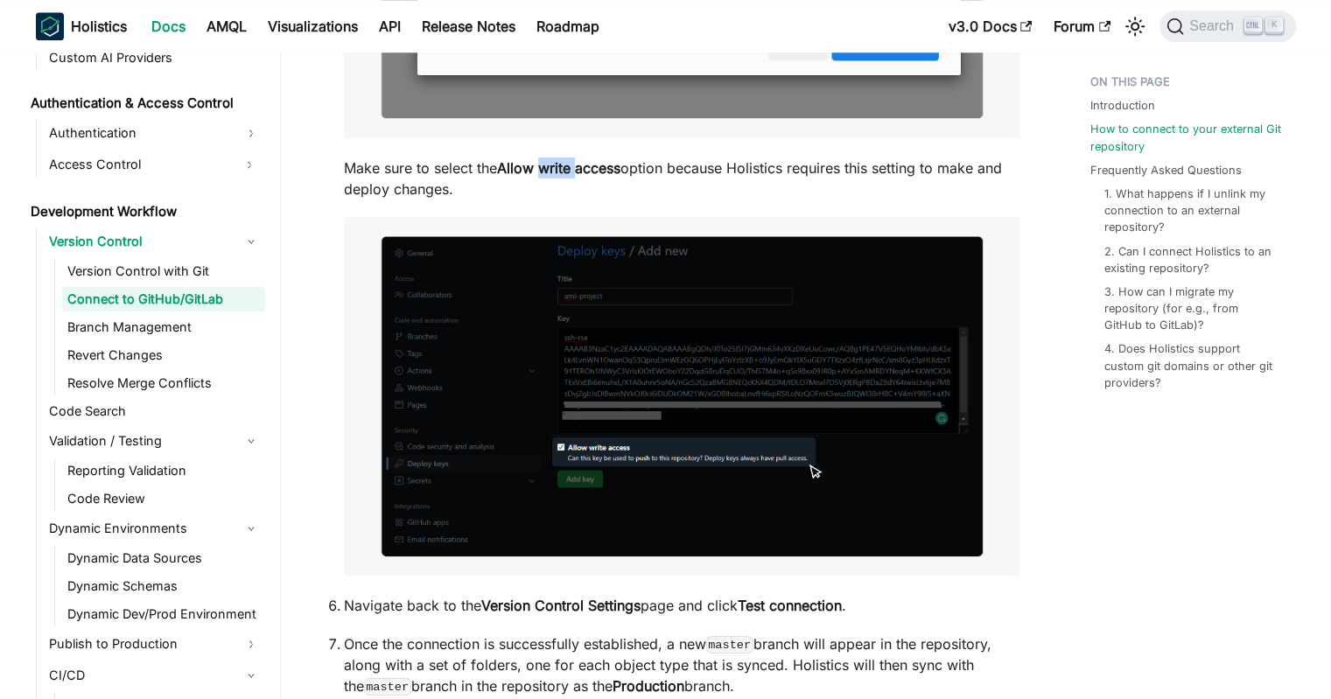
click at [554, 177] on p "Make sure to select the Allow write access option because Holistics requires th…" at bounding box center [682, 179] width 676 height 42
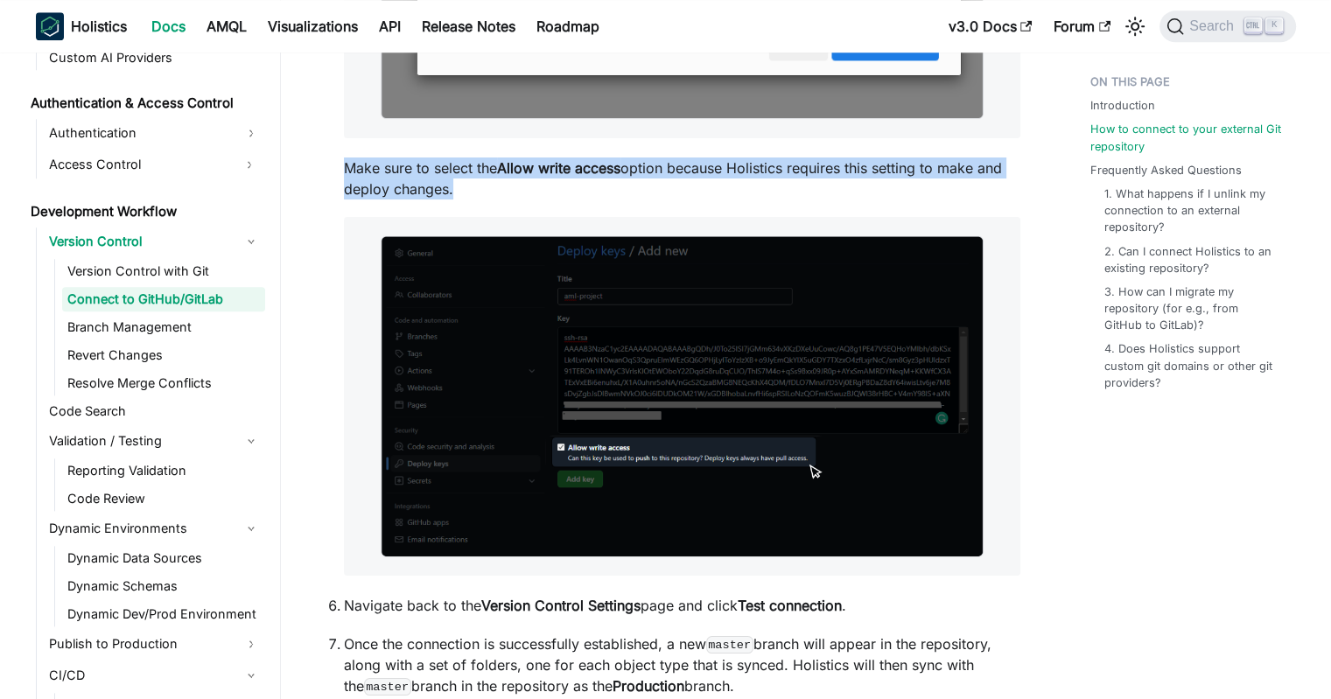
click at [554, 177] on p "Make sure to select the Allow write access option because Holistics requires th…" at bounding box center [682, 179] width 676 height 42
click at [527, 178] on p "Make sure to select the Allow write access option because Holistics requires th…" at bounding box center [682, 179] width 676 height 42
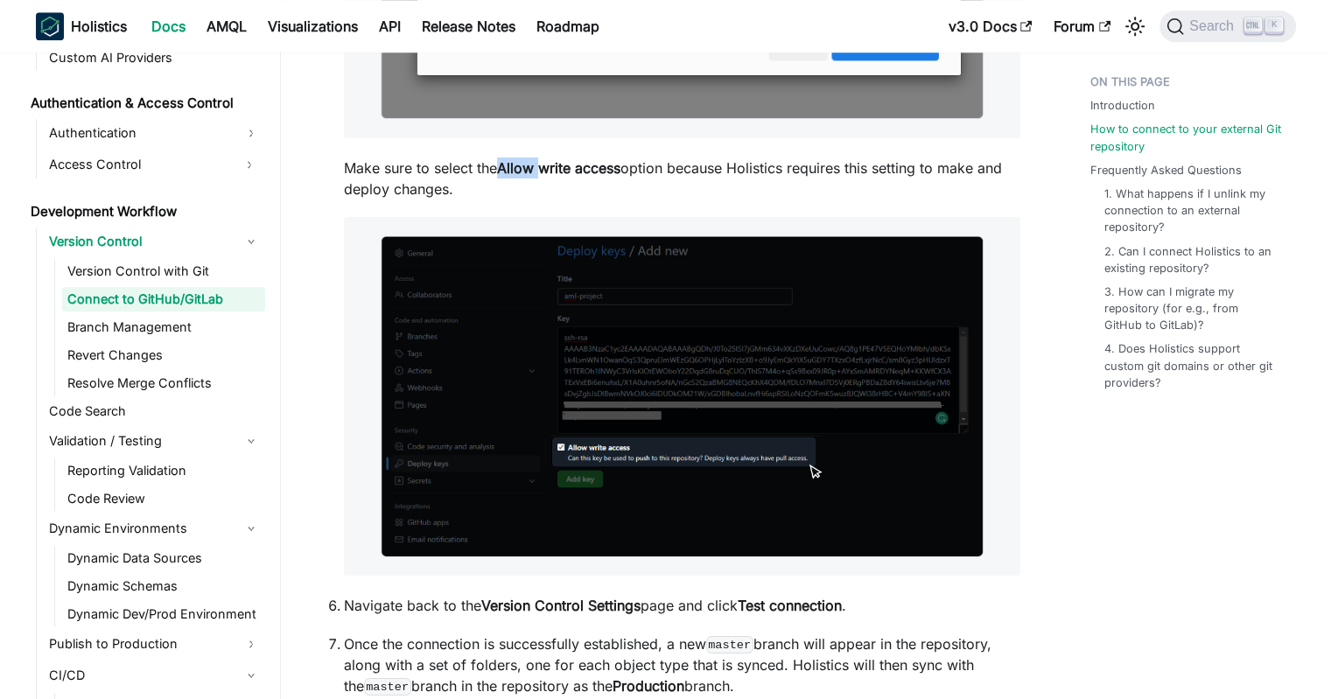
click at [527, 178] on p "Make sure to select the Allow write access option because Holistics requires th…" at bounding box center [682, 179] width 676 height 42
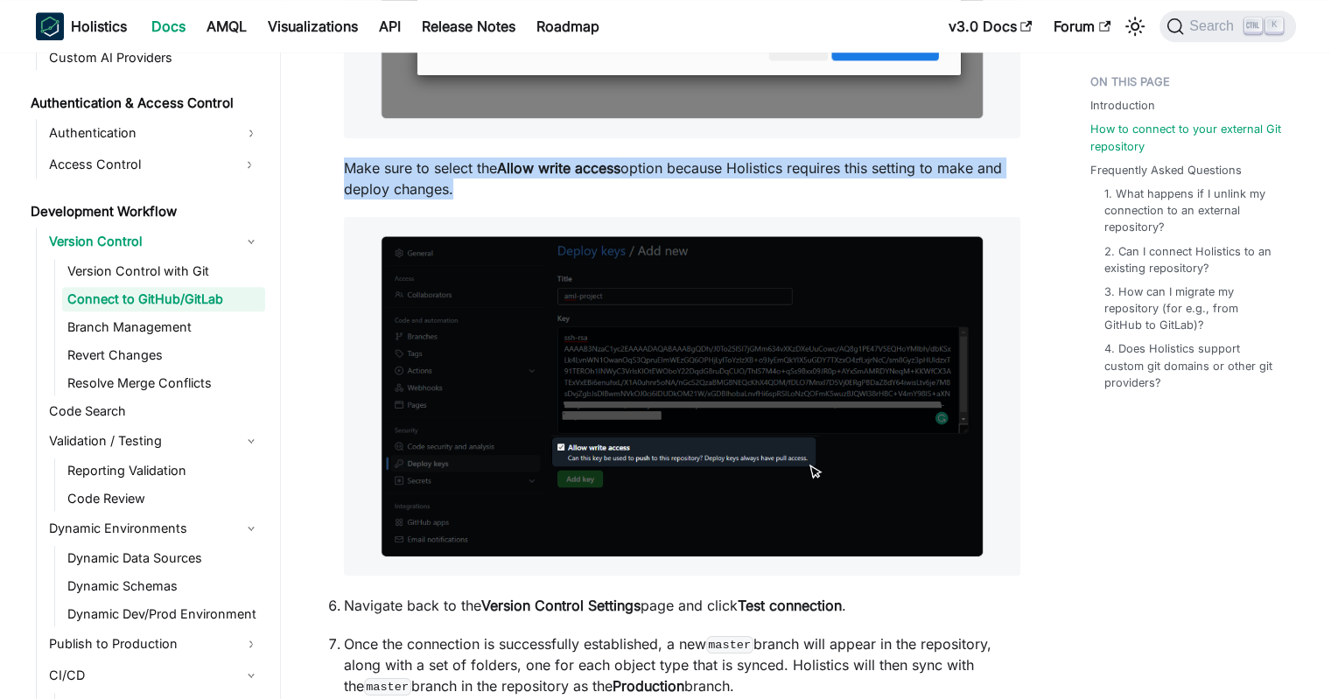
click at [527, 178] on p "Make sure to select the Allow write access option because Holistics requires th…" at bounding box center [682, 179] width 676 height 42
click at [546, 167] on strong "Allow write access" at bounding box center [558, 168] width 123 height 18
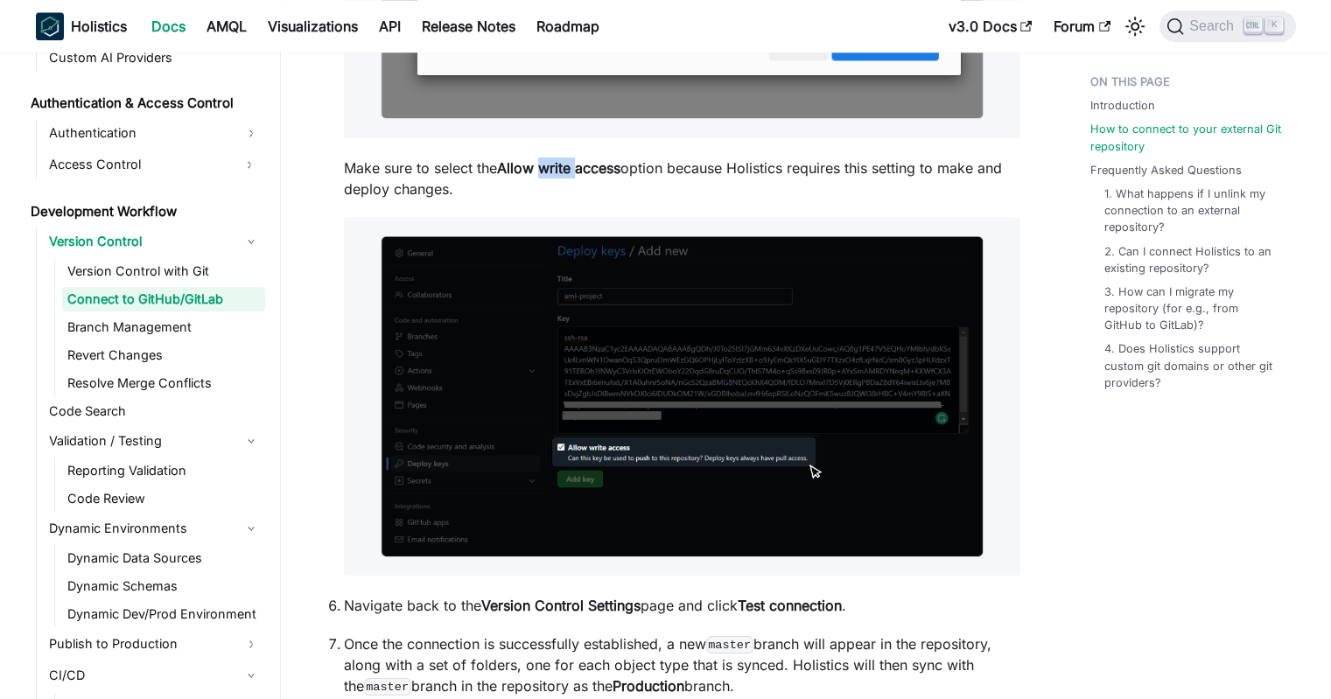
click at [546, 167] on strong "Allow write access" at bounding box center [558, 168] width 123 height 18
click at [522, 171] on strong "Allow write access" at bounding box center [558, 168] width 123 height 18
click at [552, 167] on strong "Allow write access" at bounding box center [558, 168] width 123 height 18
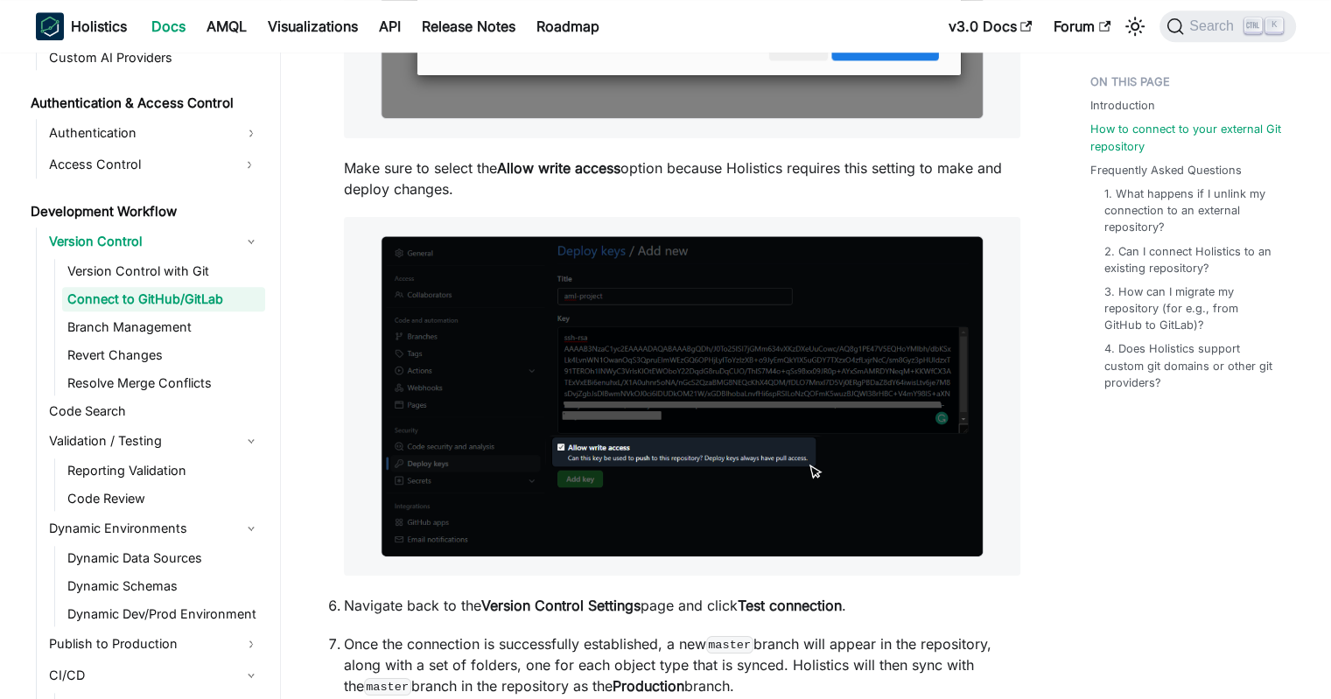
click at [523, 171] on strong "Allow write access" at bounding box center [558, 168] width 123 height 18
click at [555, 166] on strong "Allow write access" at bounding box center [558, 168] width 123 height 18
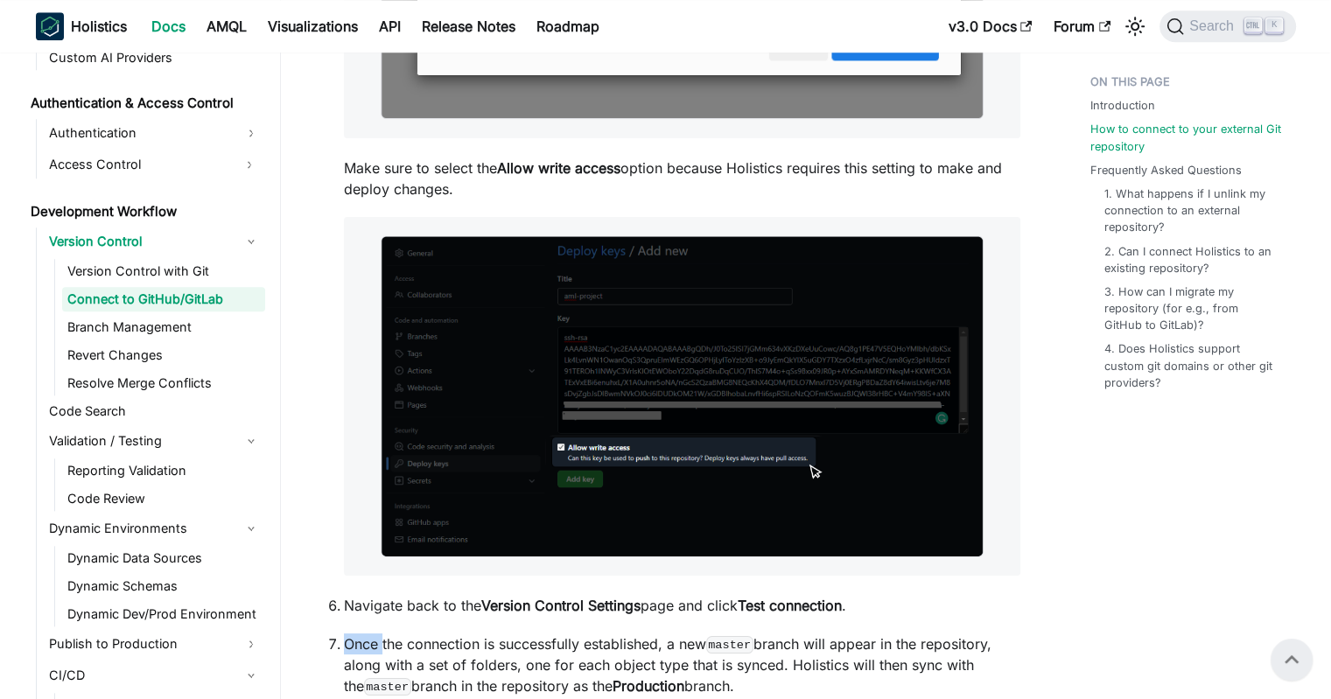
scroll to position [1355, 0]
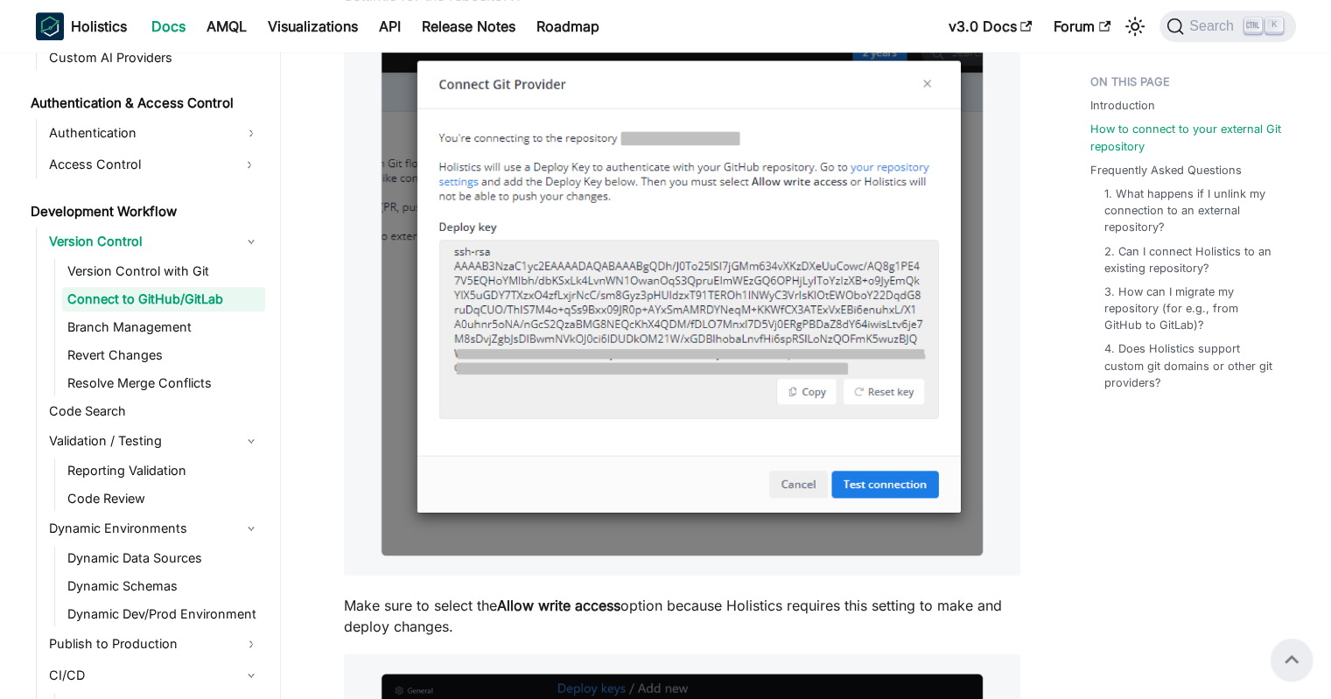
click at [594, 614] on p "Make sure to select the Allow write access option because Holistics requires th…" at bounding box center [682, 616] width 676 height 42
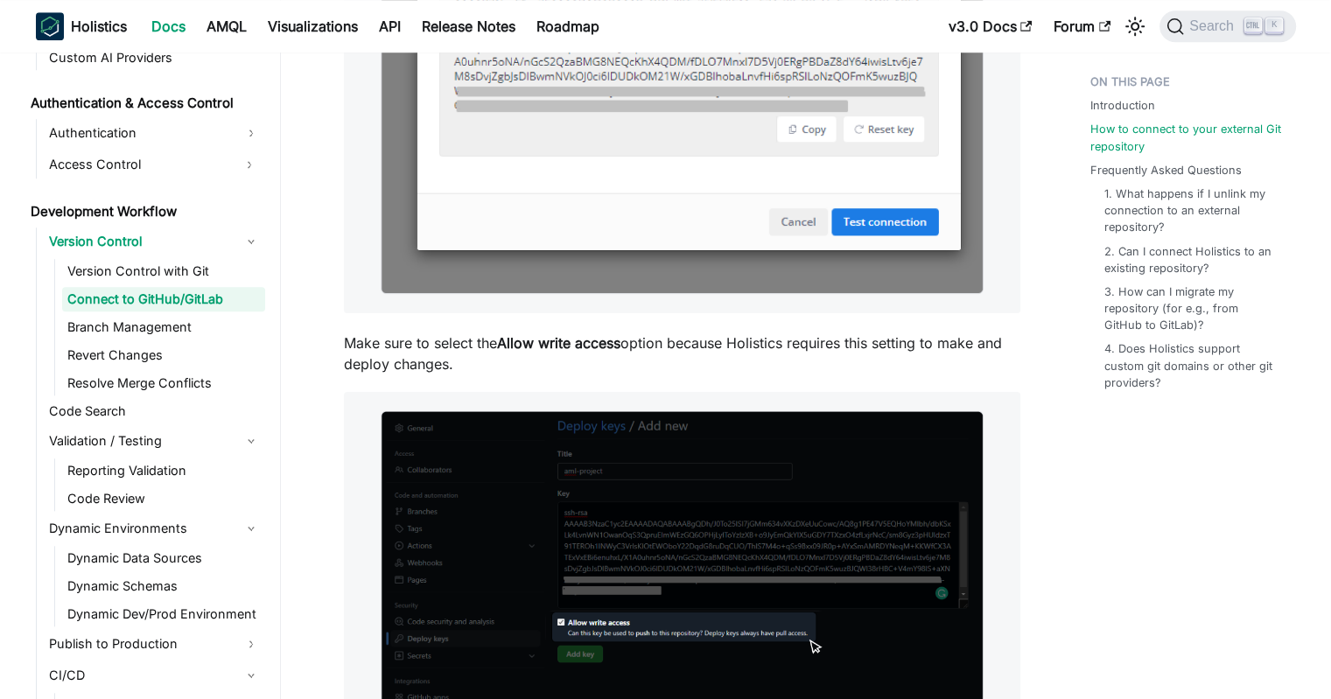
scroll to position [1968, 0]
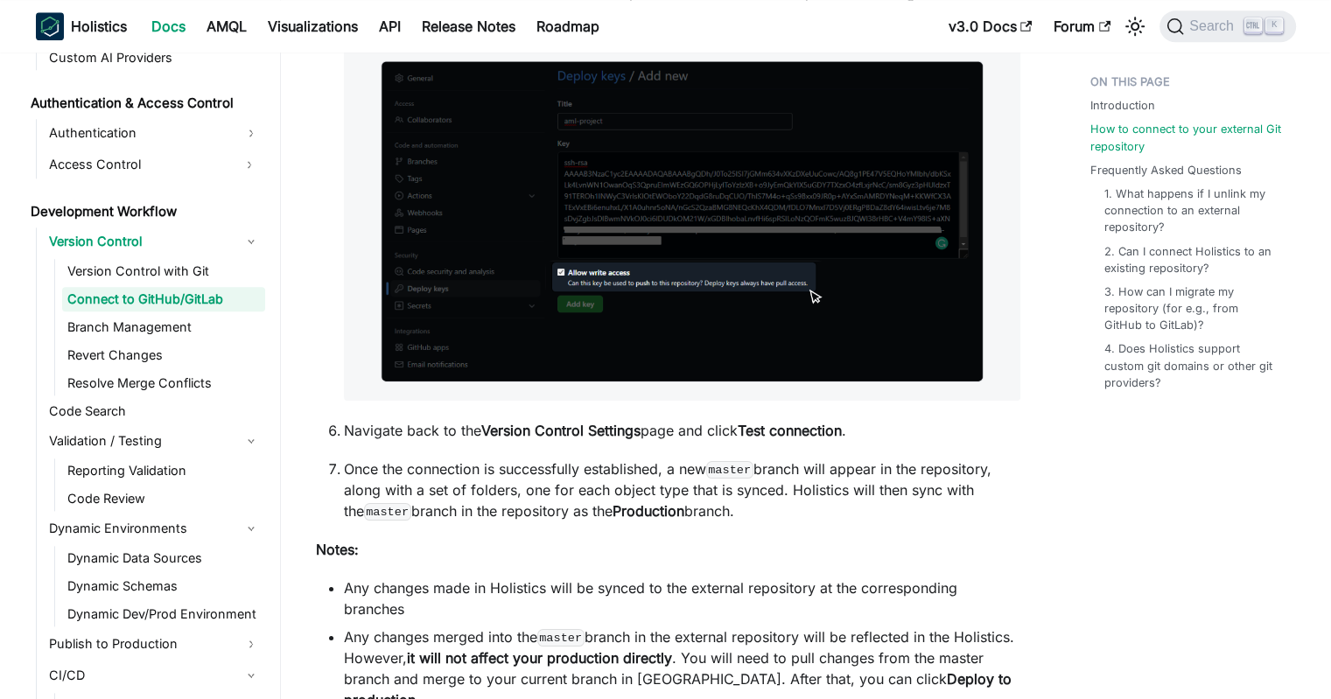
click at [501, 431] on strong "Version Control Settings" at bounding box center [560, 431] width 159 height 18
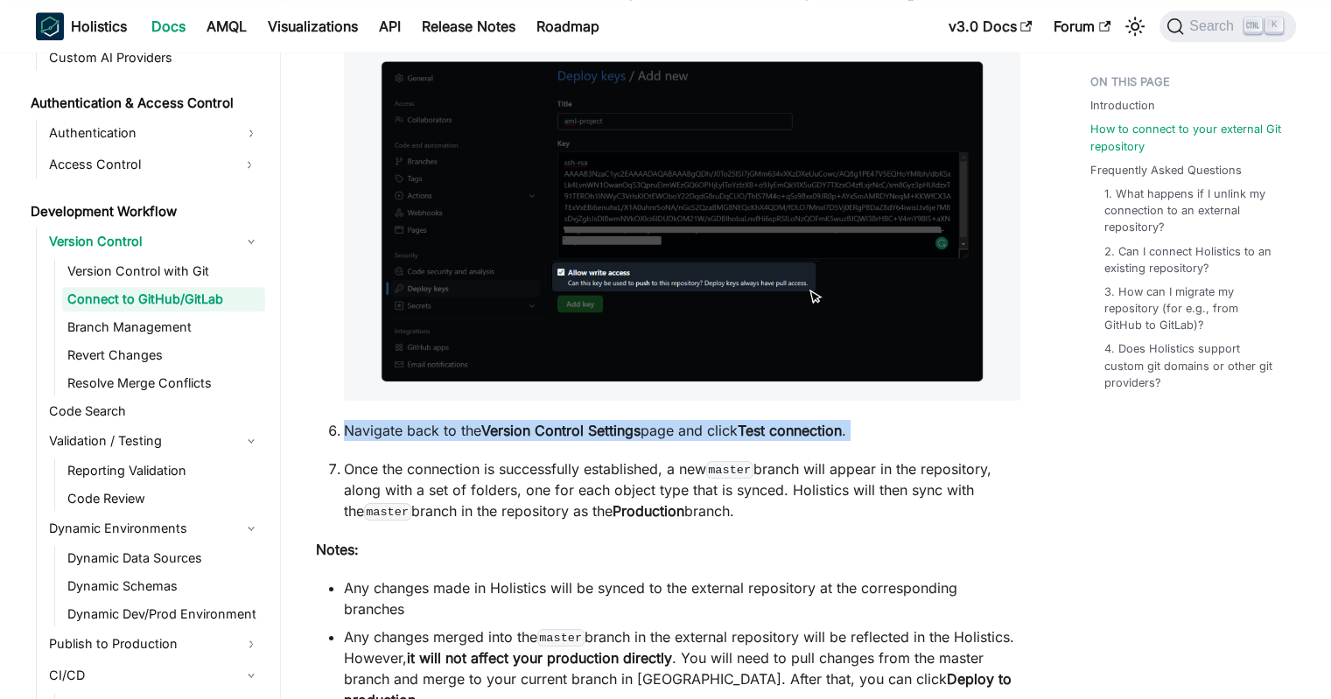
click at [501, 431] on strong "Version Control Settings" at bounding box center [560, 431] width 159 height 18
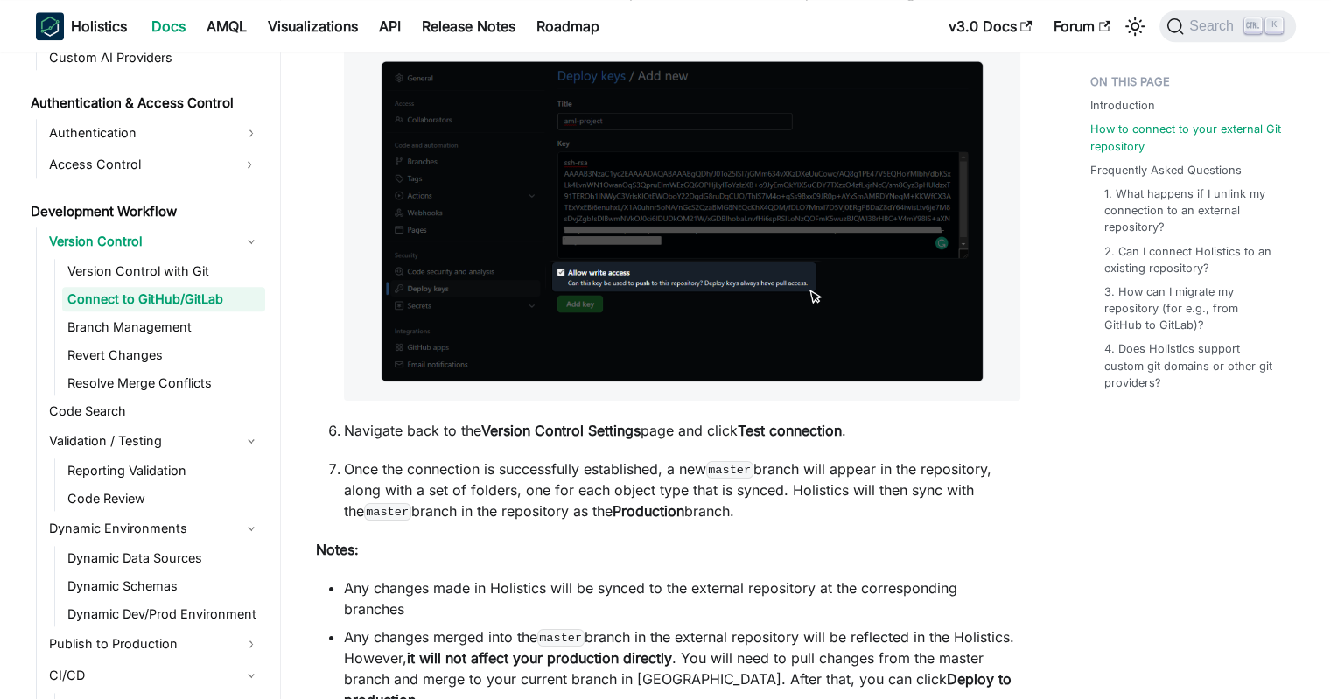
click at [508, 482] on p "Once the connection is successfully established, a new master branch will appea…" at bounding box center [682, 490] width 676 height 63
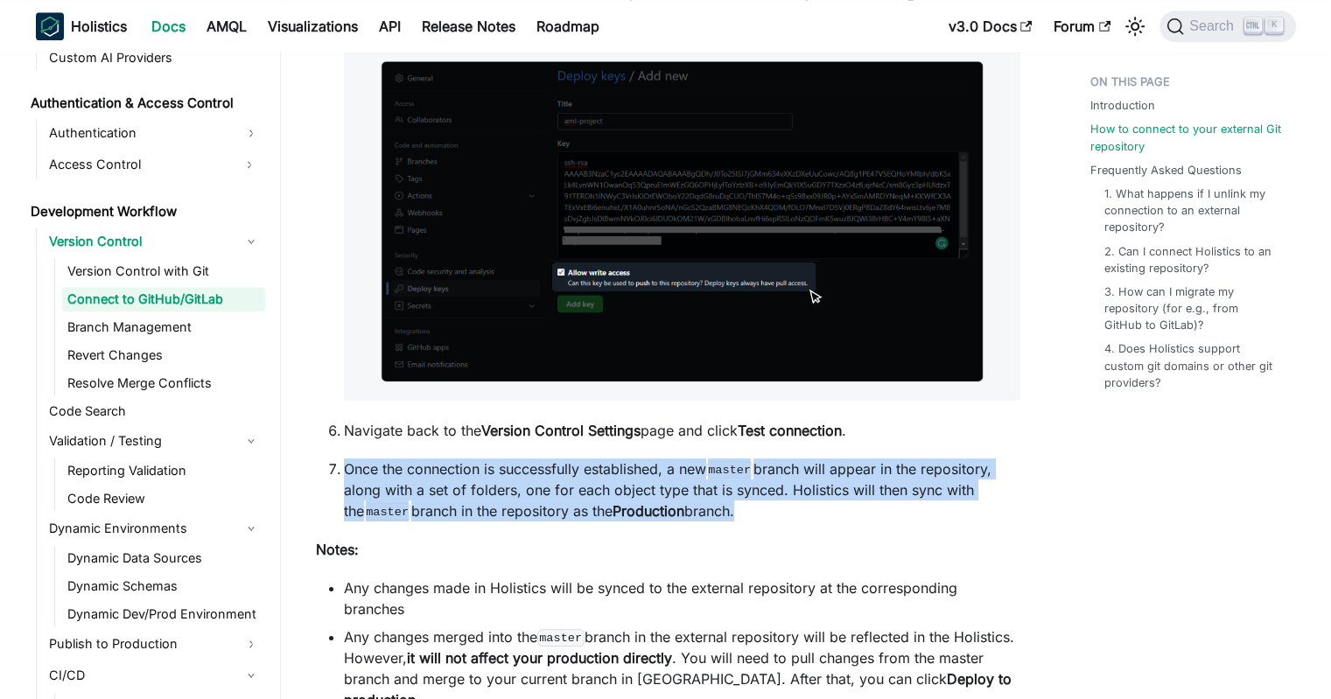
click at [508, 482] on p "Once the connection is successfully established, a new master branch will appea…" at bounding box center [682, 490] width 676 height 63
click at [487, 482] on p "Once the connection is successfully established, a new master branch will appea…" at bounding box center [682, 490] width 676 height 63
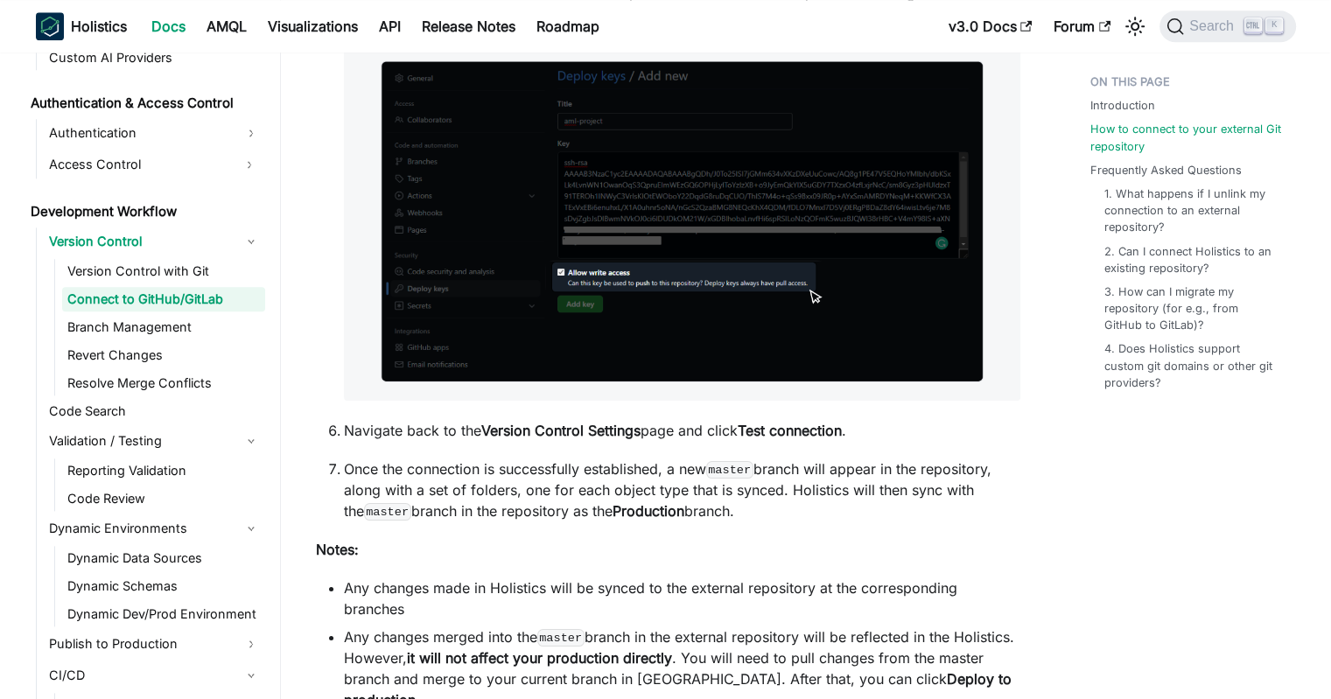
scroll to position [2143, 0]
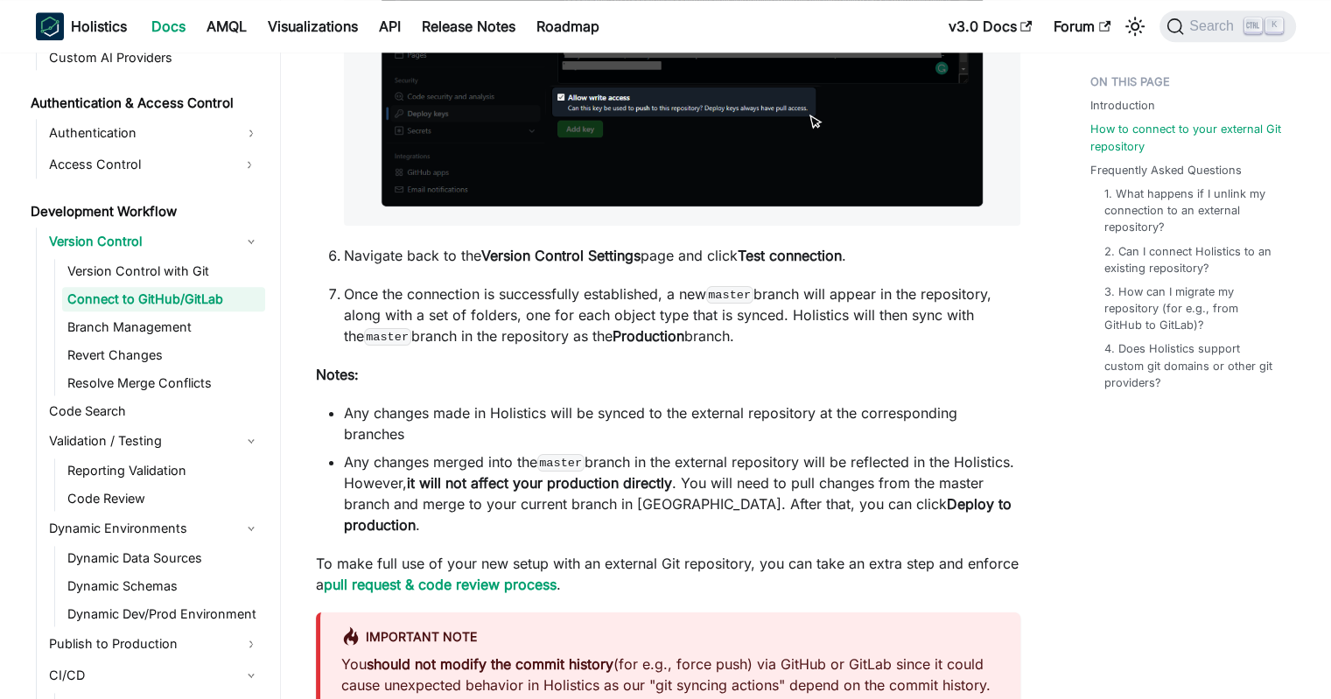
click at [487, 414] on li "Any changes made in Holistics will be synced to the external repository at the …" at bounding box center [682, 424] width 676 height 42
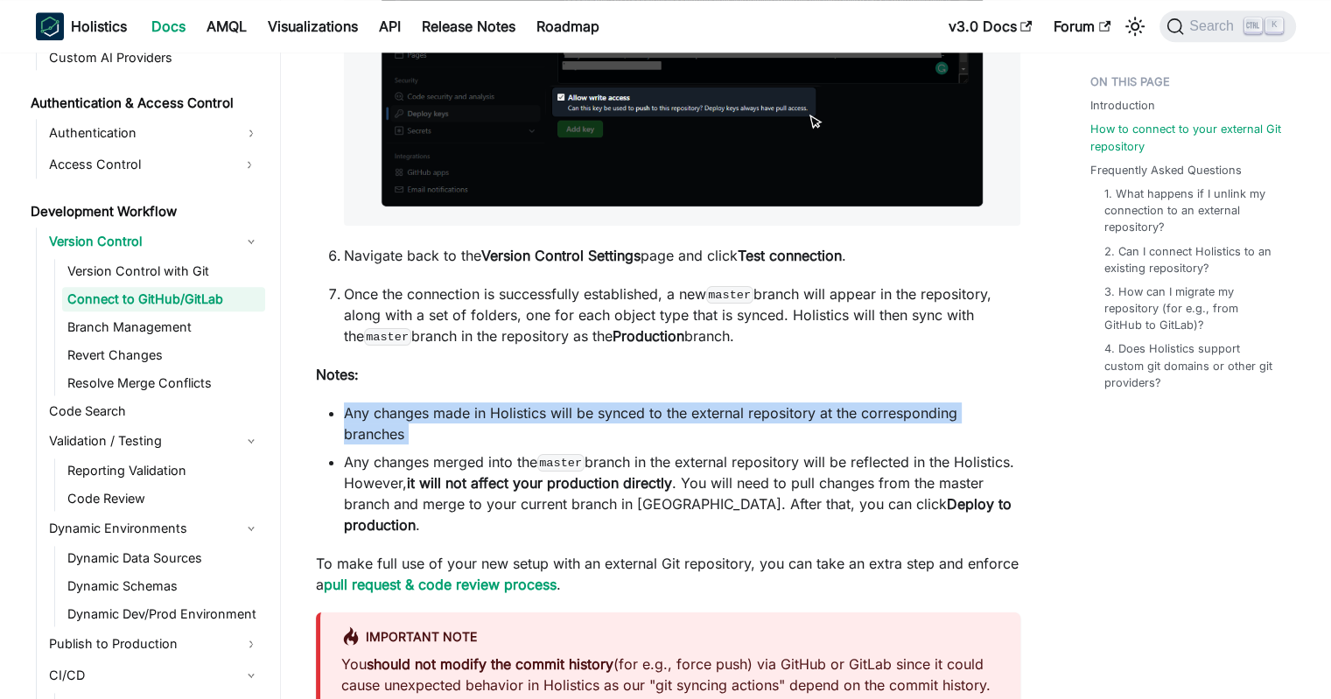
click at [487, 414] on li "Any changes made in Holistics will be synced to the external repository at the …" at bounding box center [682, 424] width 676 height 42
click at [464, 416] on li "Any changes made in Holistics will be synced to the external repository at the …" at bounding box center [682, 424] width 676 height 42
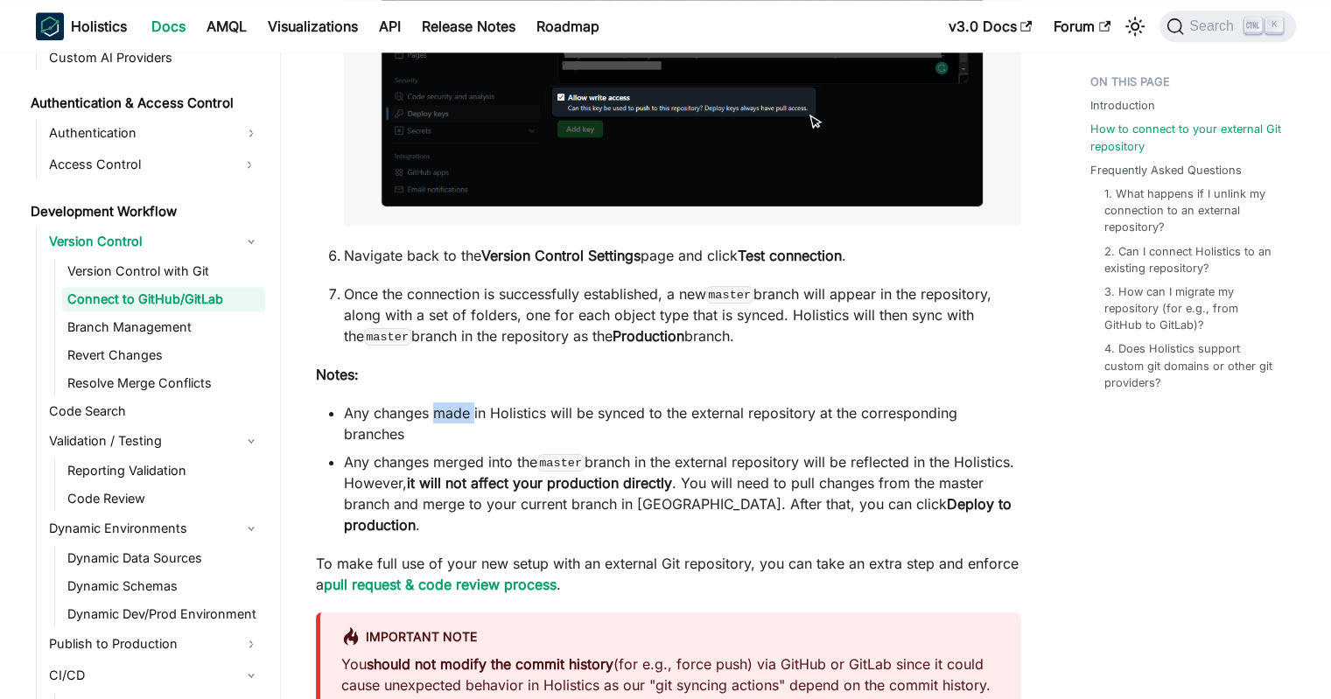
click at [464, 416] on li "Any changes made in Holistics will be synced to the external repository at the …" at bounding box center [682, 424] width 676 height 42
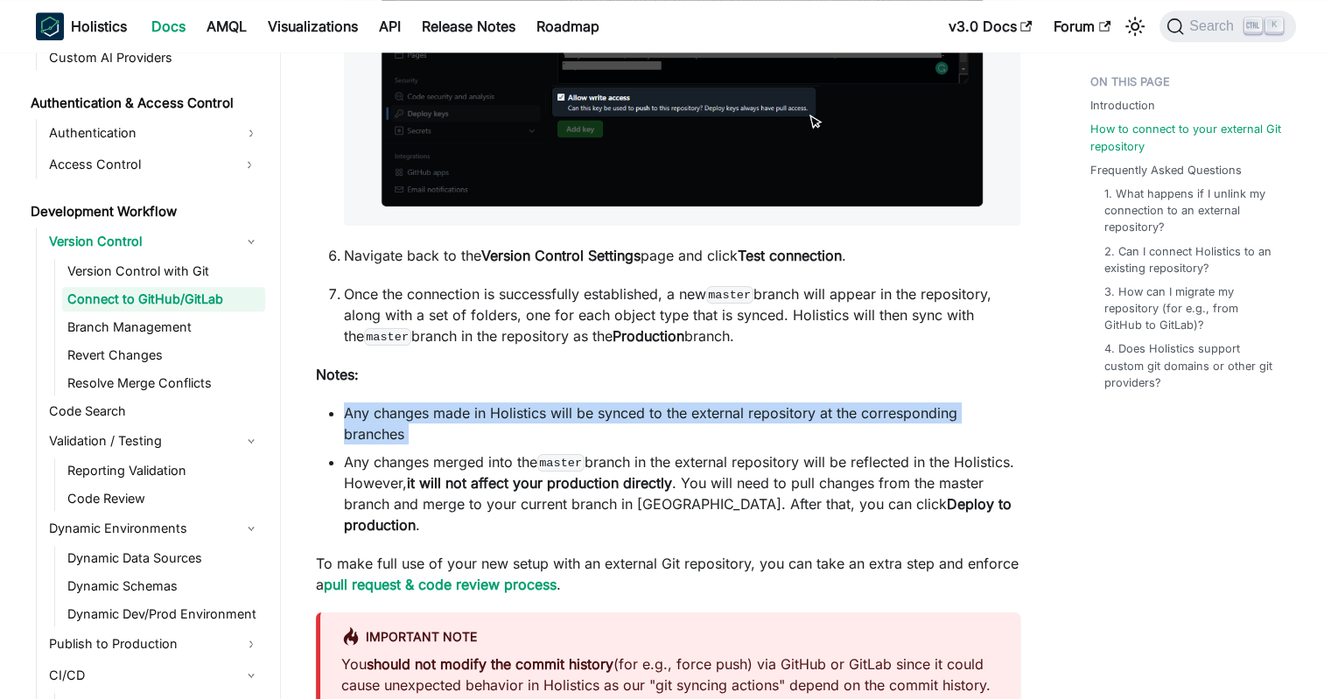
click at [464, 416] on li "Any changes made in Holistics will be synced to the external repository at the …" at bounding box center [682, 424] width 676 height 42
click at [445, 416] on li "Any changes made in Holistics will be synced to the external repository at the …" at bounding box center [682, 424] width 676 height 42
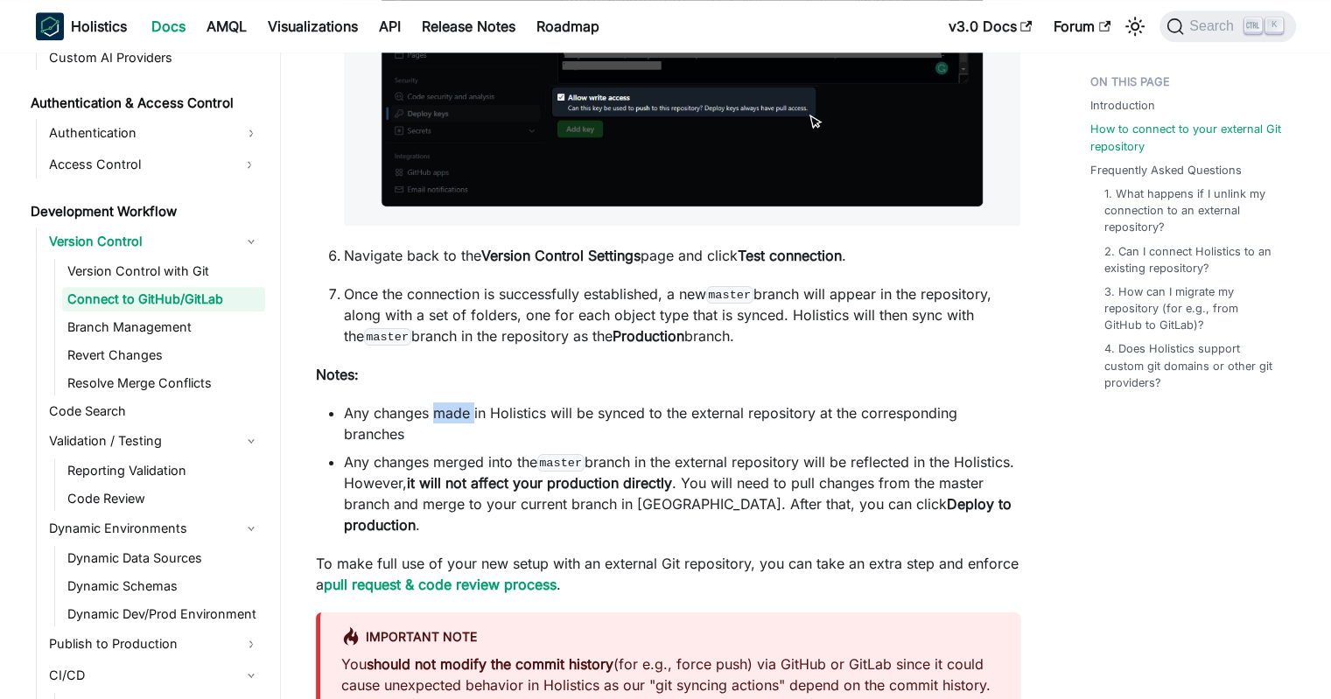
click at [445, 416] on li "Any changes made in Holistics will be synced to the external repository at the …" at bounding box center [682, 424] width 676 height 42
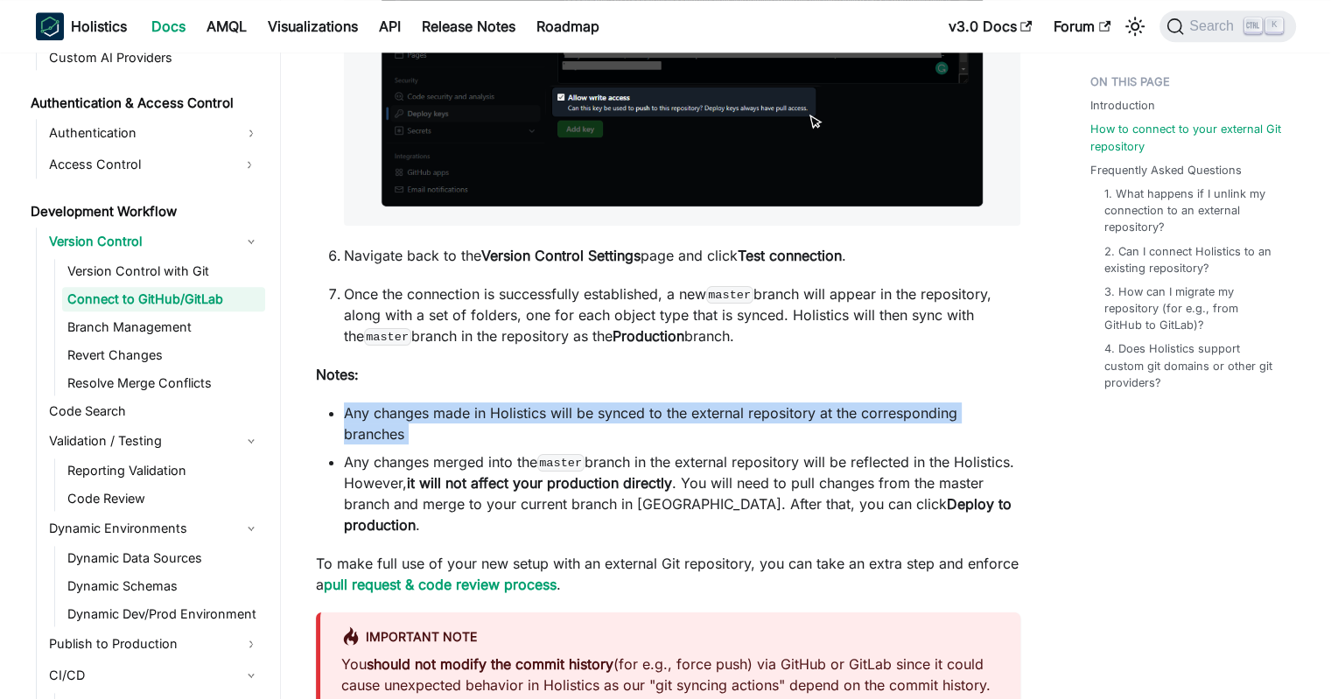
click at [445, 416] on li "Any changes made in Holistics will be synced to the external repository at the …" at bounding box center [682, 424] width 676 height 42
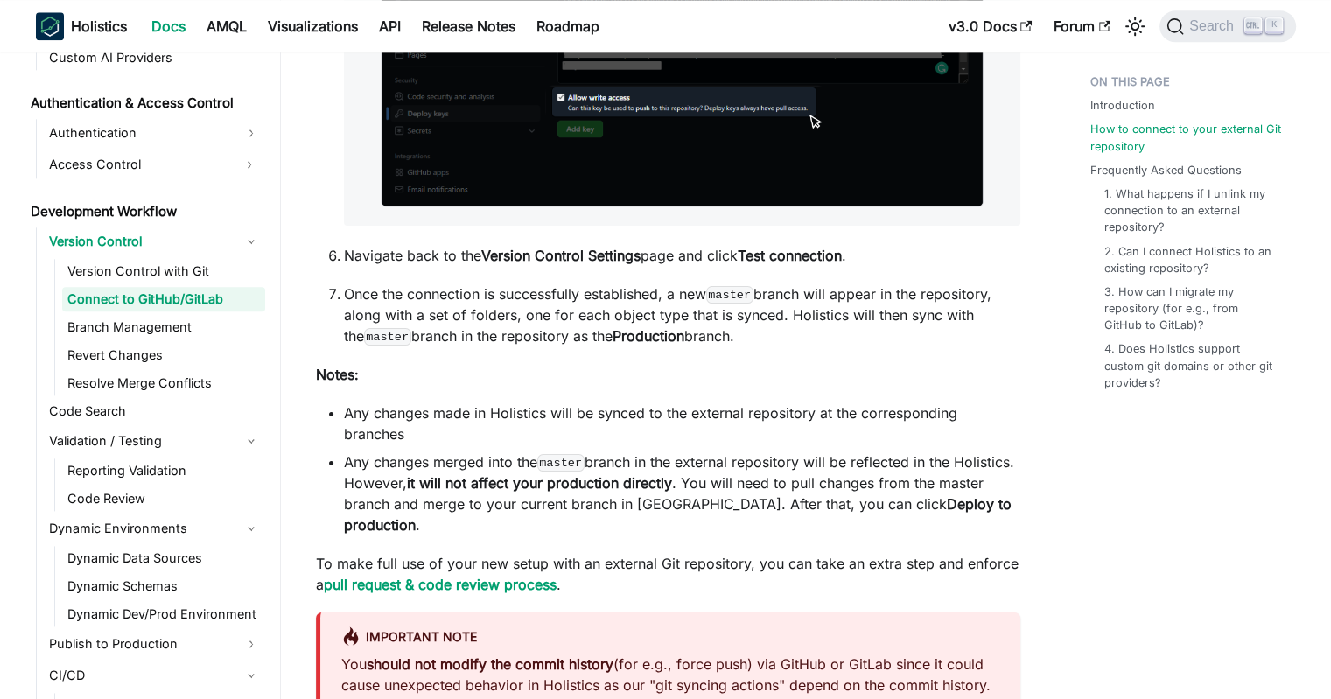
click at [448, 468] on li "Any changes merged into the master branch in the external repository will be re…" at bounding box center [682, 494] width 676 height 84
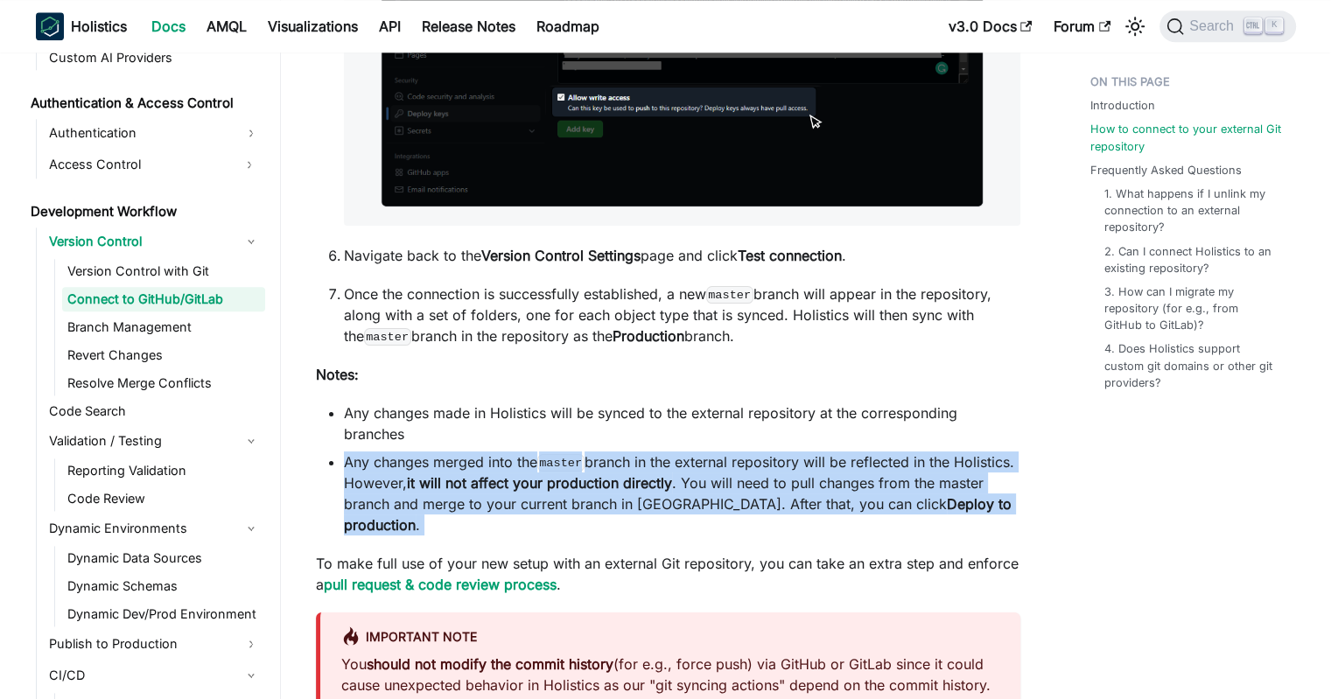
click at [448, 468] on li "Any changes merged into the master branch in the external repository will be re…" at bounding box center [682, 494] width 676 height 84
click at [506, 477] on strong "it will not affect your production directly" at bounding box center [539, 483] width 265 height 18
click at [465, 481] on strong "it will not affect your production directly" at bounding box center [539, 483] width 265 height 18
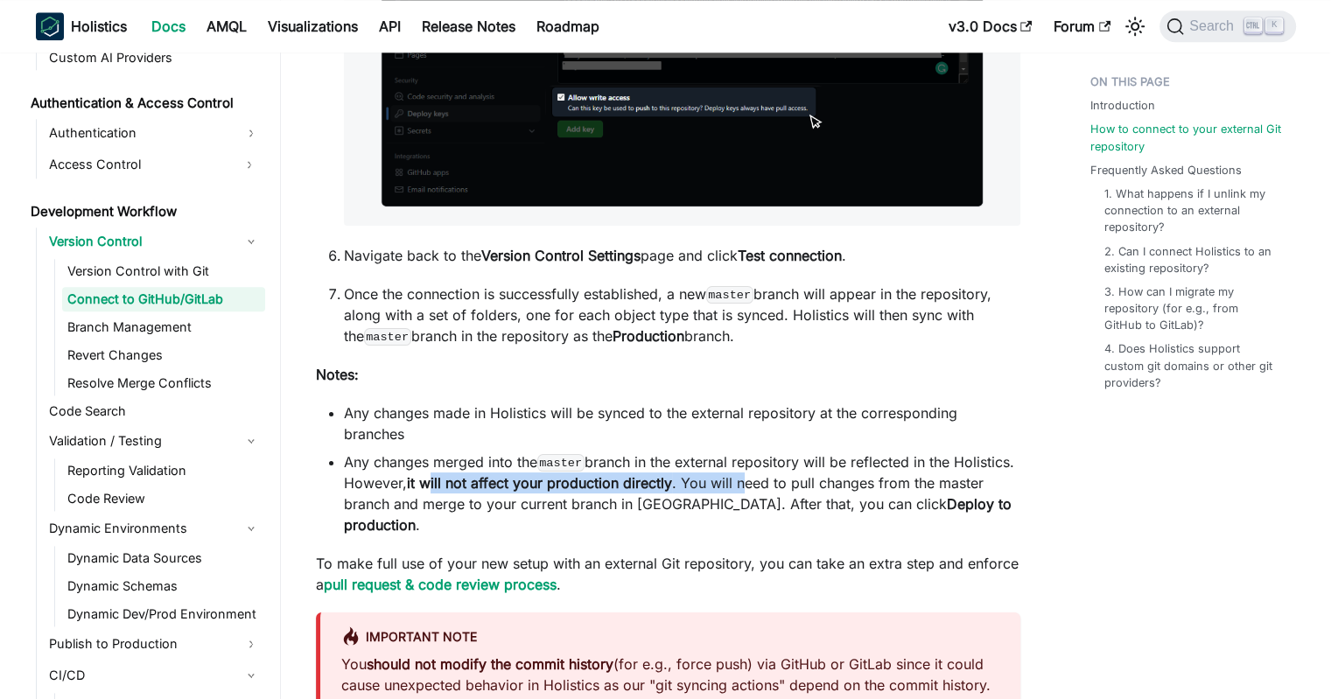
drag, startPoint x: 427, startPoint y: 481, endPoint x: 741, endPoint y: 479, distance: 314.2
click at [741, 479] on li "Any changes merged into the master branch in the external repository will be re…" at bounding box center [682, 494] width 676 height 84
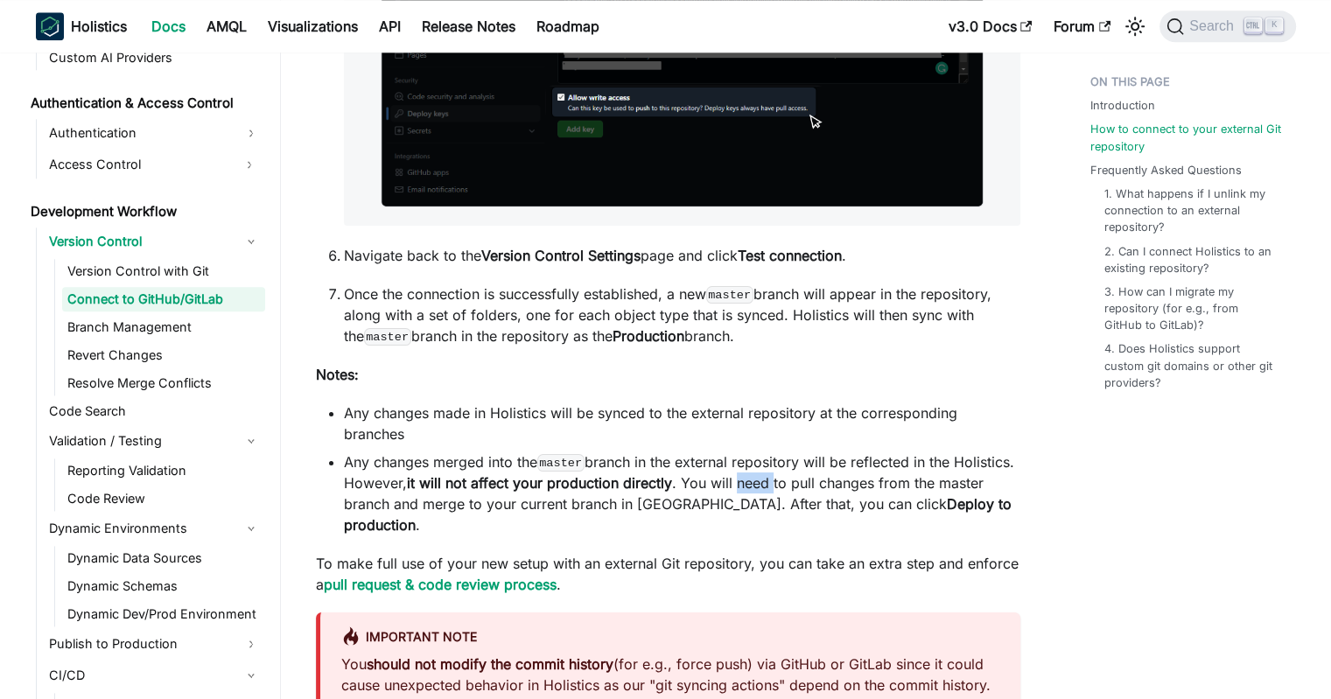
click at [741, 479] on li "Any changes merged into the master branch in the external repository will be re…" at bounding box center [682, 494] width 676 height 84
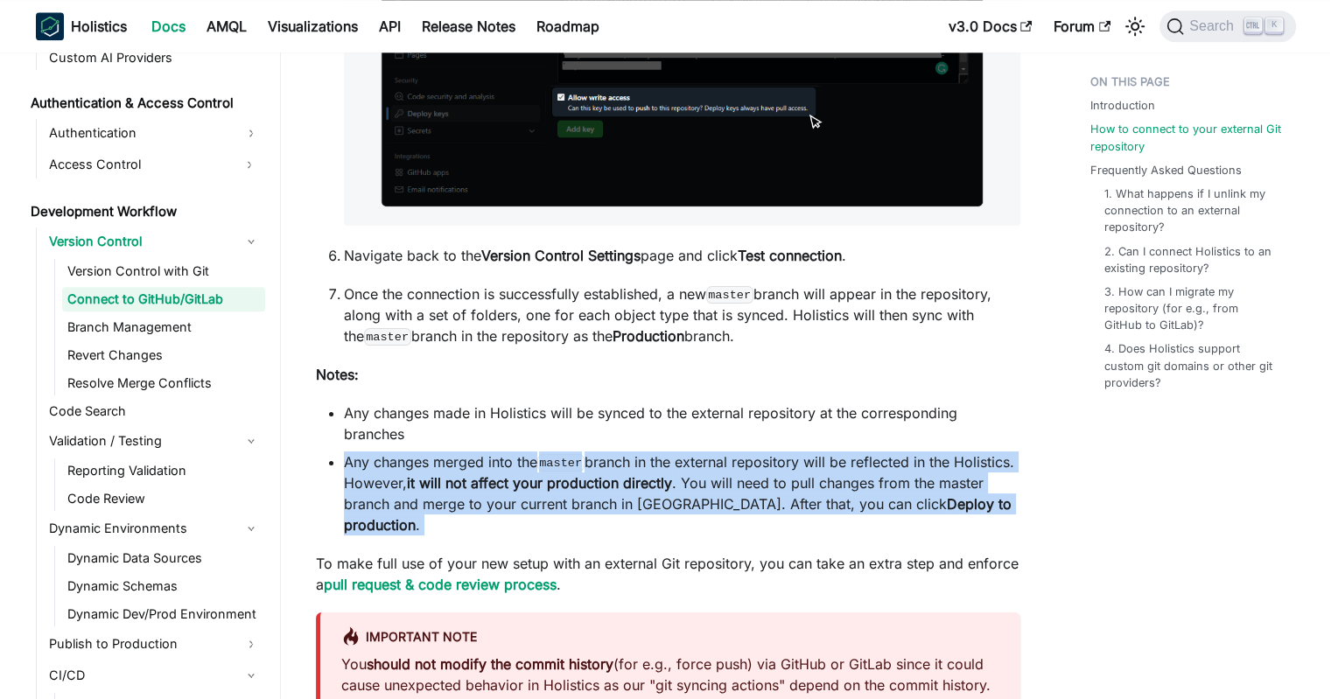
click at [741, 479] on li "Any changes merged into the master branch in the external repository will be re…" at bounding box center [682, 494] width 676 height 84
click at [760, 469] on li "Any changes merged into the master branch in the external repository will be re…" at bounding box center [682, 494] width 676 height 84
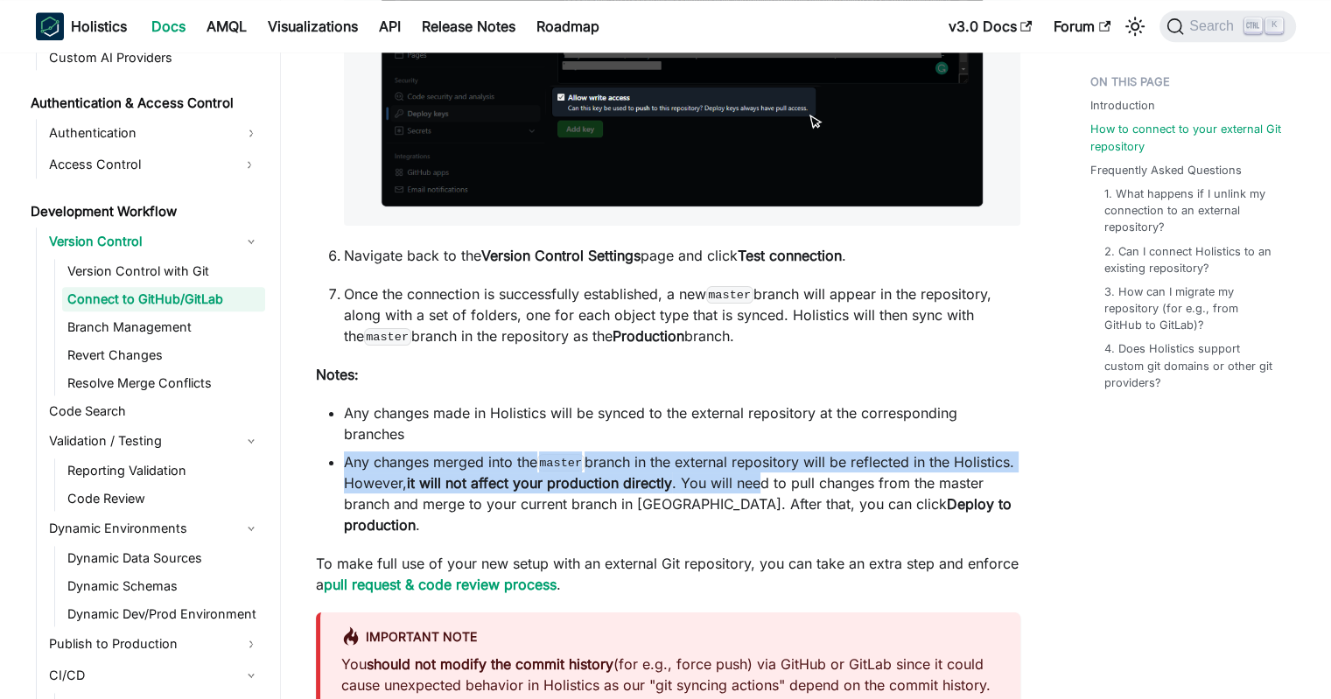
drag, startPoint x: 772, startPoint y: 431, endPoint x: 758, endPoint y: 493, distance: 63.7
click at [758, 493] on ul "Any changes made in Holistics will be synced to the external repository at the …" at bounding box center [668, 469] width 704 height 133
click at [758, 493] on li "Any changes merged into the master branch in the external repository will be re…" at bounding box center [682, 494] width 676 height 84
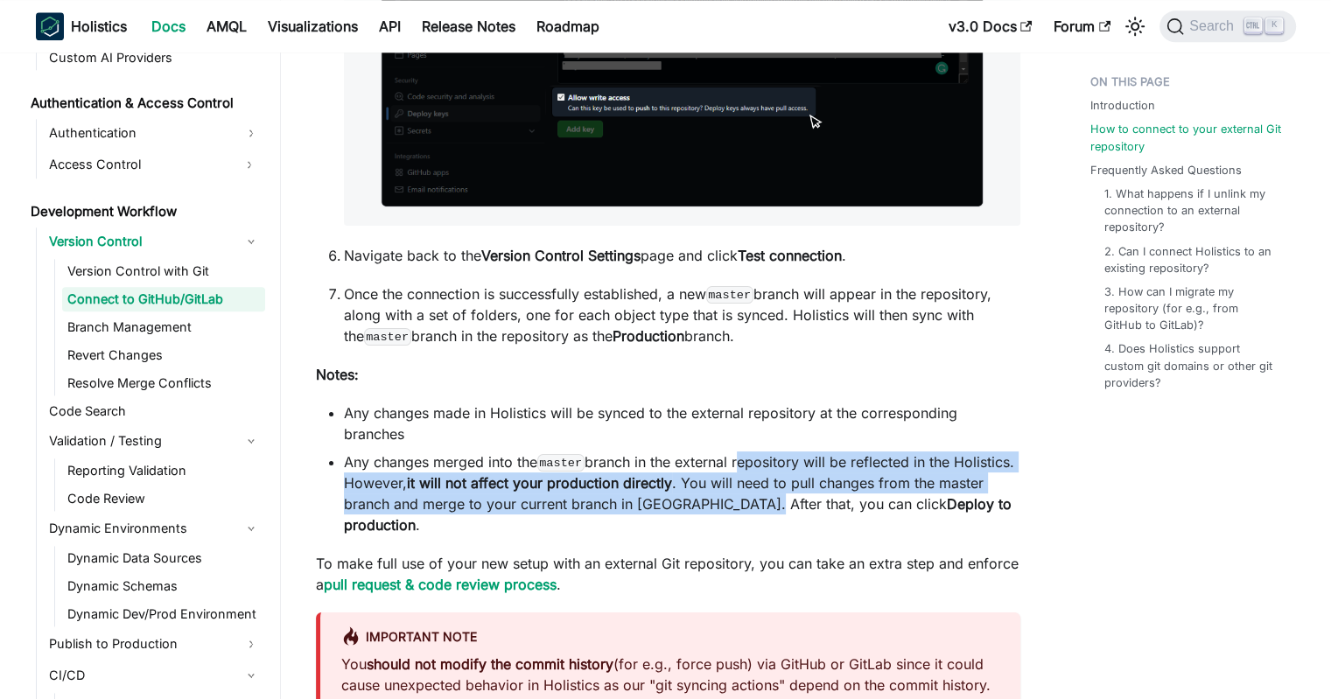
drag, startPoint x: 740, startPoint y: 504, endPoint x: 739, endPoint y: 449, distance: 55.1
click at [739, 450] on ul "Any changes made in Holistics will be synced to the external repository at the …" at bounding box center [668, 469] width 704 height 133
click at [739, 449] on ul "Any changes made in Holistics will be synced to the external repository at the …" at bounding box center [668, 469] width 704 height 133
drag, startPoint x: 739, startPoint y: 443, endPoint x: 721, endPoint y: 500, distance: 59.8
click at [721, 500] on ul "Any changes made in Holistics will be synced to the external repository at the …" at bounding box center [668, 469] width 704 height 133
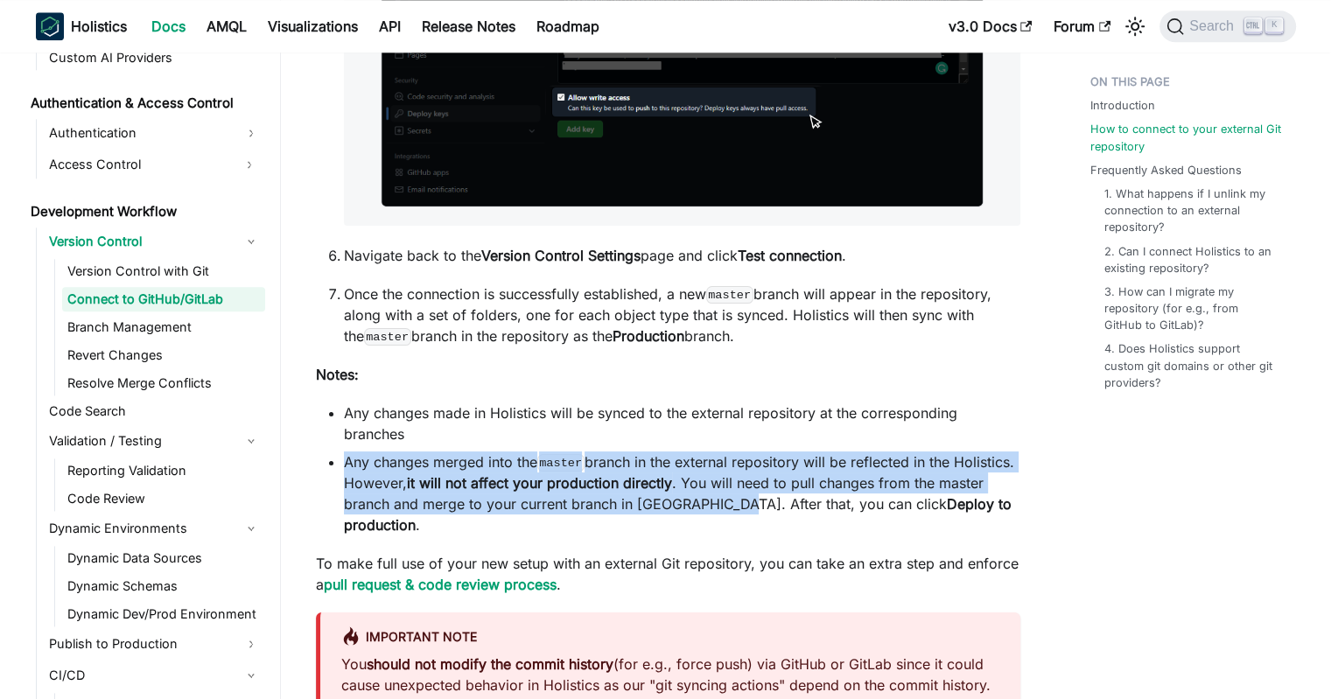
click at [721, 500] on li "Any changes merged into the master branch in the external repository will be re…" at bounding box center [682, 494] width 676 height 84
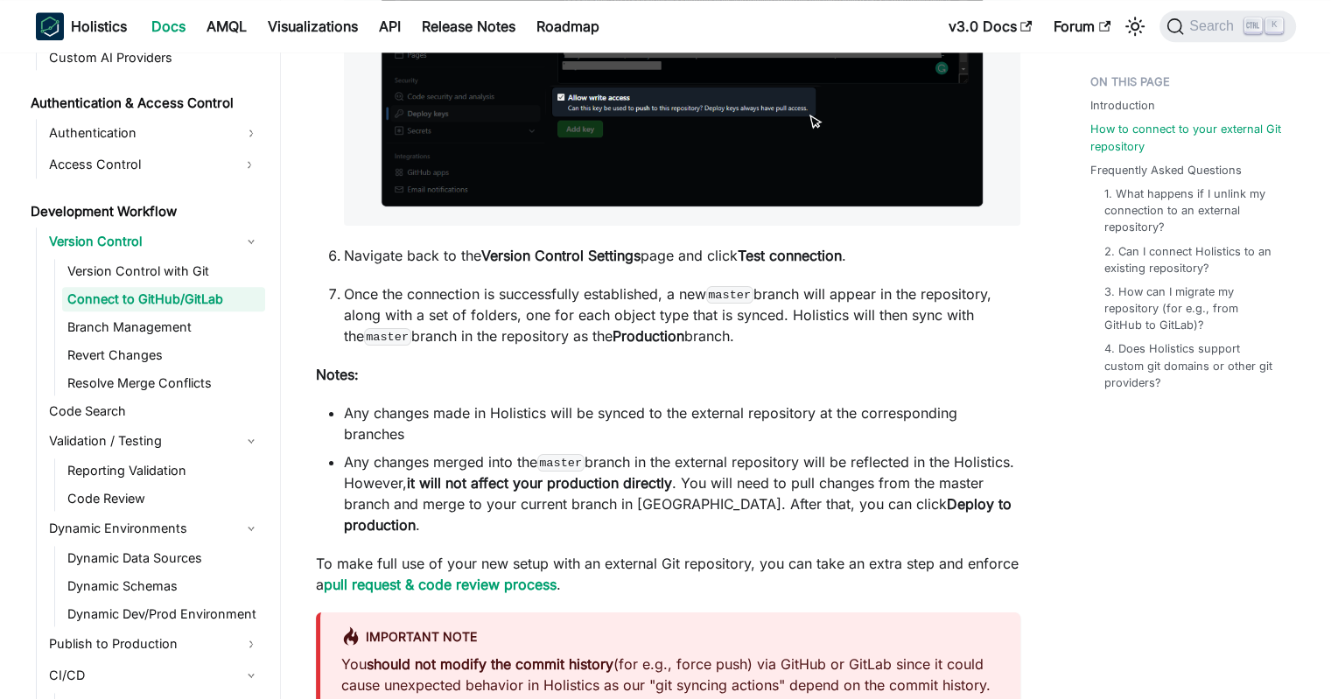
scroll to position [2231, 0]
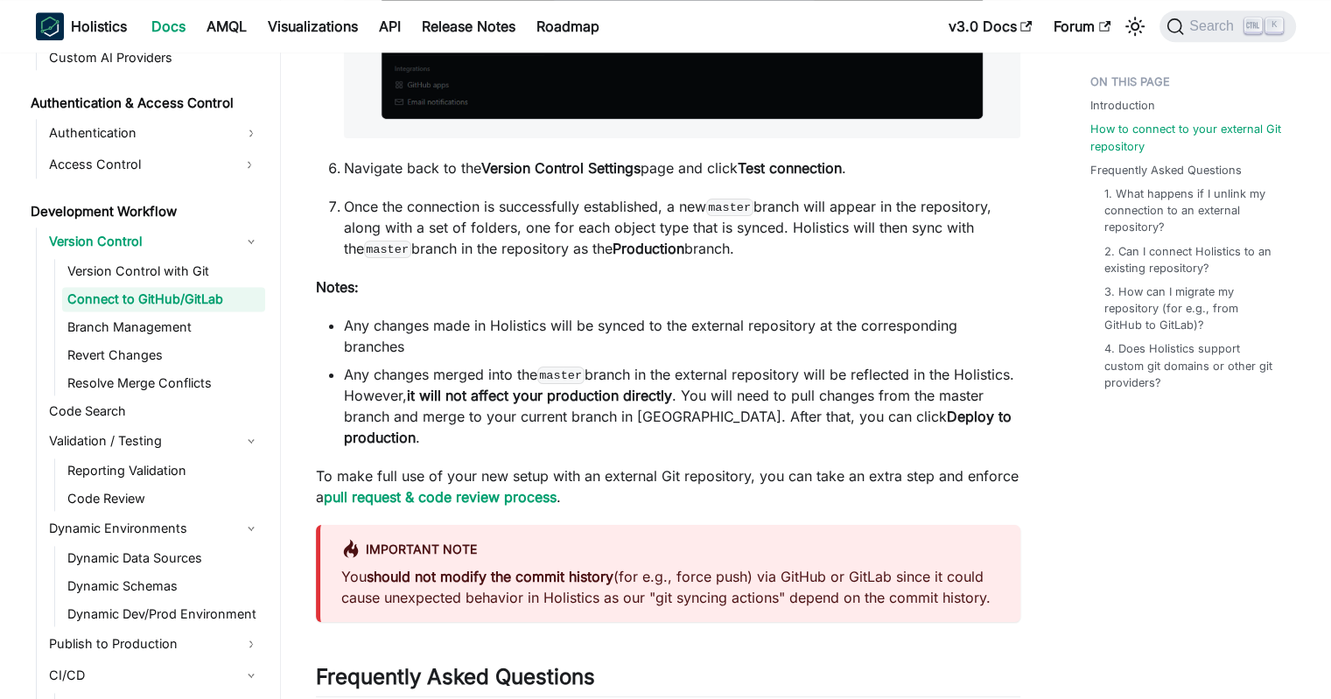
click at [613, 568] on strong "should not modify the commit history" at bounding box center [490, 577] width 247 height 18
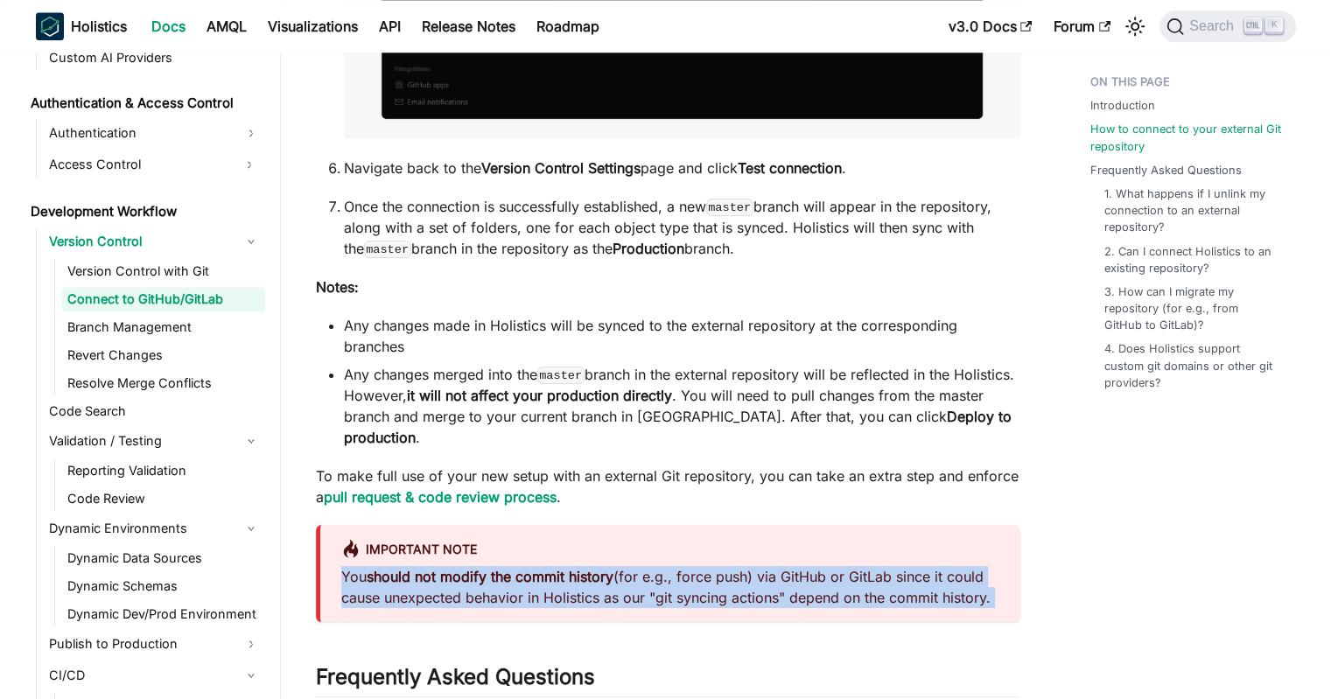
click at [613, 568] on strong "should not modify the commit history" at bounding box center [490, 577] width 247 height 18
copy div "You should not modify the commit history (for e.g., force push) via GitHub or G…"
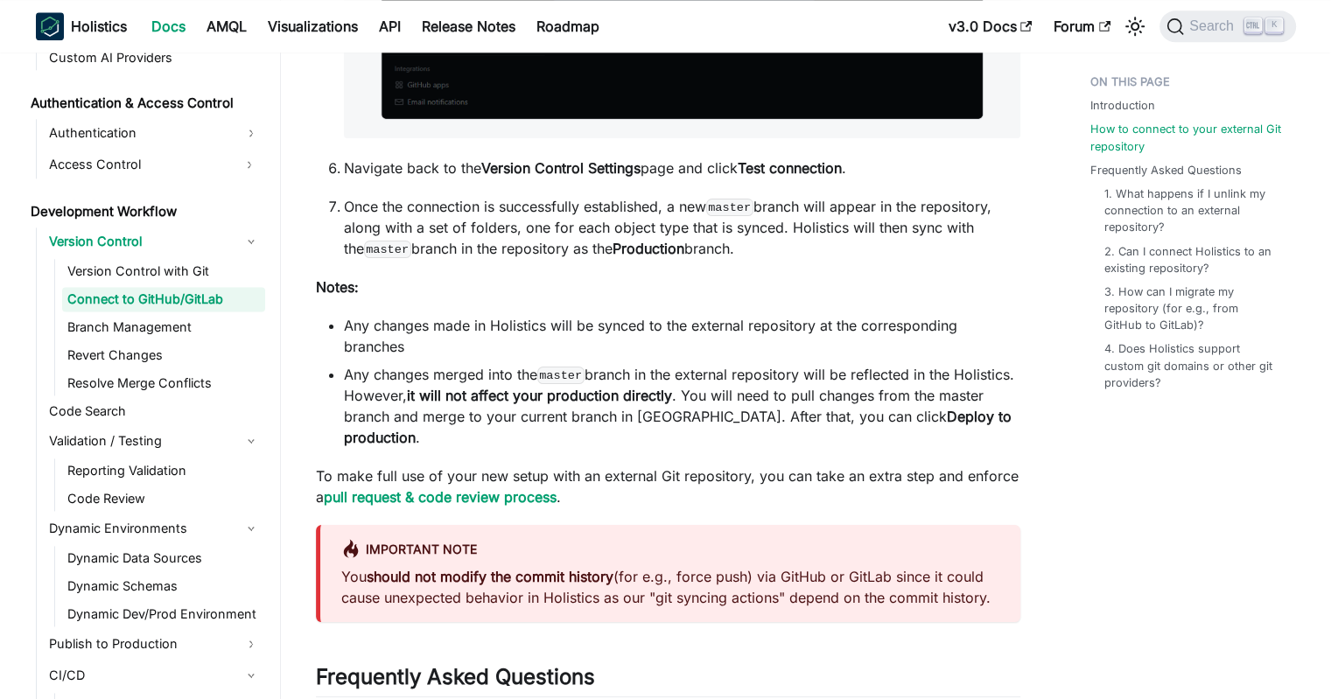
click at [566, 541] on div "Important note" at bounding box center [670, 550] width 658 height 23
click at [443, 568] on strong "should not modify the commit history" at bounding box center [490, 577] width 247 height 18
click at [406, 568] on strong "should not modify the commit history" at bounding box center [490, 577] width 247 height 18
click at [355, 540] on icon at bounding box center [350, 549] width 15 height 19
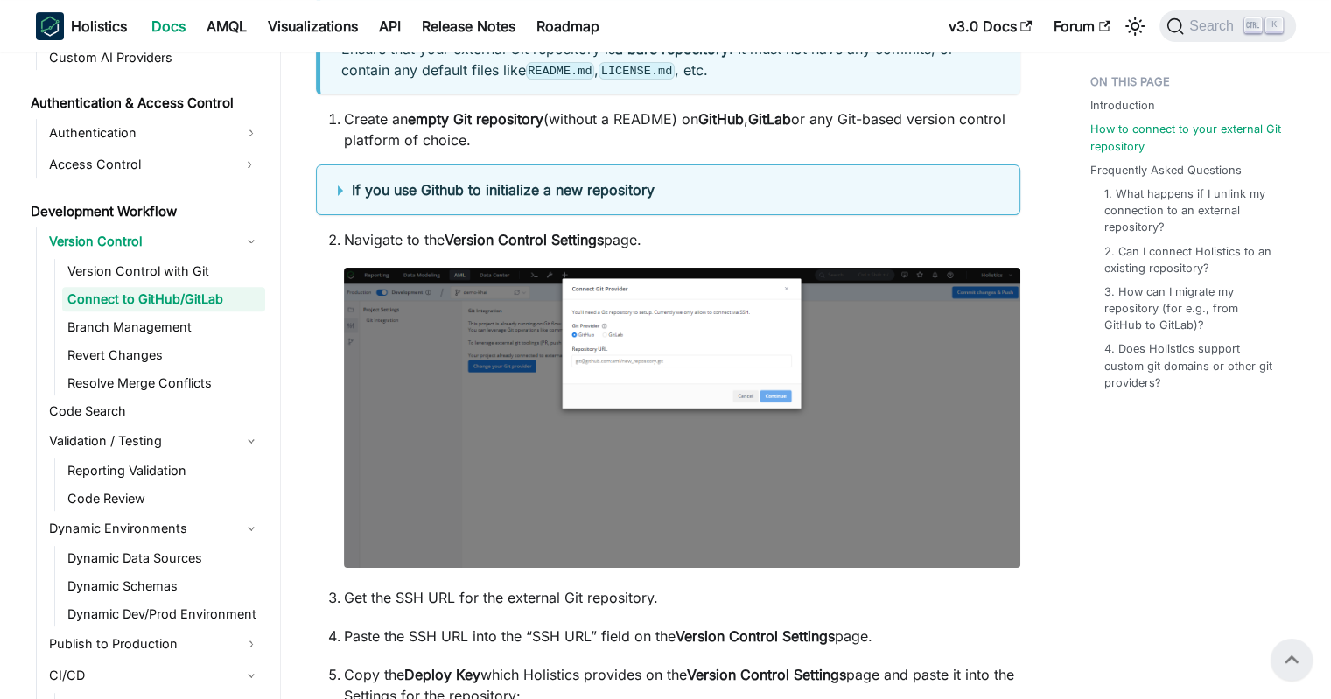
scroll to position [393, 0]
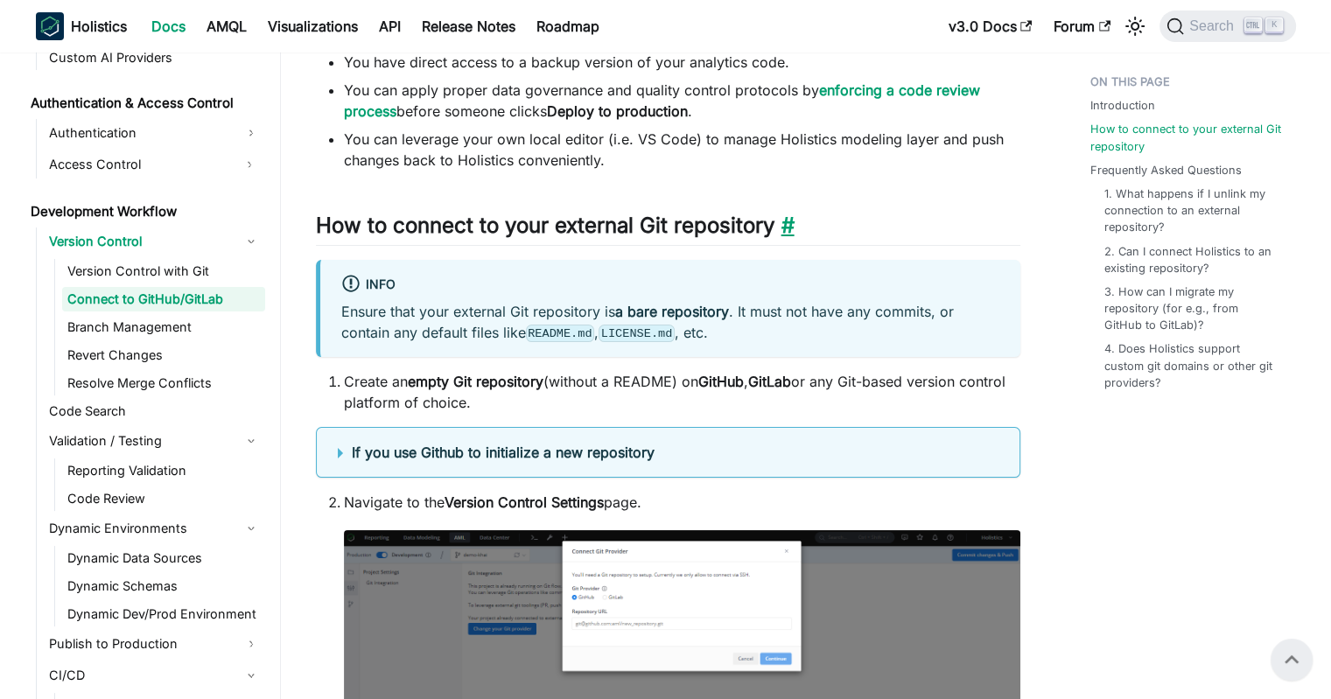
click at [785, 222] on link "​" at bounding box center [784, 225] width 20 height 25
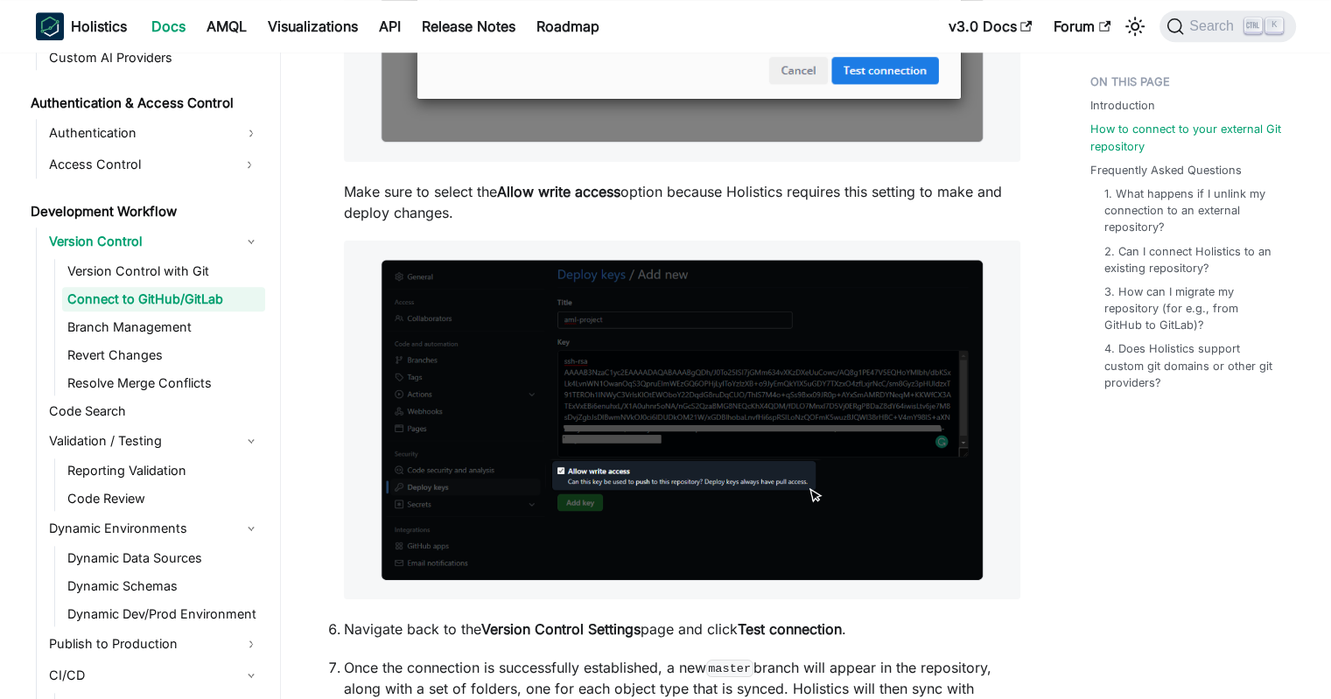
scroll to position [2207, 0]
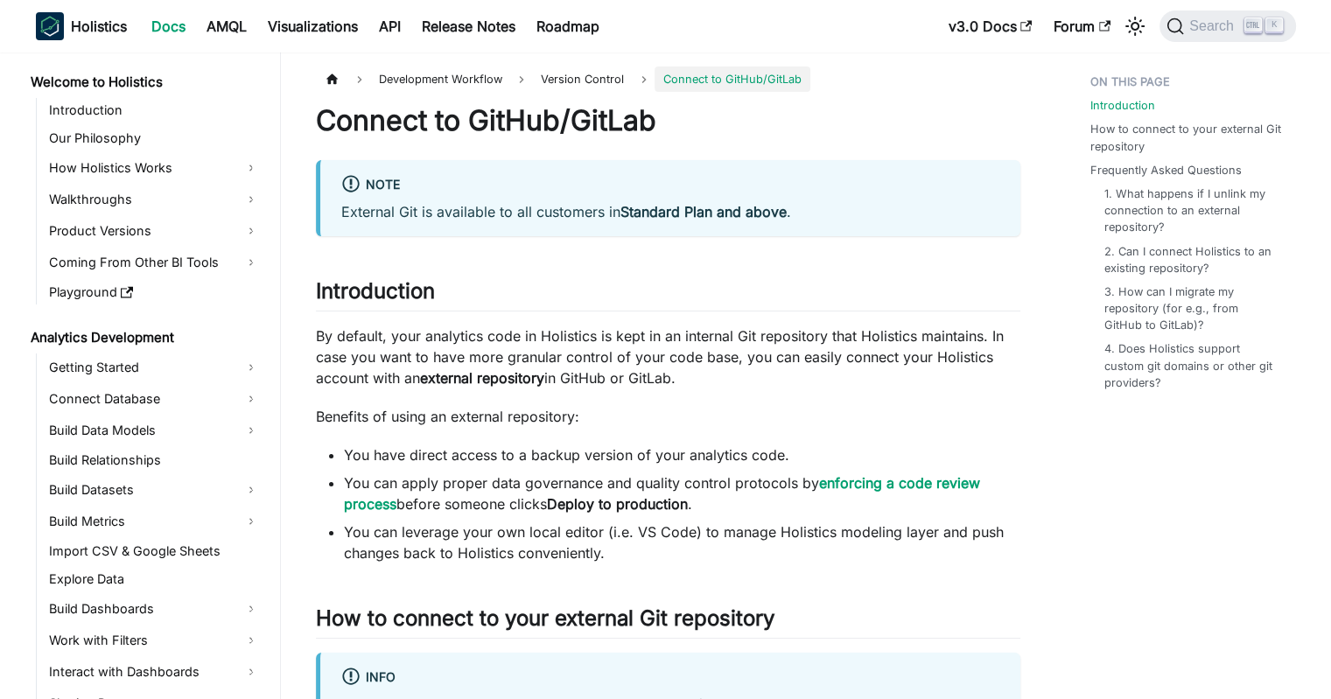
scroll to position [903, 0]
